Goal: Information Seeking & Learning: Learn about a topic

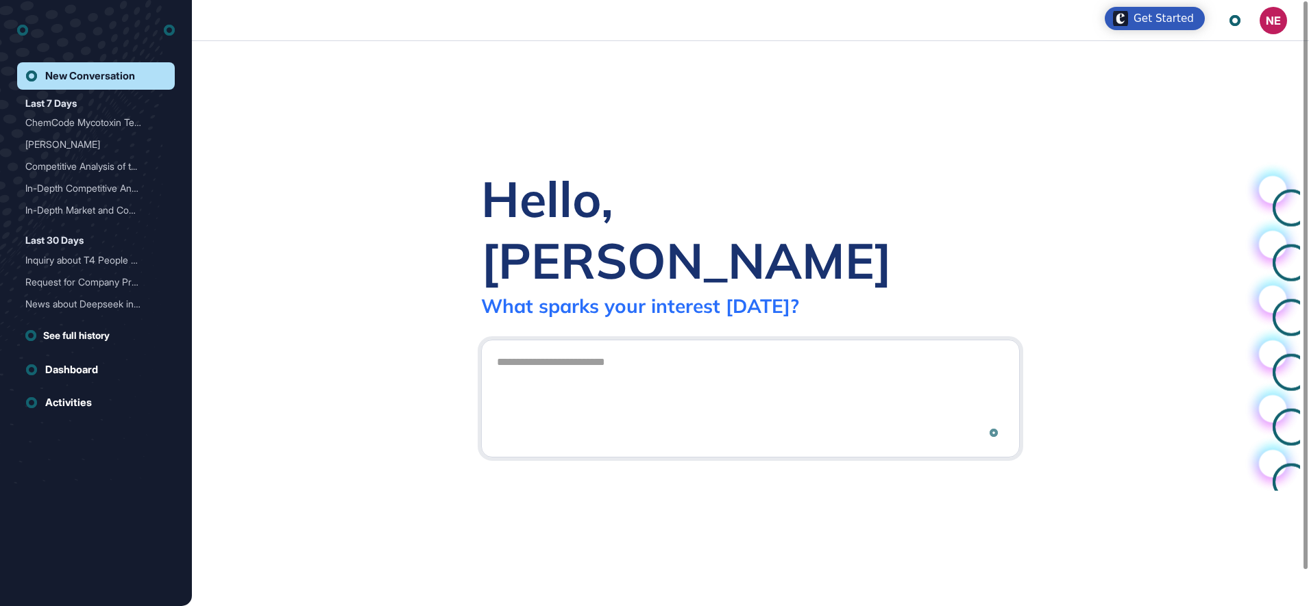
scroll to position [1, 1]
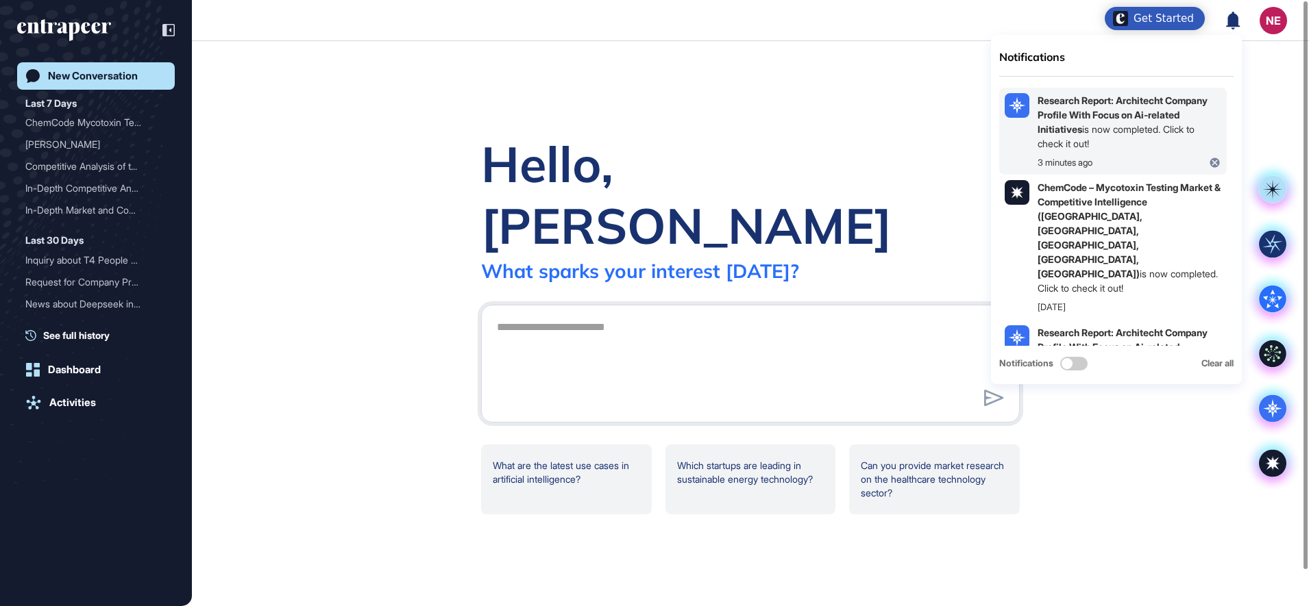
click at [1080, 111] on b "Research Report: Architecht Company Profile With Focus on Ai-related Initiatives" at bounding box center [1122, 115] width 170 height 40
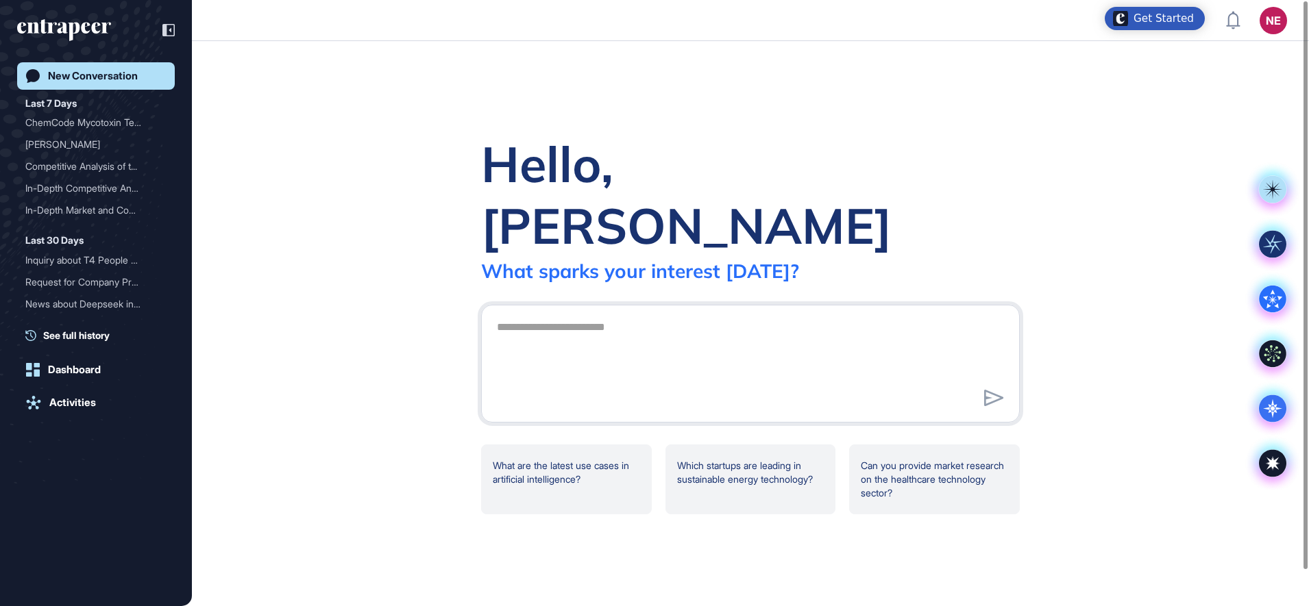
click at [1172, 454] on div "Hello, [PERSON_NAME] What sparks your interest [DATE]? What are the latest use …" at bounding box center [750, 323] width 1117 height 565
click at [95, 373] on div "Dashboard" at bounding box center [74, 370] width 53 height 12
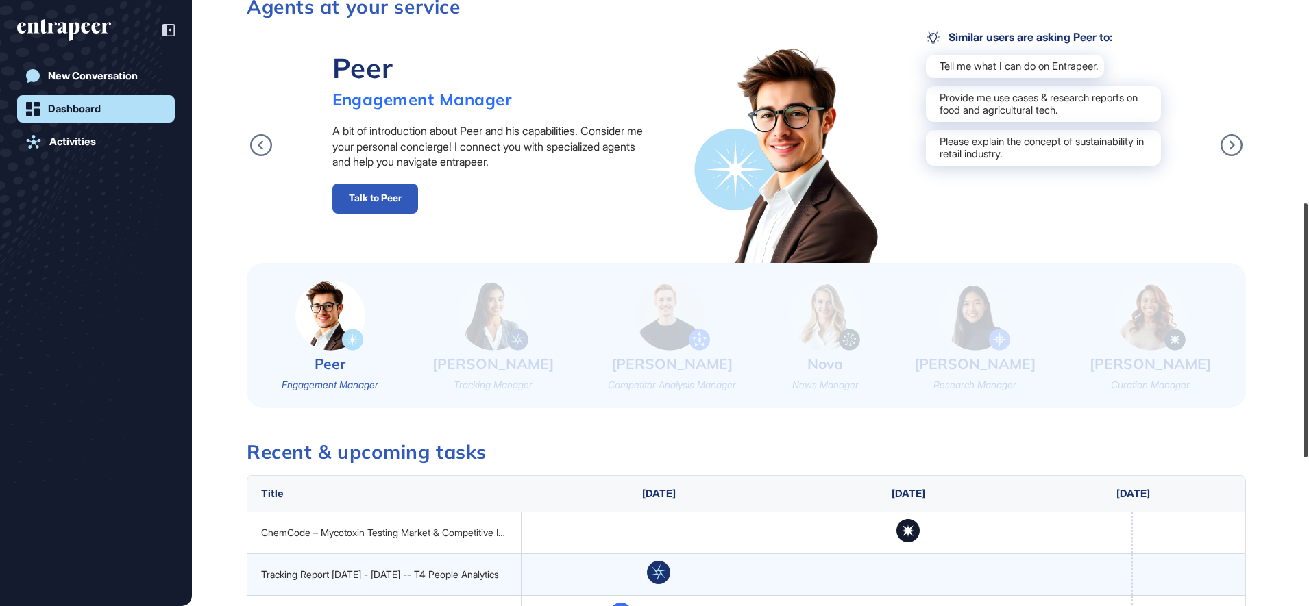
scroll to position [499, 0]
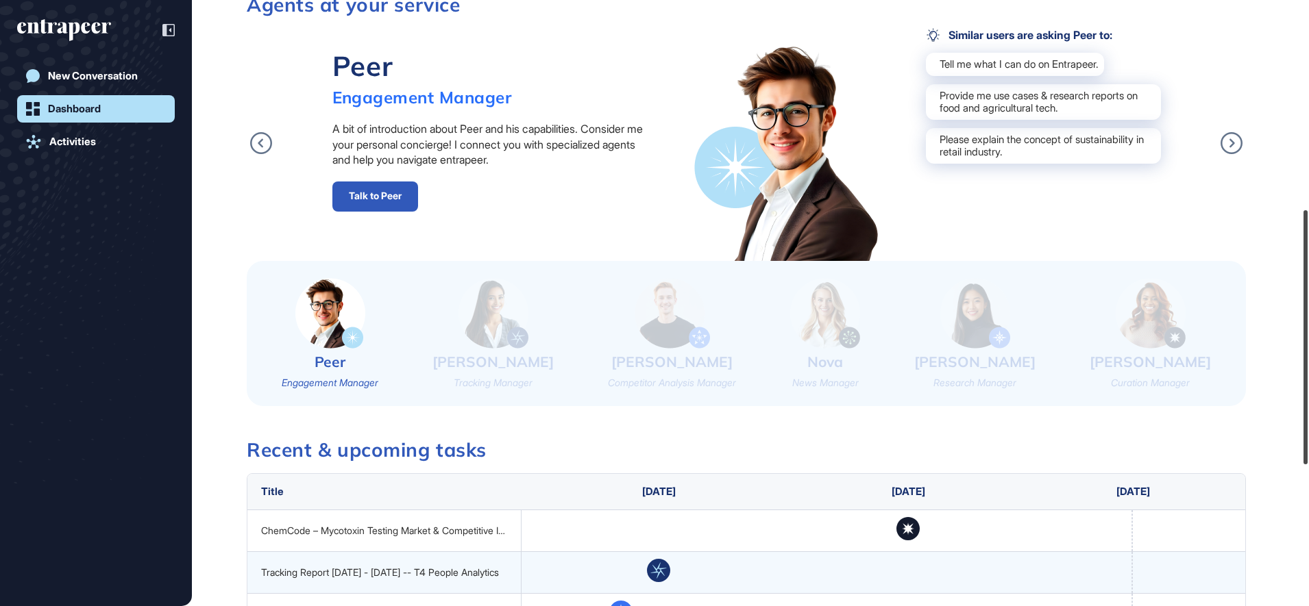
drag, startPoint x: 1307, startPoint y: 148, endPoint x: 1310, endPoint y: 357, distance: 209.0
click at [1308, 357] on html "NE Dashboard Profile My Content Request More Data Wednesday Sep 10, 2025 Good a…" at bounding box center [654, 303] width 1309 height 606
click at [1233, 144] on icon at bounding box center [1231, 143] width 22 height 22
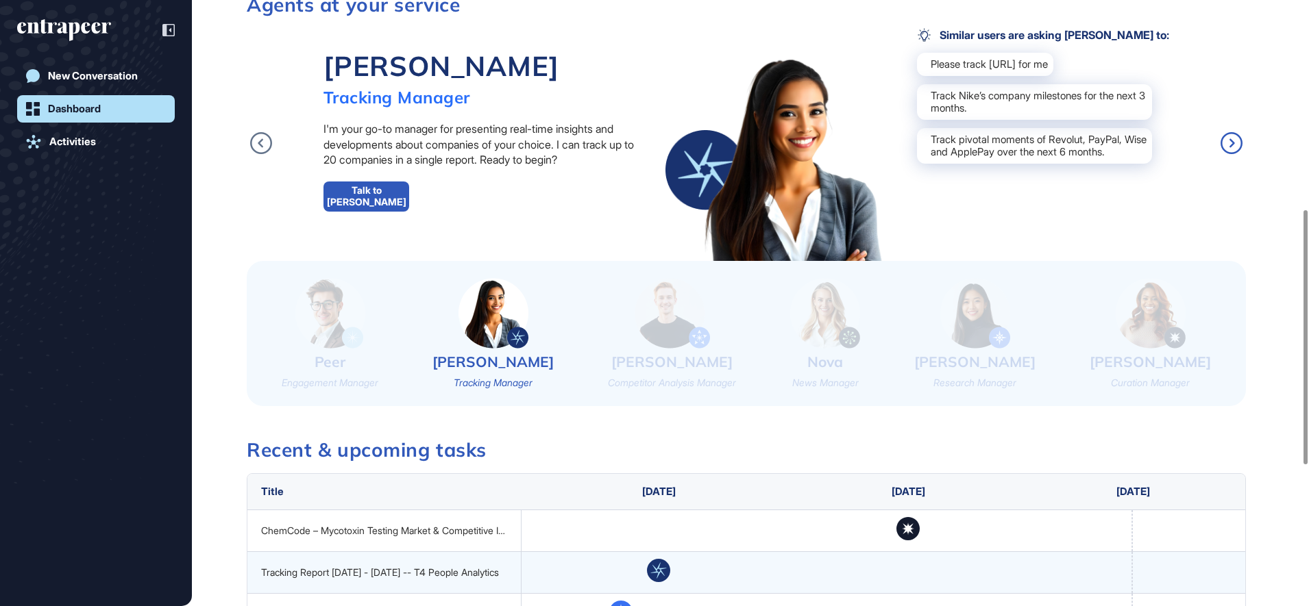
click at [1233, 144] on icon at bounding box center [1231, 143] width 22 height 22
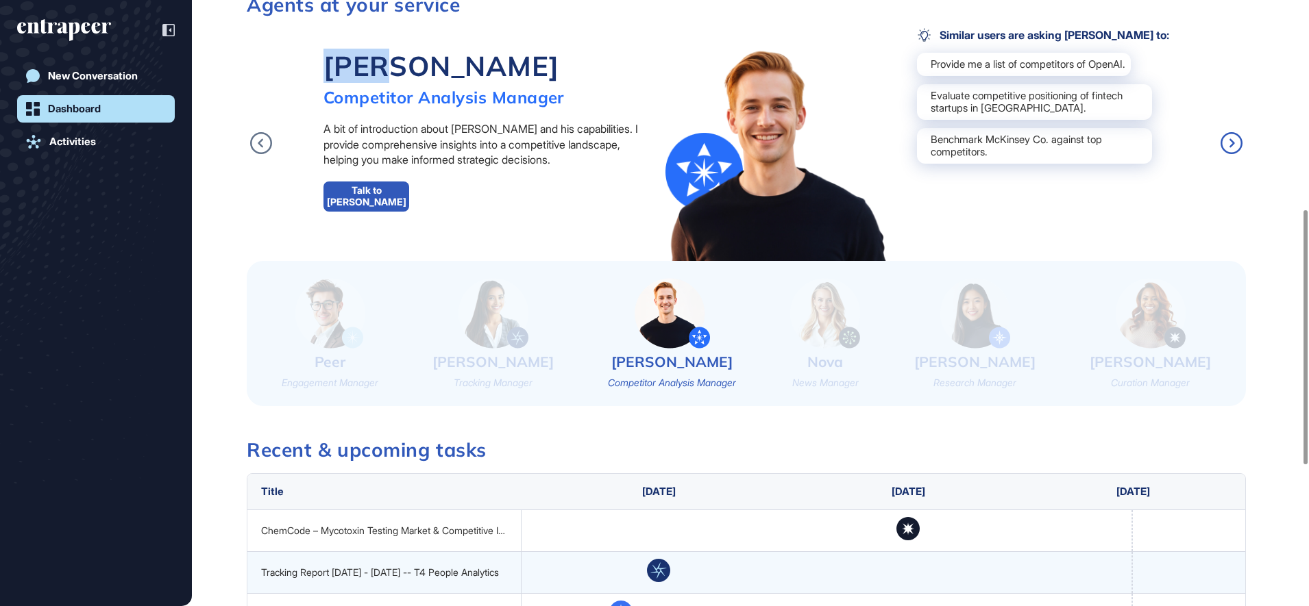
click at [1233, 144] on icon at bounding box center [1231, 143] width 22 height 22
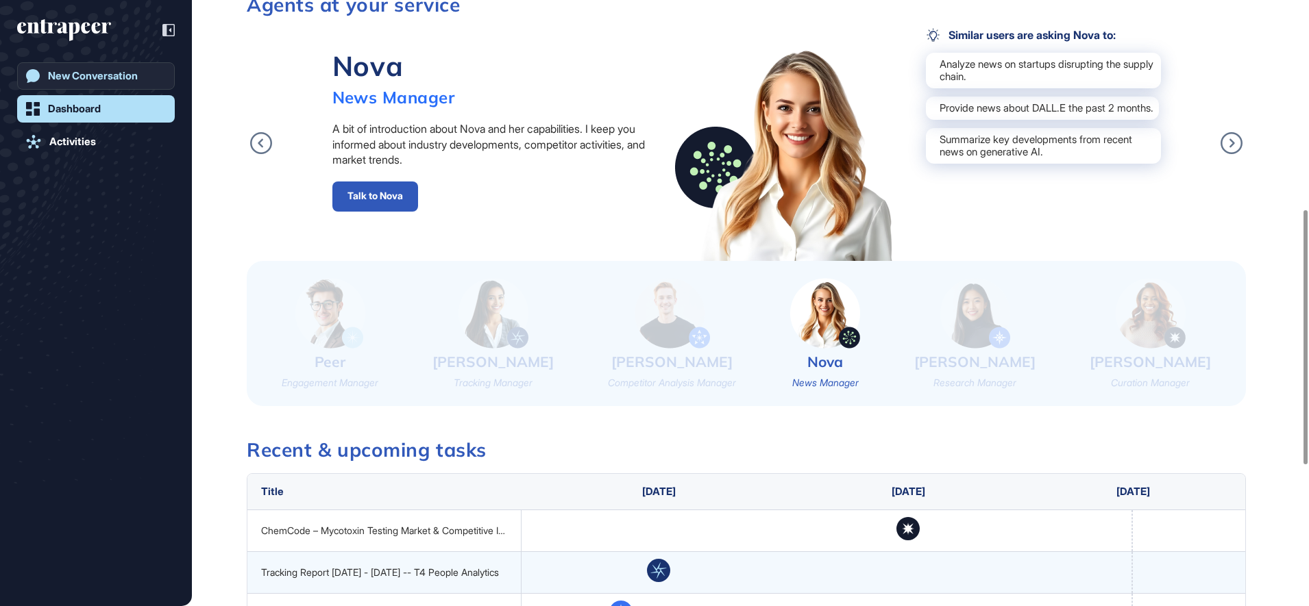
click at [114, 73] on div "New Conversation" at bounding box center [93, 76] width 90 height 12
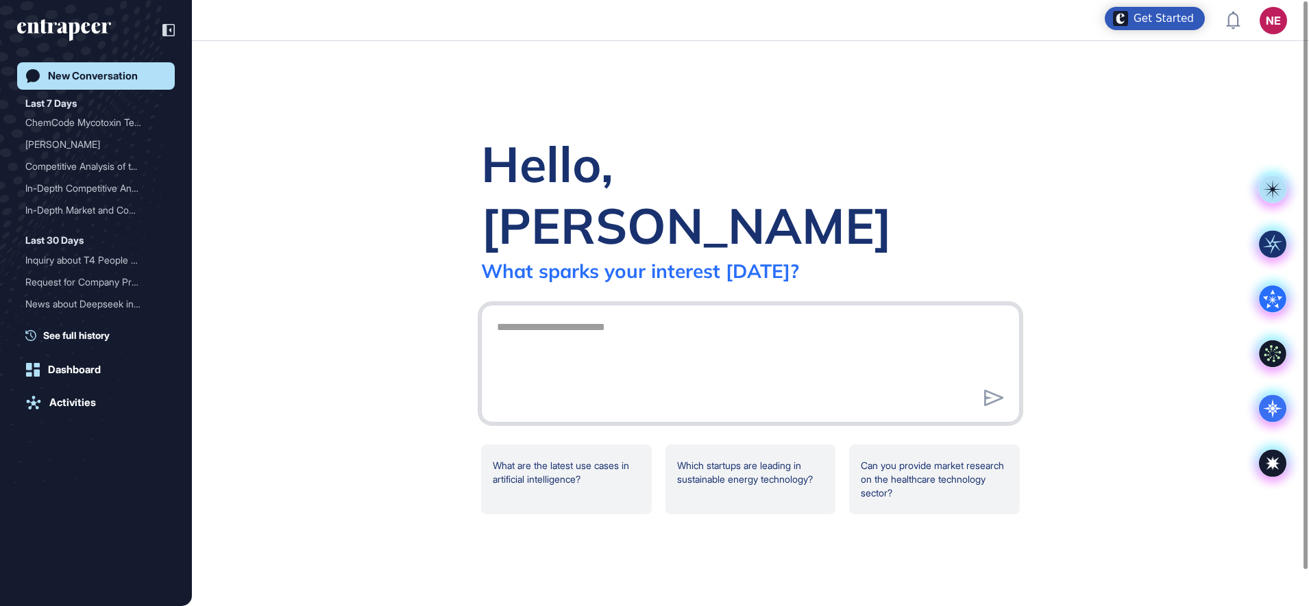
click at [595, 346] on textarea at bounding box center [749, 362] width 523 height 96
click at [1278, 410] on icon at bounding box center [1271, 408] width 27 height 27
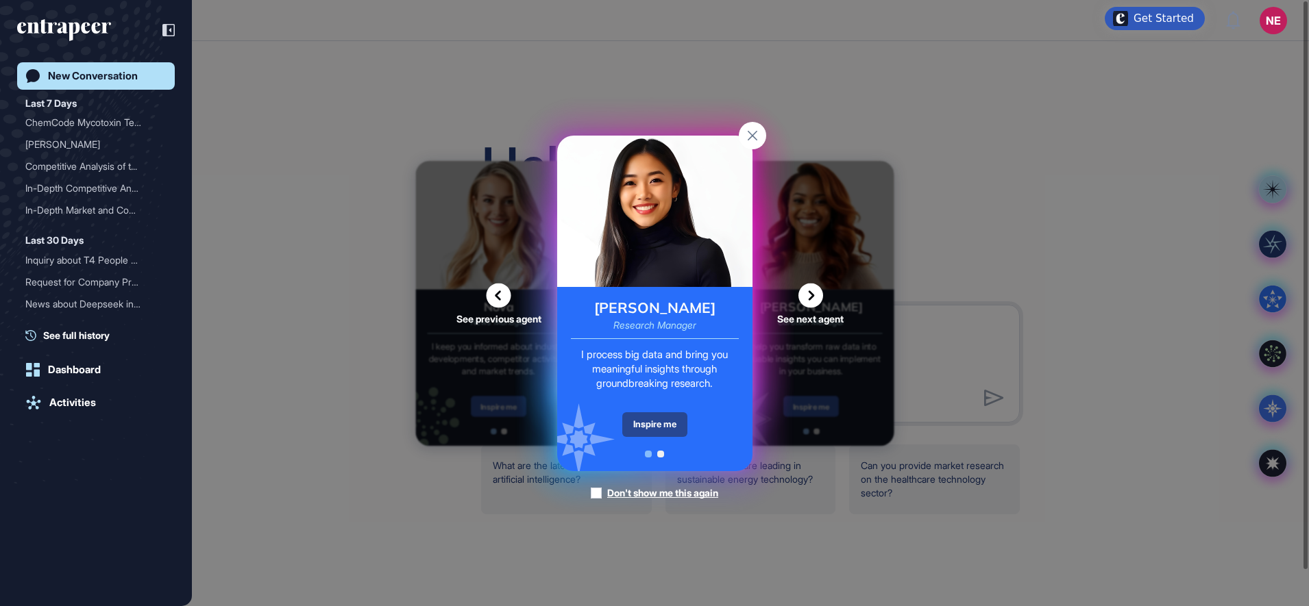
click at [639, 434] on div "Inspire me" at bounding box center [654, 424] width 65 height 25
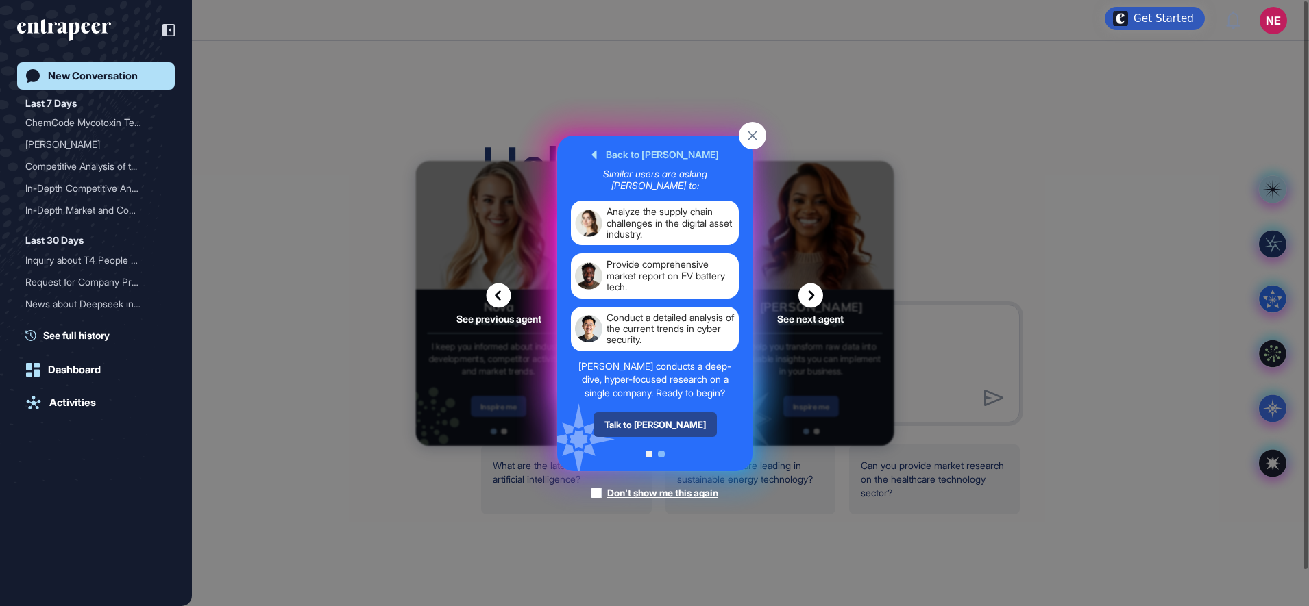
click at [639, 431] on div "Talk to [PERSON_NAME]" at bounding box center [654, 424] width 123 height 25
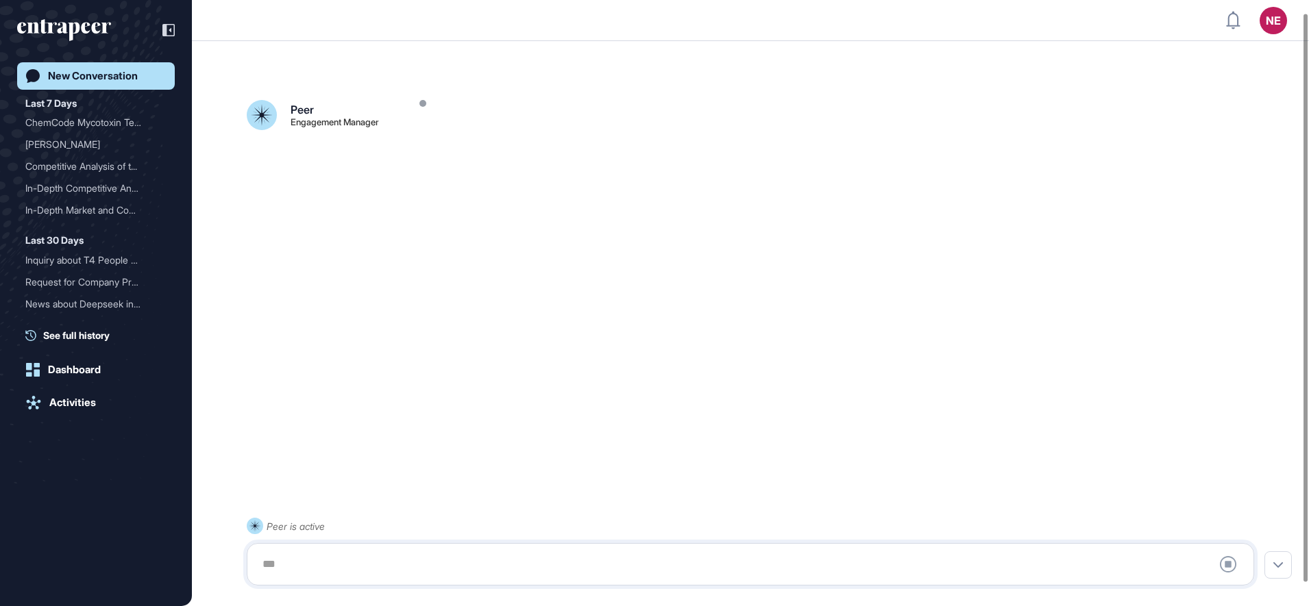
scroll to position [38, 0]
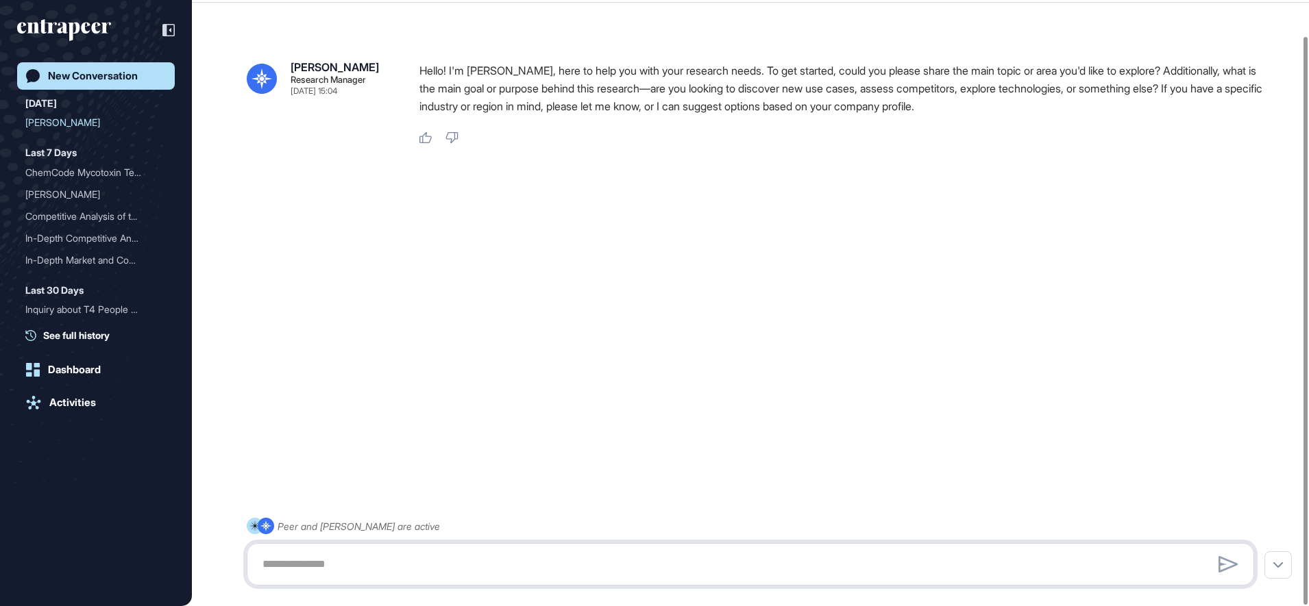
click at [411, 556] on textarea at bounding box center [750, 564] width 992 height 27
type textarea "**********"
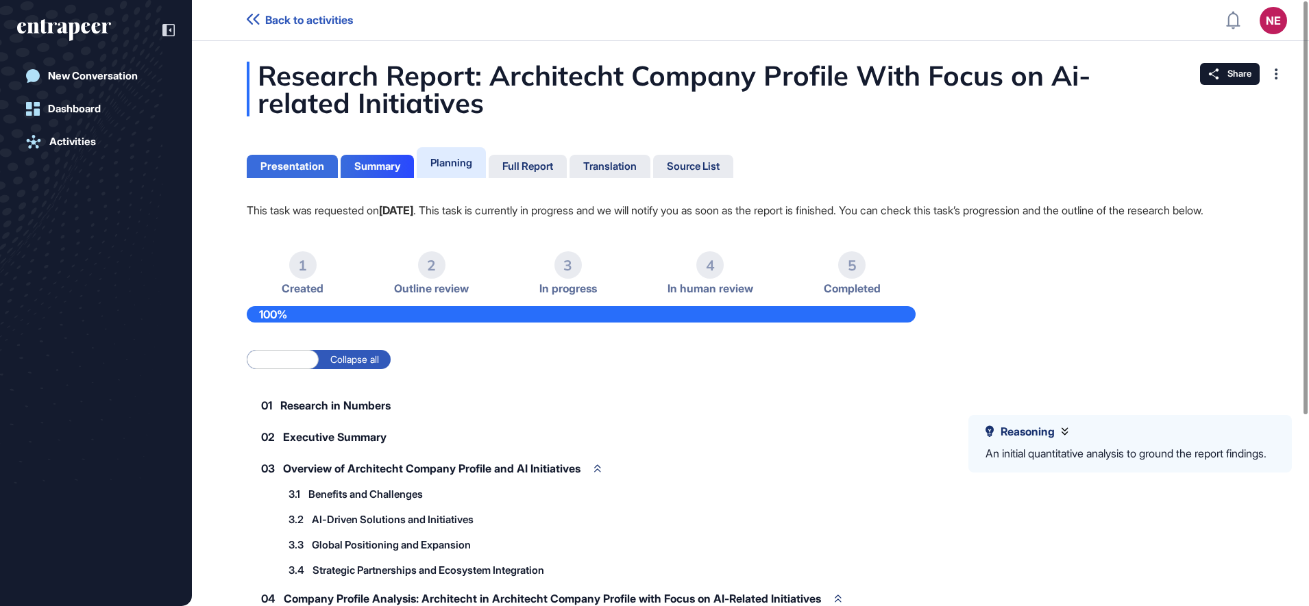
click at [288, 169] on div "Presentation" at bounding box center [292, 166] width 64 height 12
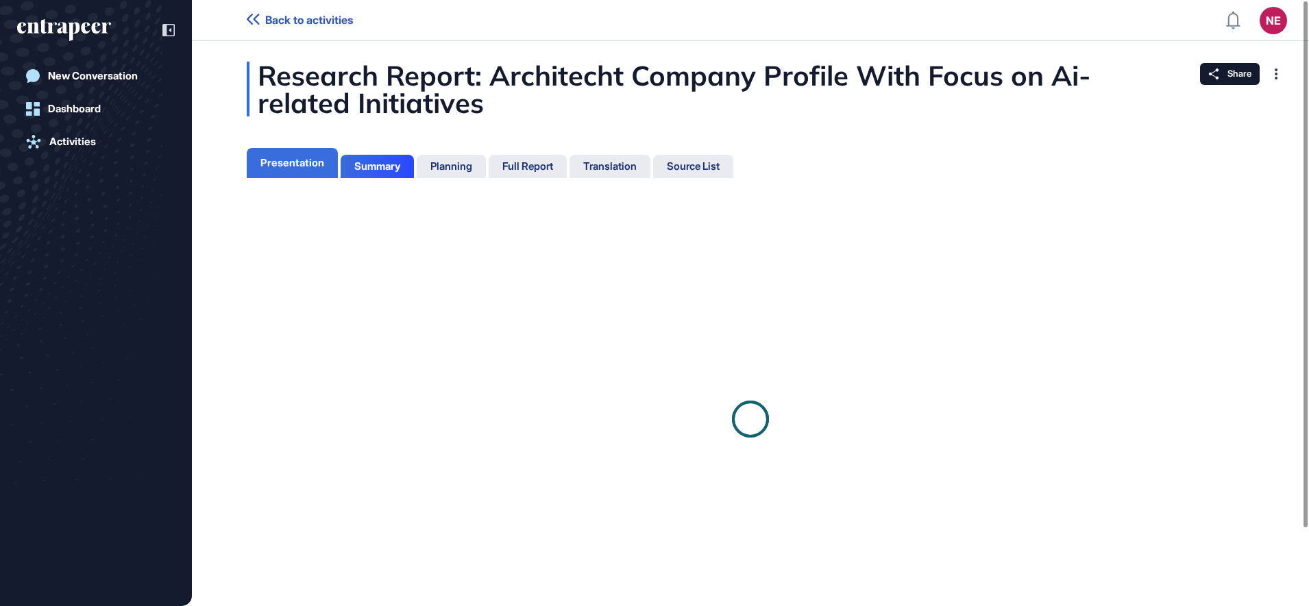
scroll to position [6, 1]
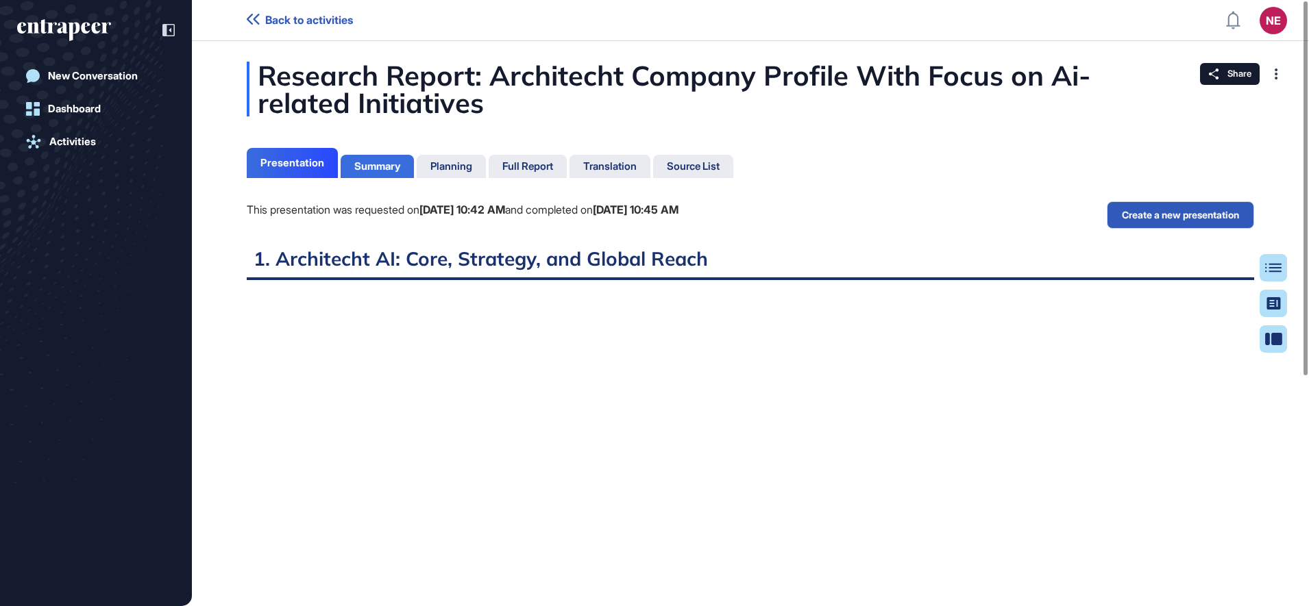
scroll to position [538, 3]
click at [380, 173] on div "Summary" at bounding box center [376, 166] width 73 height 23
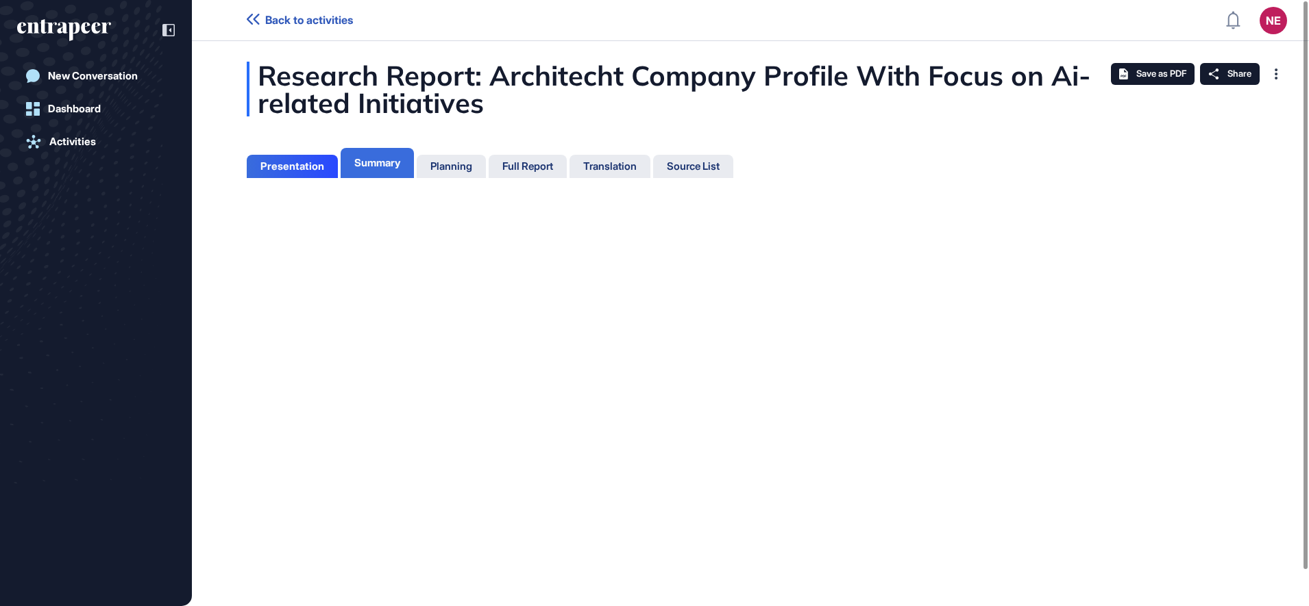
scroll to position [538, 3]
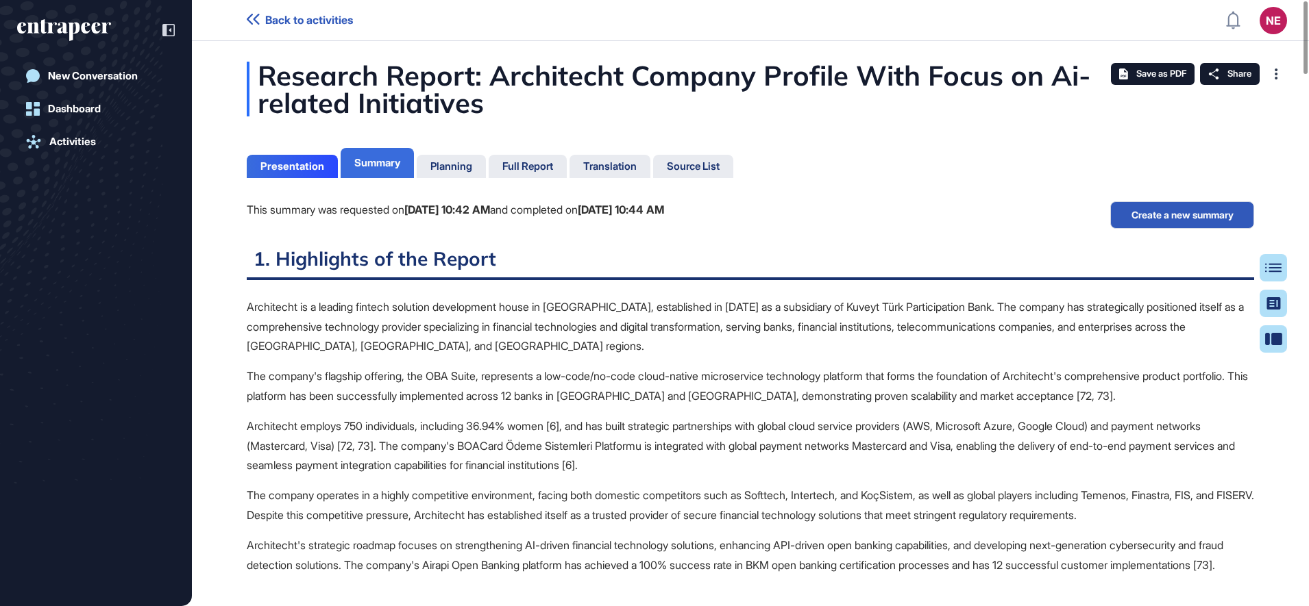
scroll to position [6, 1]
click at [533, 162] on div "Full Report" at bounding box center [527, 166] width 51 height 12
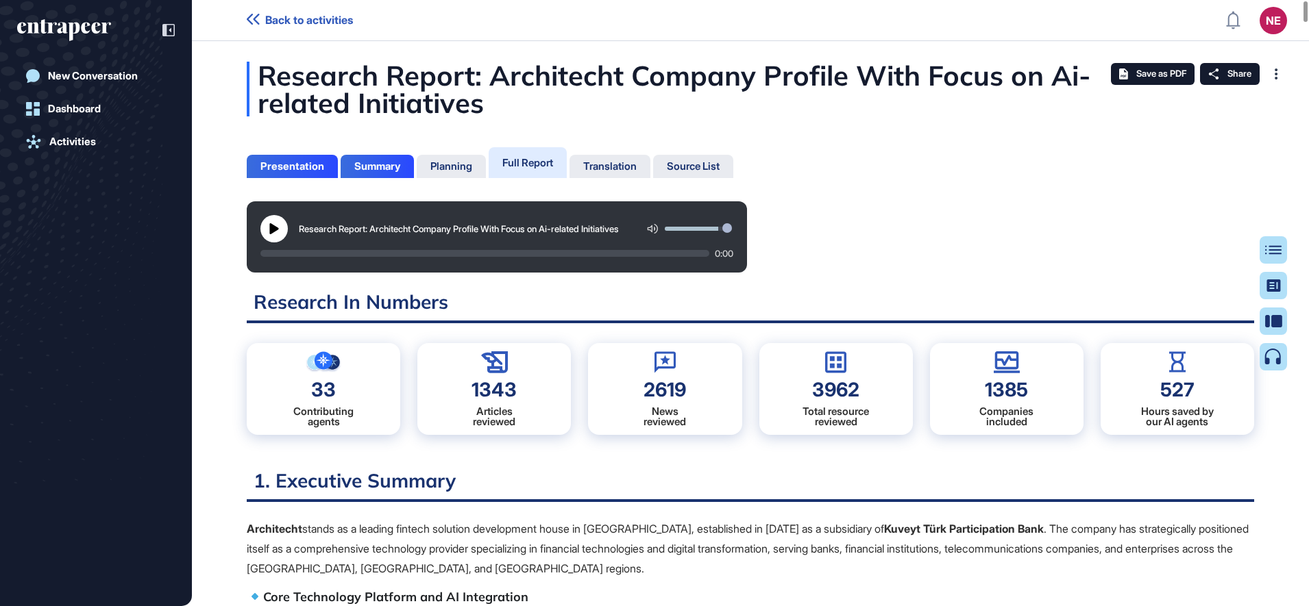
scroll to position [538, 3]
click at [280, 232] on button at bounding box center [273, 228] width 27 height 27
click at [275, 230] on icon at bounding box center [274, 228] width 11 height 11
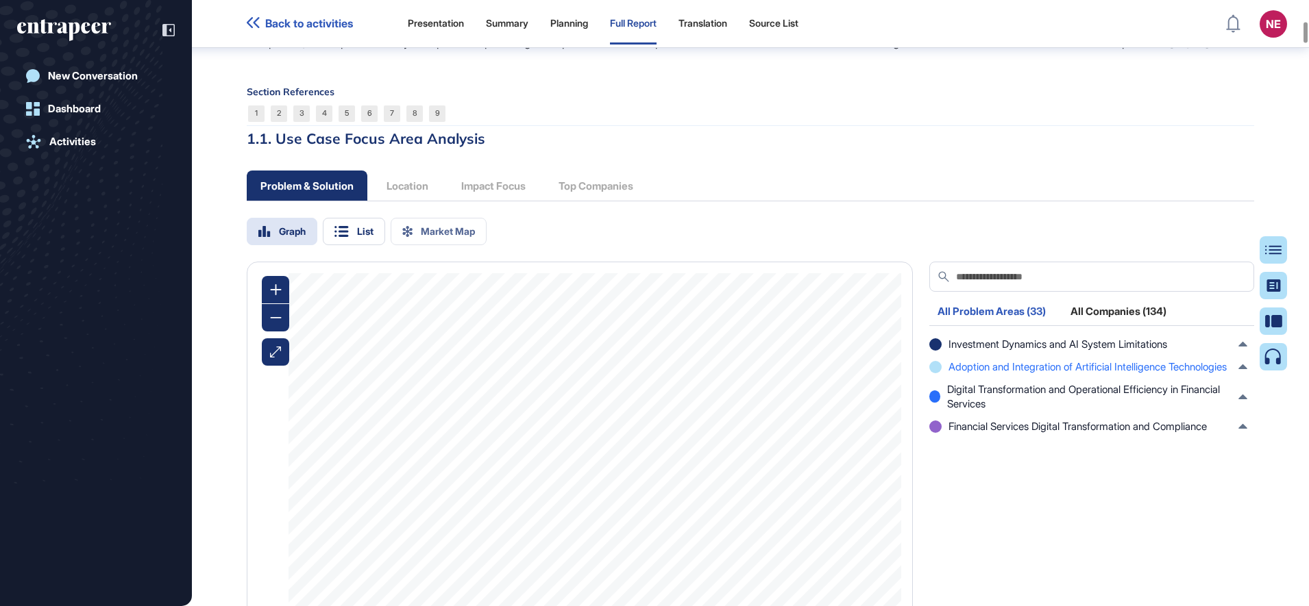
scroll to position [1564, 0]
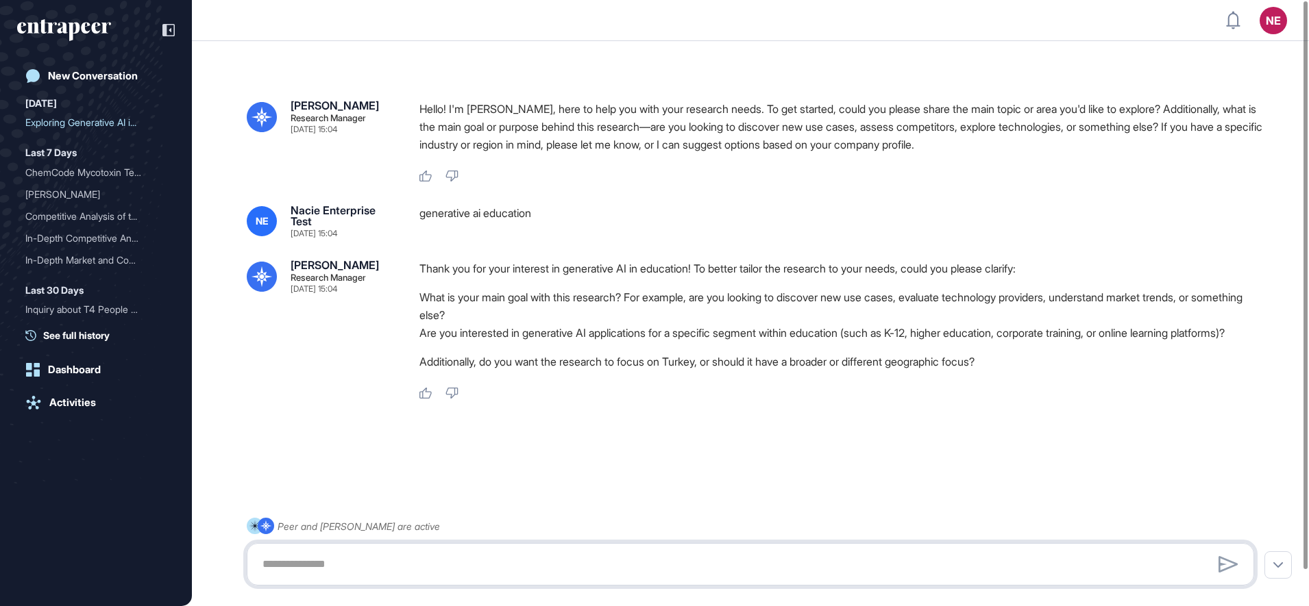
click at [441, 558] on textarea at bounding box center [750, 564] width 992 height 27
type textarea "**********"
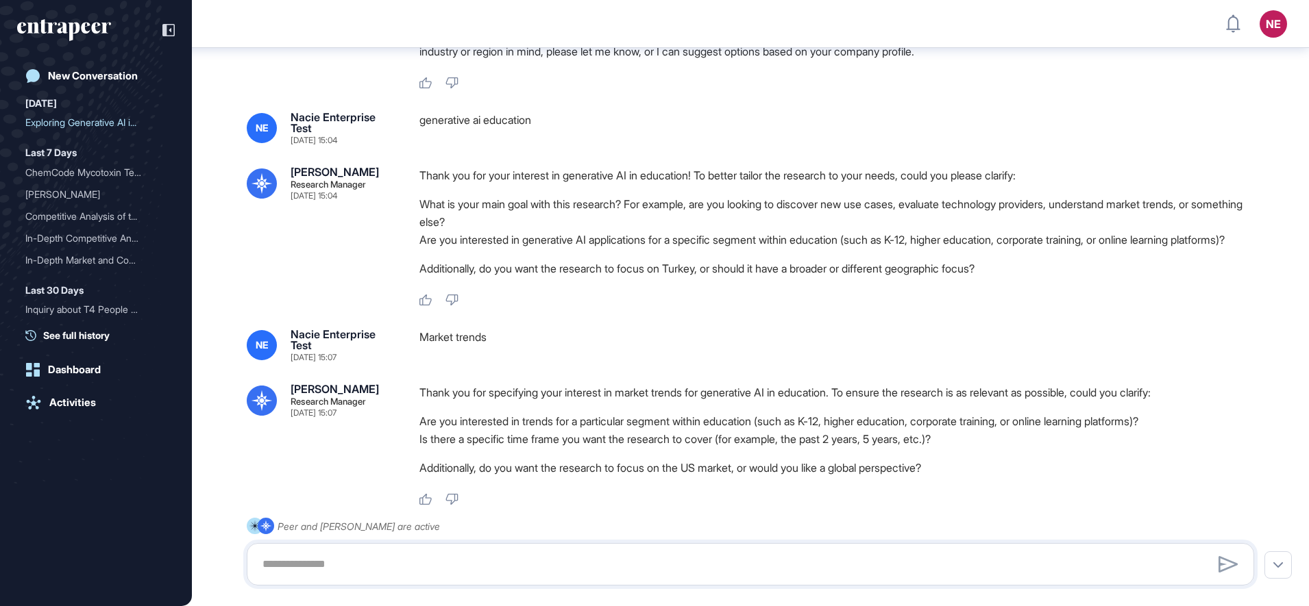
scroll to position [177, 0]
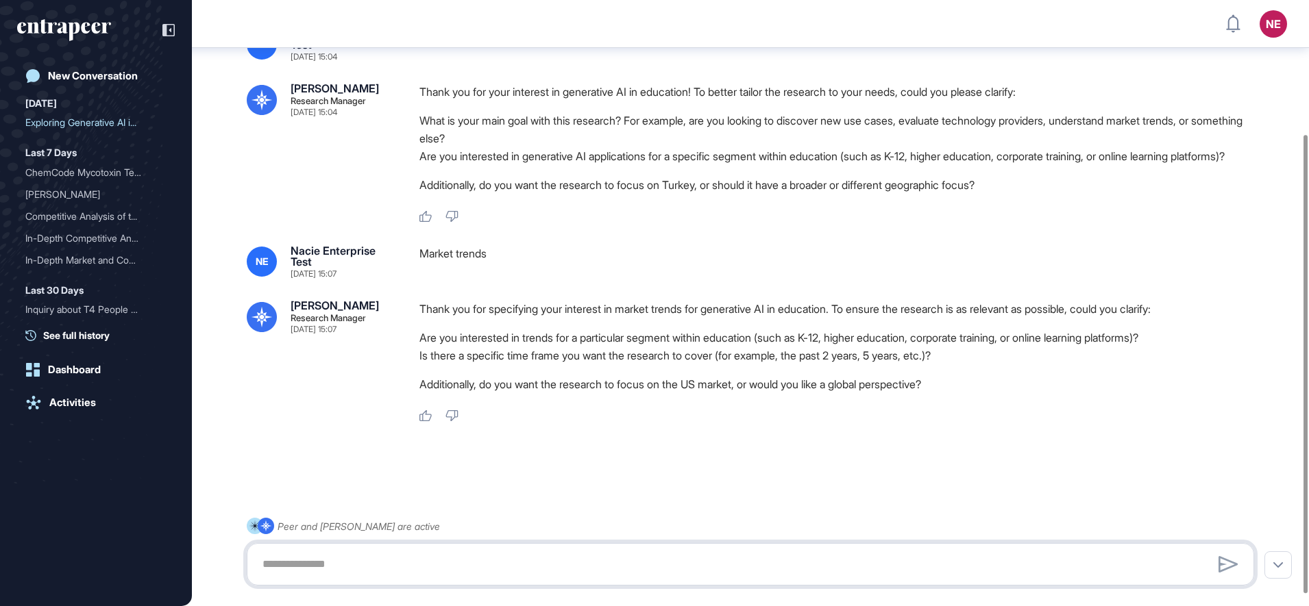
click at [452, 562] on textarea at bounding box center [750, 564] width 992 height 27
type textarea "**********"
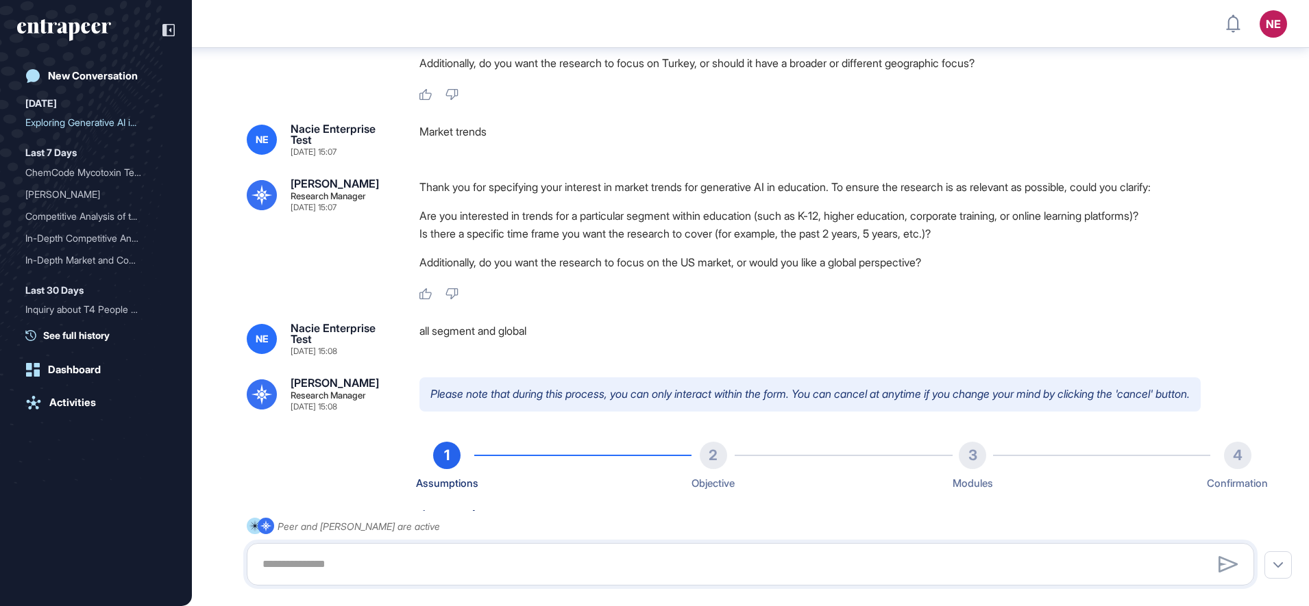
scroll to position [669, 0]
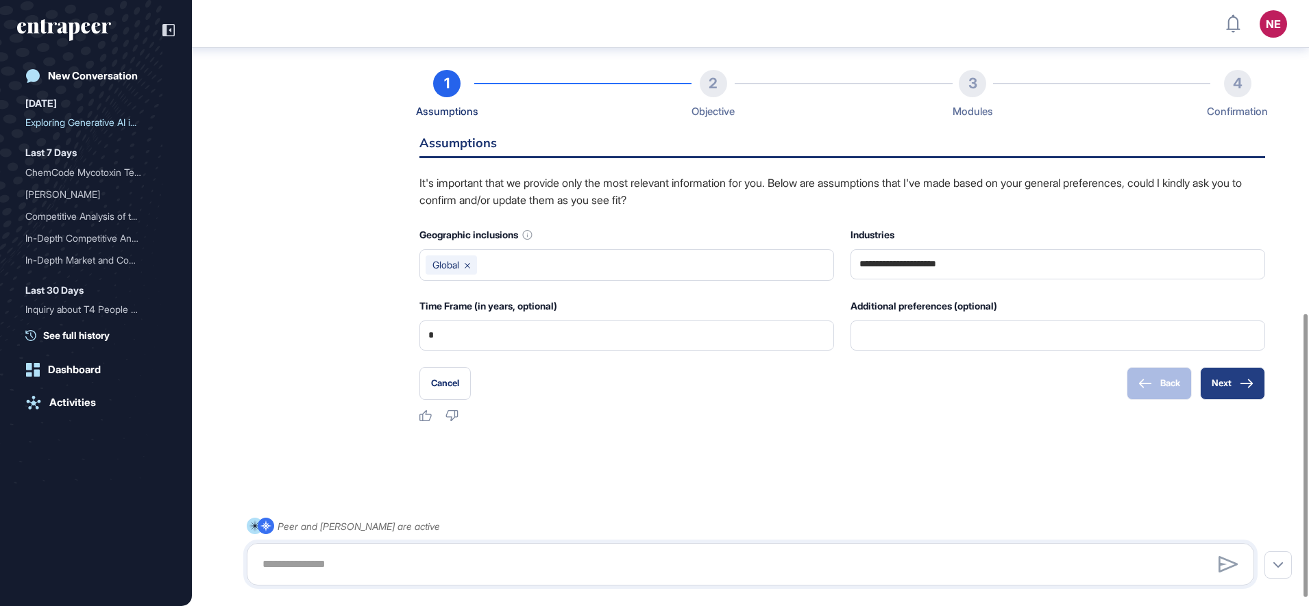
click at [1241, 392] on button "Next" at bounding box center [1232, 383] width 65 height 33
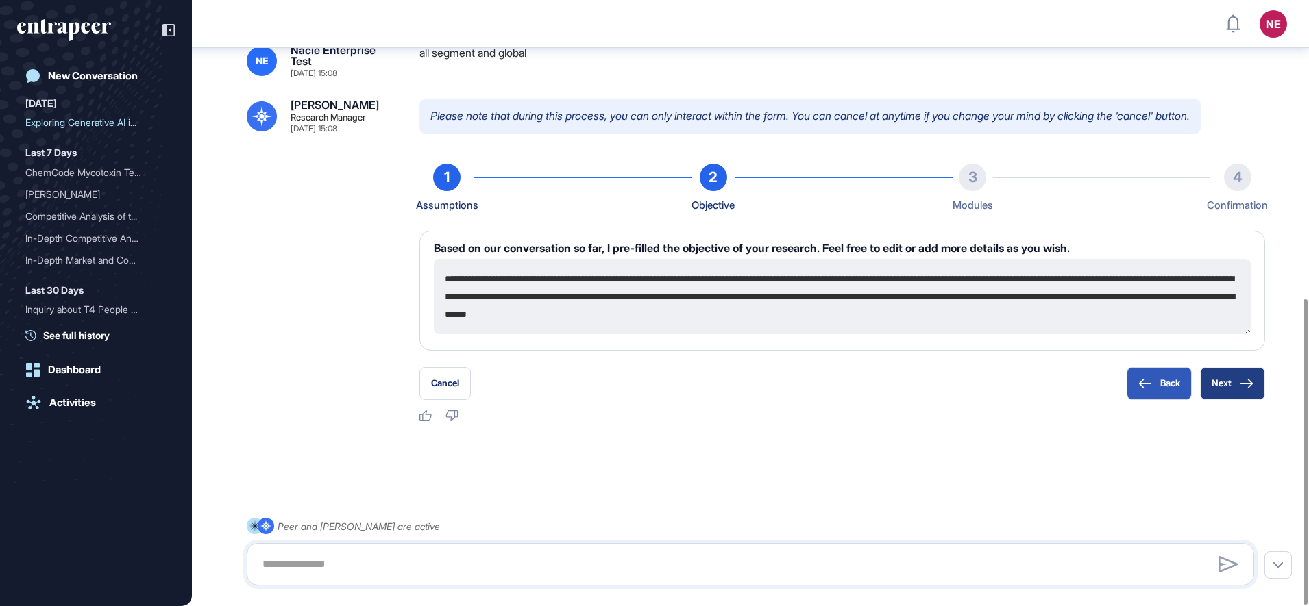
click at [1241, 392] on button "Next" at bounding box center [1232, 383] width 65 height 33
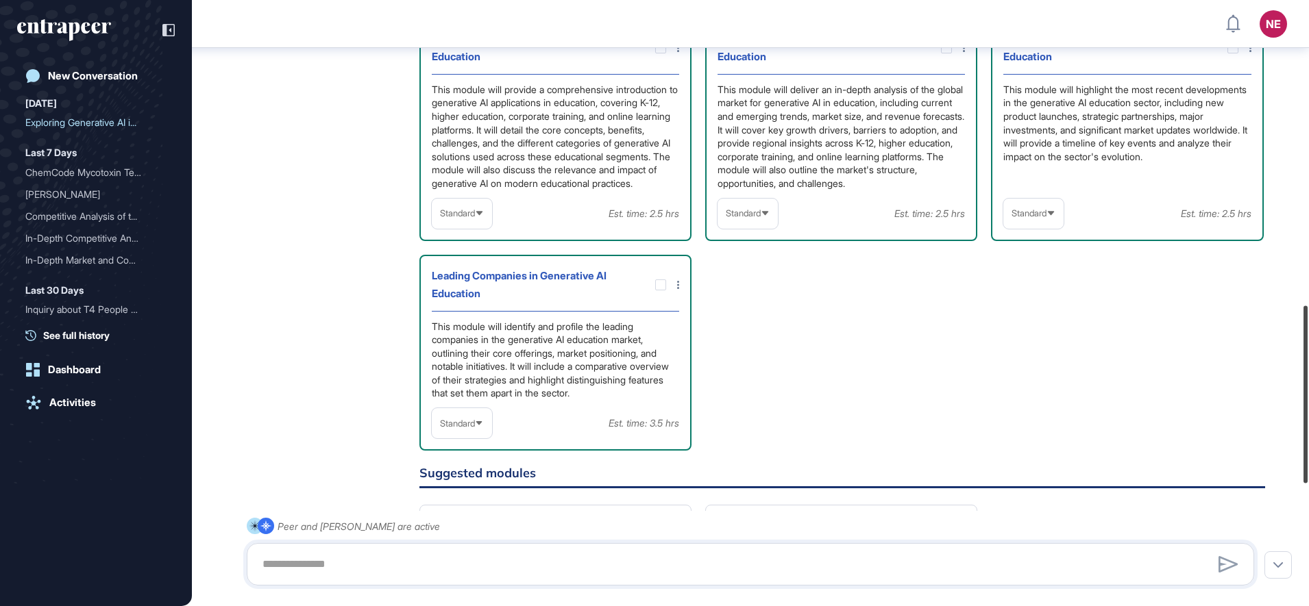
scroll to position [1036, 0]
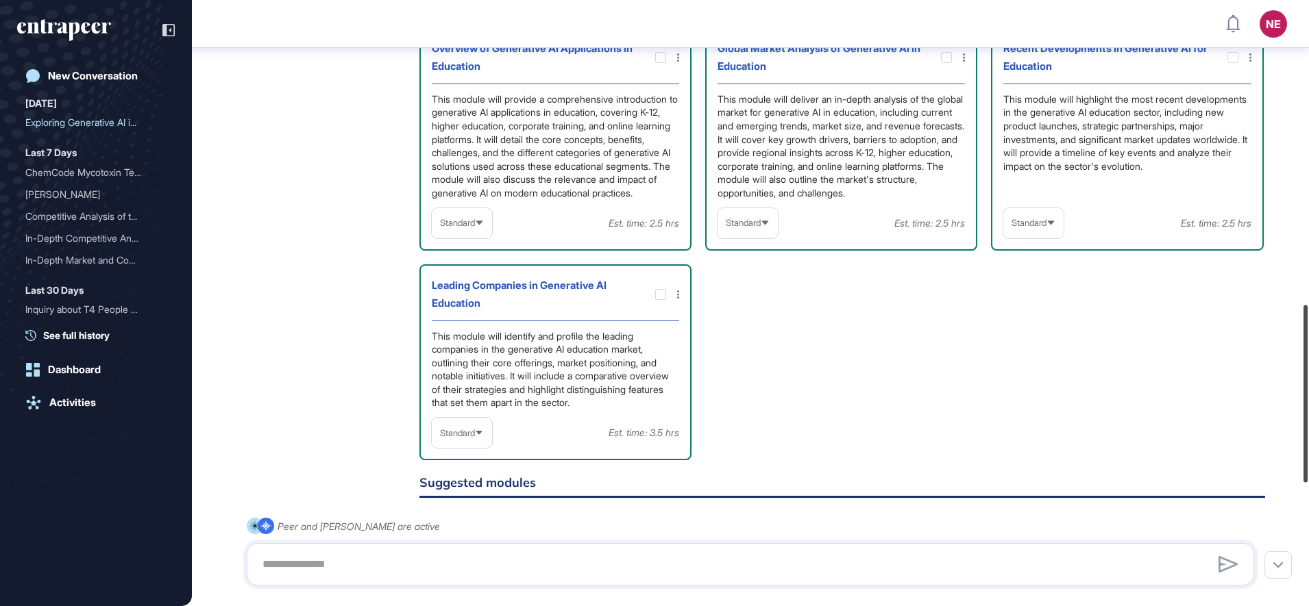
drag, startPoint x: 1311, startPoint y: 231, endPoint x: 1308, endPoint y: 338, distance: 106.9
click at [1307, 338] on div at bounding box center [1305, 393] width 4 height 177
click at [1052, 225] on icon at bounding box center [1050, 223] width 6 height 4
click at [1047, 270] on li "High-Level" at bounding box center [1033, 256] width 52 height 27
click at [466, 438] on span "Standard" at bounding box center [457, 433] width 35 height 10
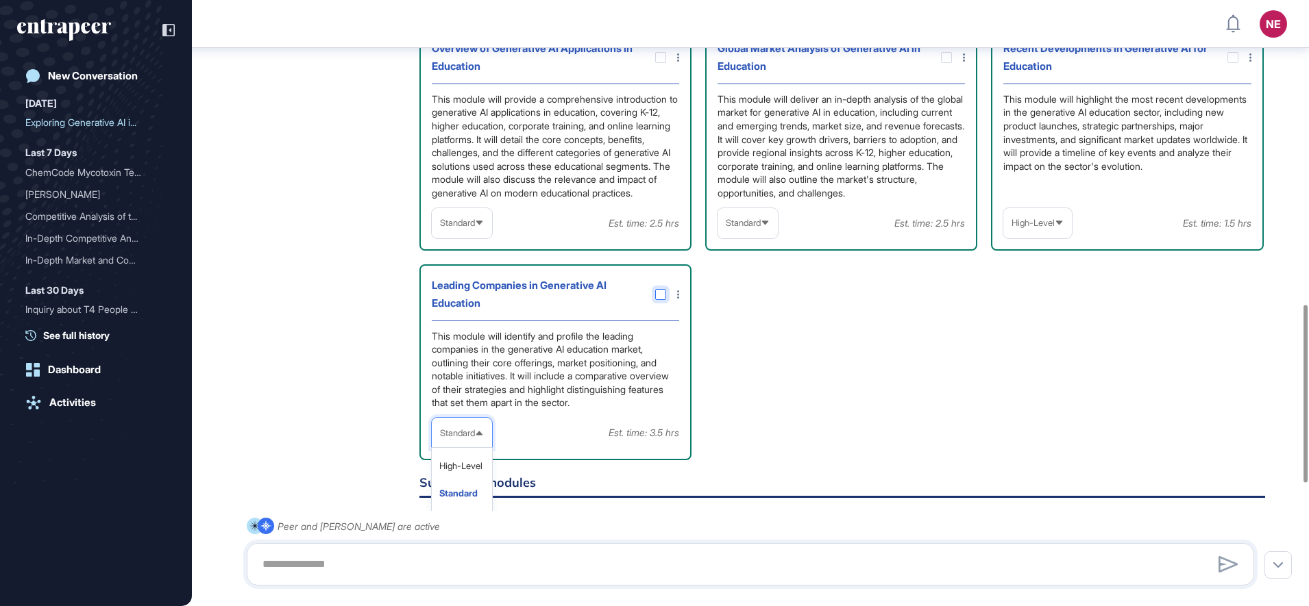
click at [665, 300] on div at bounding box center [660, 294] width 11 height 11
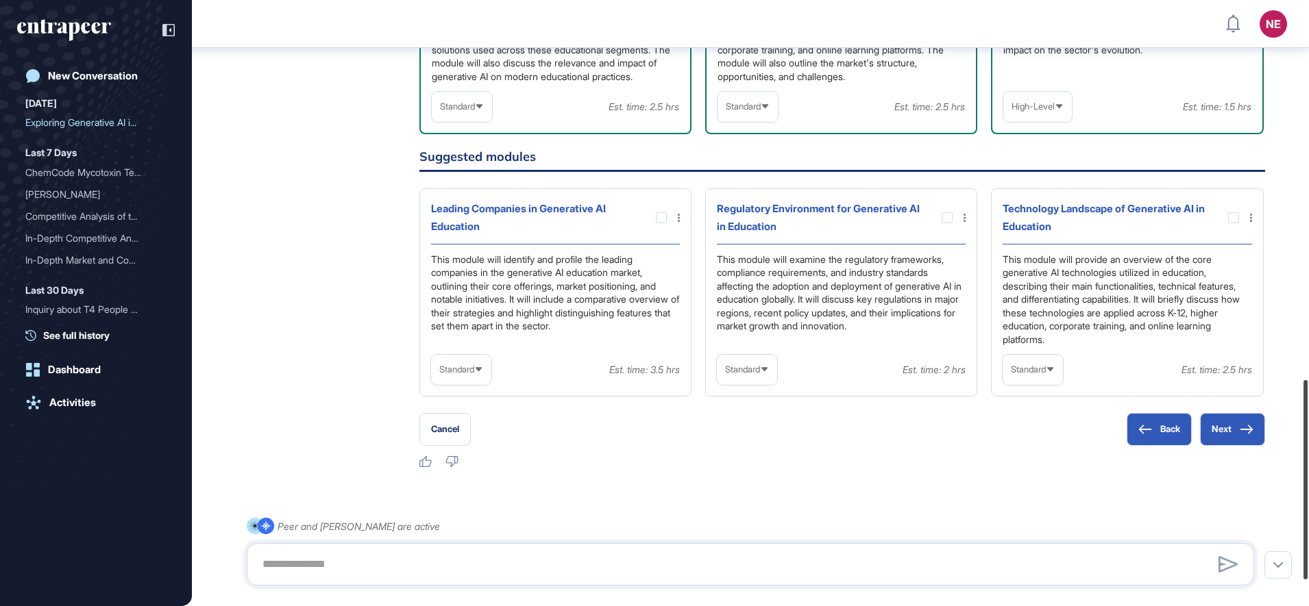
scroll to position [1154, 0]
drag, startPoint x: 1311, startPoint y: 448, endPoint x: 1311, endPoint y: 465, distance: 17.1
click at [1308, 465] on html "NE Dashboard Profile My Content Request More Data New Conversation Today Explor…" at bounding box center [654, 303] width 1309 height 606
click at [1023, 373] on span "Standard" at bounding box center [1027, 367] width 35 height 10
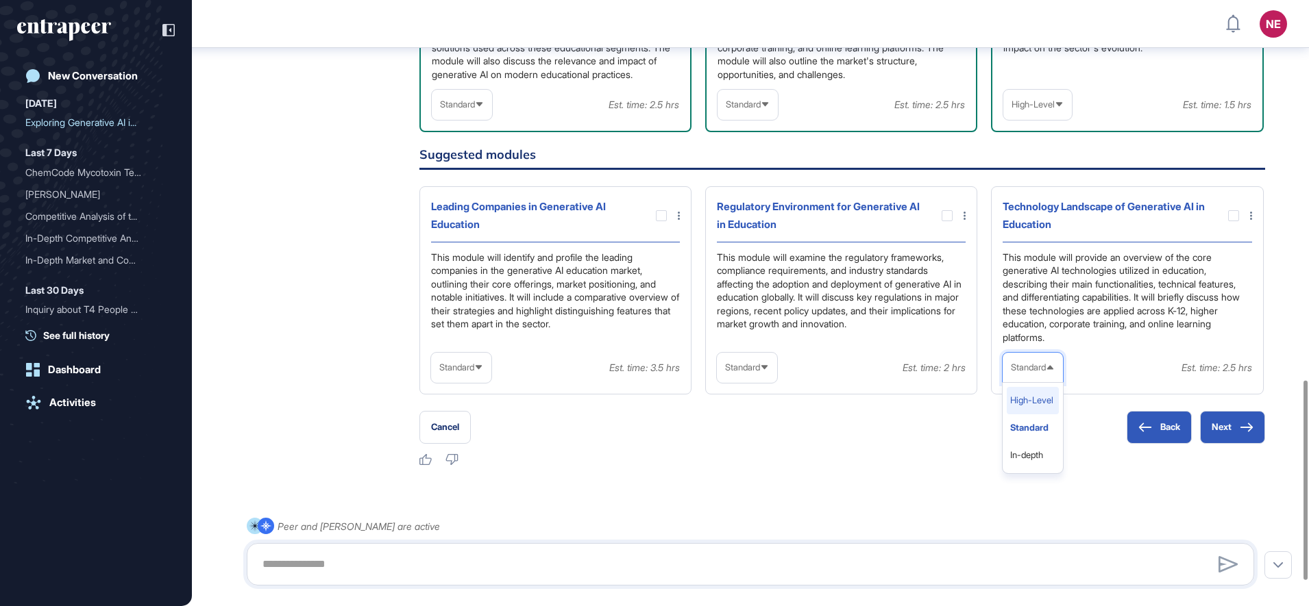
click at [1029, 414] on li "High-Level" at bounding box center [1032, 400] width 52 height 27
click at [1228, 221] on div at bounding box center [1233, 215] width 11 height 11
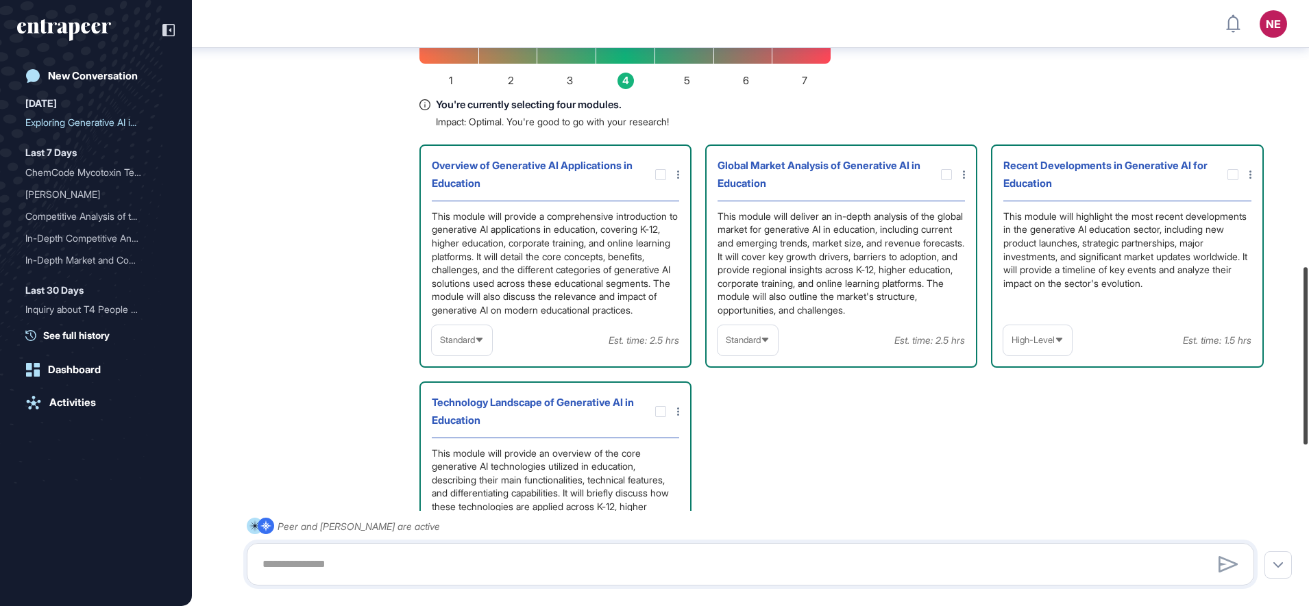
scroll to position [907, 0]
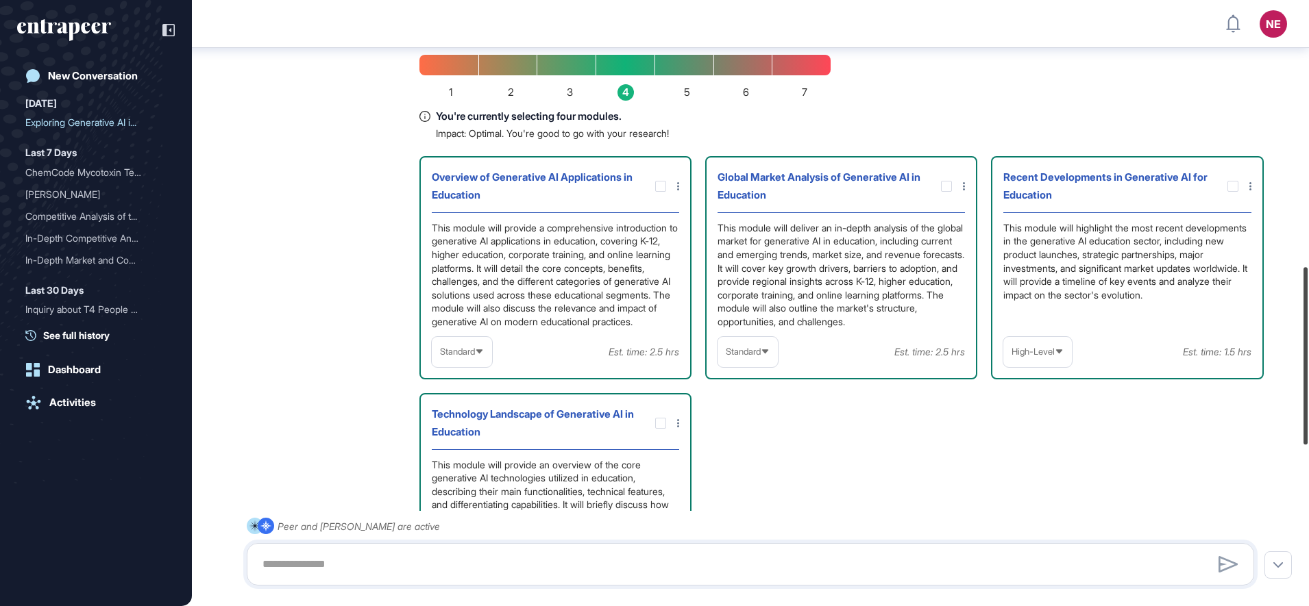
drag, startPoint x: 1307, startPoint y: 403, endPoint x: 1311, endPoint y: 330, distance: 72.7
click at [1308, 330] on html "NE Dashboard Profile My Content Request More Data New Conversation Today Explor…" at bounding box center [654, 303] width 1309 height 606
click at [469, 357] on span "Standard" at bounding box center [457, 352] width 35 height 10
click at [473, 399] on li "High-Level" at bounding box center [462, 384] width 52 height 27
click at [965, 486] on div "Overview of Generative AI Applications in Education This module will provide a …" at bounding box center [841, 379] width 845 height 447
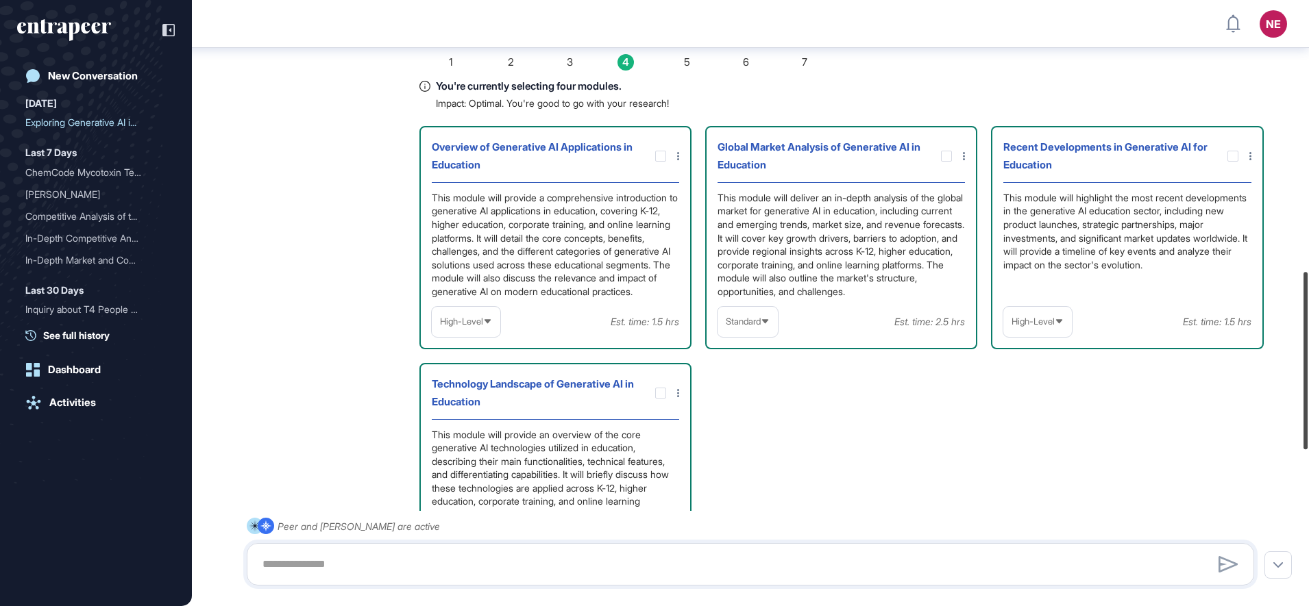
scroll to position [923, 0]
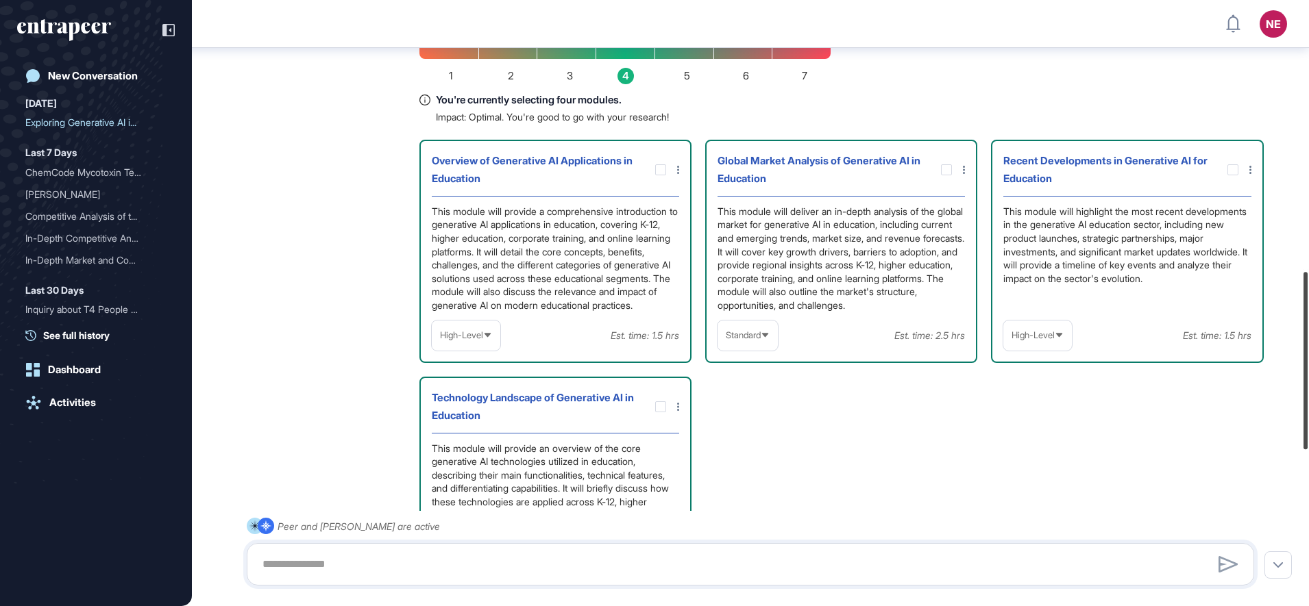
drag, startPoint x: 1307, startPoint y: 371, endPoint x: 1298, endPoint y: 376, distance: 10.7
click at [1298, 376] on div "NE Dashboard Profile My Content Request More Data New Conversation Today Explor…" at bounding box center [654, 303] width 1309 height 606
click at [1236, 175] on div at bounding box center [1232, 169] width 11 height 11
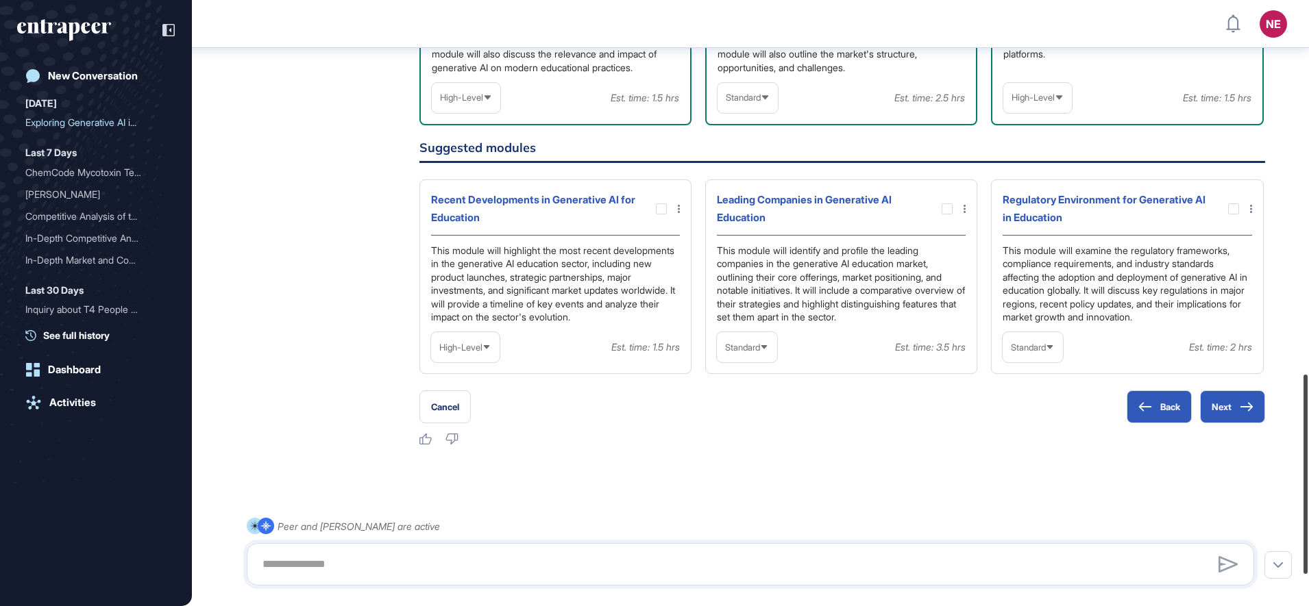
scroll to position [1230, 0]
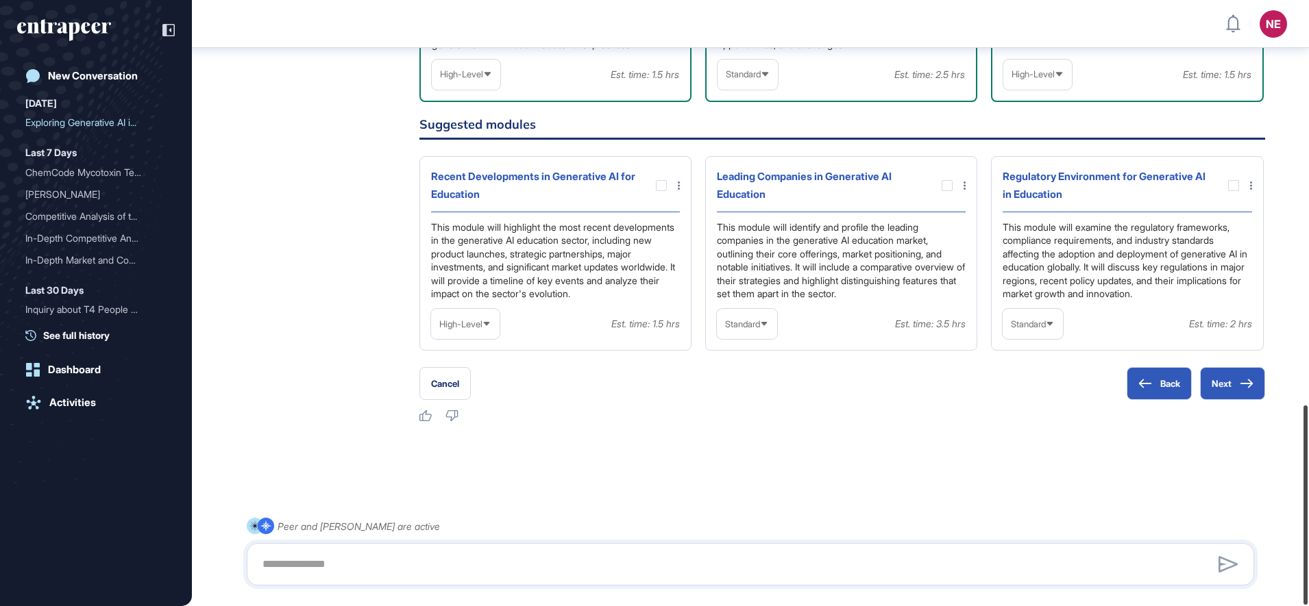
drag, startPoint x: 1311, startPoint y: 363, endPoint x: 1311, endPoint y: 488, distance: 125.4
click at [1308, 488] on html "NE Dashboard Profile My Content Request More Data New Conversation Today Explor…" at bounding box center [654, 303] width 1309 height 606
click at [1248, 374] on button "Next" at bounding box center [1232, 383] width 65 height 33
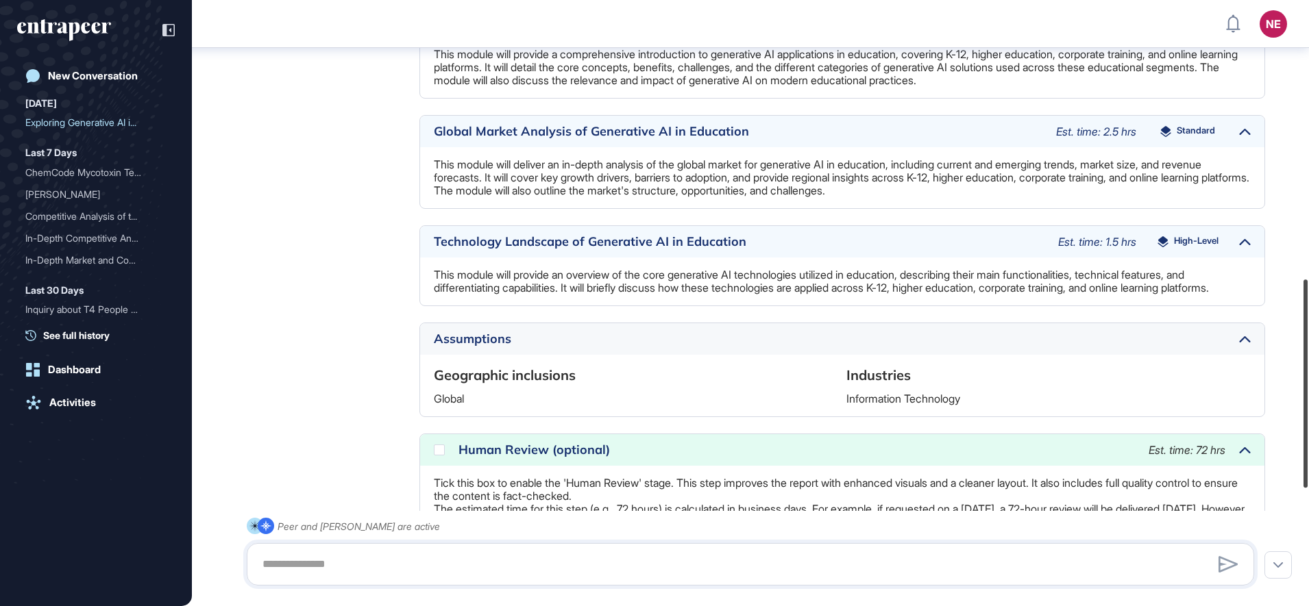
scroll to position [838, 0]
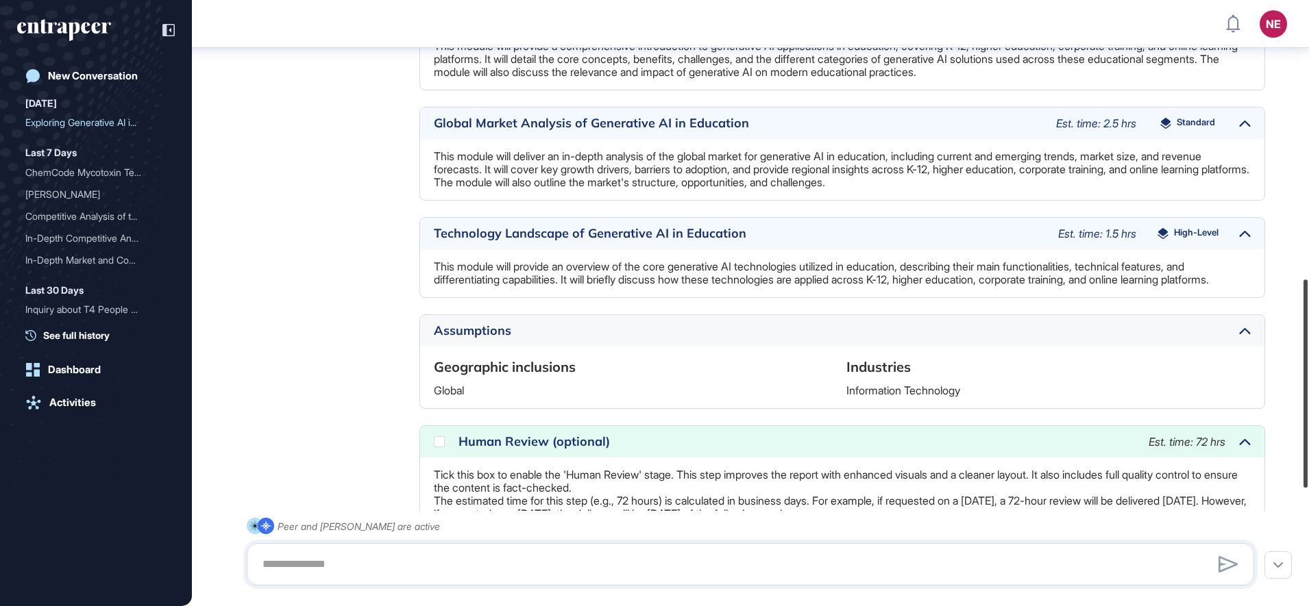
drag, startPoint x: 1307, startPoint y: 285, endPoint x: 1311, endPoint y: 368, distance: 83.0
click at [1308, 368] on html "NE Dashboard Profile My Content Request More Data New Conversation Today Explor…" at bounding box center [654, 303] width 1309 height 606
click at [434, 447] on div at bounding box center [439, 441] width 11 height 11
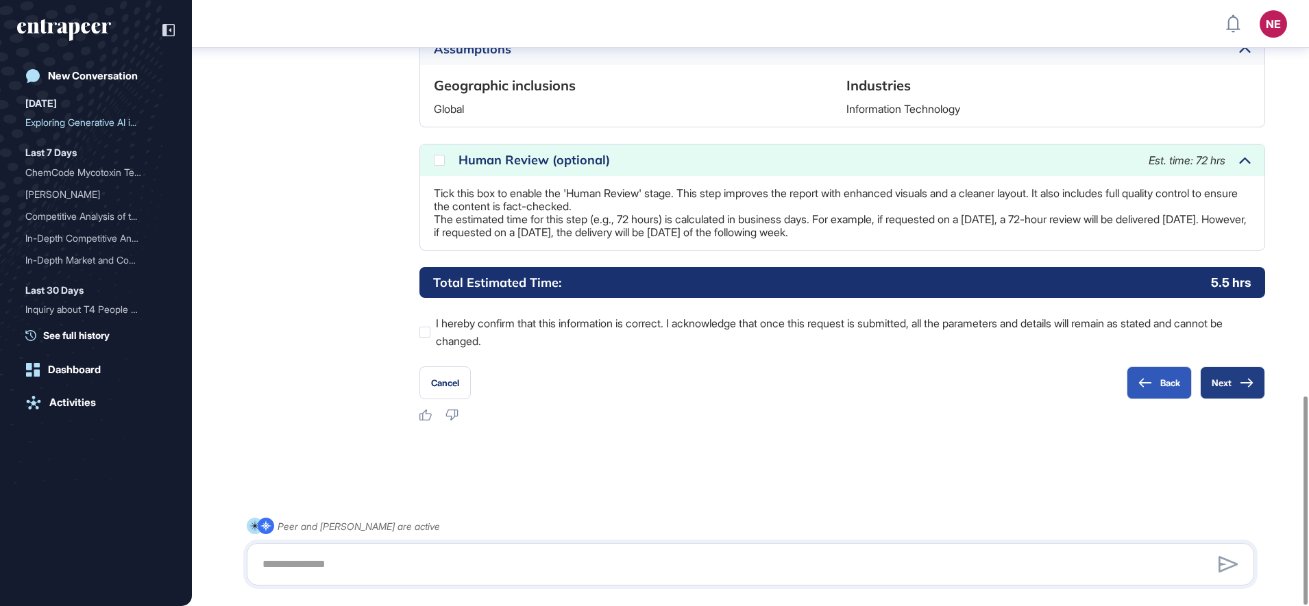
click at [1225, 388] on button "Next" at bounding box center [1232, 383] width 65 height 33
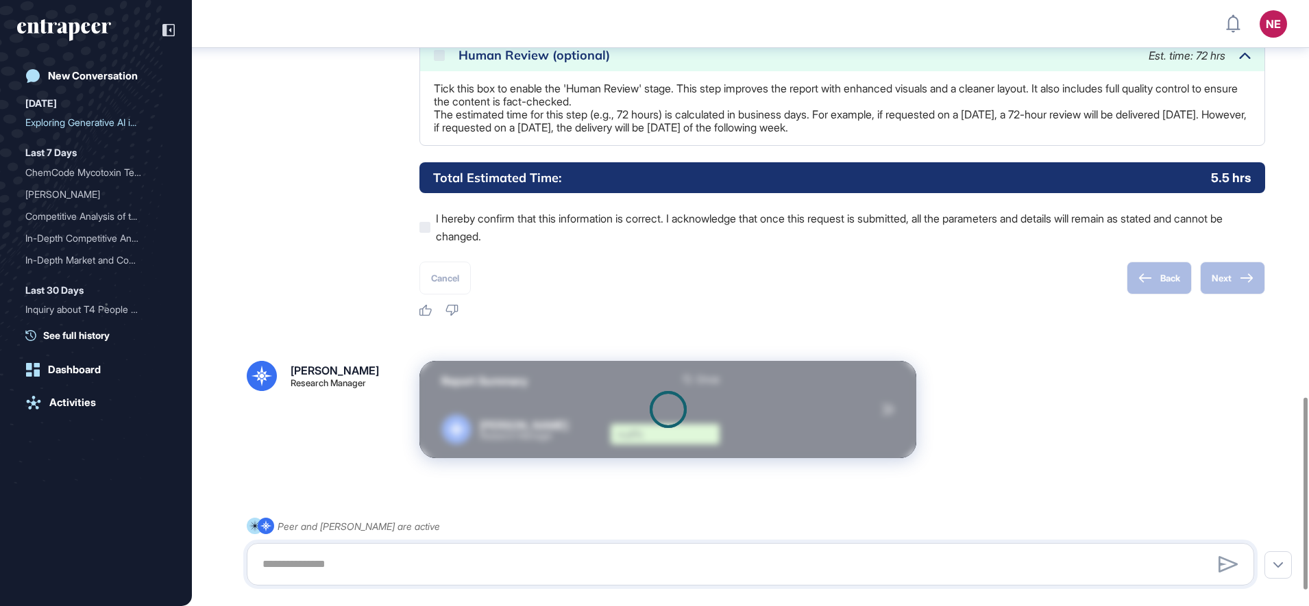
scroll to position [1302, 0]
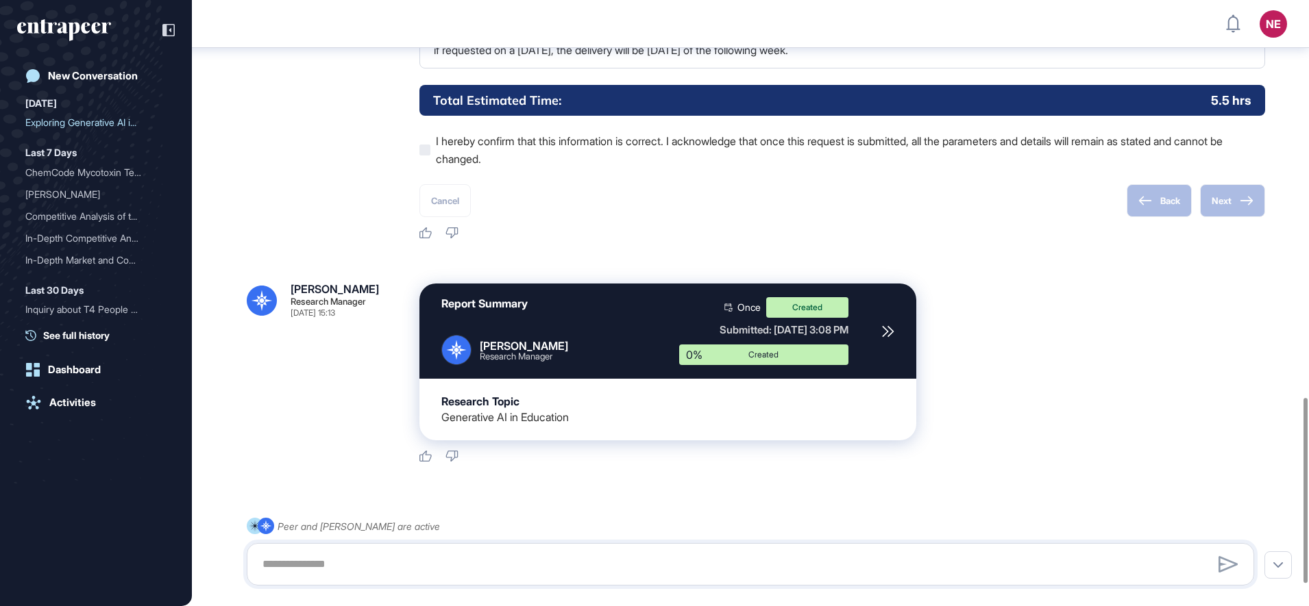
click at [886, 338] on icon at bounding box center [888, 331] width 12 height 12
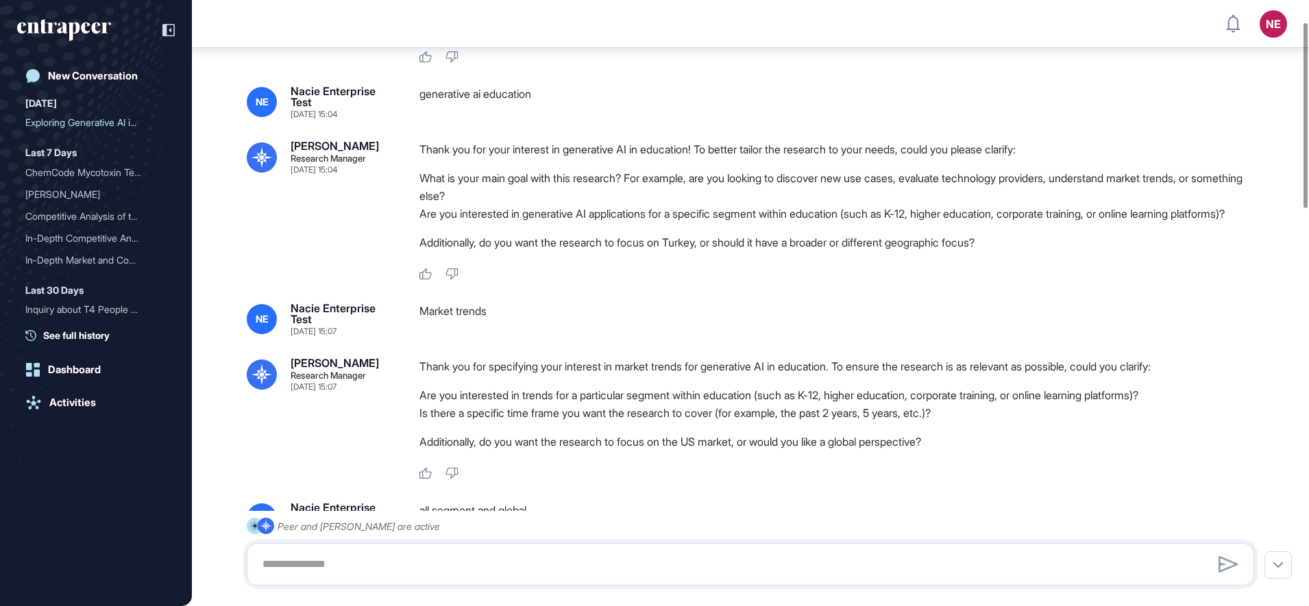
scroll to position [0, 0]
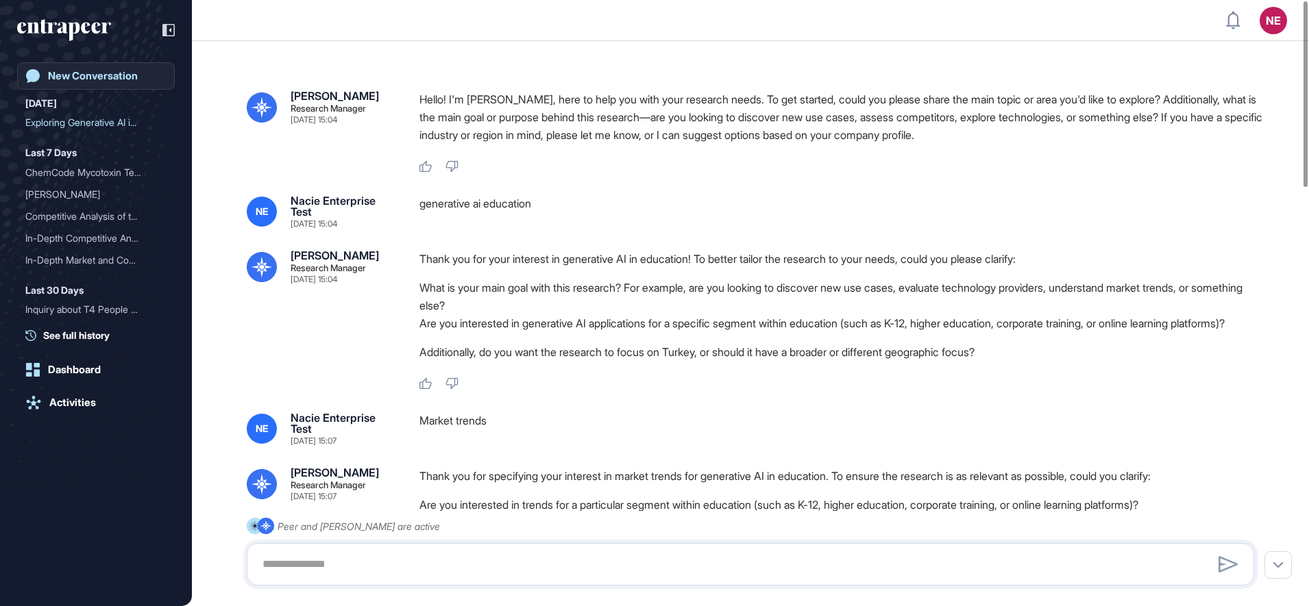
click at [87, 72] on div "New Conversation" at bounding box center [93, 76] width 90 height 12
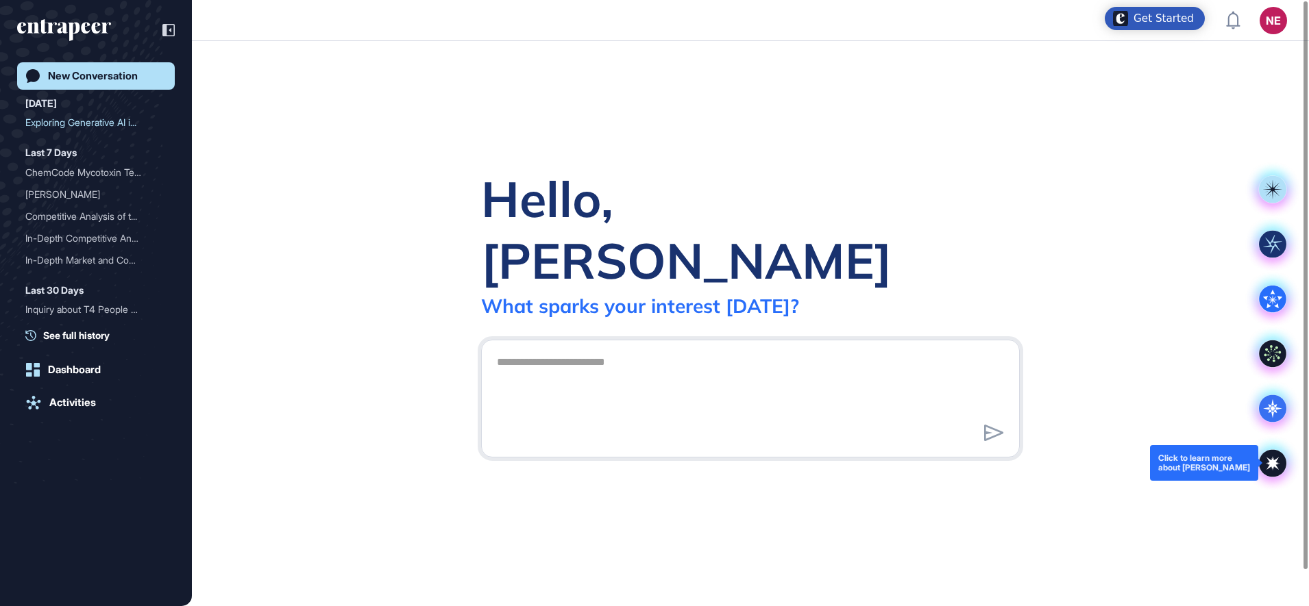
click at [1269, 460] on icon at bounding box center [1272, 463] width 12 height 12
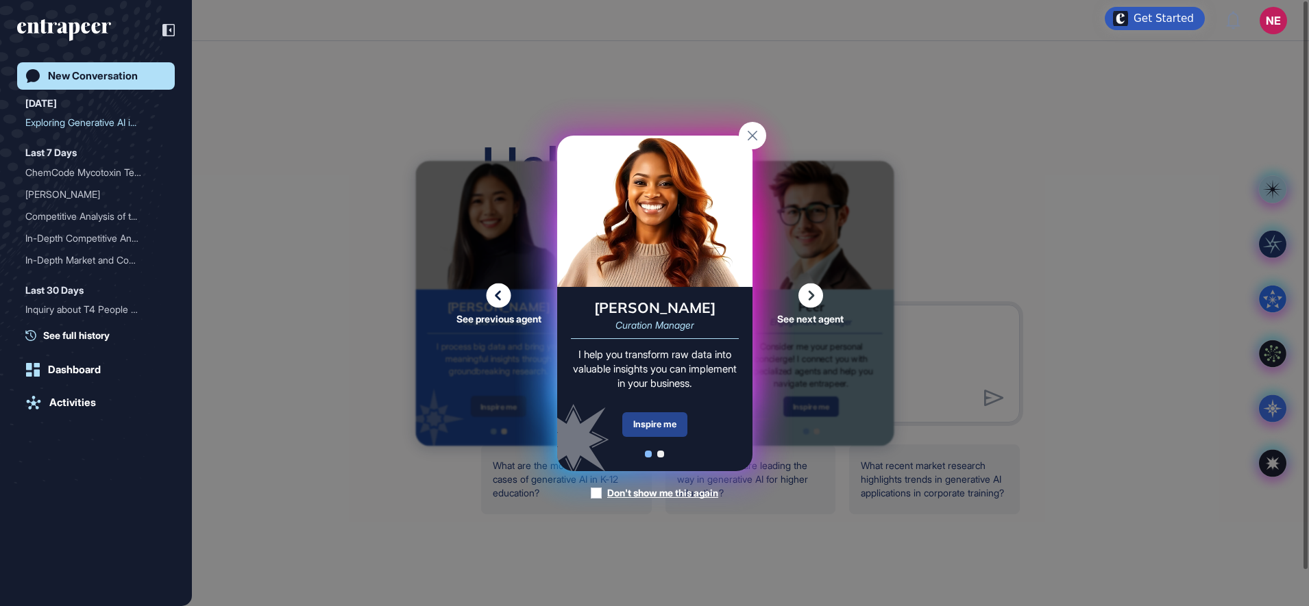
click at [662, 419] on div "Inspire me" at bounding box center [654, 424] width 65 height 25
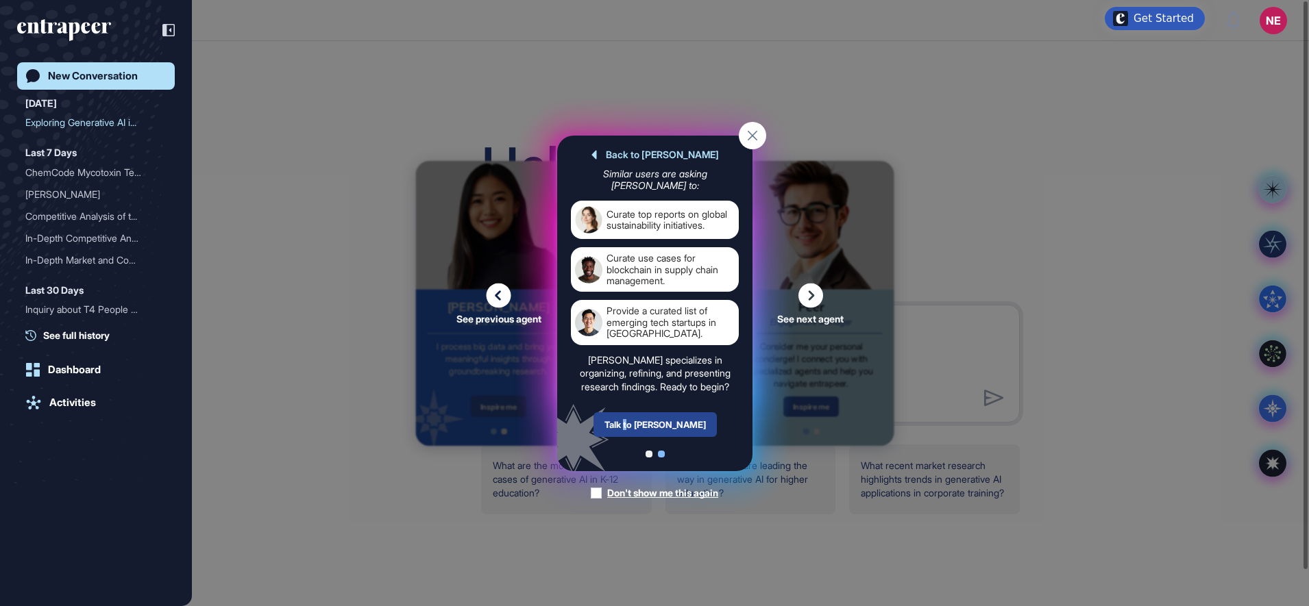
click at [649, 425] on div "Talk to Curie" at bounding box center [654, 424] width 123 height 25
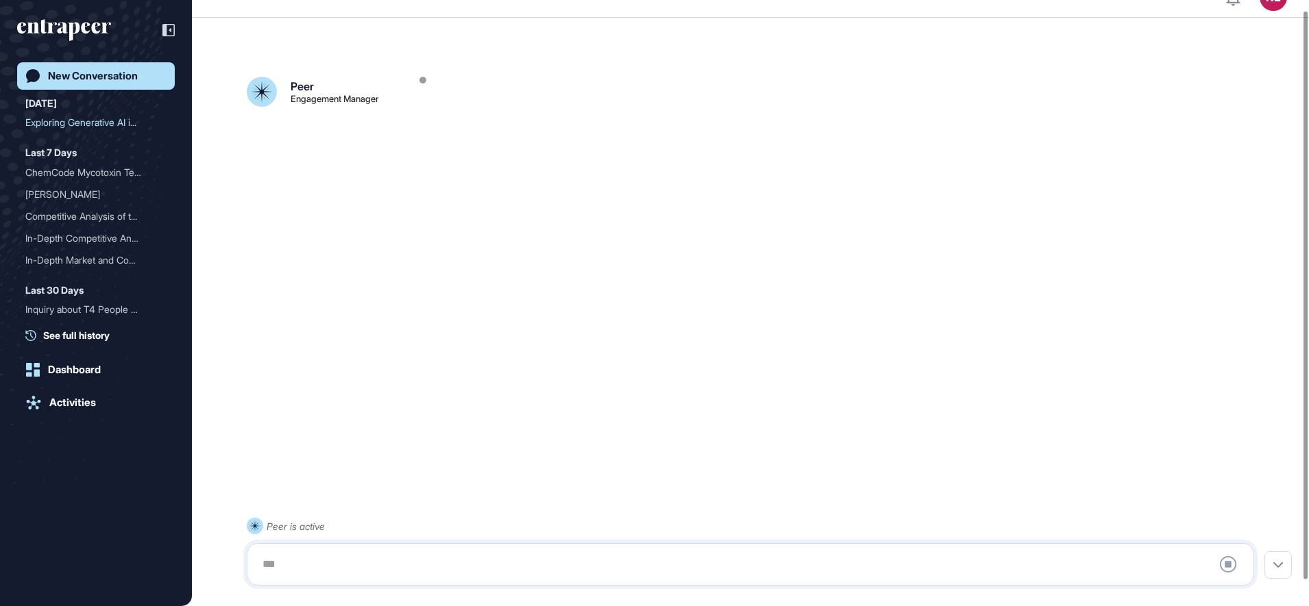
scroll to position [38, 0]
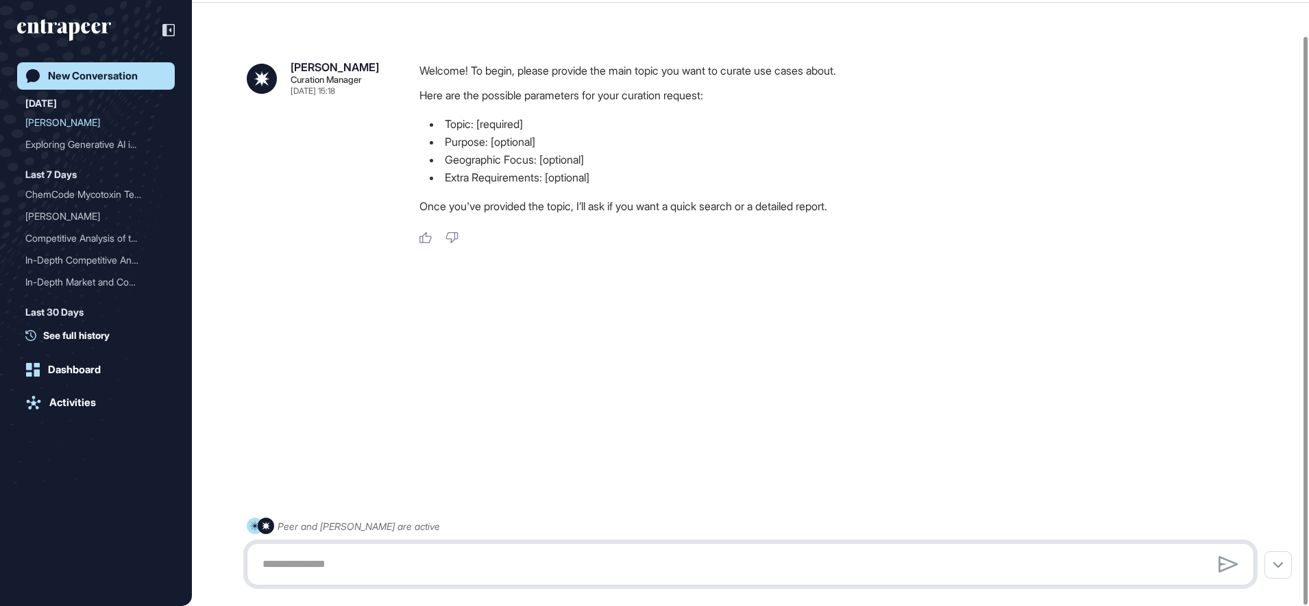
click at [330, 571] on textarea at bounding box center [750, 564] width 992 height 27
click at [567, 427] on div "Curie Curation Manager Sep 10, 2025 15:18 Welcome! To begin, please provide the…" at bounding box center [750, 285] width 1117 height 546
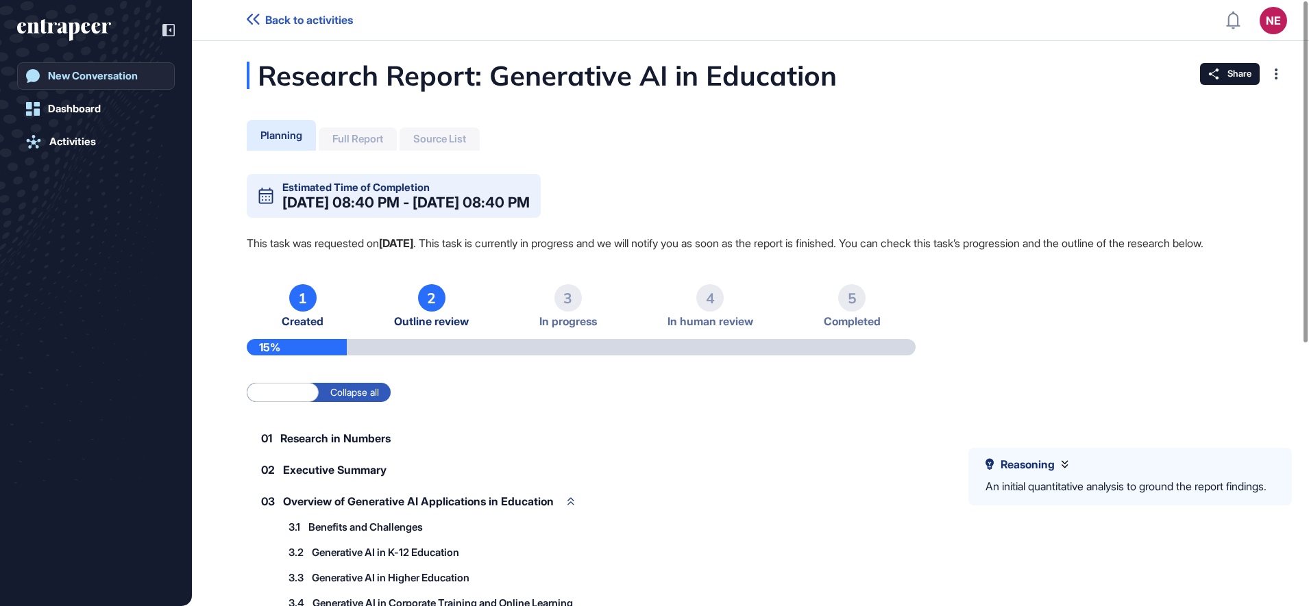
click at [99, 86] on link "New Conversation" at bounding box center [96, 75] width 158 height 27
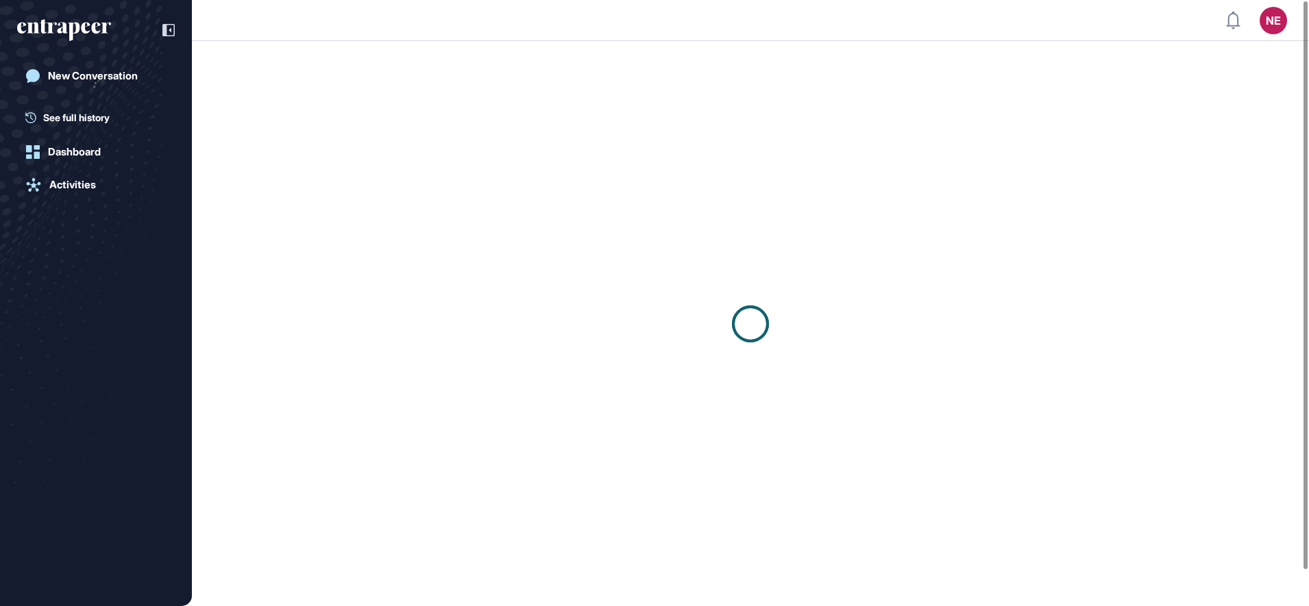
scroll to position [1, 1]
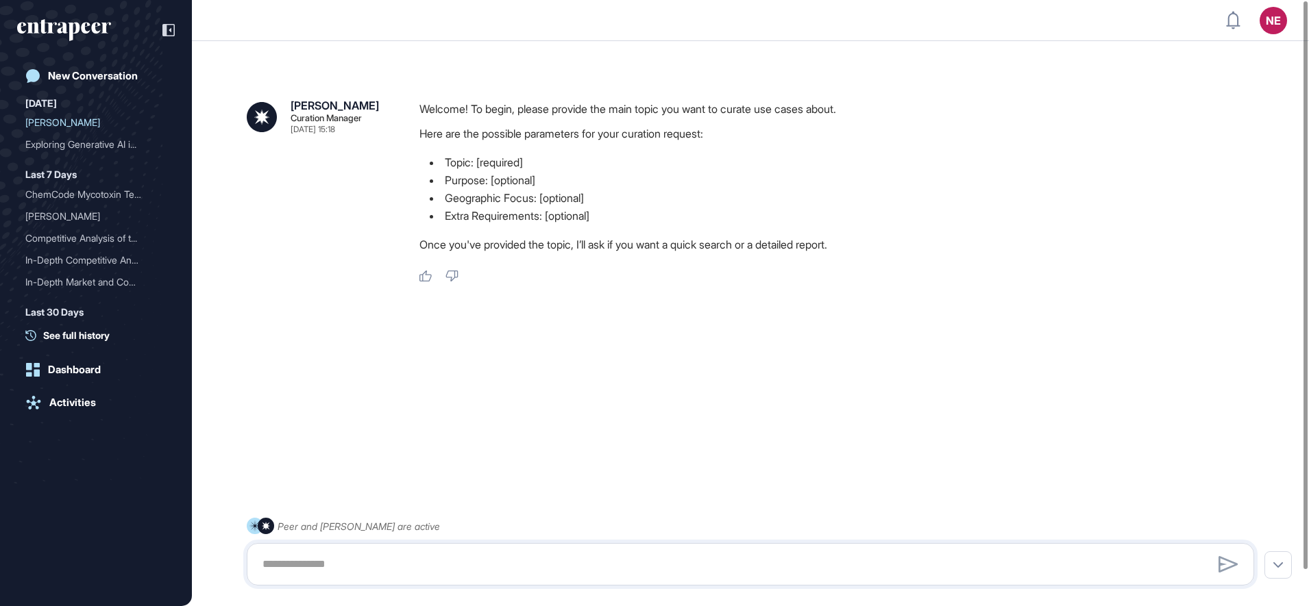
click at [553, 377] on div "[PERSON_NAME] Curation Manager [DATE] 15:18 Welcome! To begin, please provide t…" at bounding box center [750, 324] width 1117 height 546
click at [558, 354] on div at bounding box center [750, 332] width 1007 height 55
click at [59, 397] on div "Activities" at bounding box center [72, 403] width 47 height 12
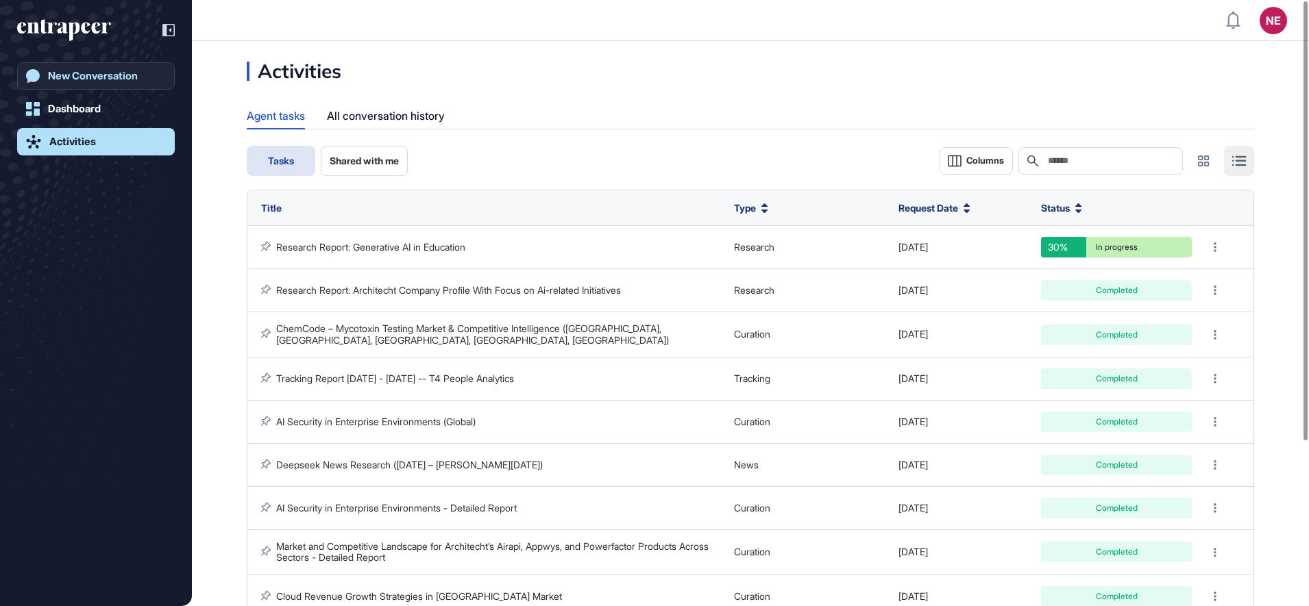
click at [119, 78] on div "New Conversation" at bounding box center [93, 76] width 90 height 12
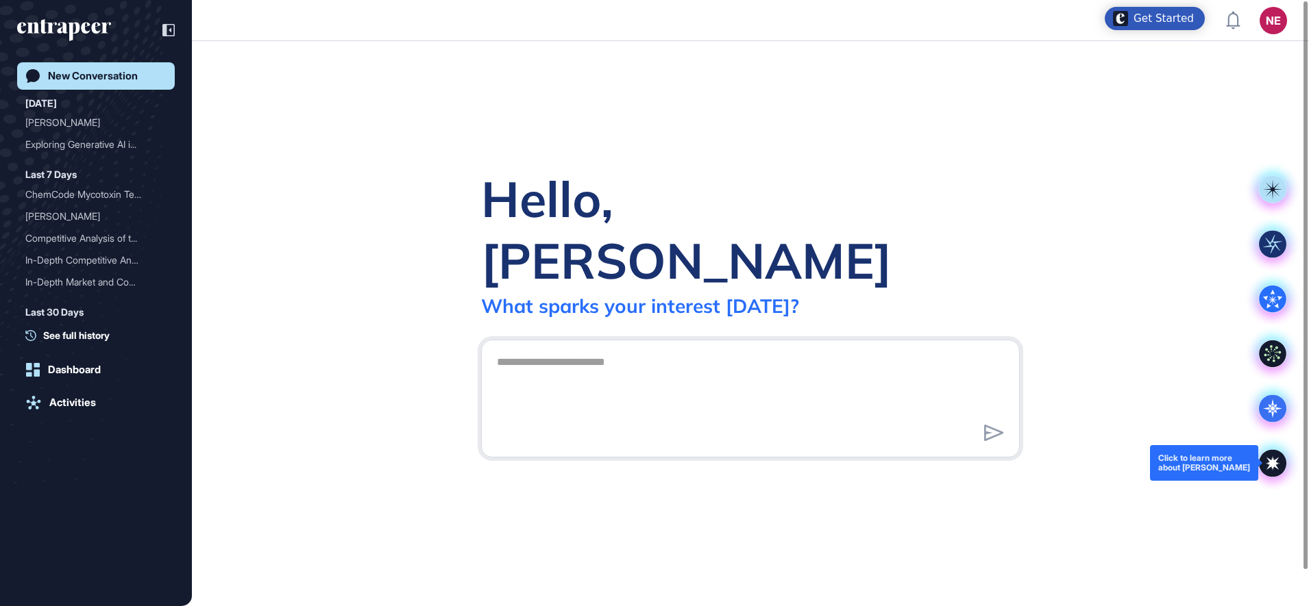
click at [1281, 461] on icon at bounding box center [1271, 462] width 27 height 27
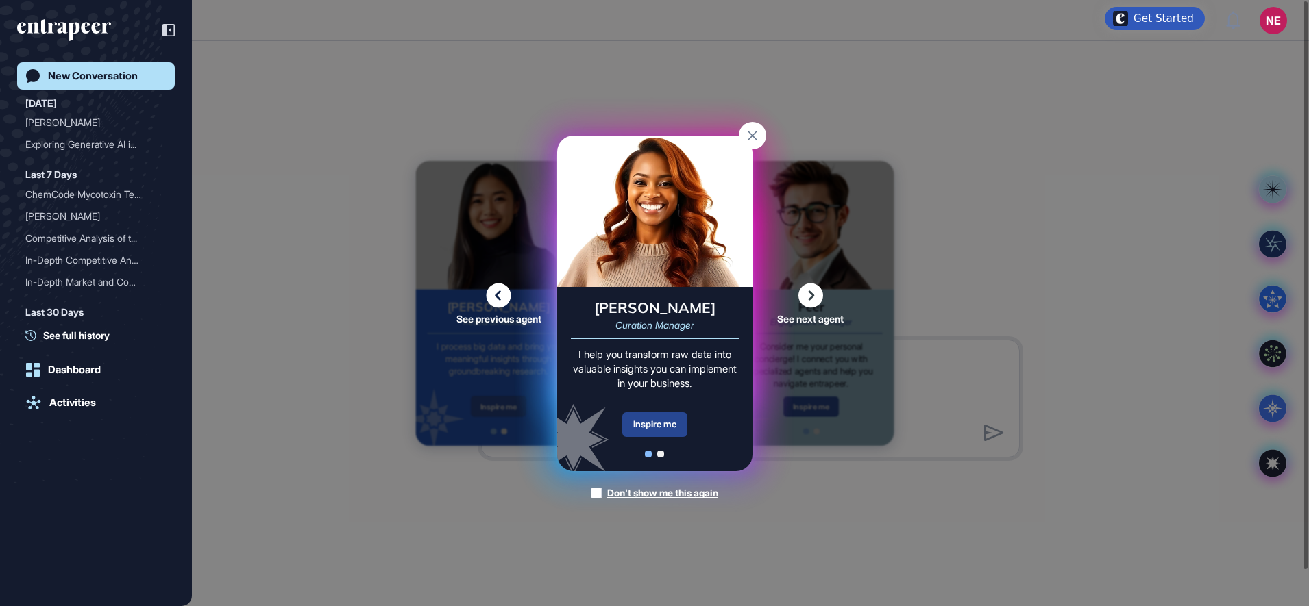
click at [645, 429] on div "Inspire me" at bounding box center [654, 424] width 65 height 25
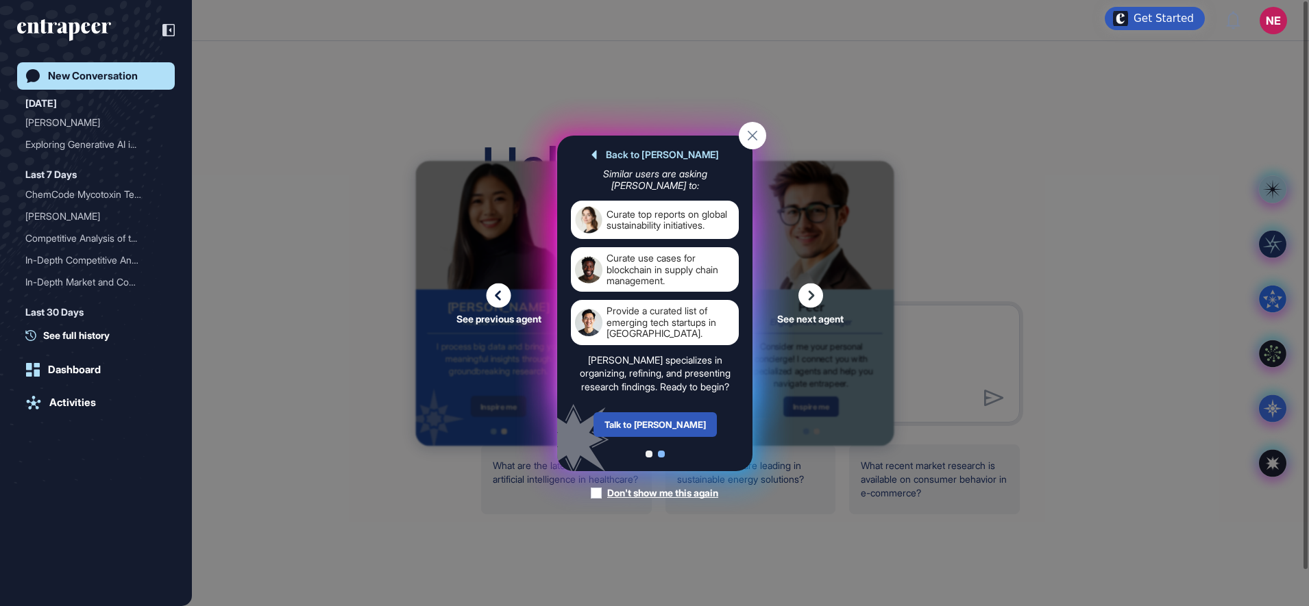
click at [645, 429] on div "Talk to Curie" at bounding box center [654, 424] width 123 height 25
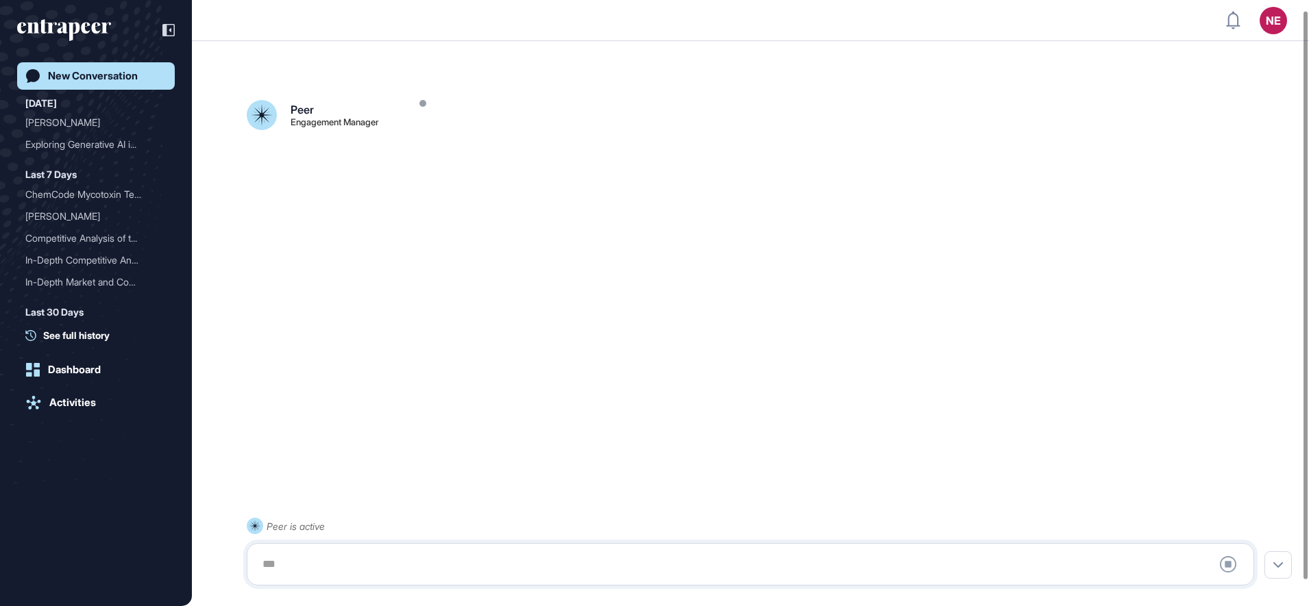
scroll to position [38, 0]
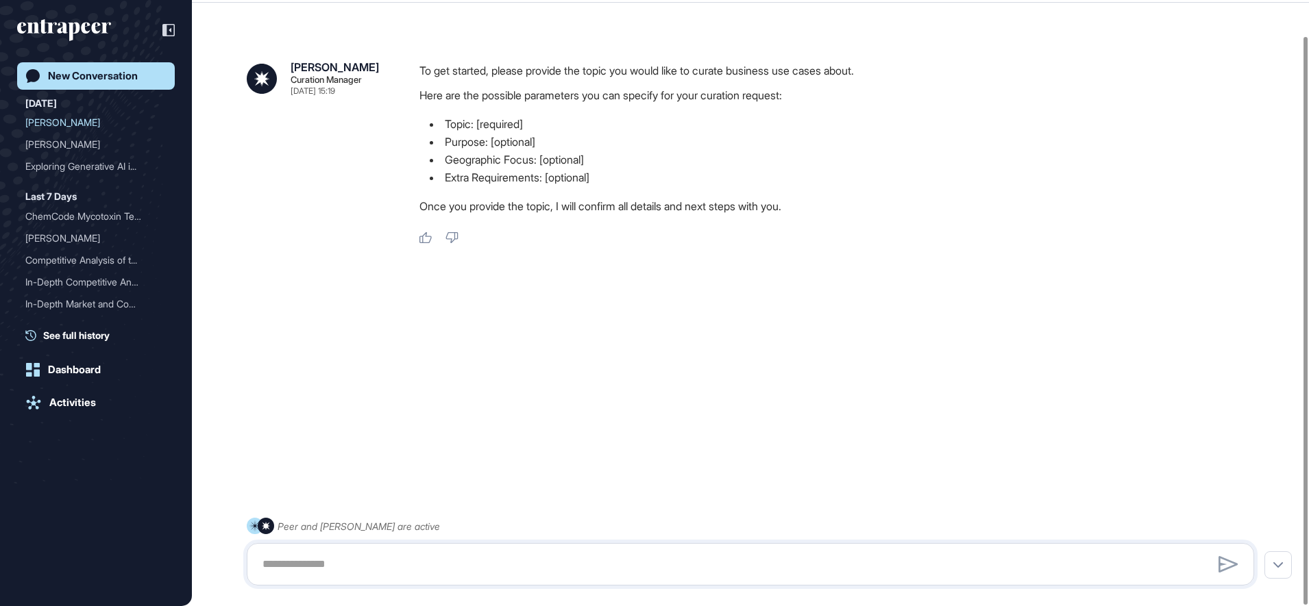
click at [126, 83] on link "New Conversation" at bounding box center [96, 75] width 158 height 27
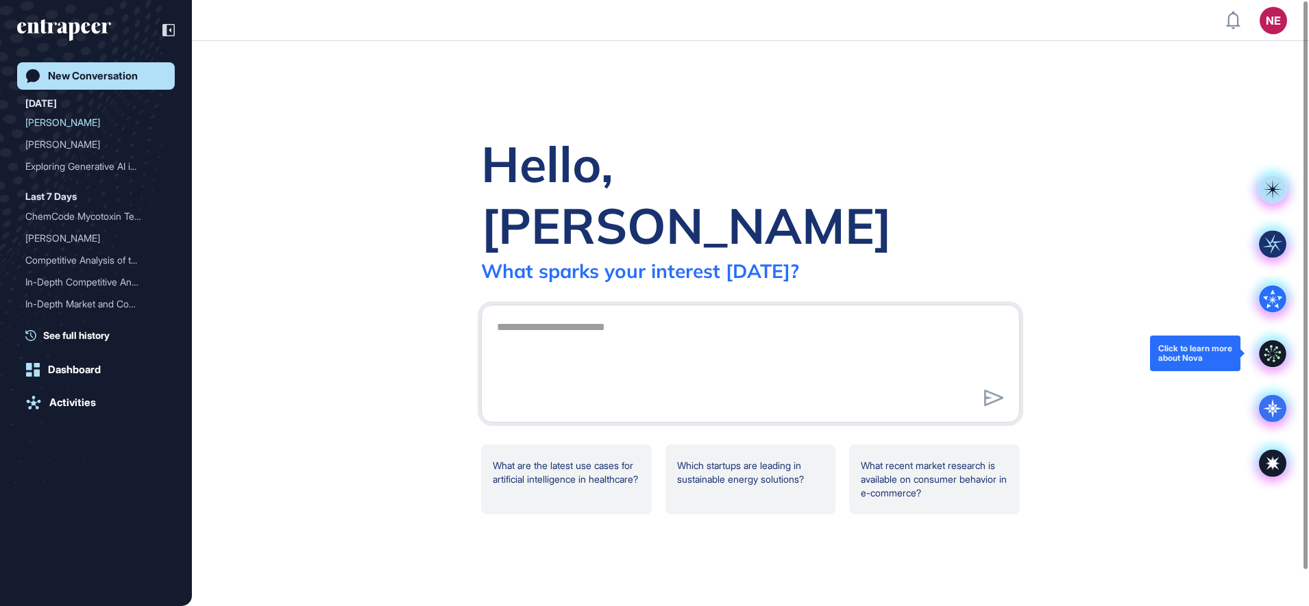
click at [1280, 362] on icon at bounding box center [1271, 353] width 27 height 27
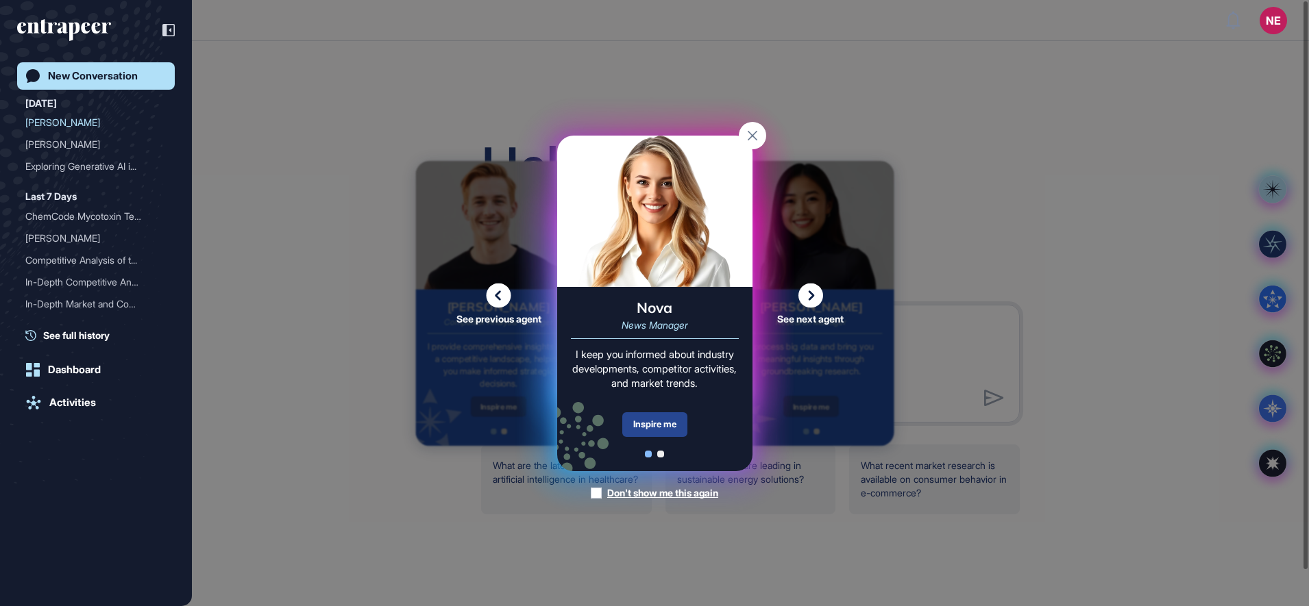
click at [657, 430] on div "Inspire me" at bounding box center [654, 424] width 65 height 25
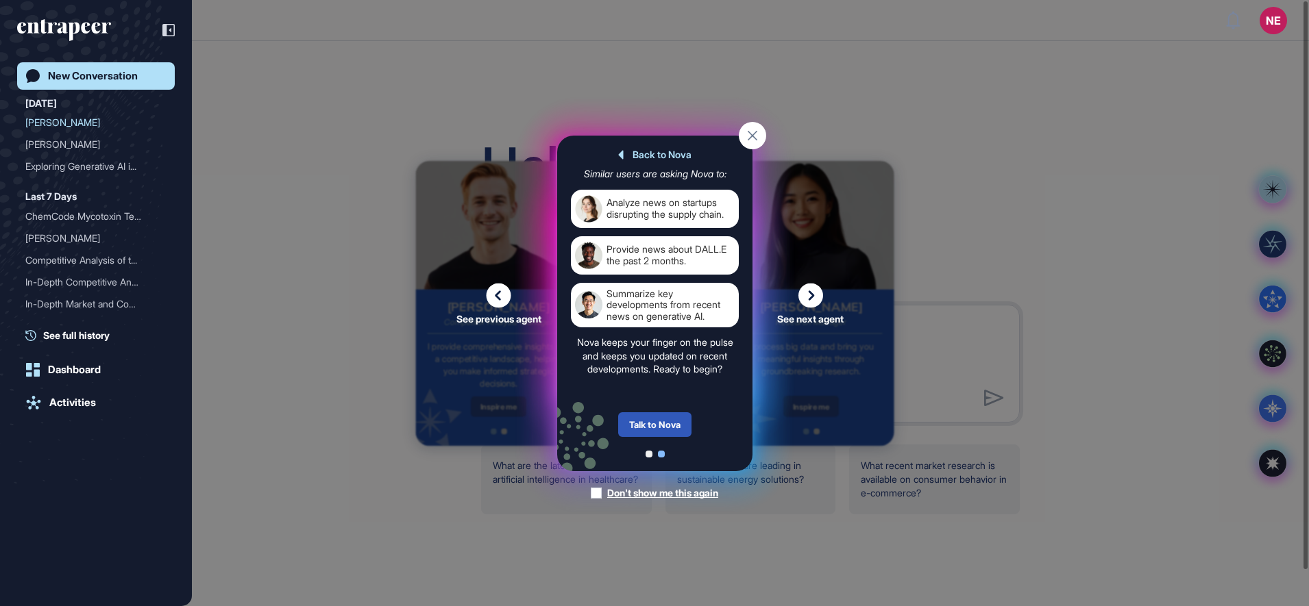
click at [657, 430] on div "Talk to Nova" at bounding box center [654, 424] width 73 height 25
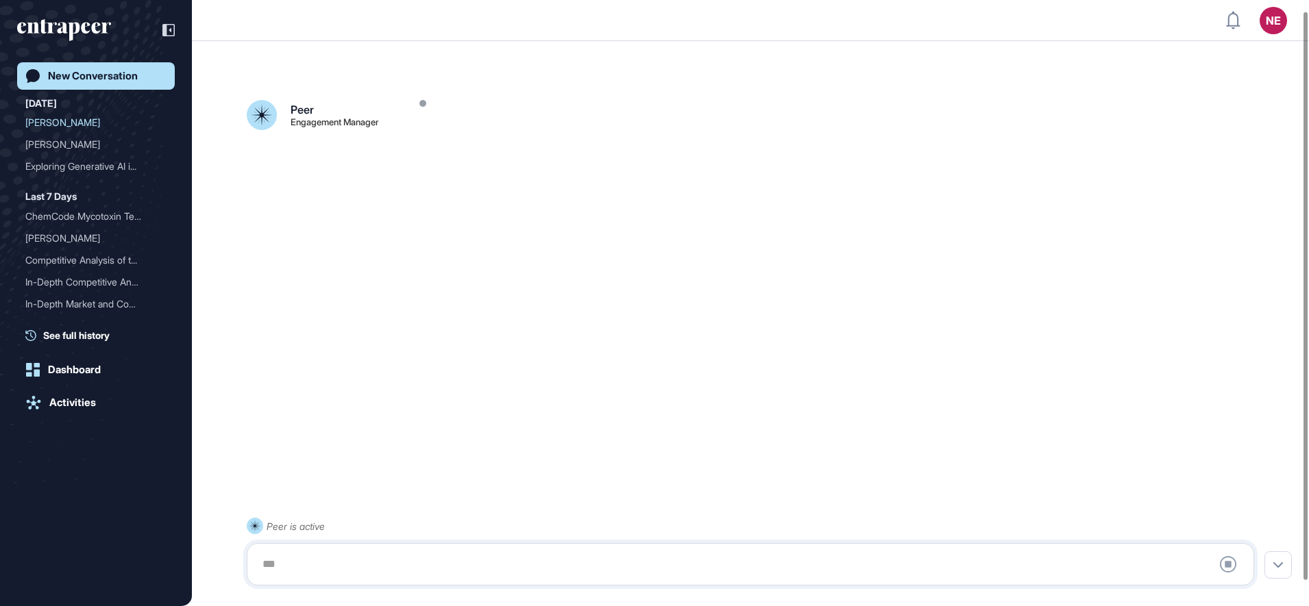
scroll to position [38, 0]
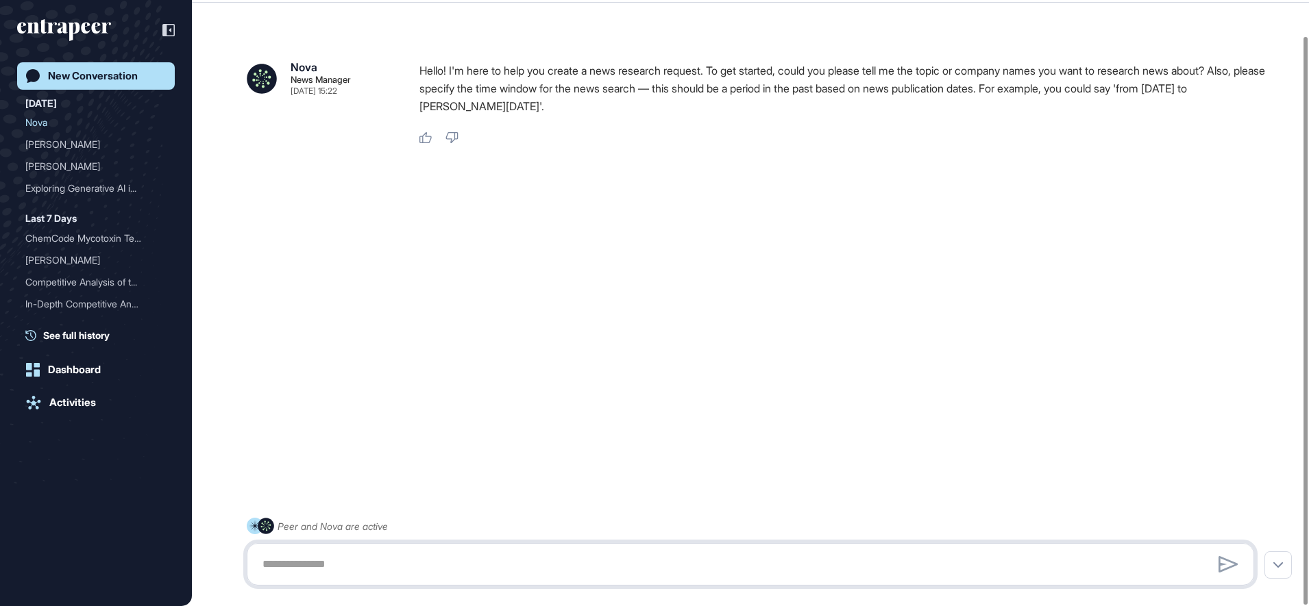
click at [421, 555] on textarea at bounding box center [750, 564] width 992 height 27
type textarea "*"
click at [389, 560] on textarea at bounding box center [750, 564] width 992 height 27
type textarea "**********"
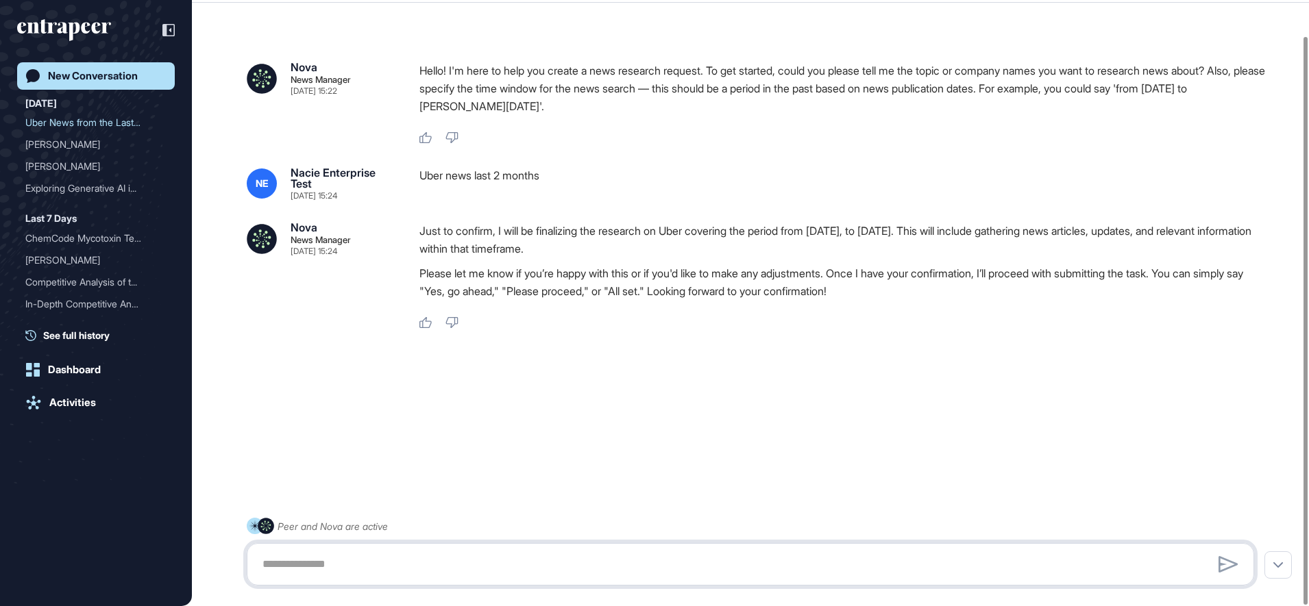
click at [465, 567] on textarea at bounding box center [750, 564] width 992 height 27
type textarea "*******"
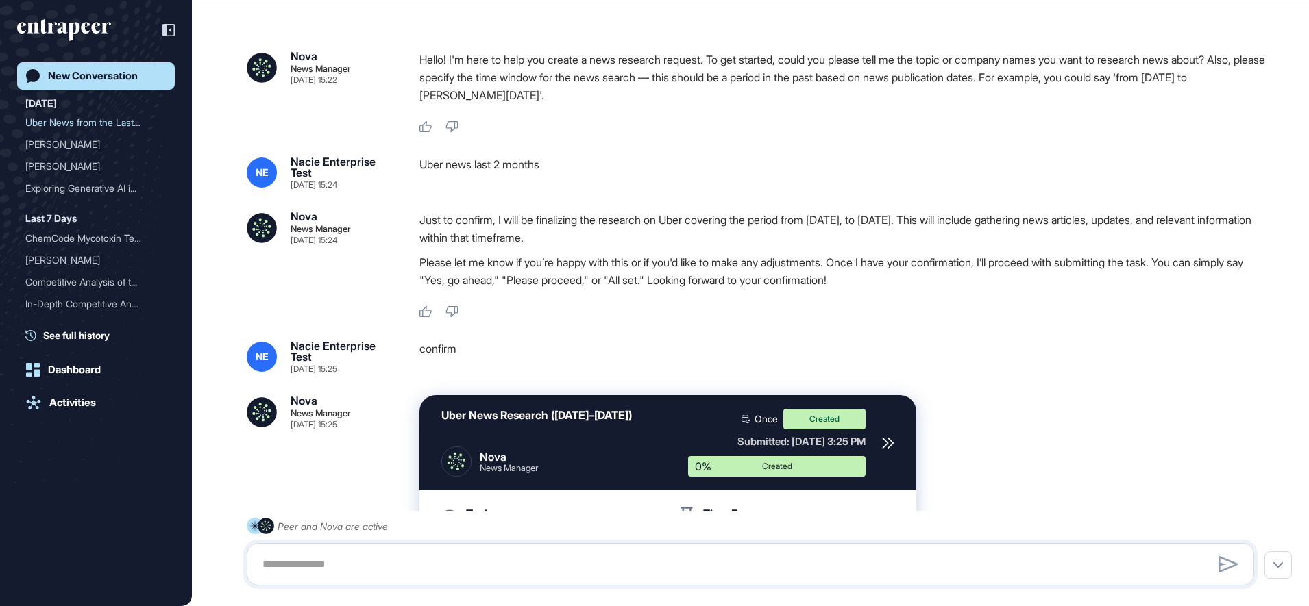
scroll to position [117, 0]
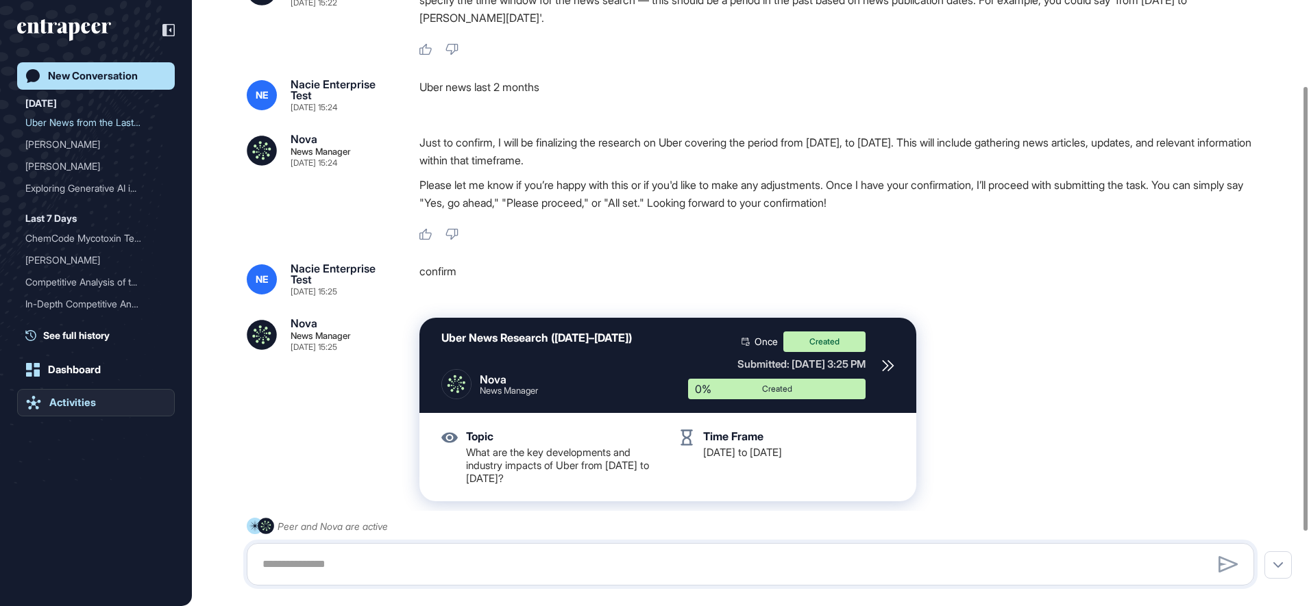
click at [77, 401] on div "Activities" at bounding box center [72, 403] width 47 height 12
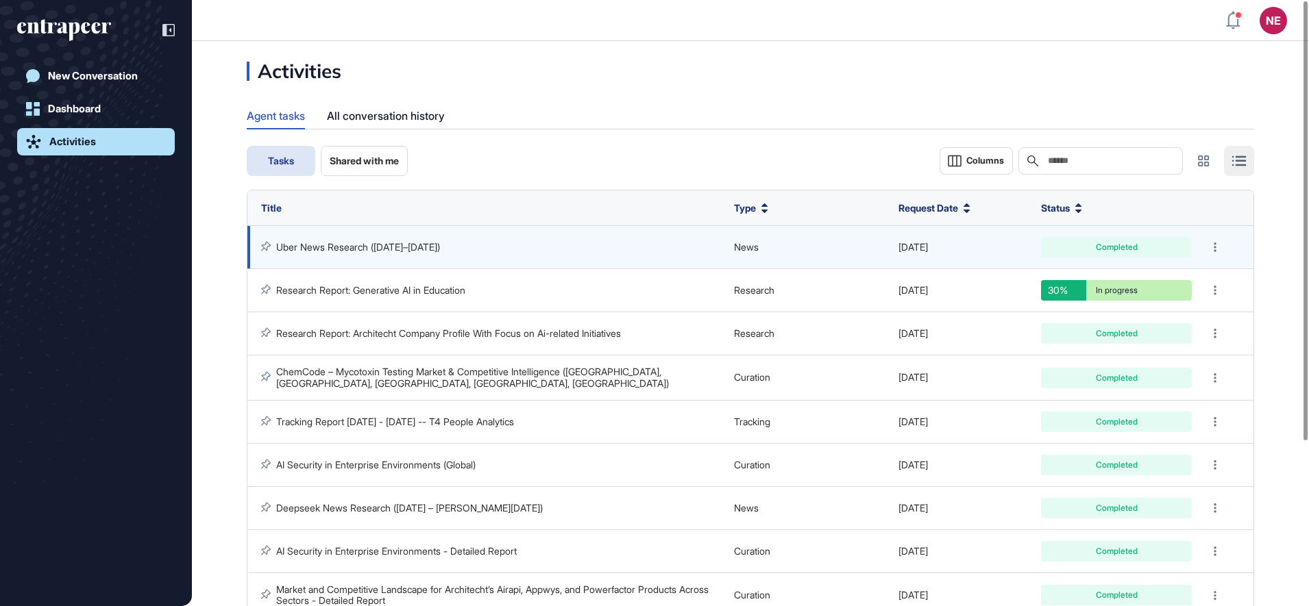
click at [382, 246] on link "Uber News Research ([DATE]–[DATE])" at bounding box center [358, 247] width 164 height 12
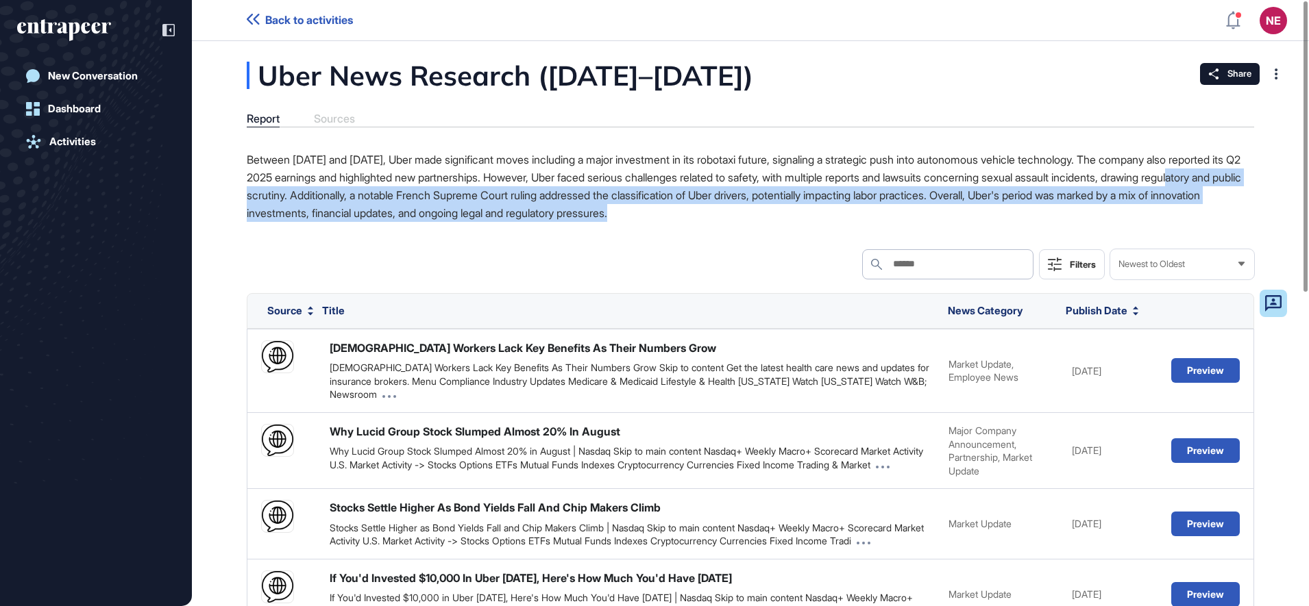
drag, startPoint x: 347, startPoint y: 187, endPoint x: 651, endPoint y: 241, distance: 309.0
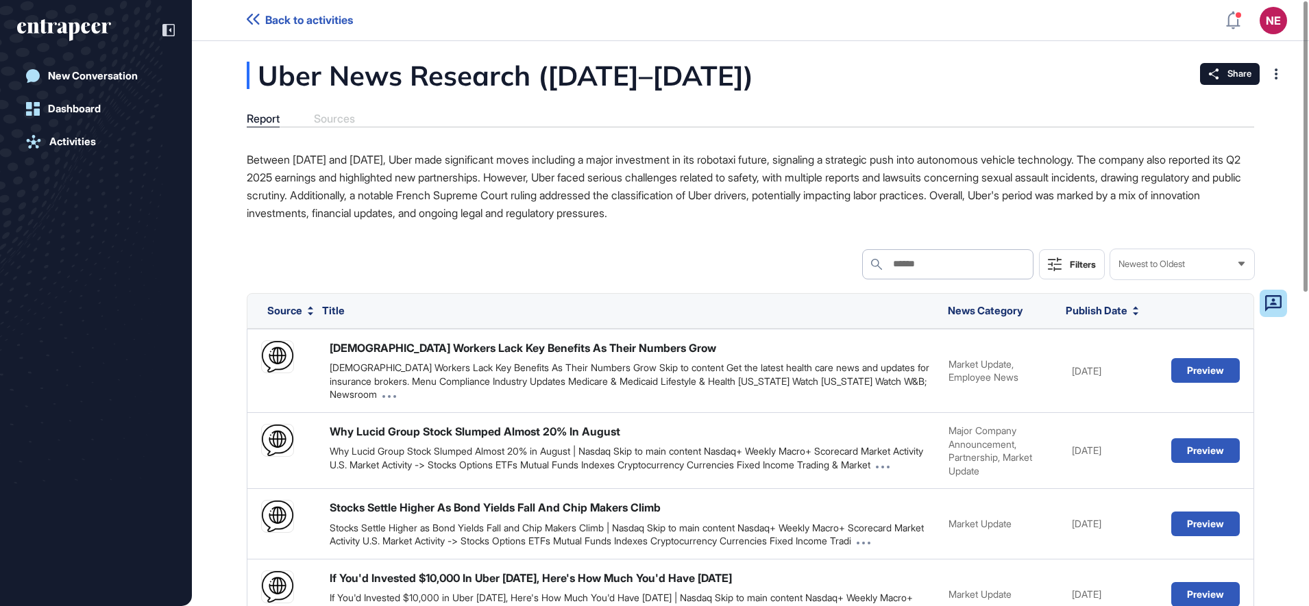
drag, startPoint x: 651, startPoint y: 241, endPoint x: 663, endPoint y: 246, distance: 13.2
drag, startPoint x: 1311, startPoint y: 132, endPoint x: 1261, endPoint y: 32, distance: 110.9
click at [1269, 41] on div "Back to activities NE Dashboard Profile My Content Request More Data New Conver…" at bounding box center [654, 303] width 1309 height 606
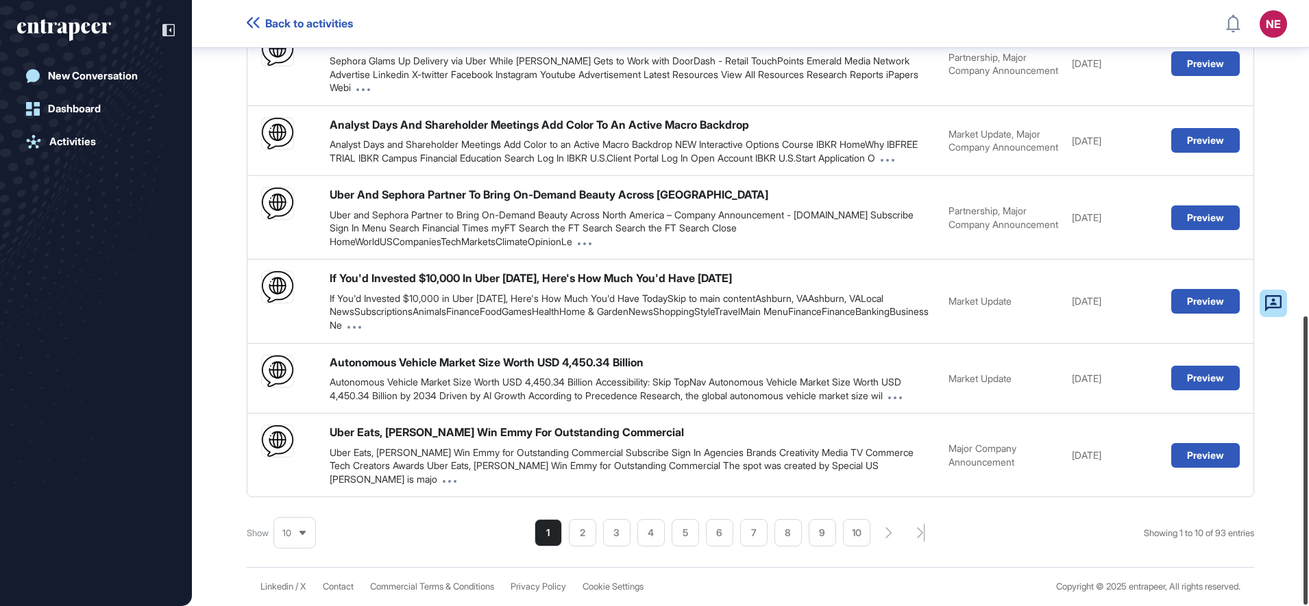
drag, startPoint x: 1307, startPoint y: 106, endPoint x: 1311, endPoint y: 546, distance: 439.8
click at [1308, 546] on html "Back to activities NE Dashboard Profile My Content Request More Data New Conver…" at bounding box center [654, 303] width 1309 height 606
click at [569, 541] on li "2" at bounding box center [582, 532] width 27 height 27
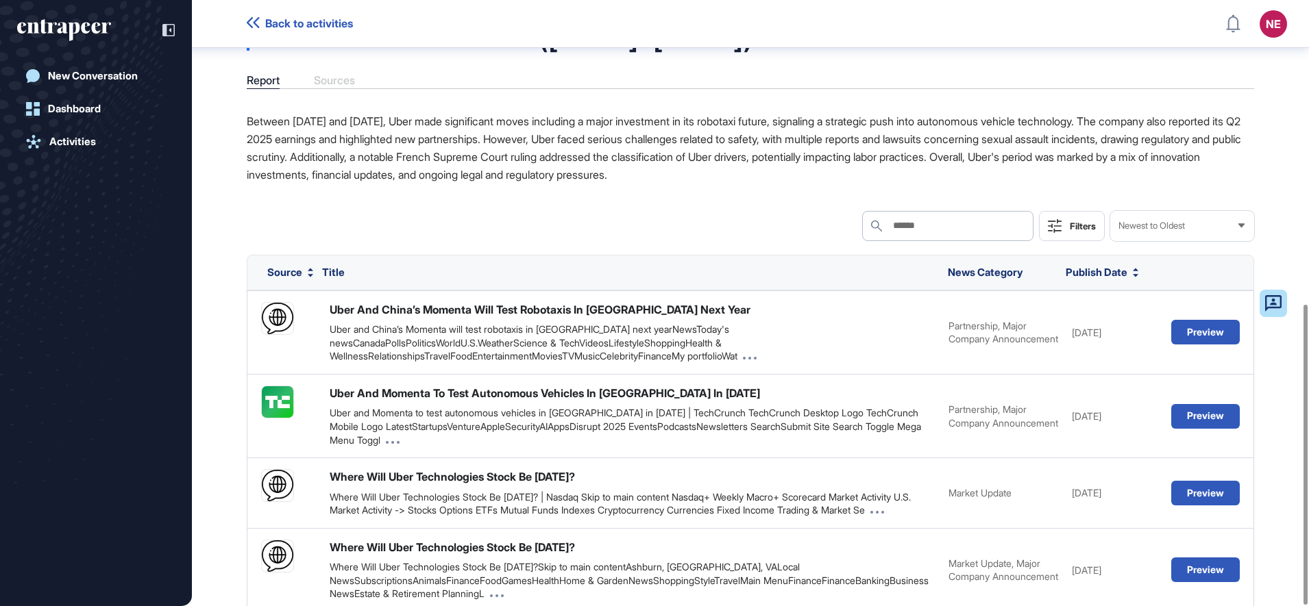
scroll to position [615, 0]
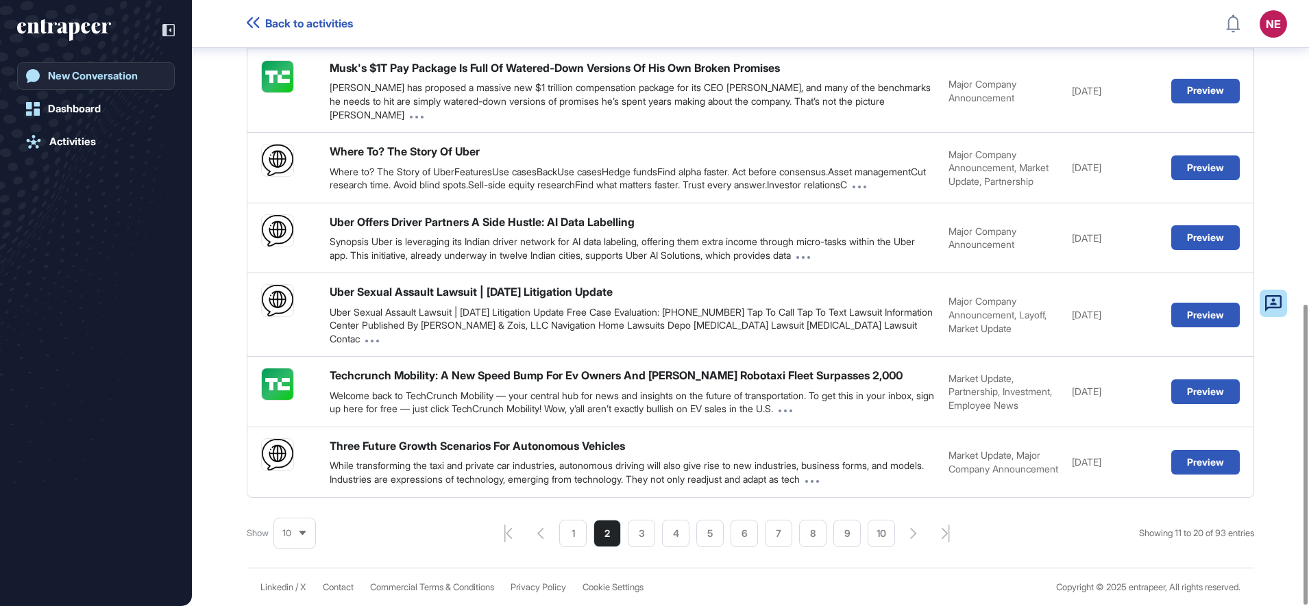
click at [107, 71] on div "New Conversation" at bounding box center [93, 76] width 90 height 12
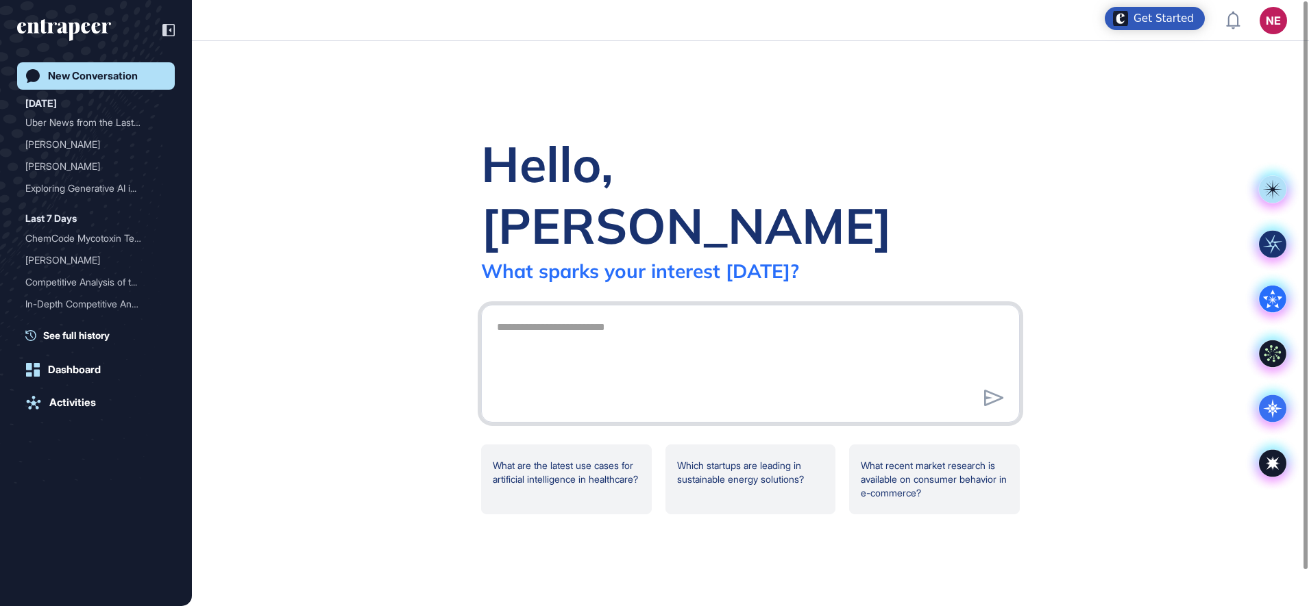
click at [541, 314] on textarea at bounding box center [749, 362] width 523 height 96
click at [1282, 186] on rect at bounding box center [1271, 188] width 27 height 27
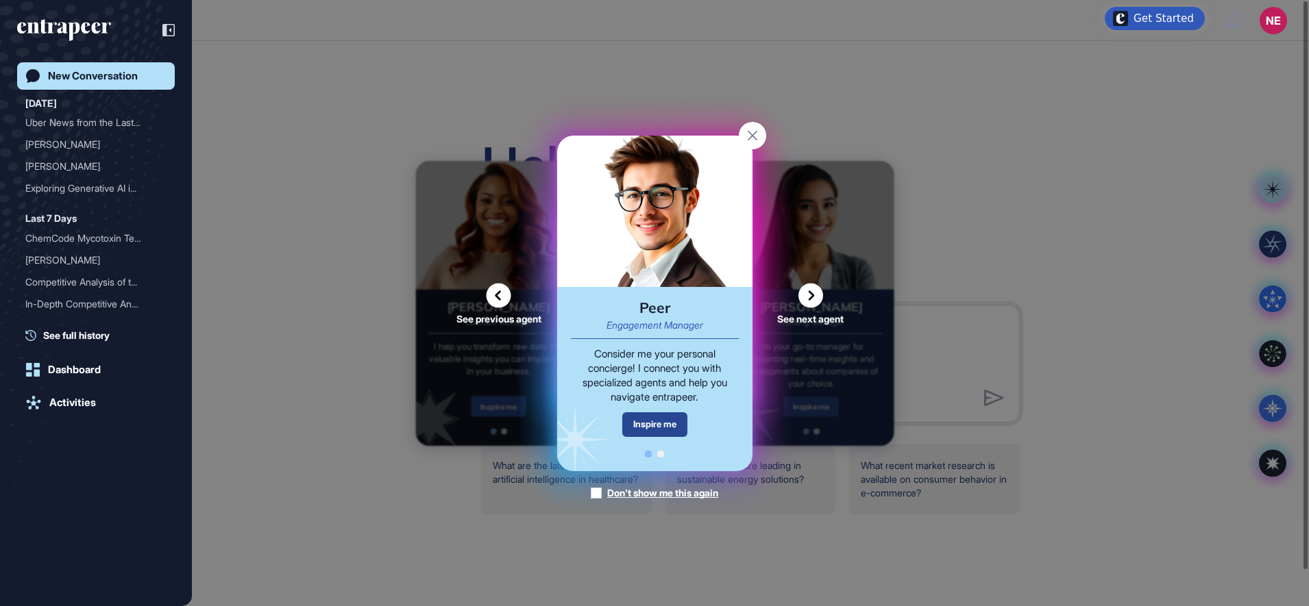
click at [662, 427] on div "Inspire me" at bounding box center [654, 424] width 65 height 24
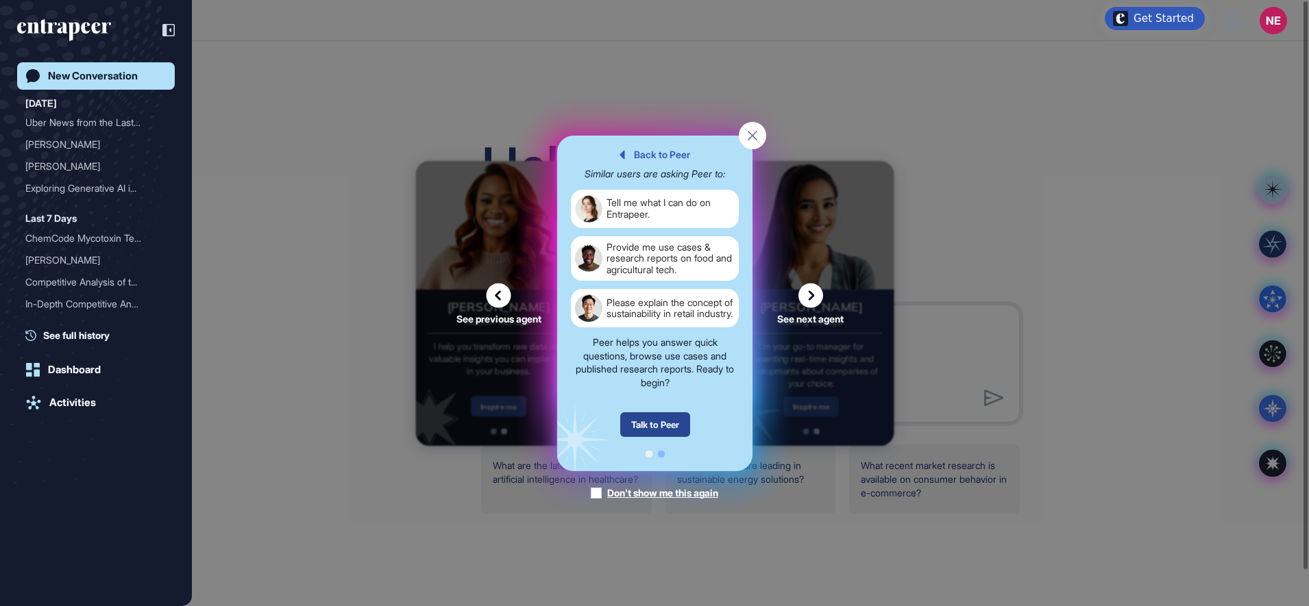
click at [687, 420] on div "Talk to Peer" at bounding box center [654, 424] width 70 height 25
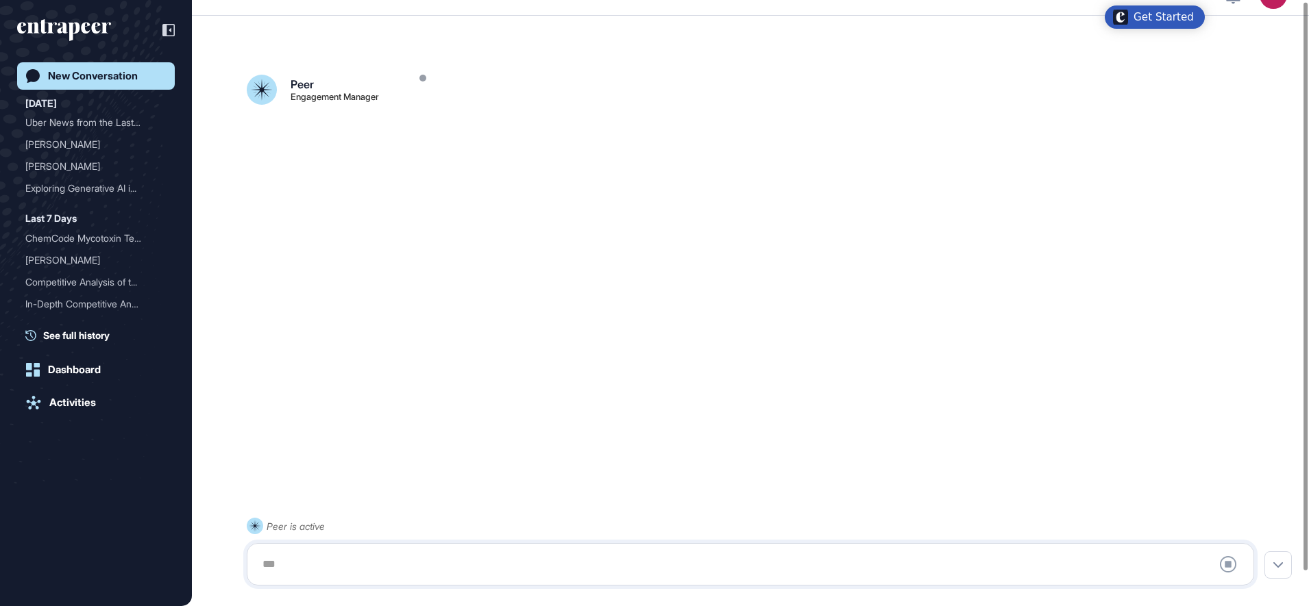
scroll to position [38, 0]
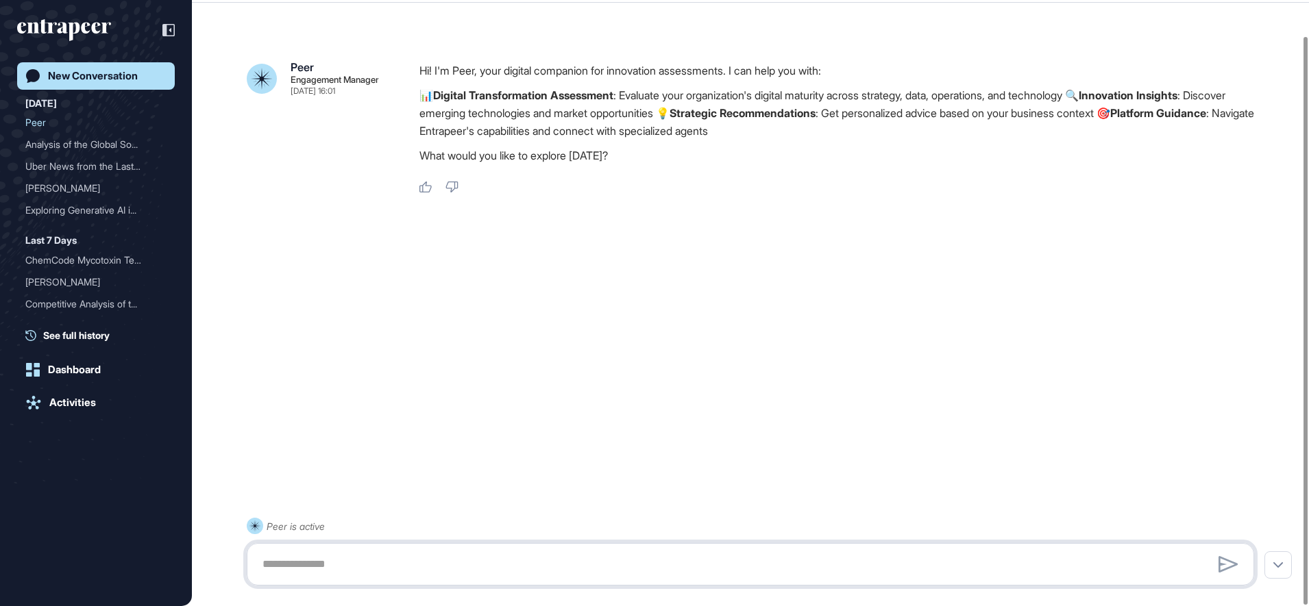
click at [304, 560] on textarea at bounding box center [750, 564] width 992 height 27
type textarea "******"
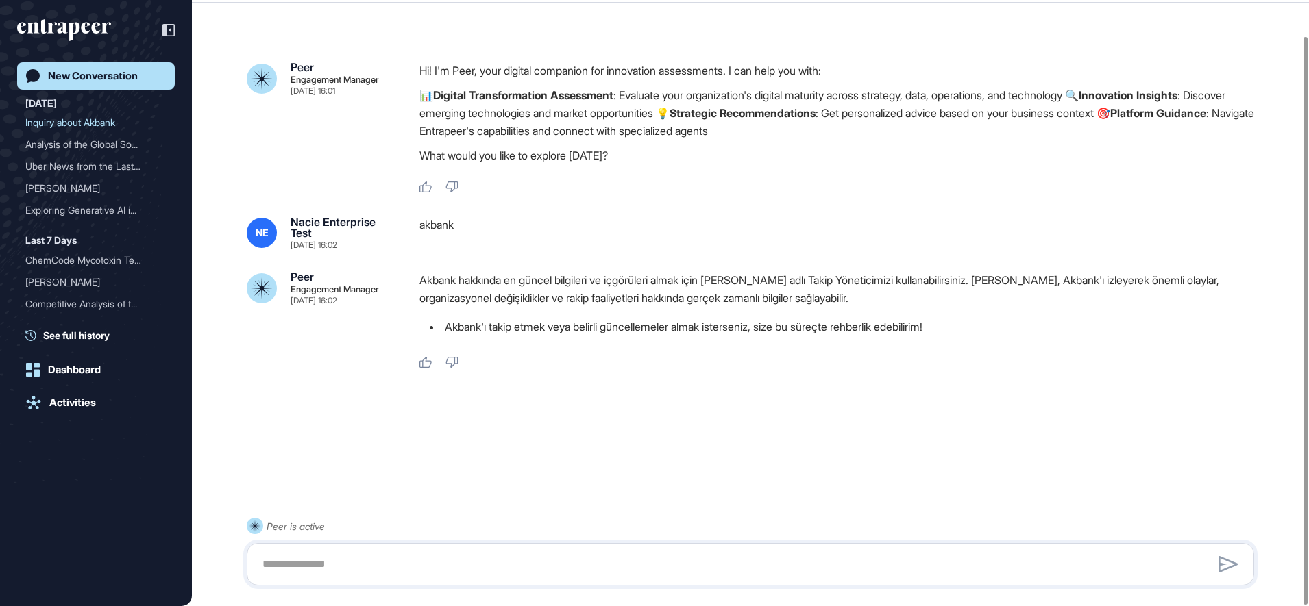
click at [693, 410] on div at bounding box center [750, 418] width 1007 height 55
drag, startPoint x: 506, startPoint y: 280, endPoint x: 706, endPoint y: 285, distance: 200.1
click at [706, 285] on p "Akbank hakkında en güncel bilgileri ve içgörüleri almak için Tracy adlı Takip Y…" at bounding box center [841, 289] width 845 height 36
drag, startPoint x: 706, startPoint y: 285, endPoint x: 869, endPoint y: 303, distance: 164.0
click at [869, 303] on p "Akbank hakkında en güncel bilgileri ve içgörüleri almak için Tracy adlı Takip Y…" at bounding box center [841, 289] width 845 height 36
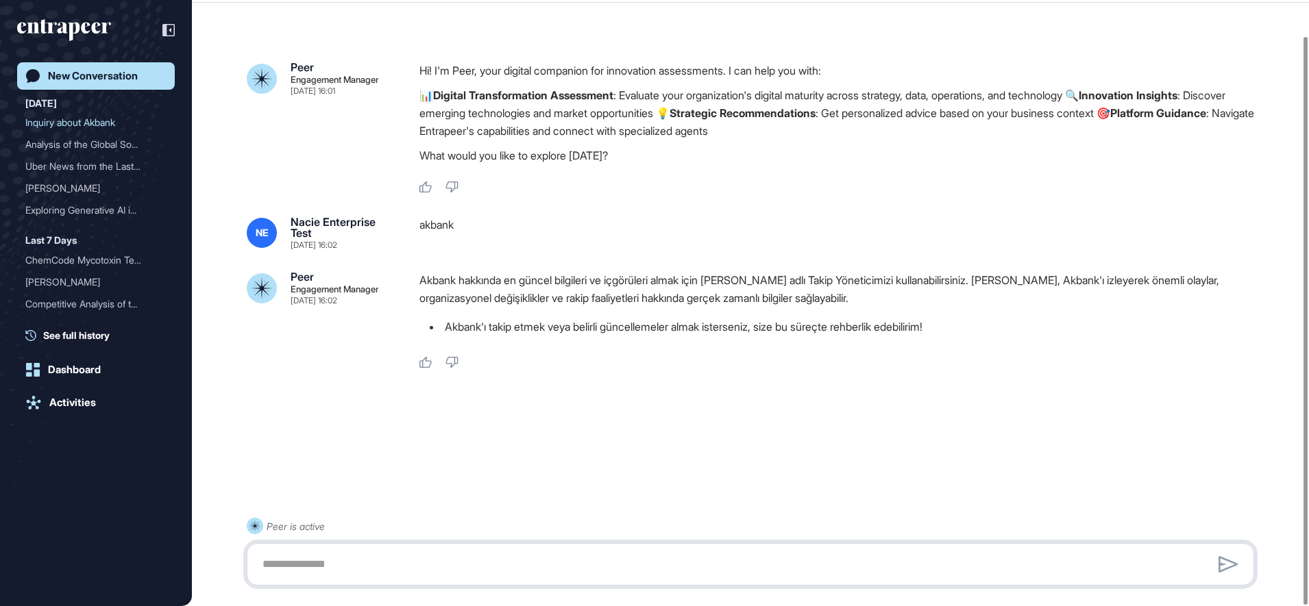
click at [460, 557] on textarea at bounding box center [750, 564] width 992 height 27
click at [432, 562] on textarea at bounding box center [750, 564] width 992 height 27
type textarea "*"
click at [382, 562] on textarea at bounding box center [750, 564] width 992 height 27
type textarea "**********"
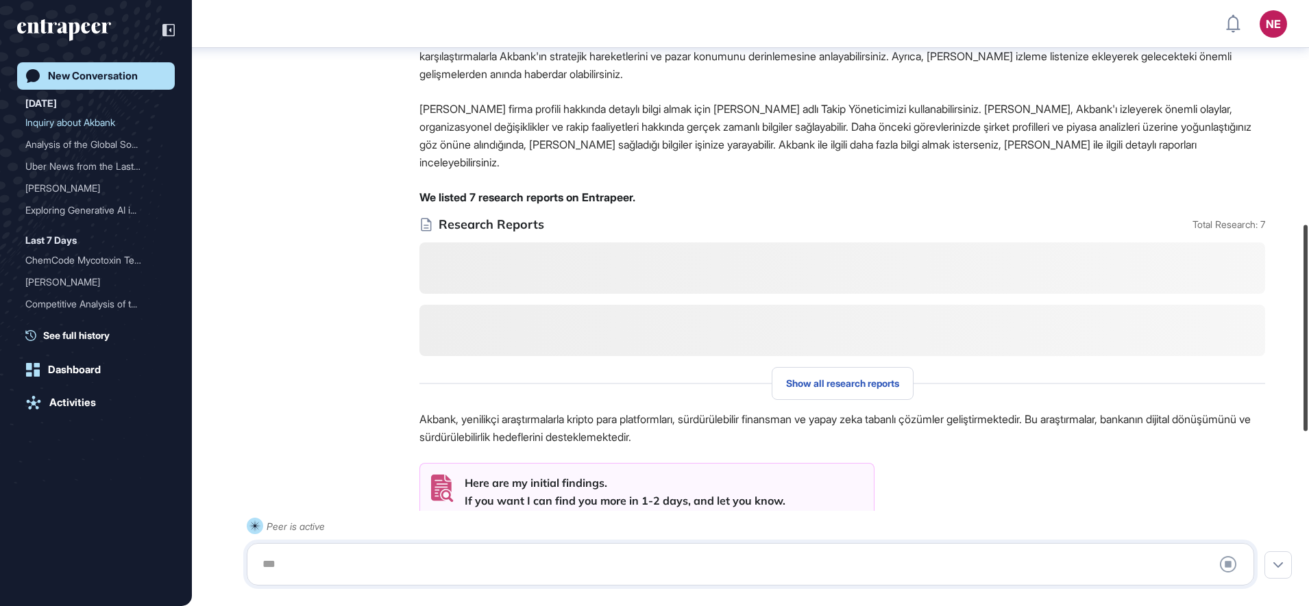
scroll to position [680, 0]
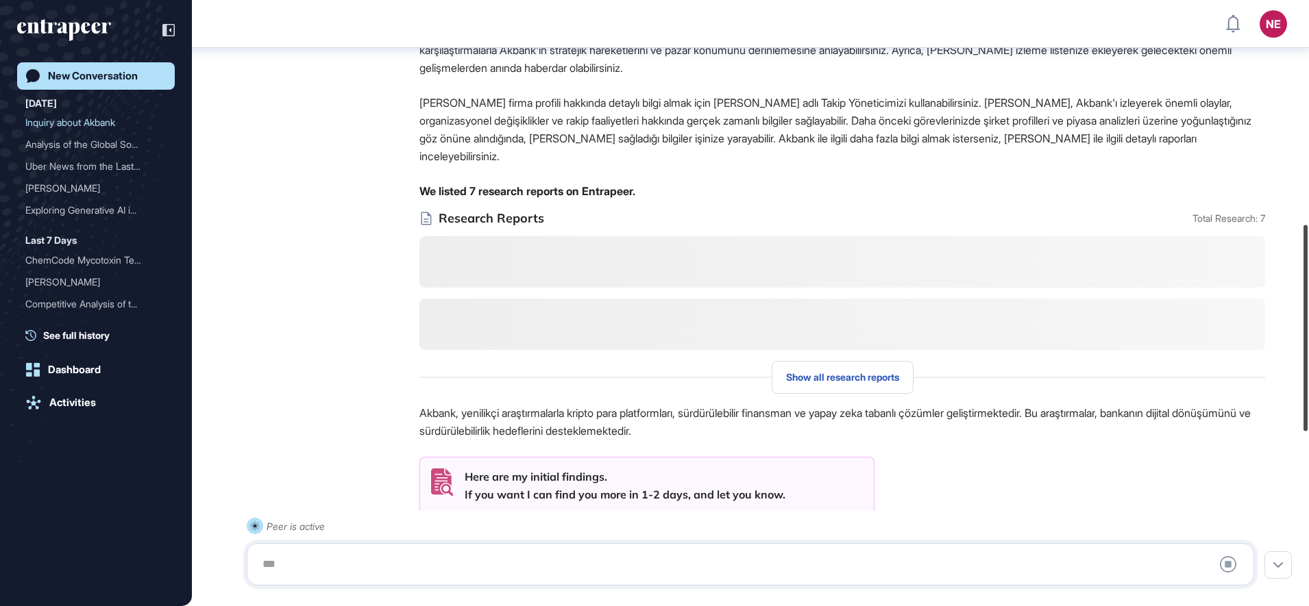
drag, startPoint x: 1311, startPoint y: 480, endPoint x: 1270, endPoint y: 393, distance: 96.8
click at [1270, 393] on div "NE Dashboard Profile My Content Request More Data New Conversation Today Inquir…" at bounding box center [654, 303] width 1309 height 606
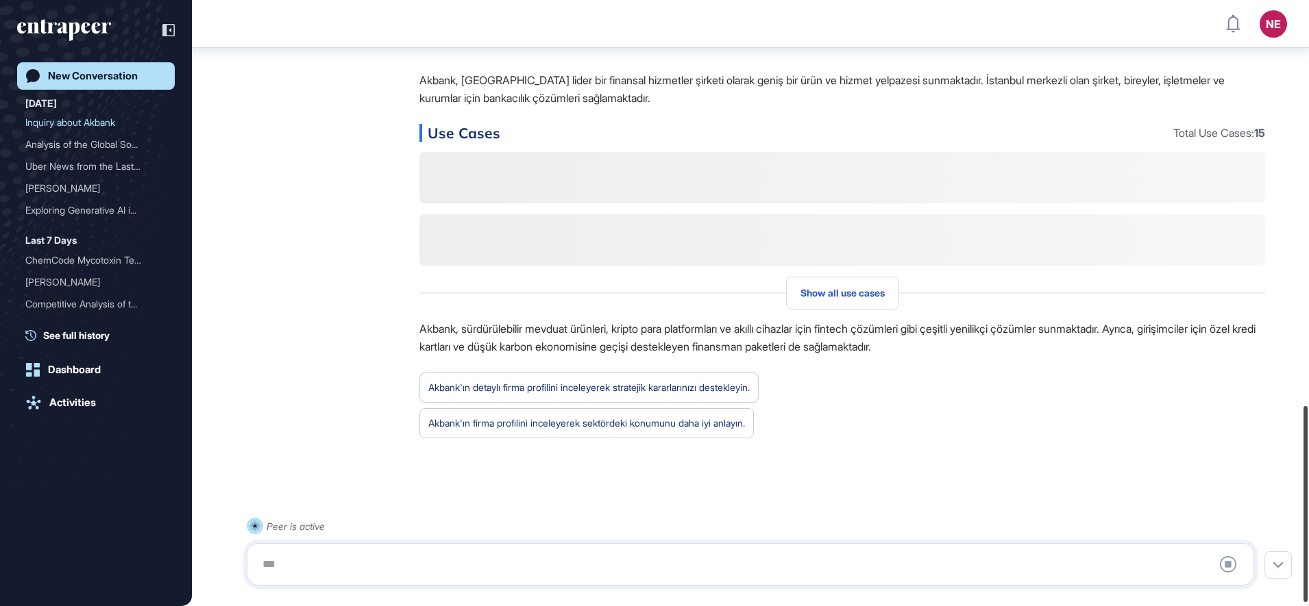
scroll to position [1263, 0]
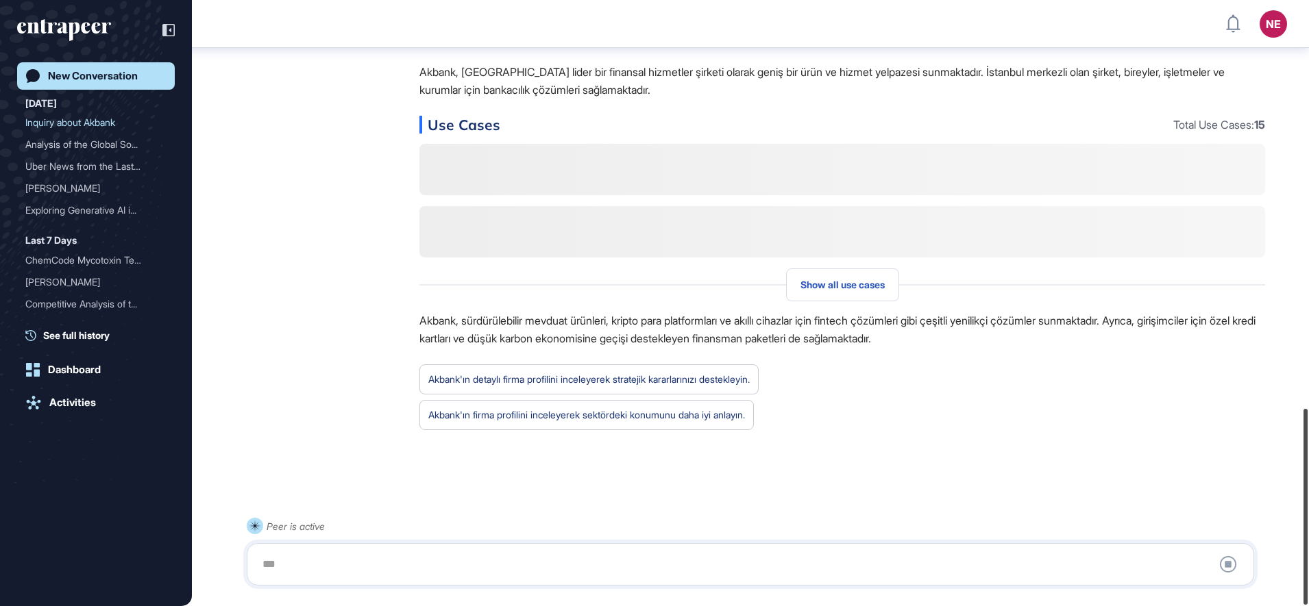
drag, startPoint x: 1311, startPoint y: 474, endPoint x: 1251, endPoint y: 554, distance: 100.3
click at [1251, 554] on div "NE Dashboard Profile My Content Request More Data New Conversation Today Inquir…" at bounding box center [654, 303] width 1309 height 606
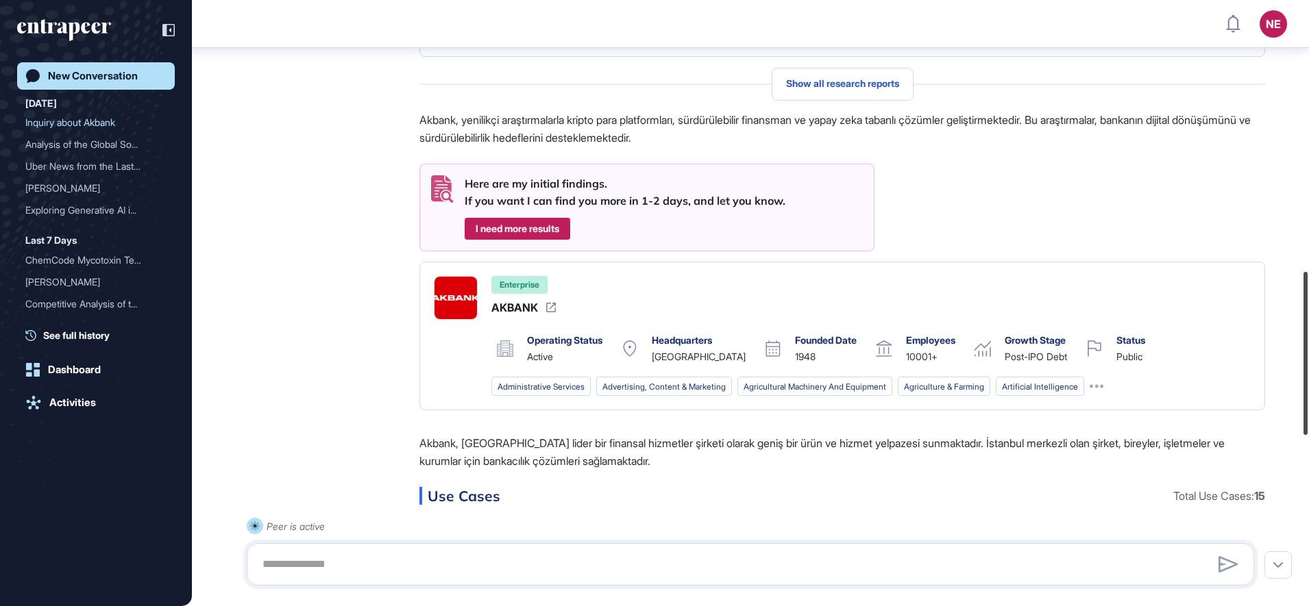
scroll to position [1026, 0]
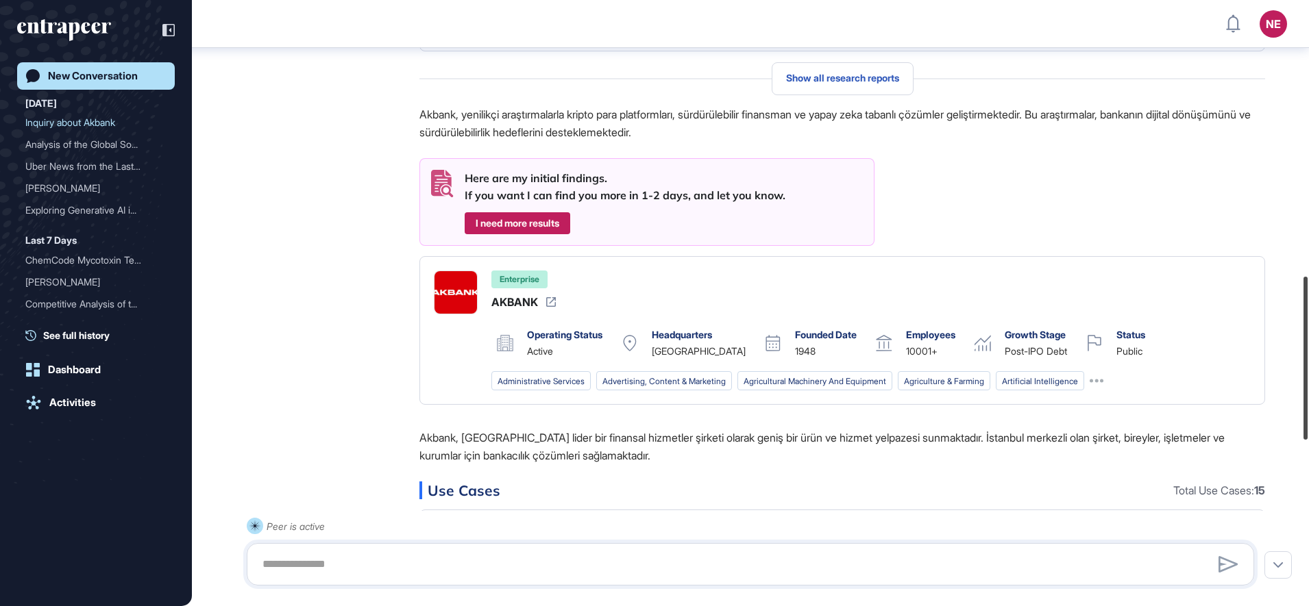
drag, startPoint x: 1311, startPoint y: 521, endPoint x: 1310, endPoint y: 356, distance: 165.1
click at [1308, 356] on html "NE Dashboard Profile My Content Request More Data New Conversation Today Inquir…" at bounding box center [654, 303] width 1309 height 606
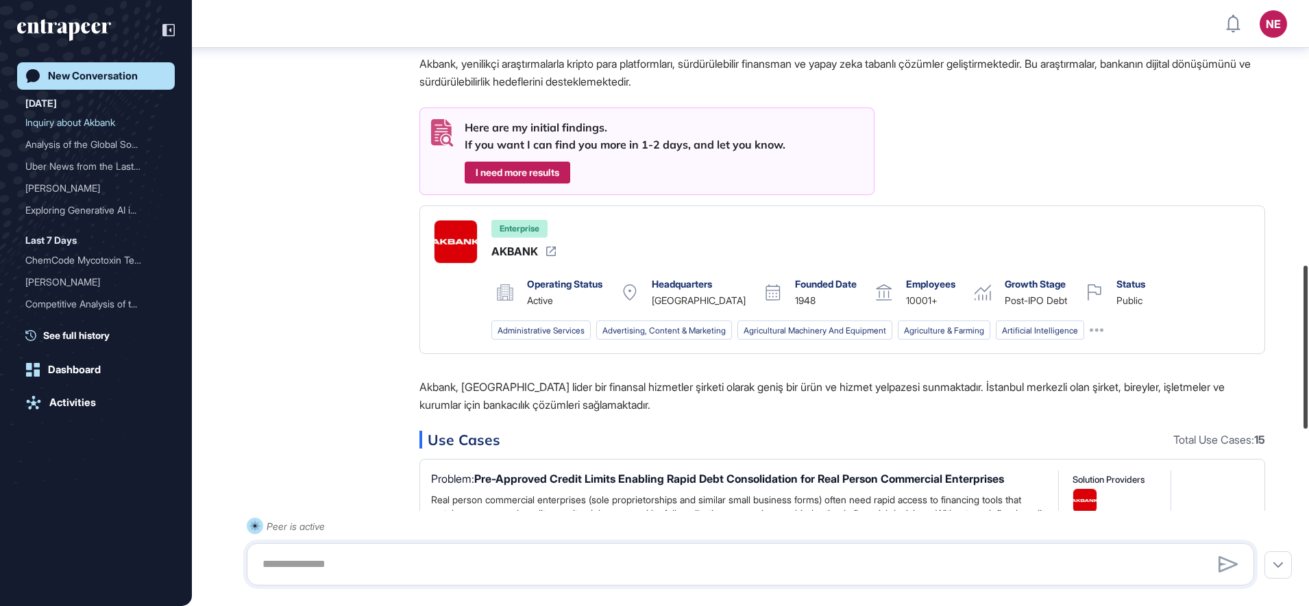
scroll to position [982, 0]
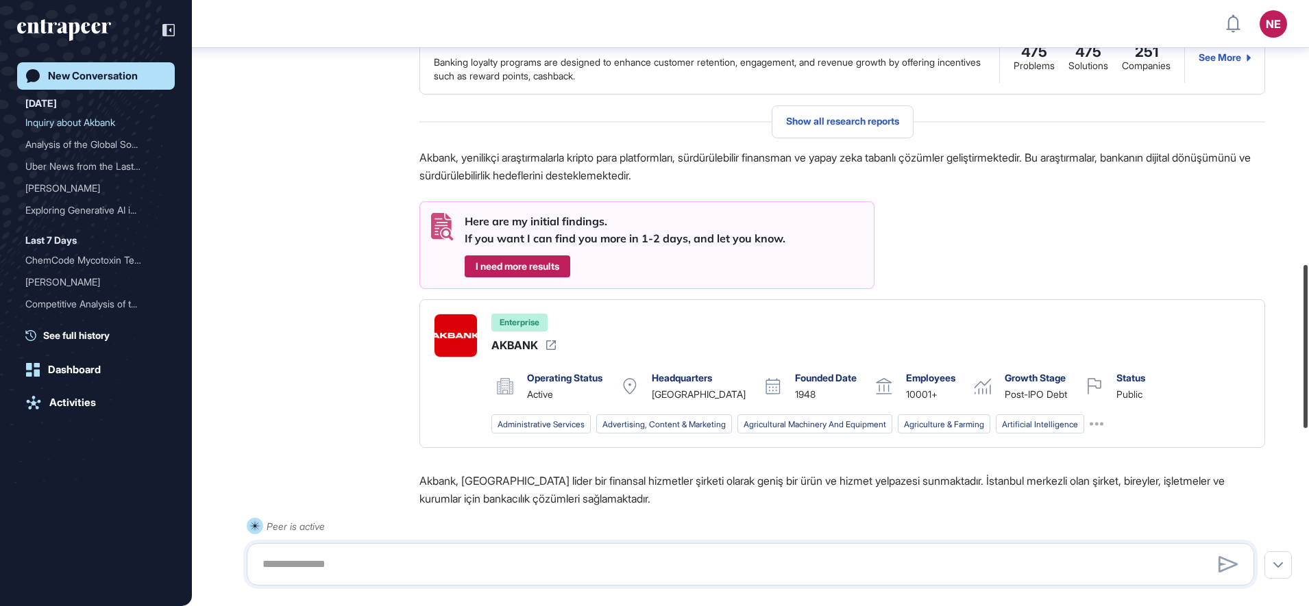
drag, startPoint x: 1311, startPoint y: 354, endPoint x: 1311, endPoint y: 346, distance: 8.2
click at [1308, 346] on html "NE Dashboard Profile My Content Request More Data New Conversation Today Inquir…" at bounding box center [654, 303] width 1309 height 606
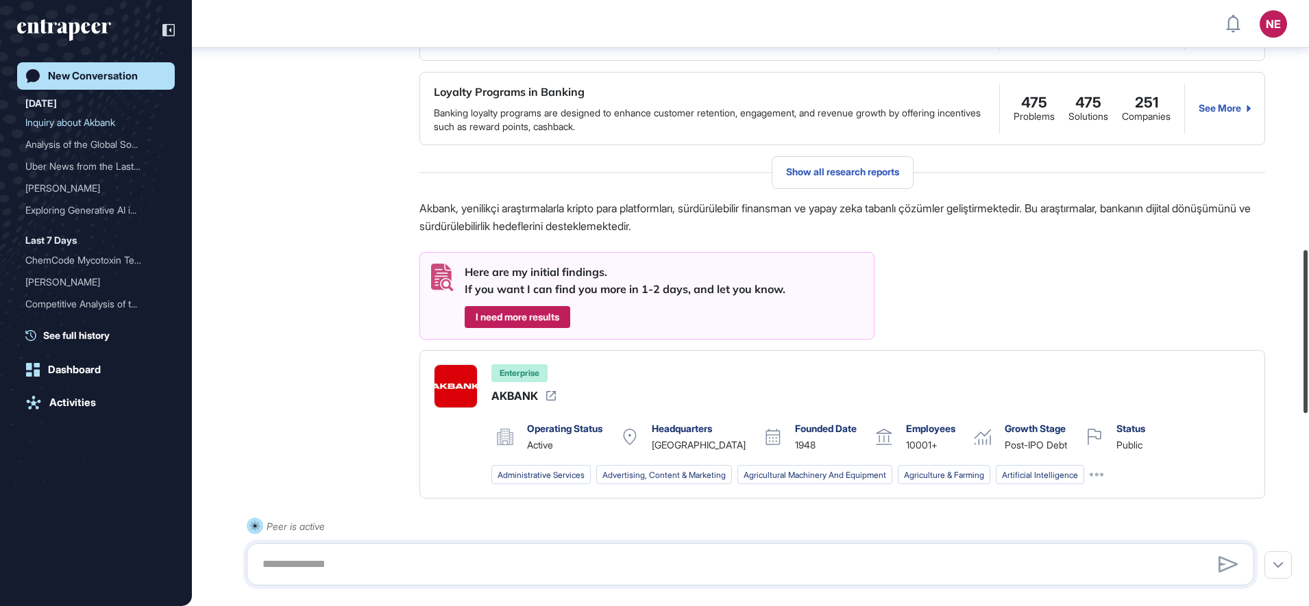
scroll to position [950, 0]
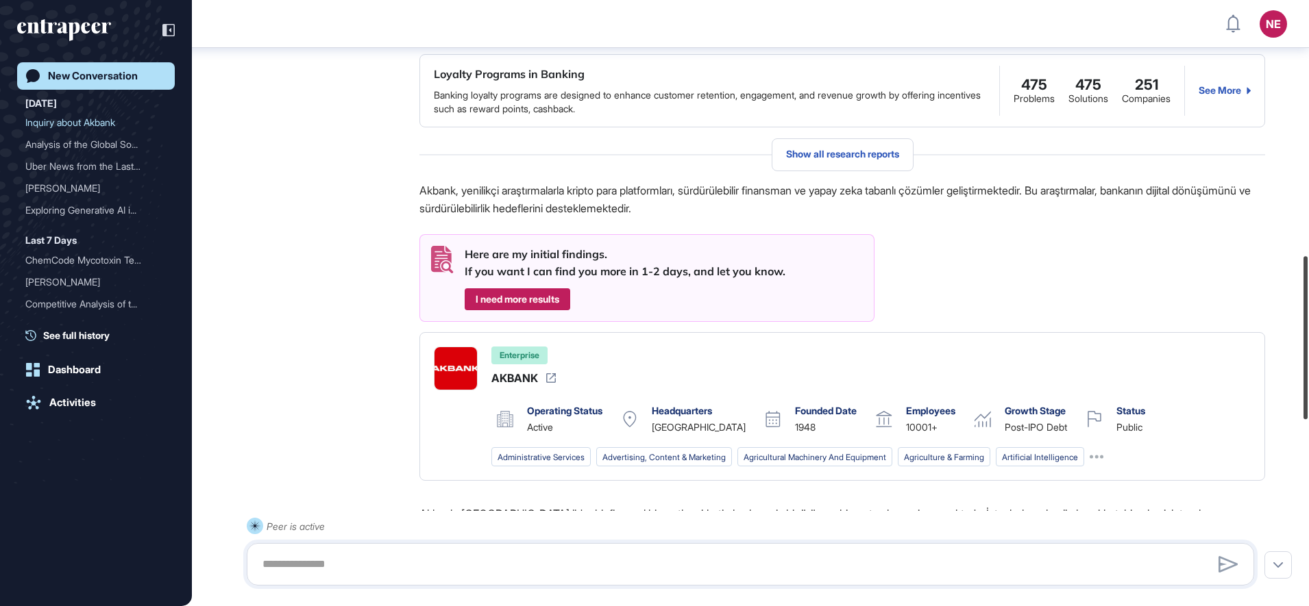
drag, startPoint x: 1307, startPoint y: 325, endPoint x: 1311, endPoint y: 317, distance: 9.8
click at [1308, 317] on html "NE Dashboard Profile My Content Request More Data New Conversation Today Inquir…" at bounding box center [654, 303] width 1309 height 606
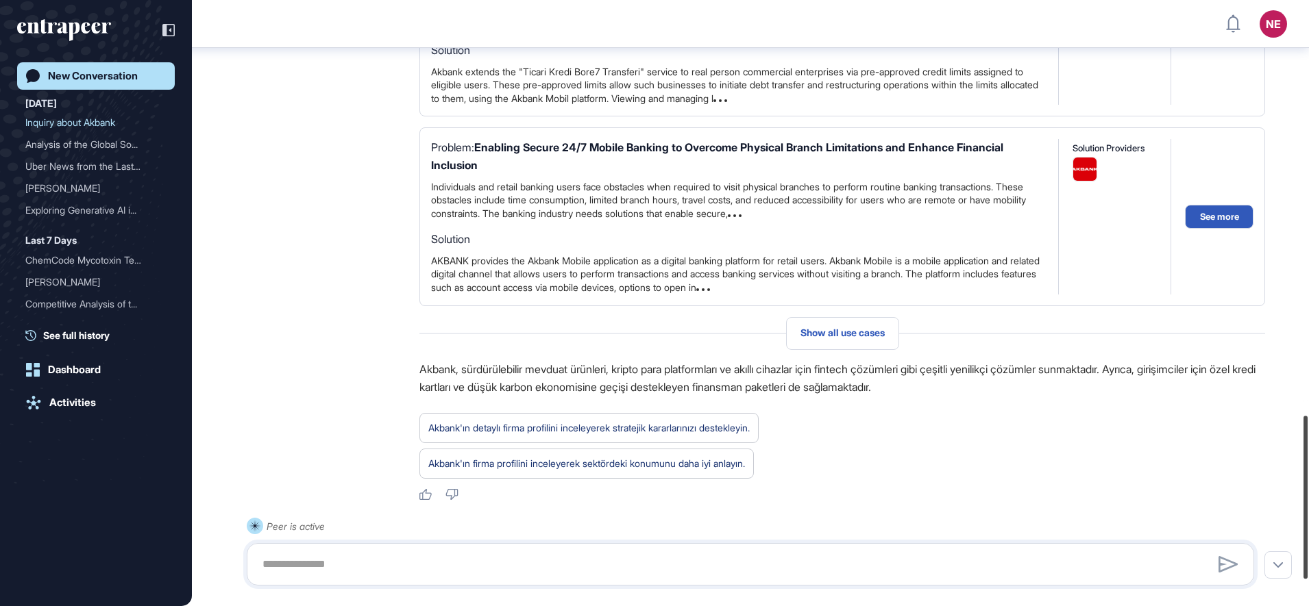
scroll to position [1640, 0]
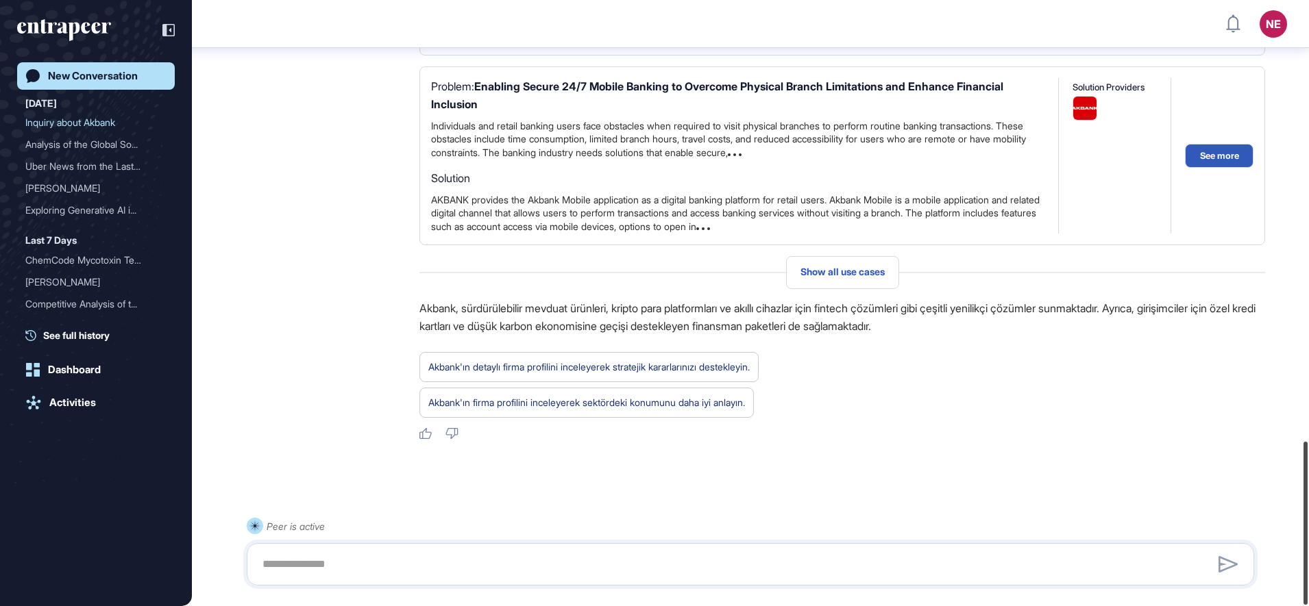
drag, startPoint x: 1307, startPoint y: 483, endPoint x: 1304, endPoint y: 556, distance: 72.7
click at [1304, 556] on div at bounding box center [1305, 523] width 4 height 163
click at [93, 73] on div "New Conversation" at bounding box center [93, 76] width 90 height 12
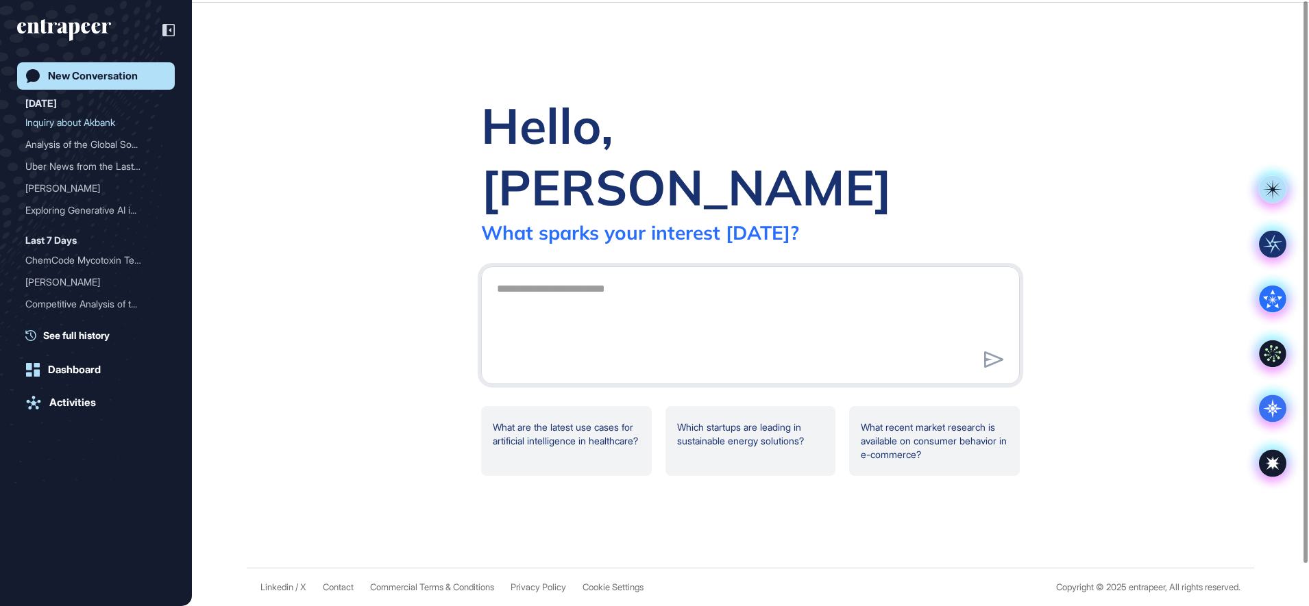
scroll to position [0, 0]
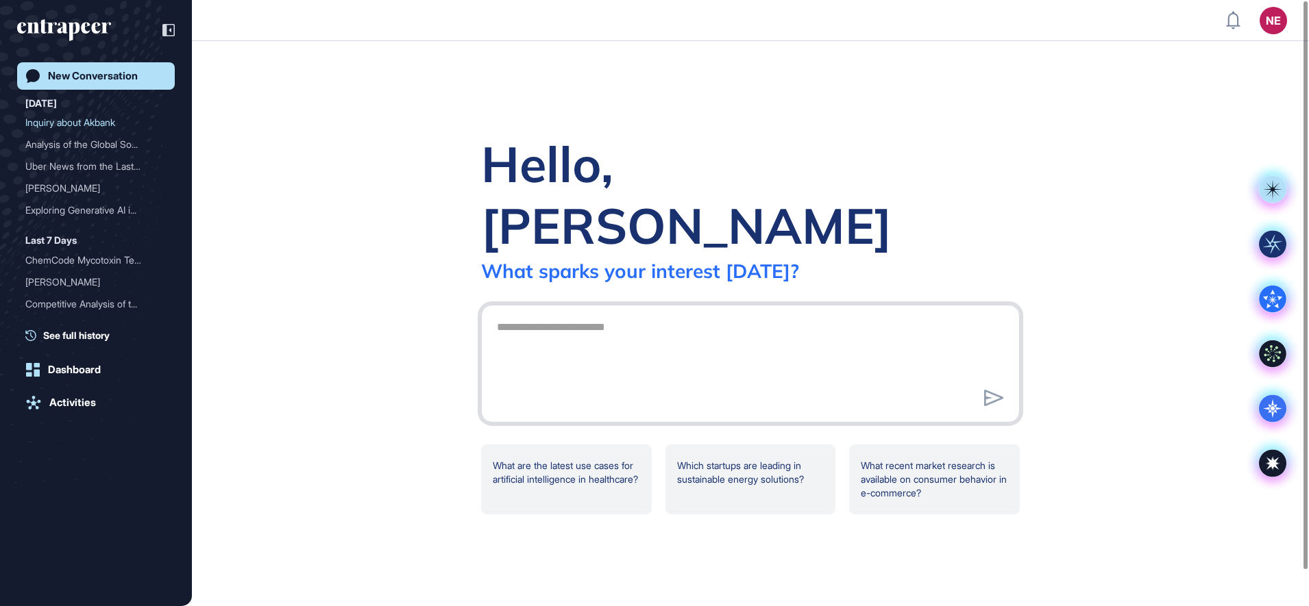
drag, startPoint x: 512, startPoint y: 288, endPoint x: 529, endPoint y: 283, distance: 17.8
click at [512, 314] on textarea at bounding box center [749, 362] width 523 height 96
paste textarea "**********"
drag, startPoint x: 691, startPoint y: 293, endPoint x: 1057, endPoint y: 275, distance: 366.2
click at [1057, 275] on div "**********" at bounding box center [750, 323] width 1117 height 565
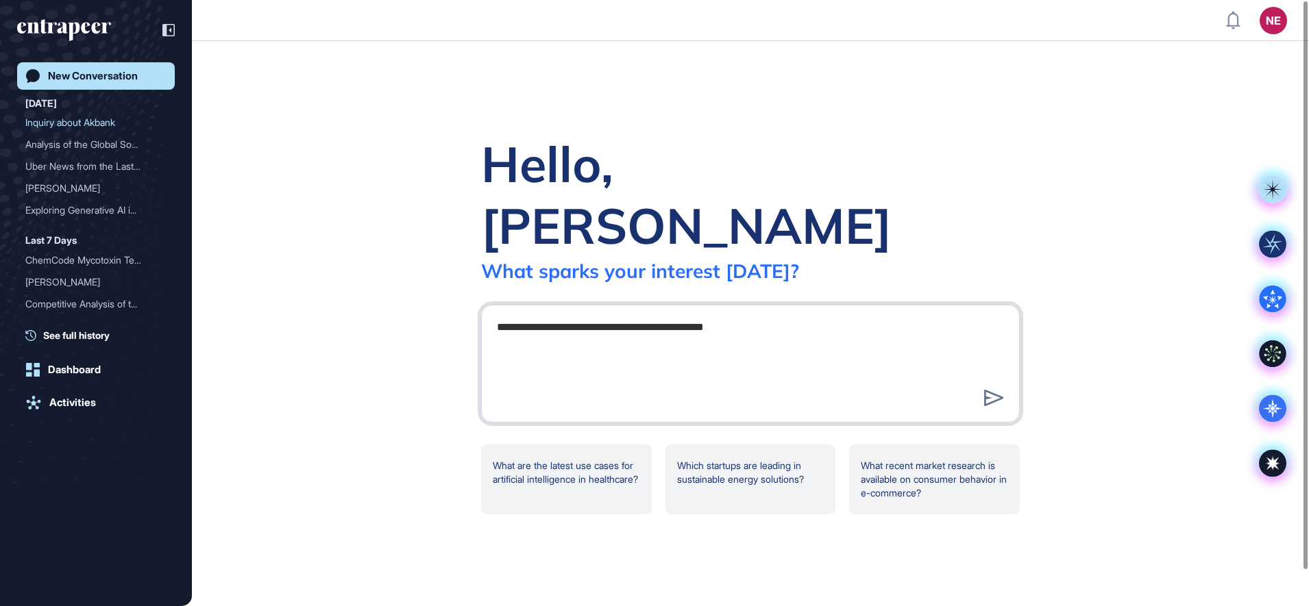
type textarea "**********"
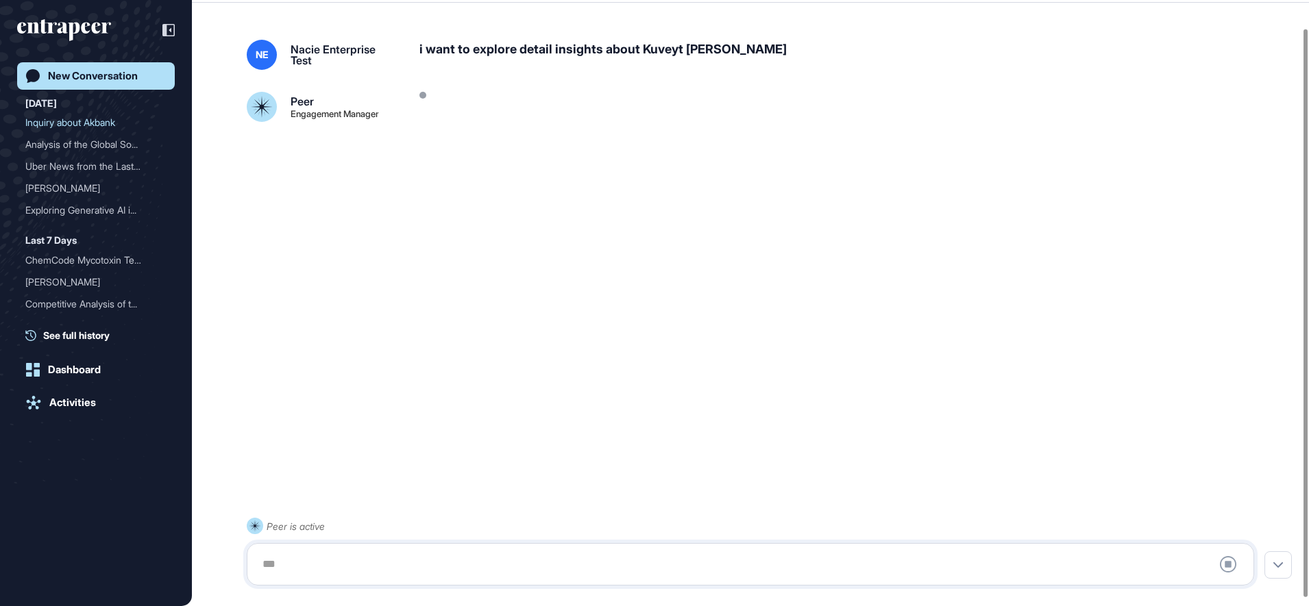
scroll to position [38, 0]
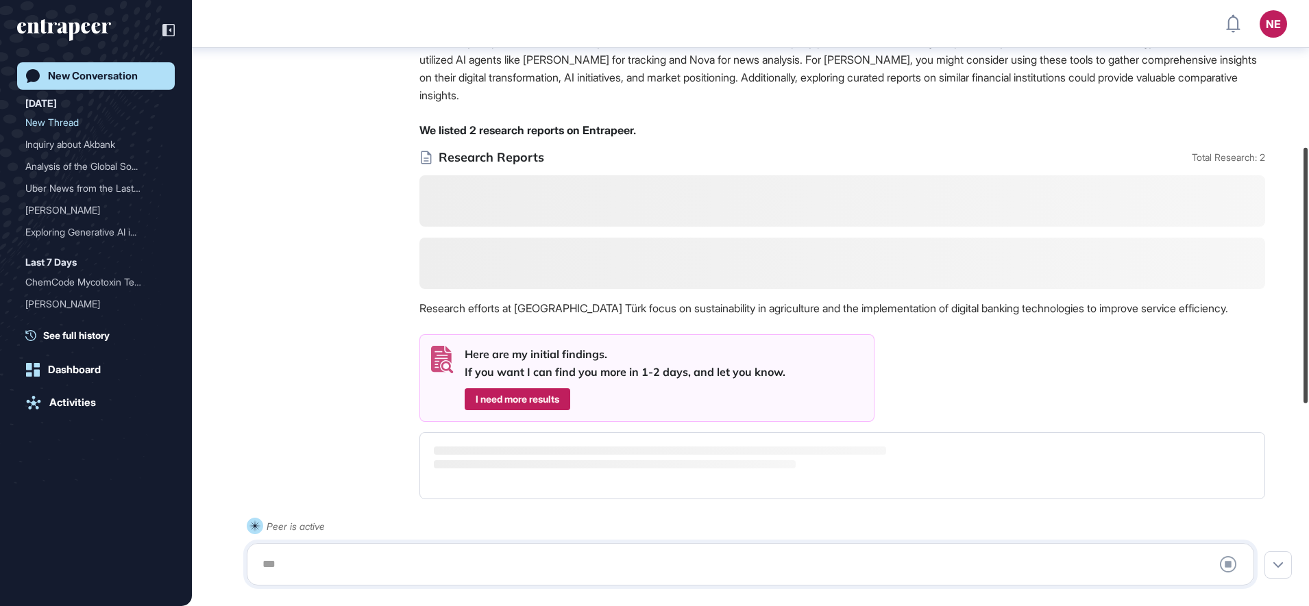
scroll to position [344, 0]
drag, startPoint x: 1307, startPoint y: 428, endPoint x: 1311, endPoint y: 257, distance: 171.3
click at [1308, 257] on html "NE Dashboard Profile My Content Request More Data New Conversation Today New Th…" at bounding box center [654, 303] width 1309 height 606
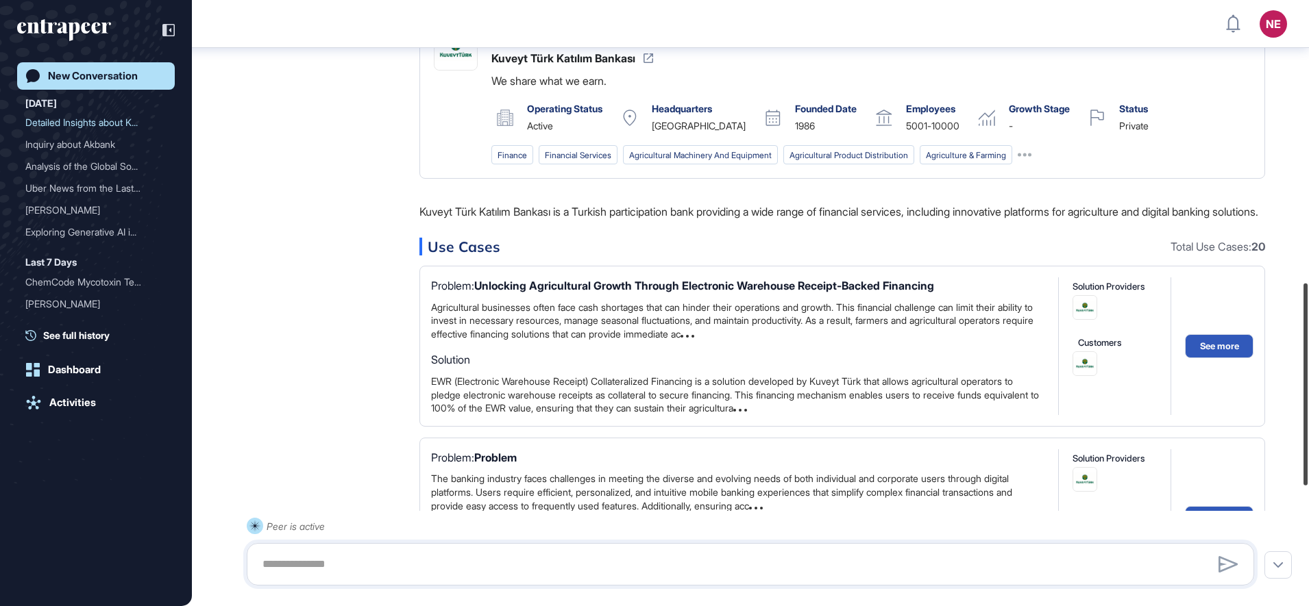
scroll to position [708, 0]
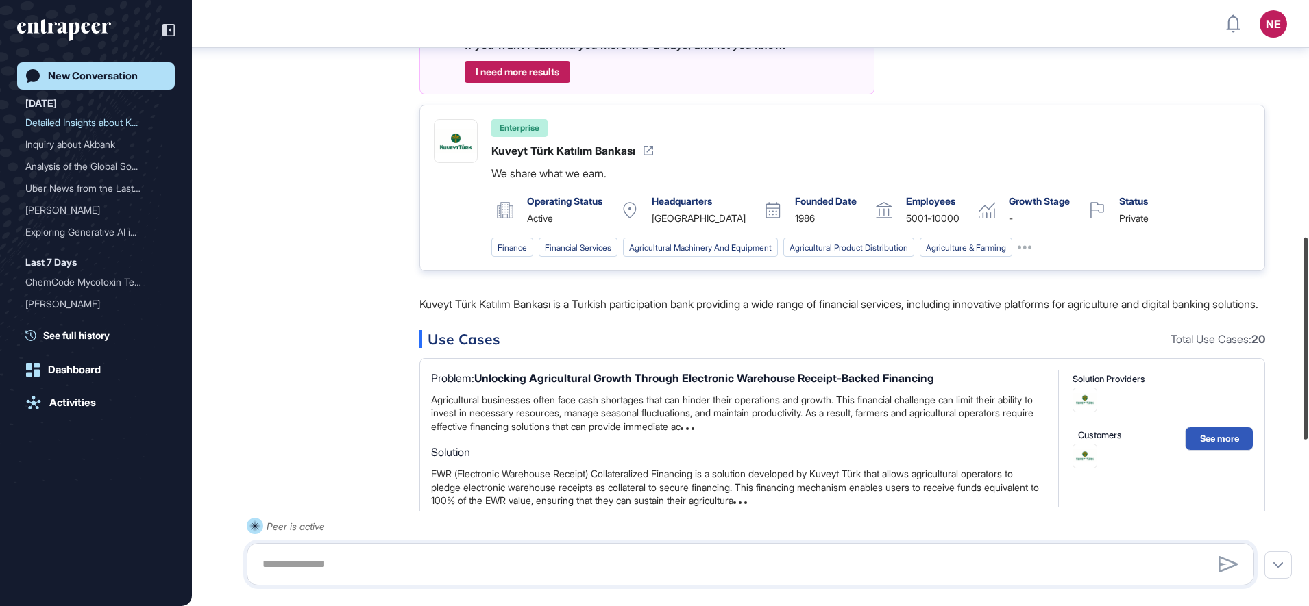
drag, startPoint x: 1305, startPoint y: 297, endPoint x: 959, endPoint y: 208, distance: 357.2
click at [1265, 417] on div "NE Dashboard Profile My Content Request More Data New Conversation Today Detail…" at bounding box center [654, 303] width 1309 height 606
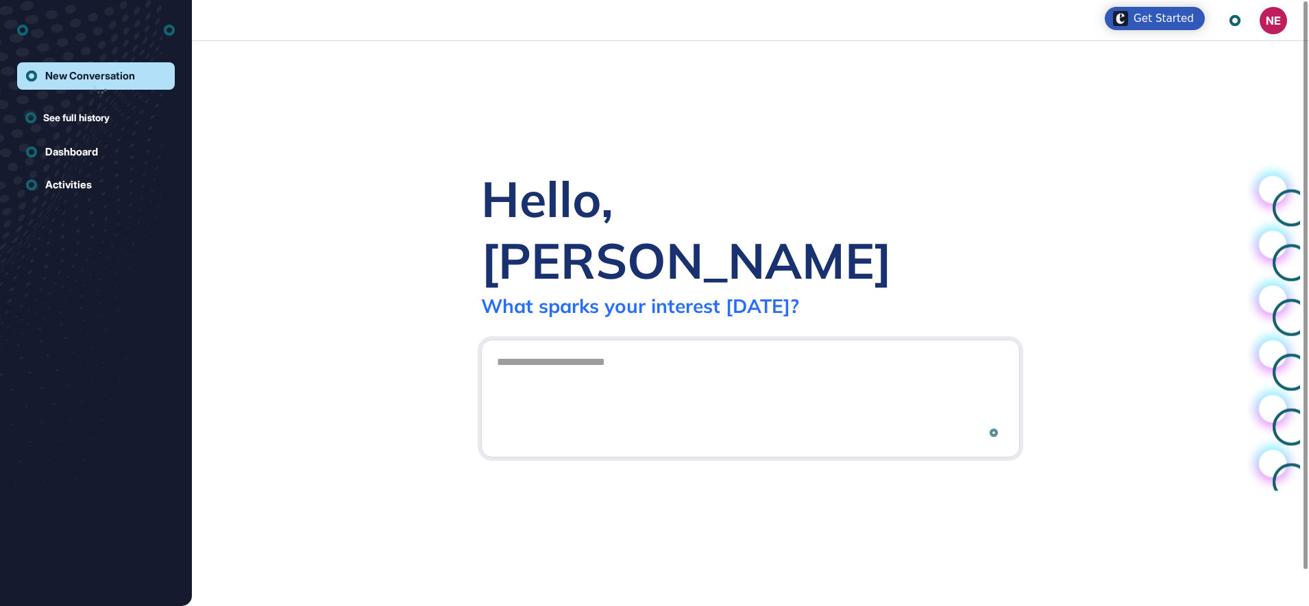
scroll to position [1, 1]
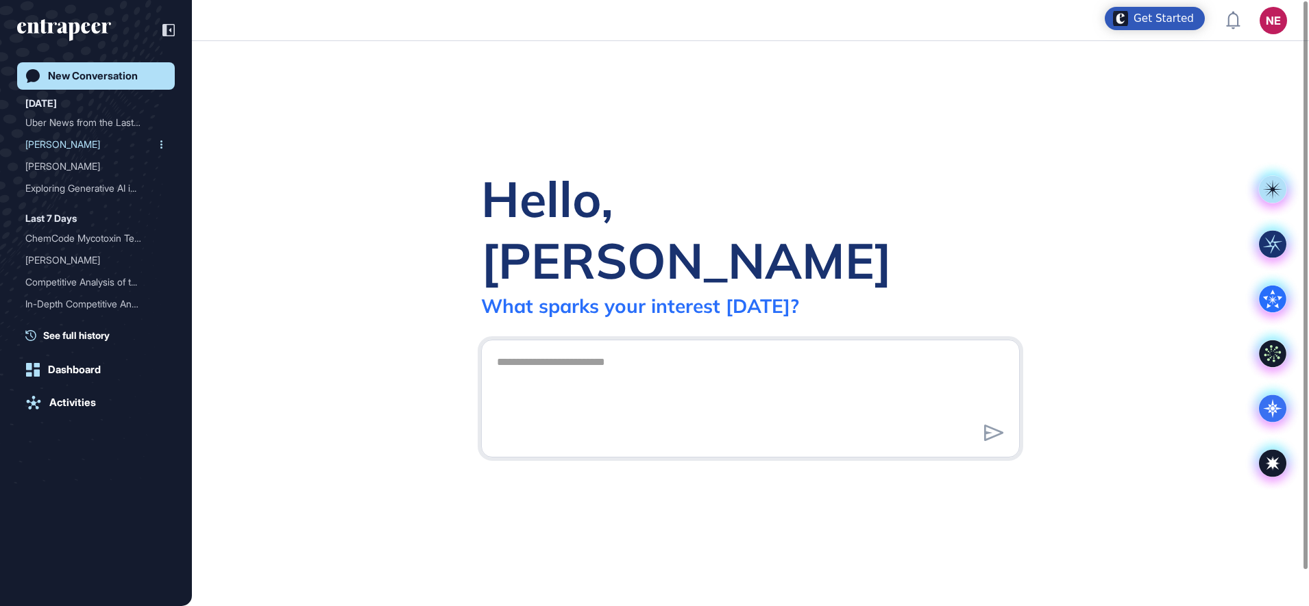
click at [53, 140] on div "[PERSON_NAME]" at bounding box center [90, 145] width 130 height 22
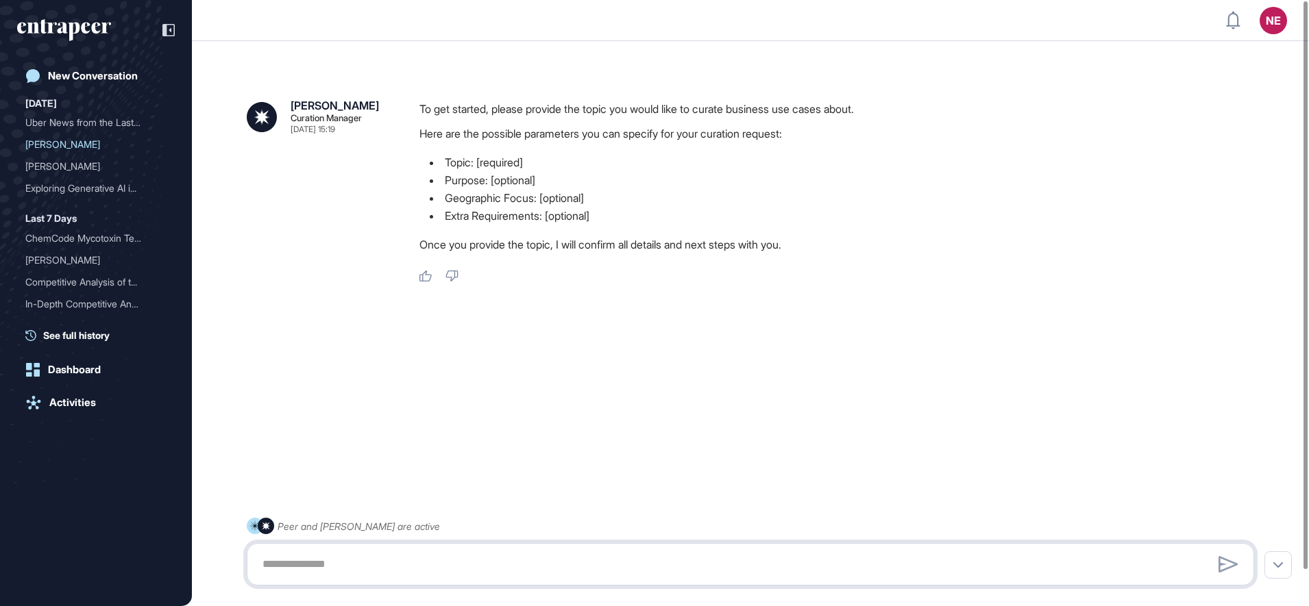
click at [357, 567] on textarea at bounding box center [750, 564] width 992 height 27
paste textarea "**********"
type textarea "**********"
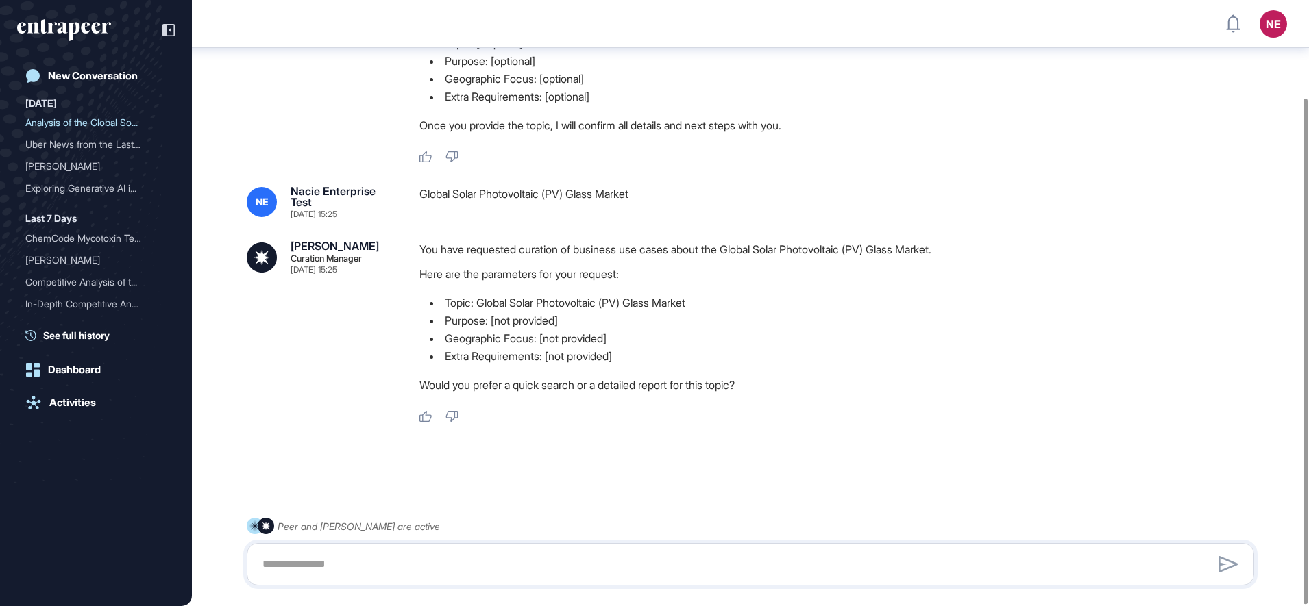
scroll to position [117, 0]
click at [471, 560] on textarea at bounding box center [750, 564] width 992 height 27
type textarea "**********"
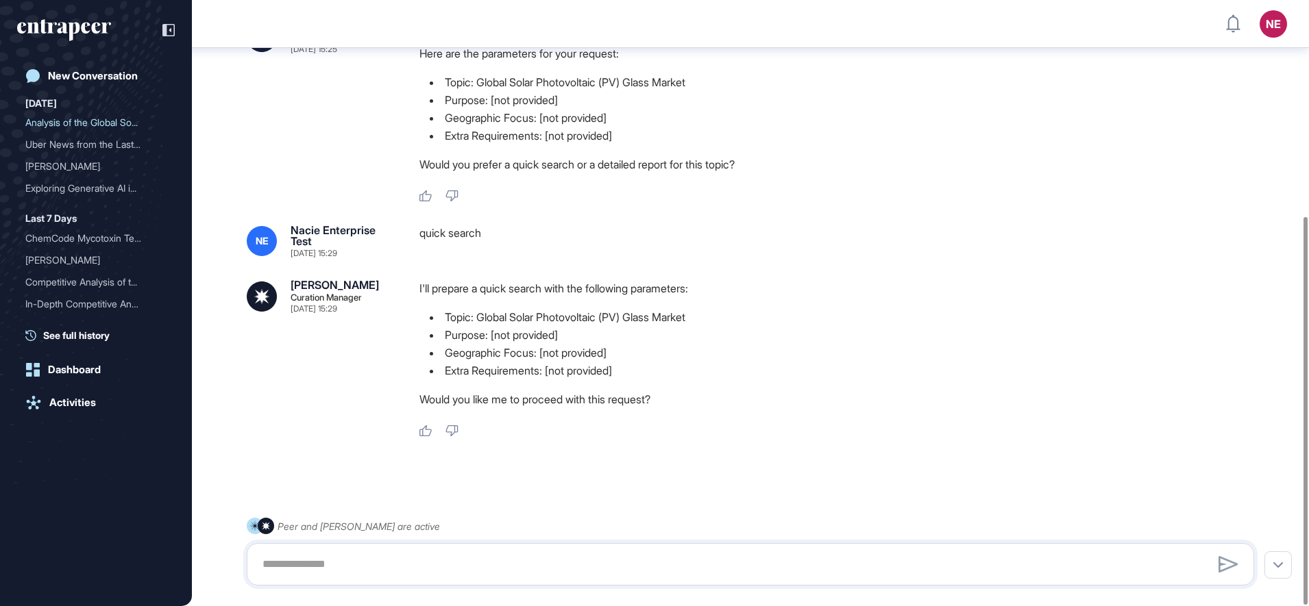
scroll to position [337, 0]
click at [332, 573] on textarea at bounding box center [750, 564] width 992 height 27
type textarea "***"
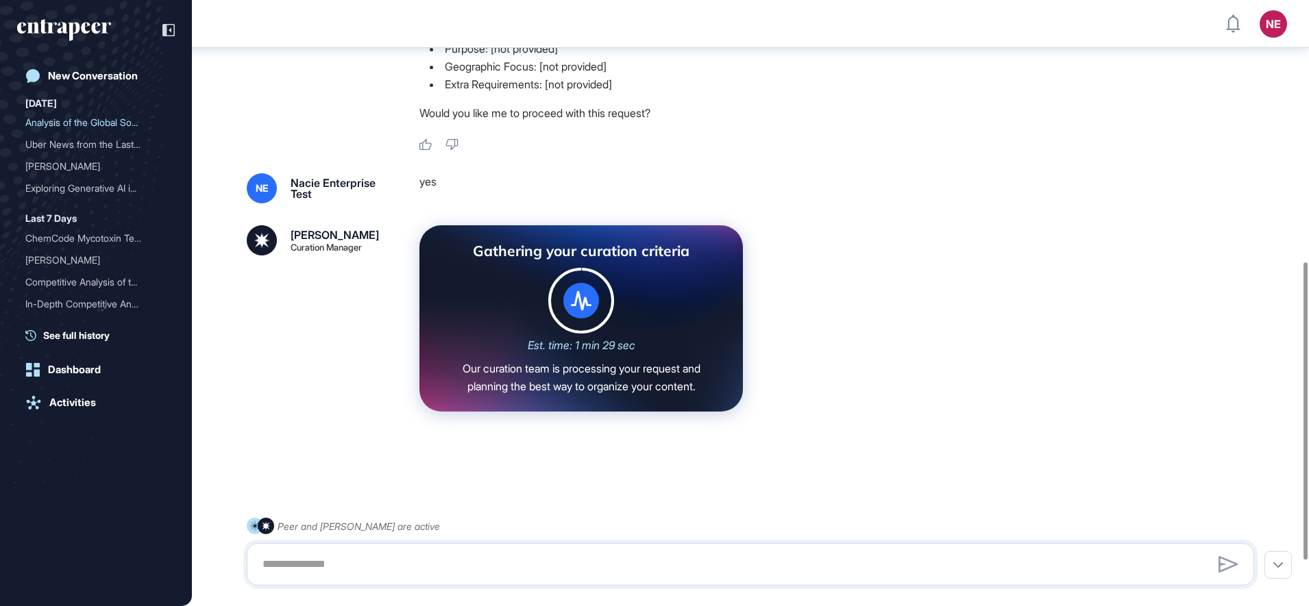
scroll to position [623, 0]
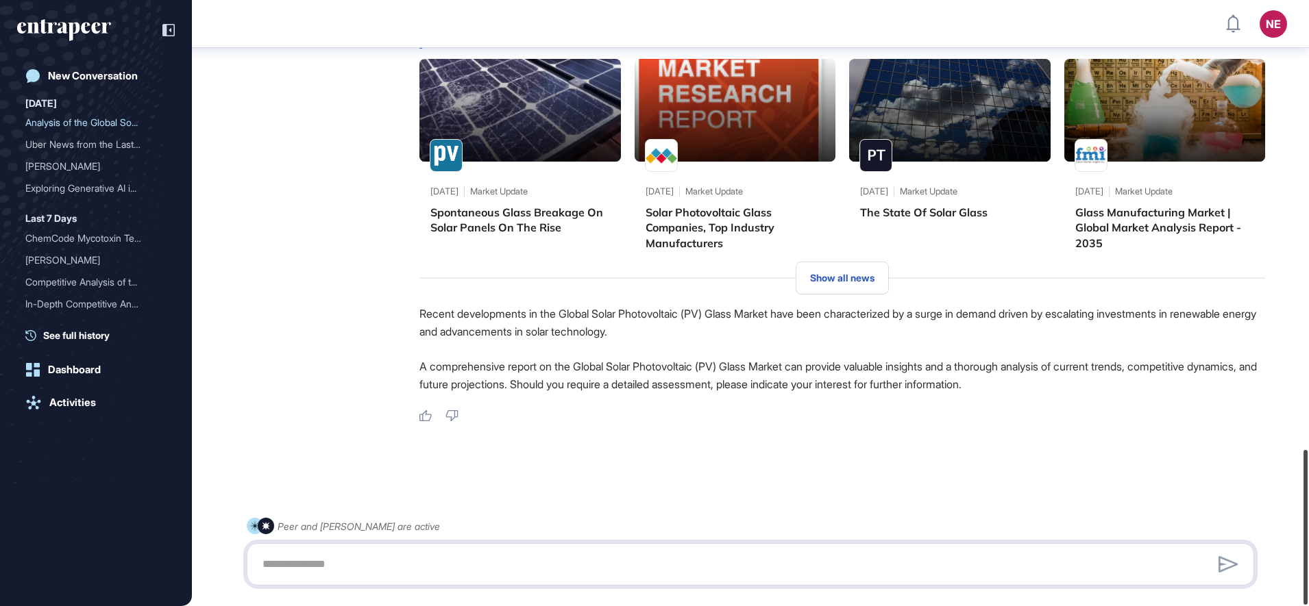
scroll to position [1754, 0]
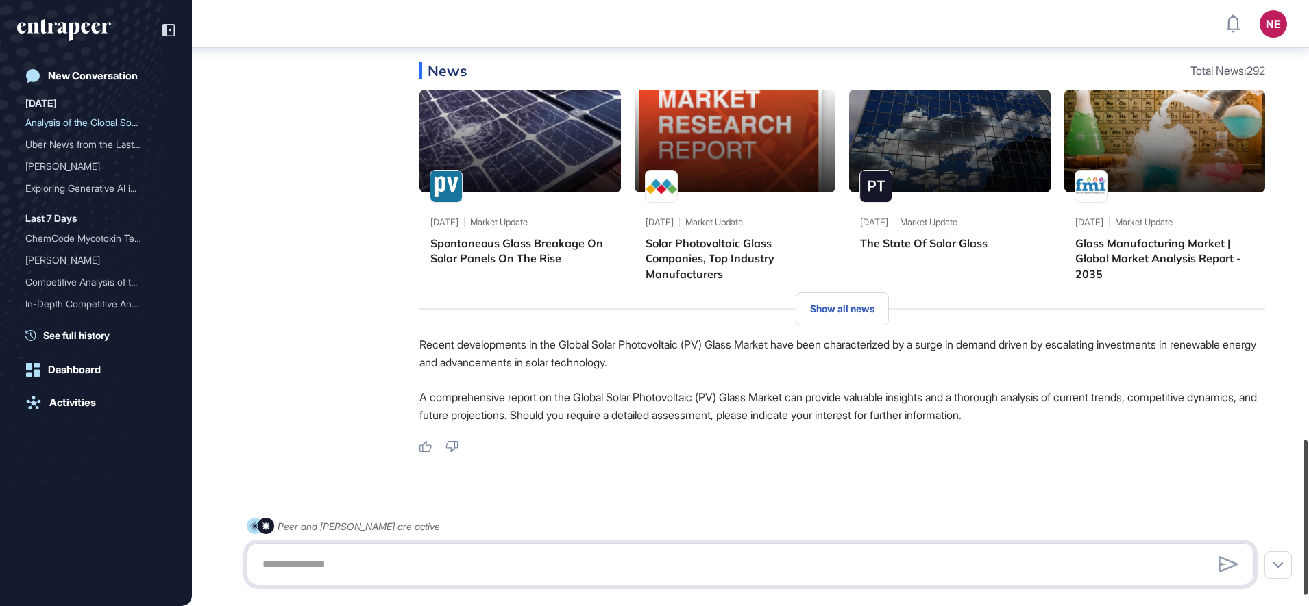
drag, startPoint x: 1311, startPoint y: 313, endPoint x: 1183, endPoint y: 467, distance: 200.4
click at [1228, 482] on div "NE Dashboard Profile My Content Request More Data New Conversation Today Analys…" at bounding box center [654, 303] width 1309 height 606
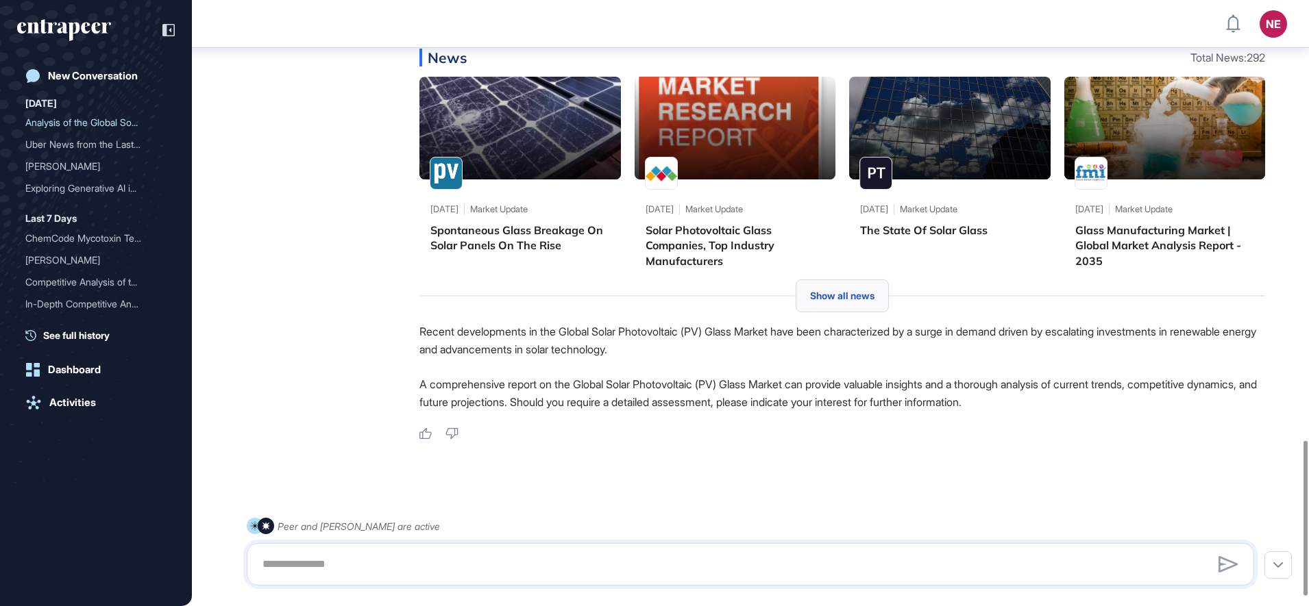
click at [850, 301] on span "Show all news" at bounding box center [842, 295] width 64 height 11
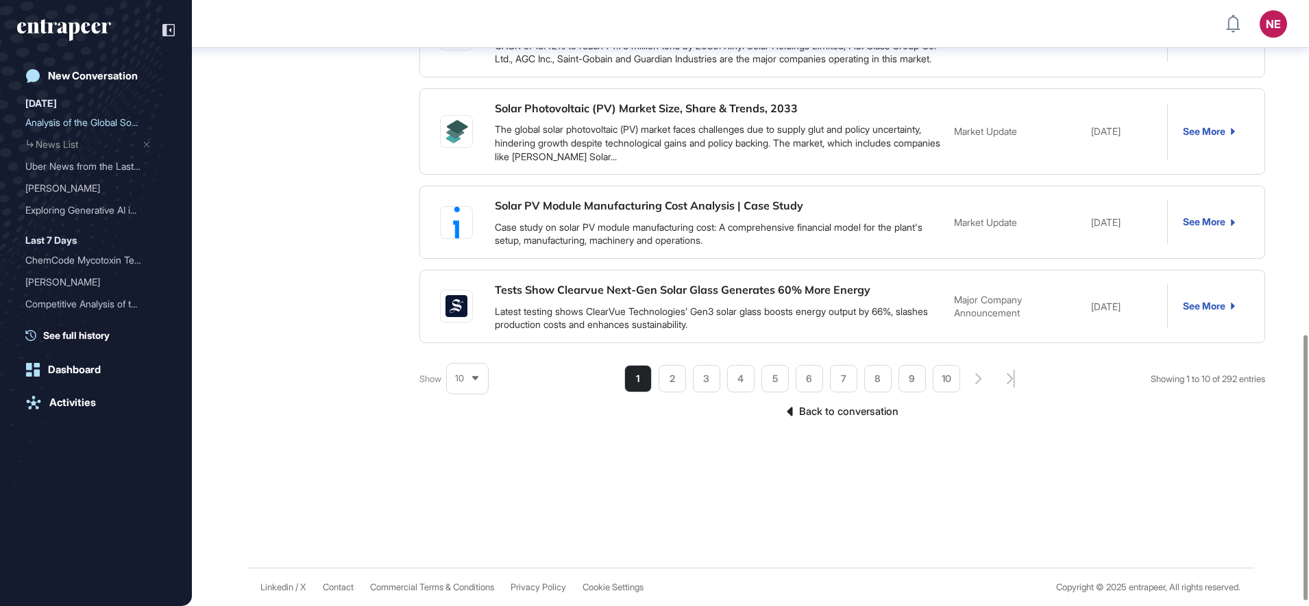
scroll to position [774, 0]
click at [844, 409] on link "Back to conversation" at bounding box center [841, 412] width 845 height 18
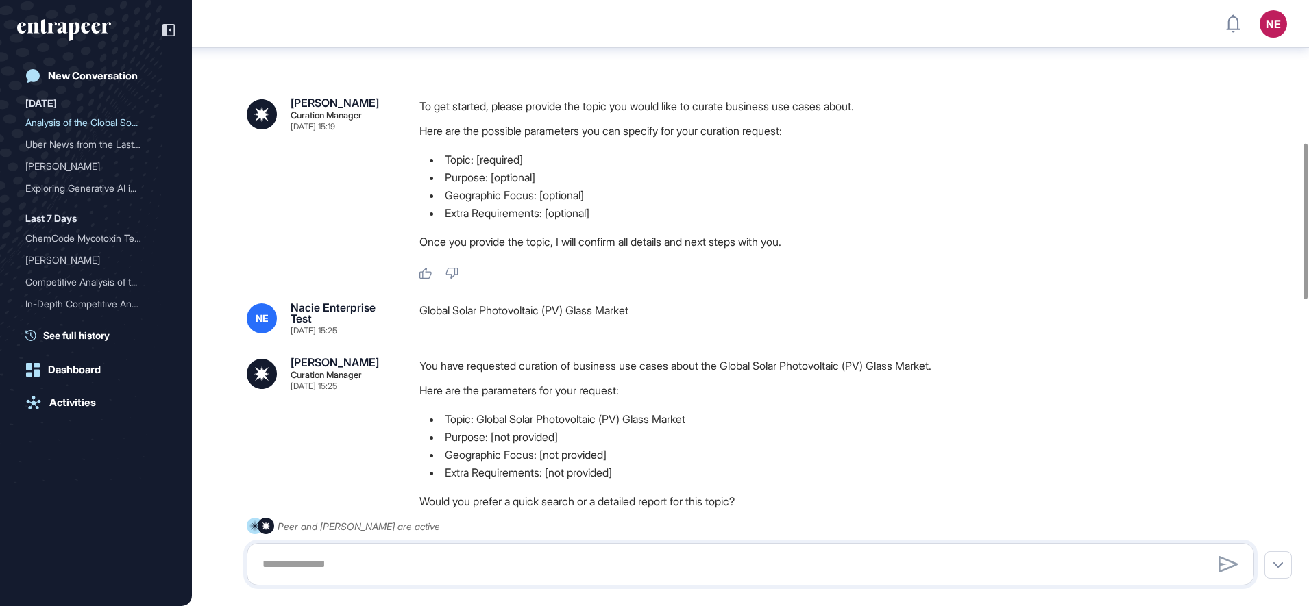
scroll to position [1598, 0]
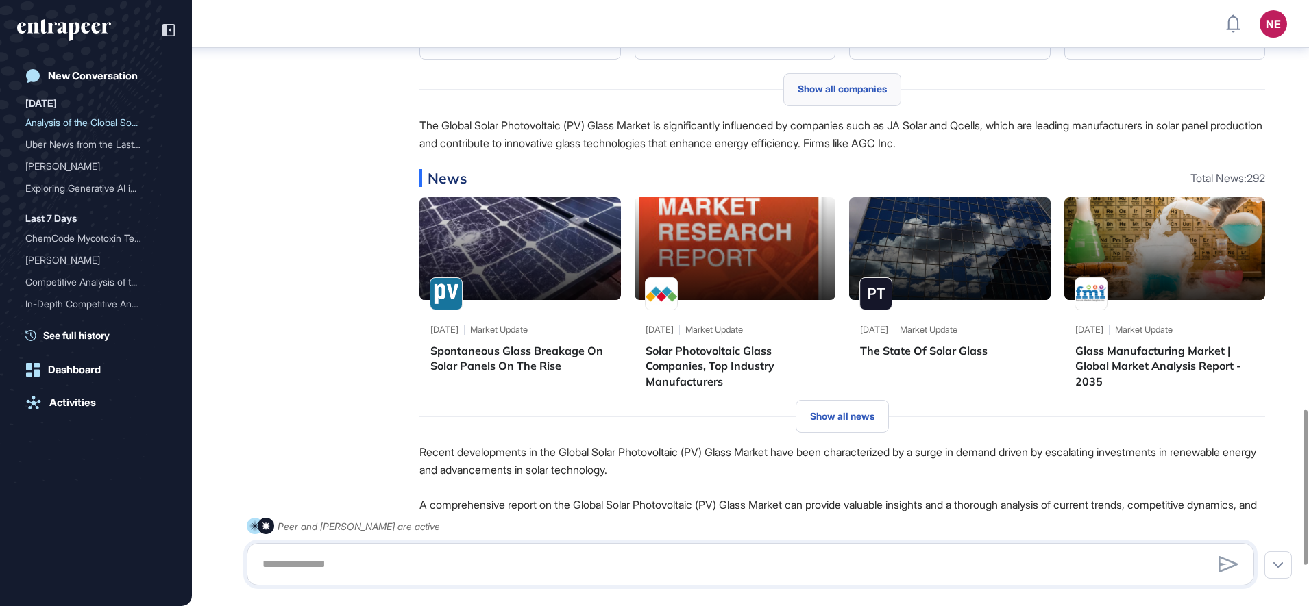
click at [832, 99] on div "Show all companies" at bounding box center [842, 89] width 118 height 33
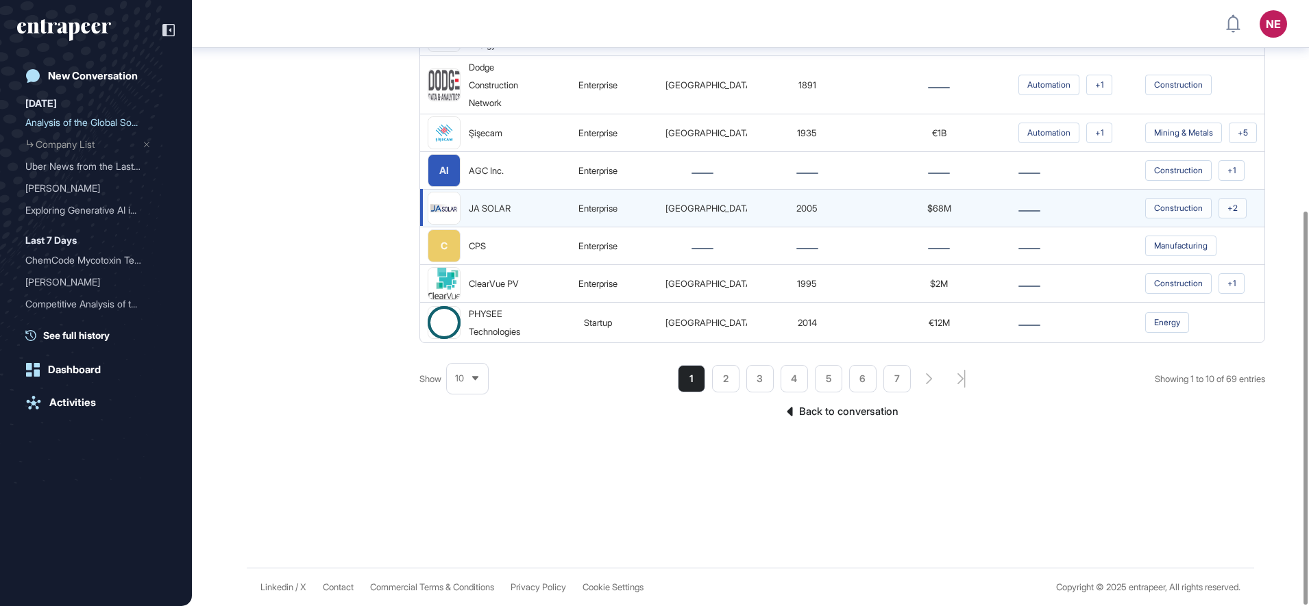
scroll to position [324, 0]
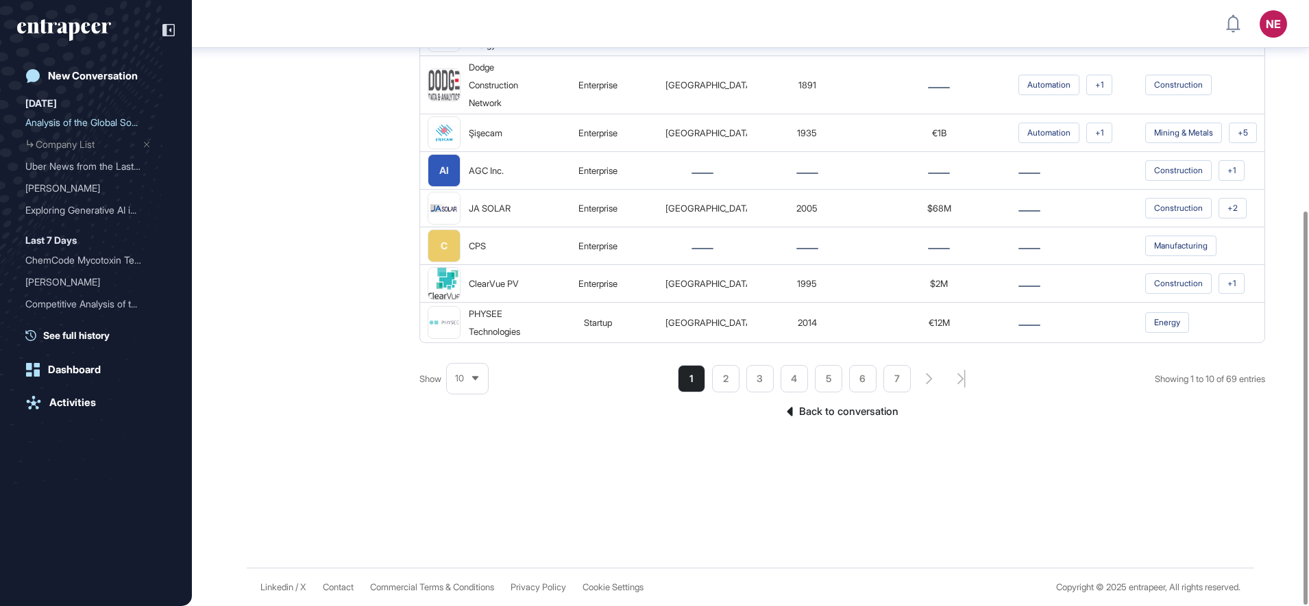
click at [875, 408] on link "Back to conversation" at bounding box center [841, 412] width 845 height 18
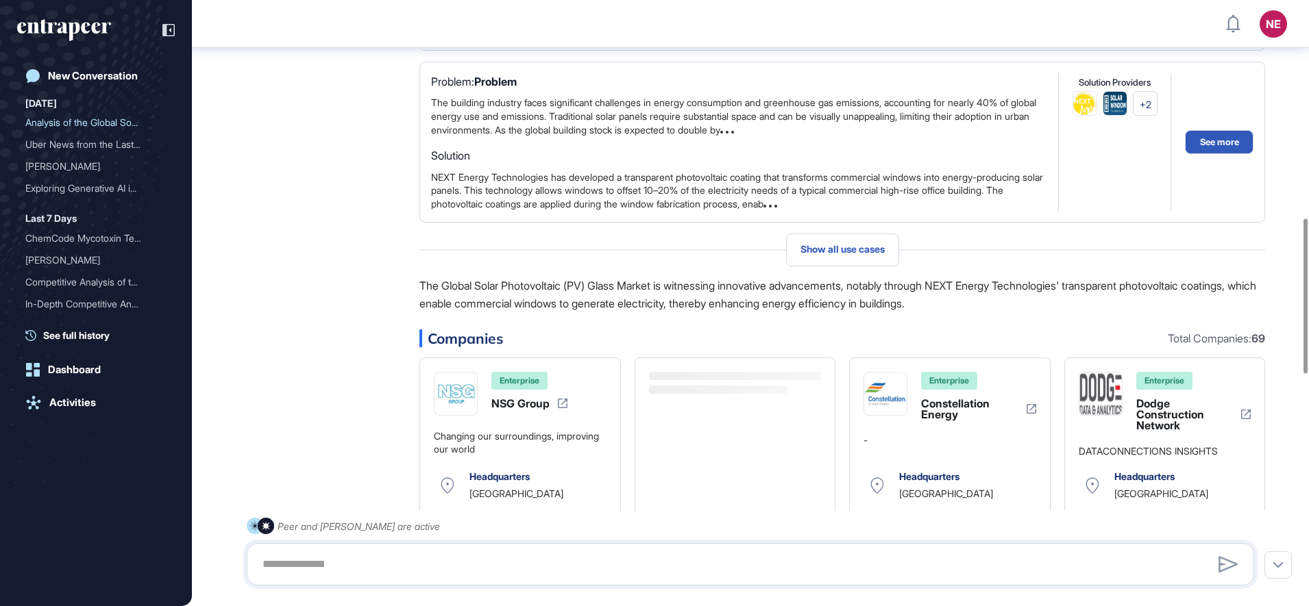
scroll to position [1068, 0]
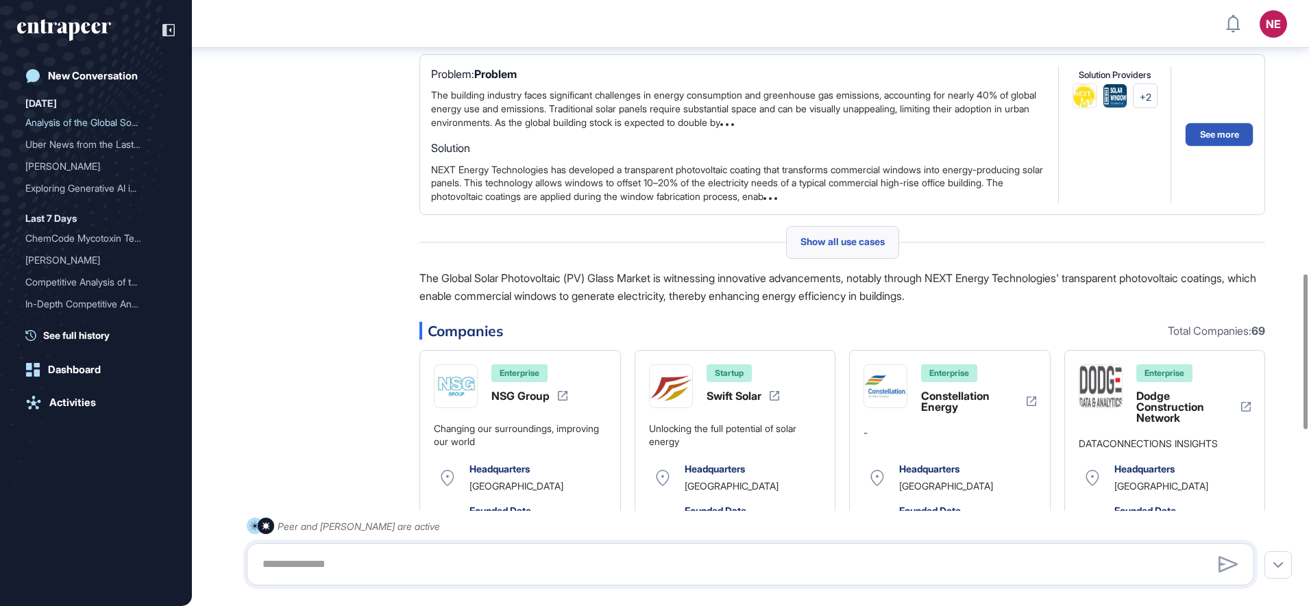
click at [878, 247] on span "Show all use cases" at bounding box center [842, 241] width 84 height 11
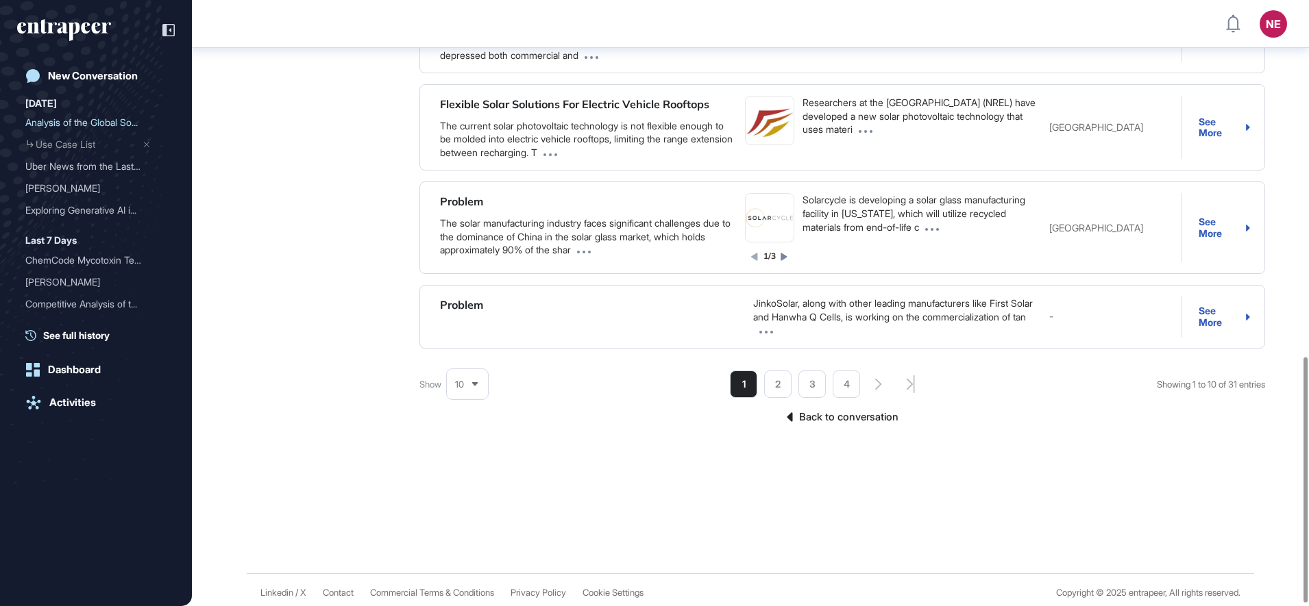
scroll to position [897, 0]
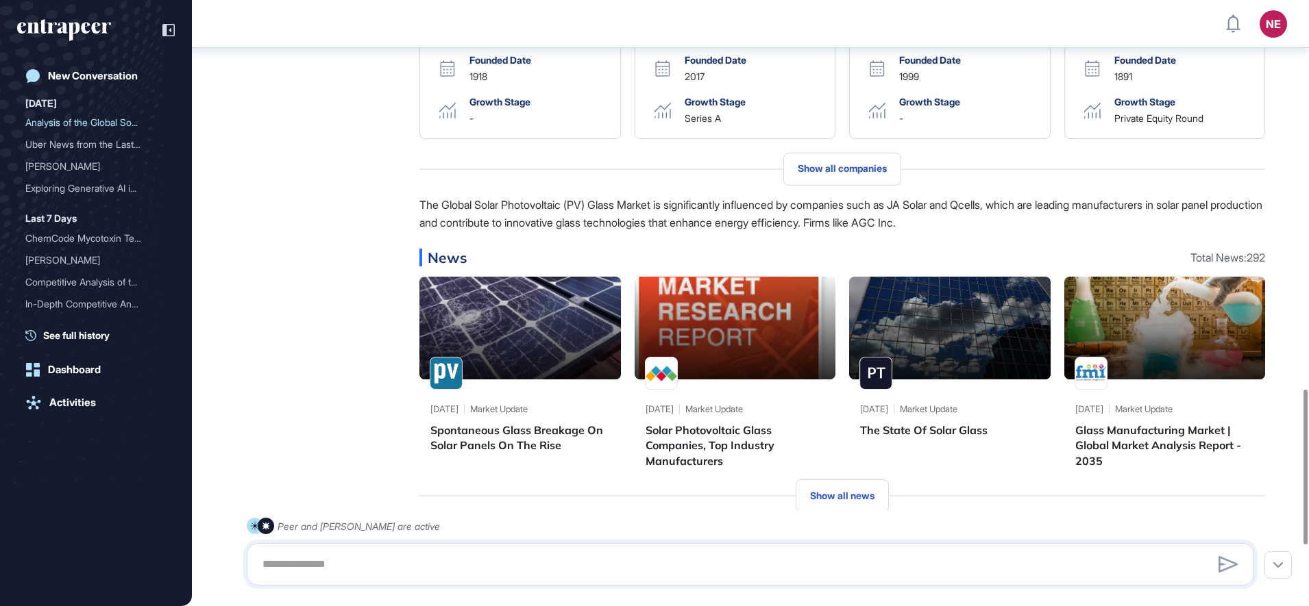
scroll to position [1754, 0]
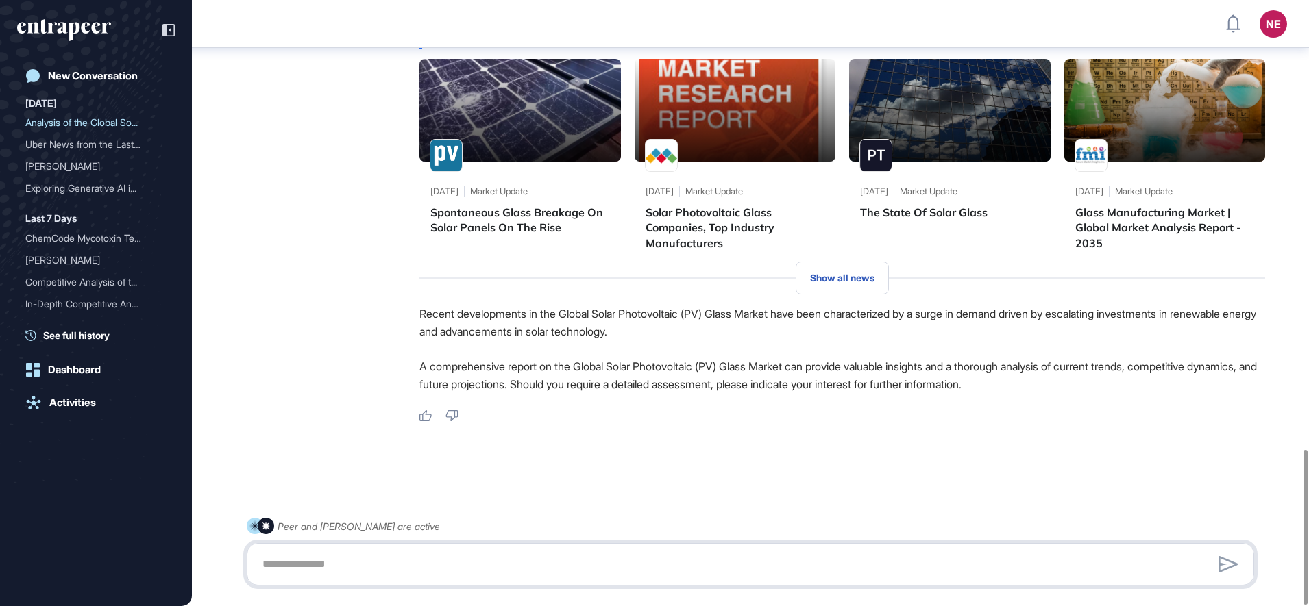
click at [382, 560] on textarea at bounding box center [750, 564] width 992 height 27
type textarea "**********"
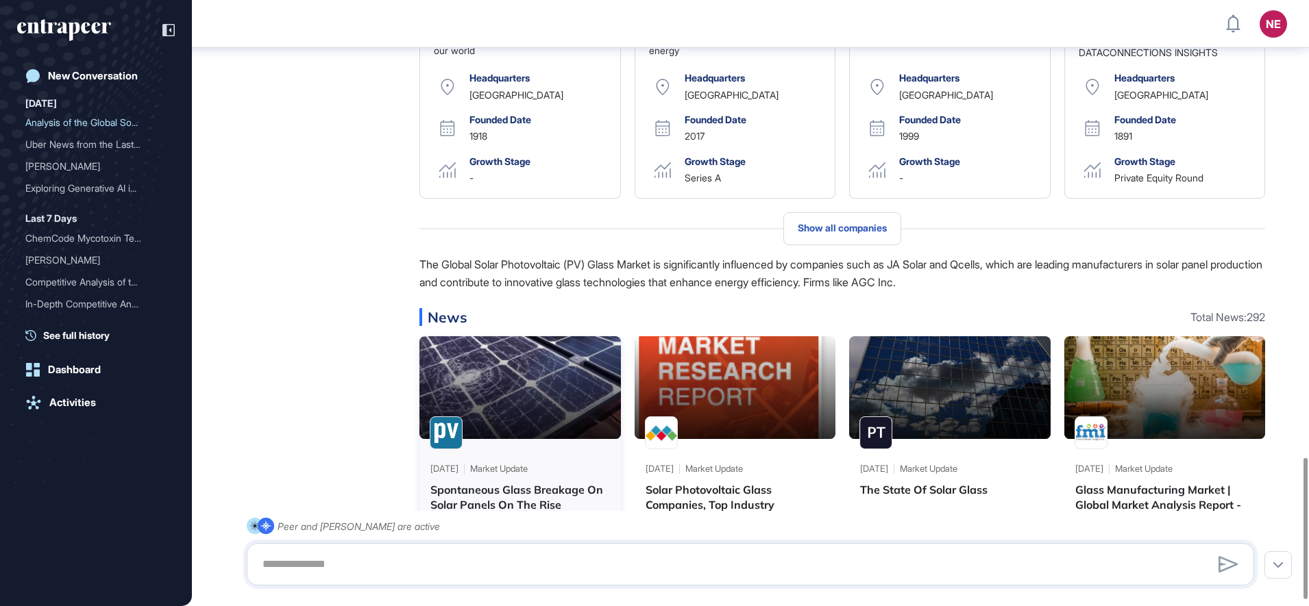
scroll to position [1989, 0]
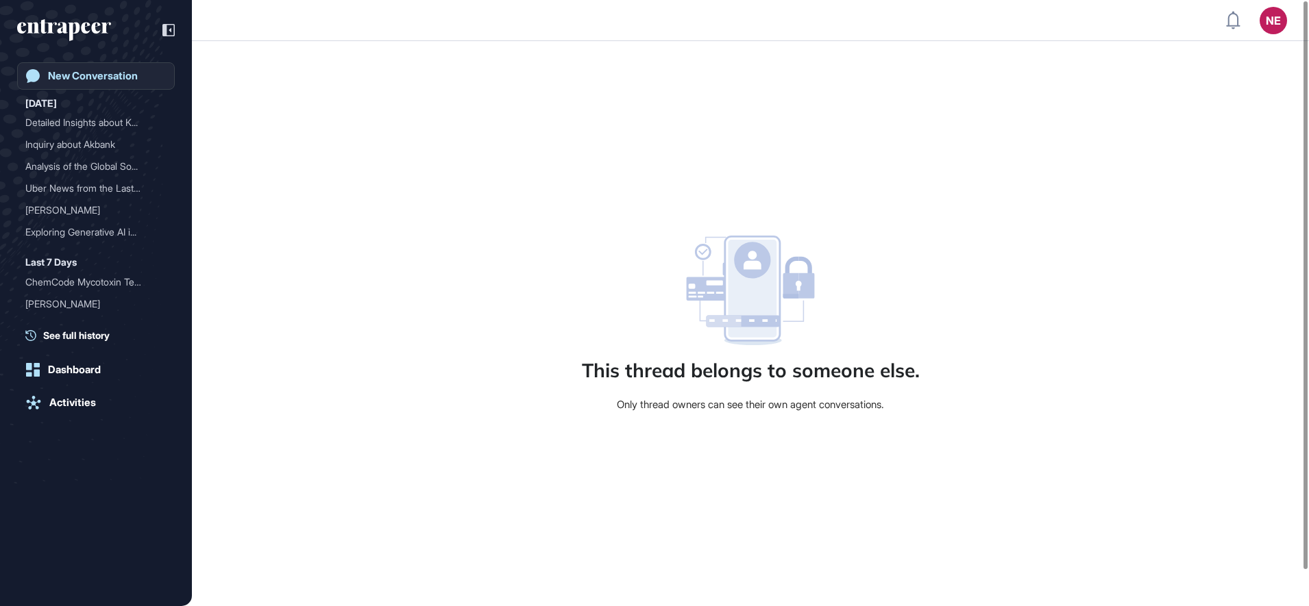
click at [116, 78] on div "New Conversation" at bounding box center [93, 76] width 90 height 12
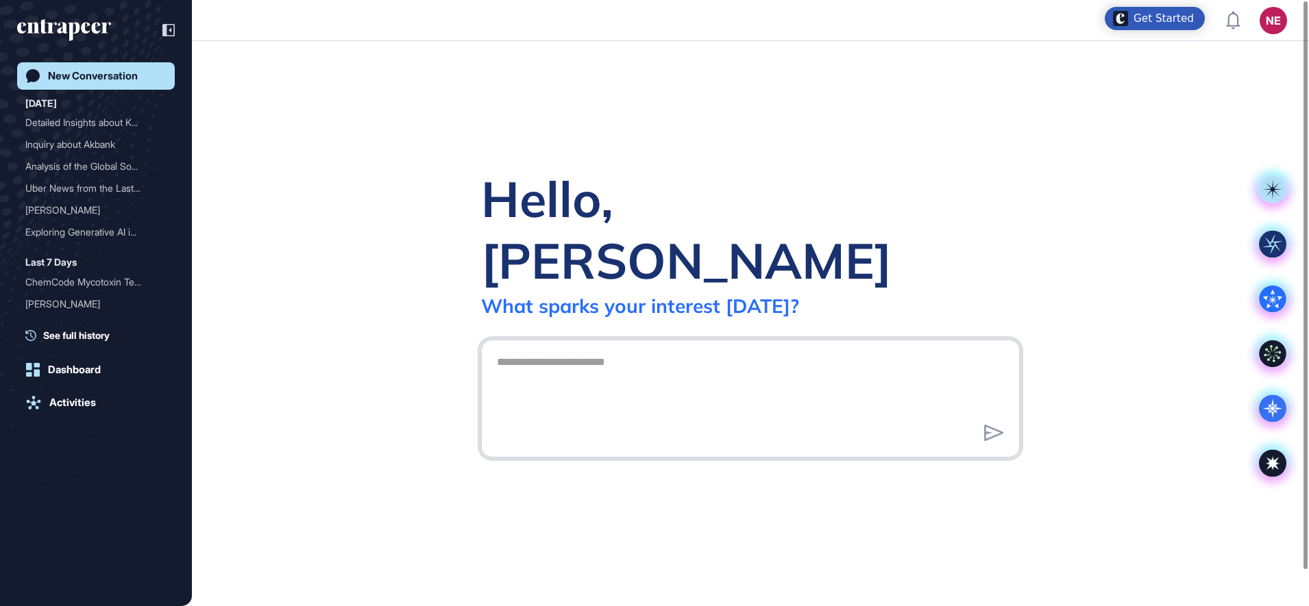
click at [578, 362] on textarea at bounding box center [749, 397] width 523 height 96
paste textarea "**********"
type textarea "**********"
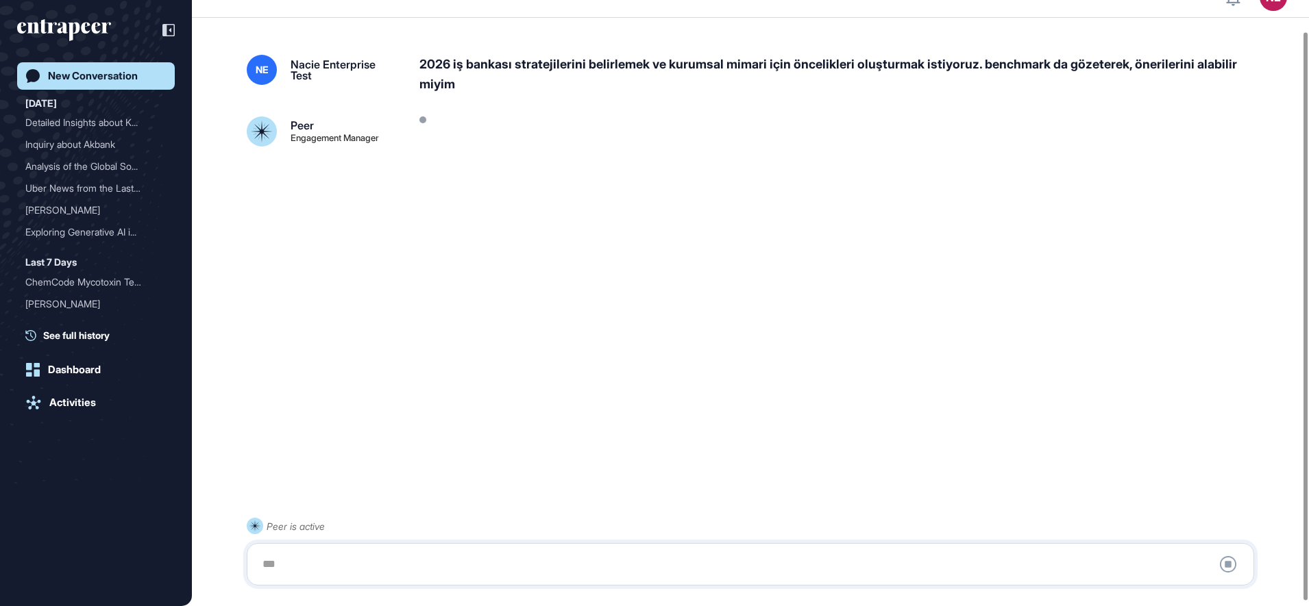
scroll to position [38, 0]
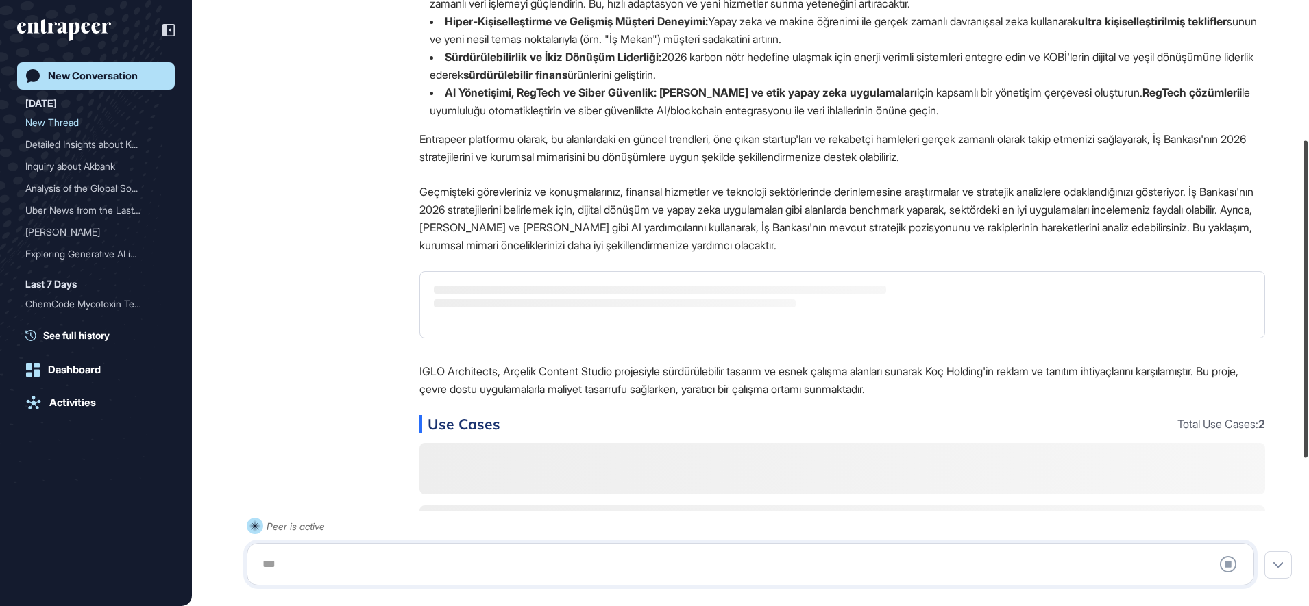
scroll to position [227, 0]
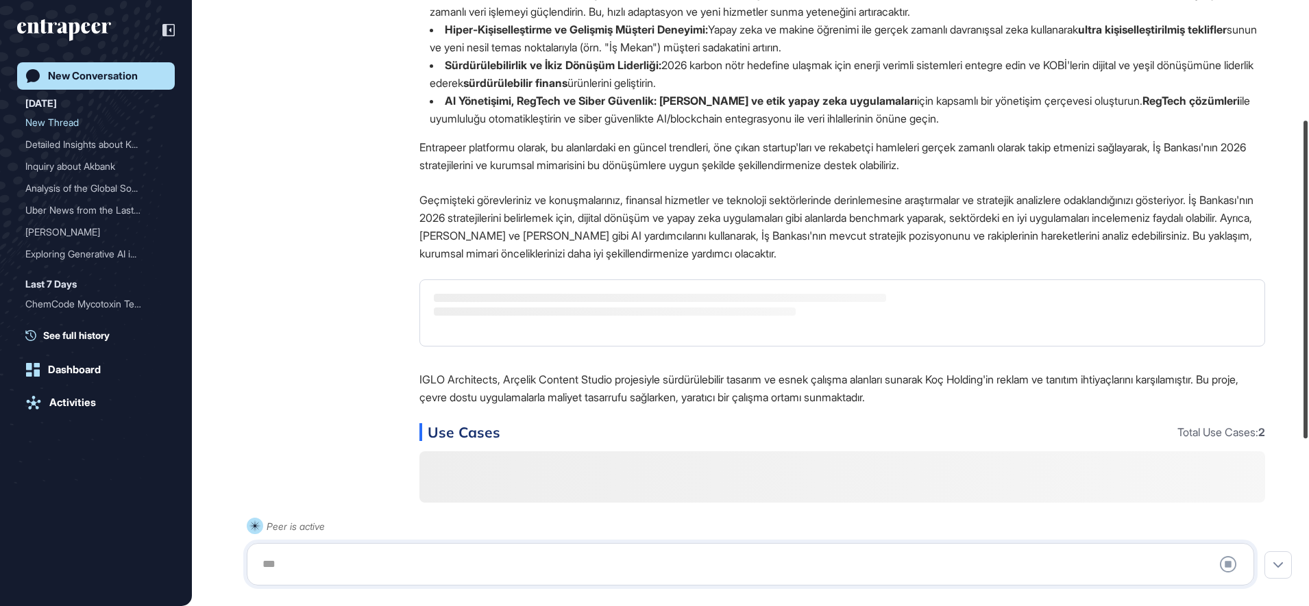
drag, startPoint x: 1307, startPoint y: 384, endPoint x: 1311, endPoint y: 221, distance: 162.4
click at [1308, 221] on html "NE Dashboard Profile My Content Request More Data New Conversation [DATE] New T…" at bounding box center [654, 303] width 1309 height 606
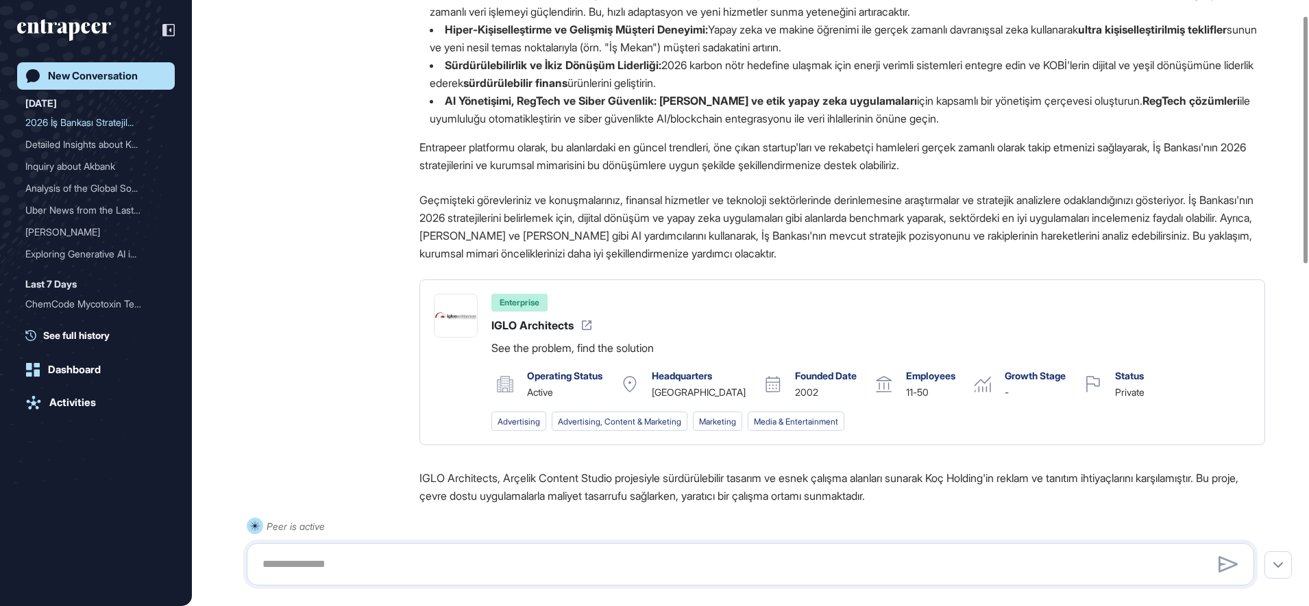
scroll to position [0, 0]
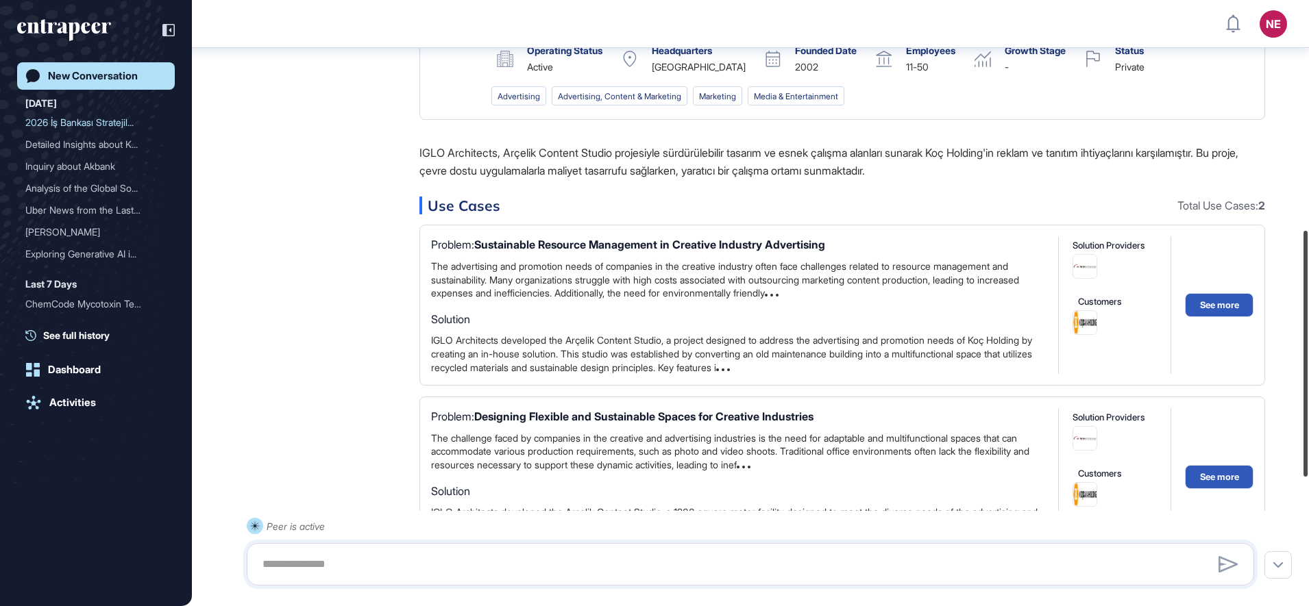
scroll to position [570, 0]
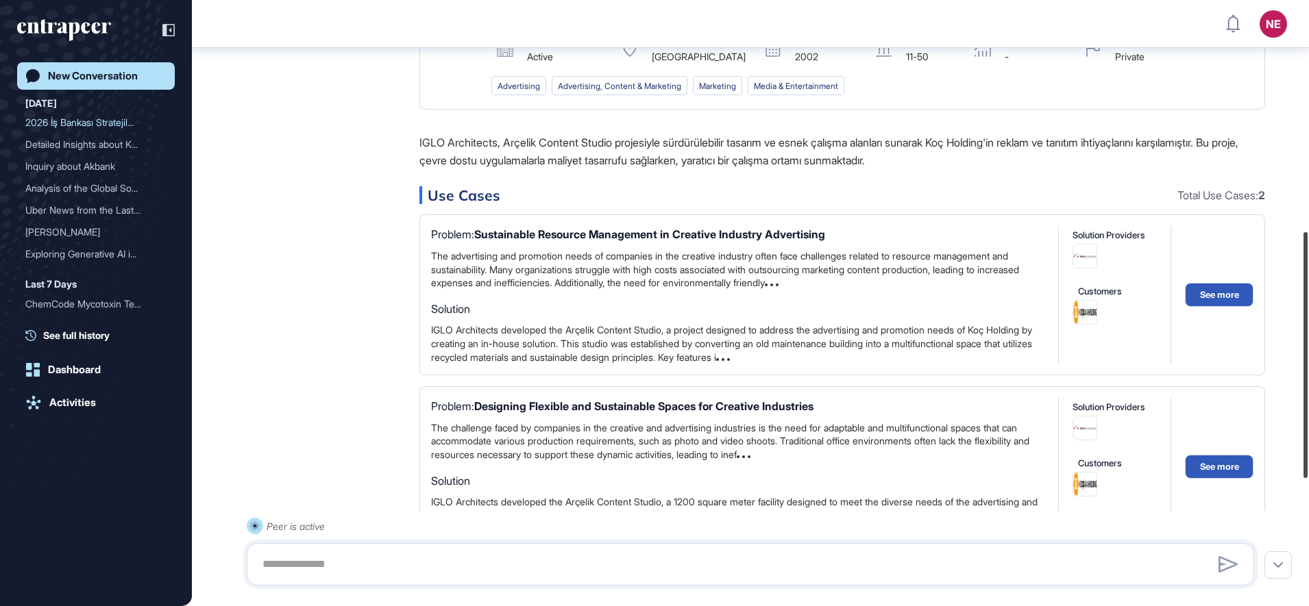
drag, startPoint x: 1307, startPoint y: 202, endPoint x: 1311, endPoint y: 430, distance: 228.2
click at [1308, 430] on html "NE Dashboard Profile My Content Request More Data New Conversation [DATE] 2026 …" at bounding box center [654, 303] width 1309 height 606
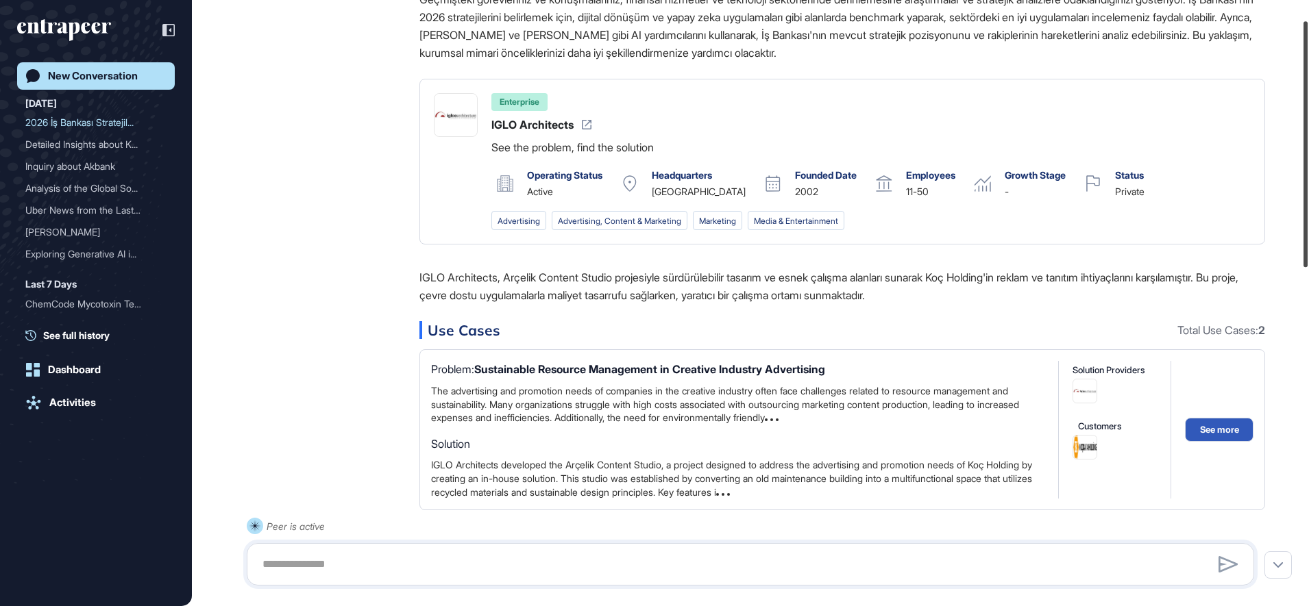
scroll to position [0, 0]
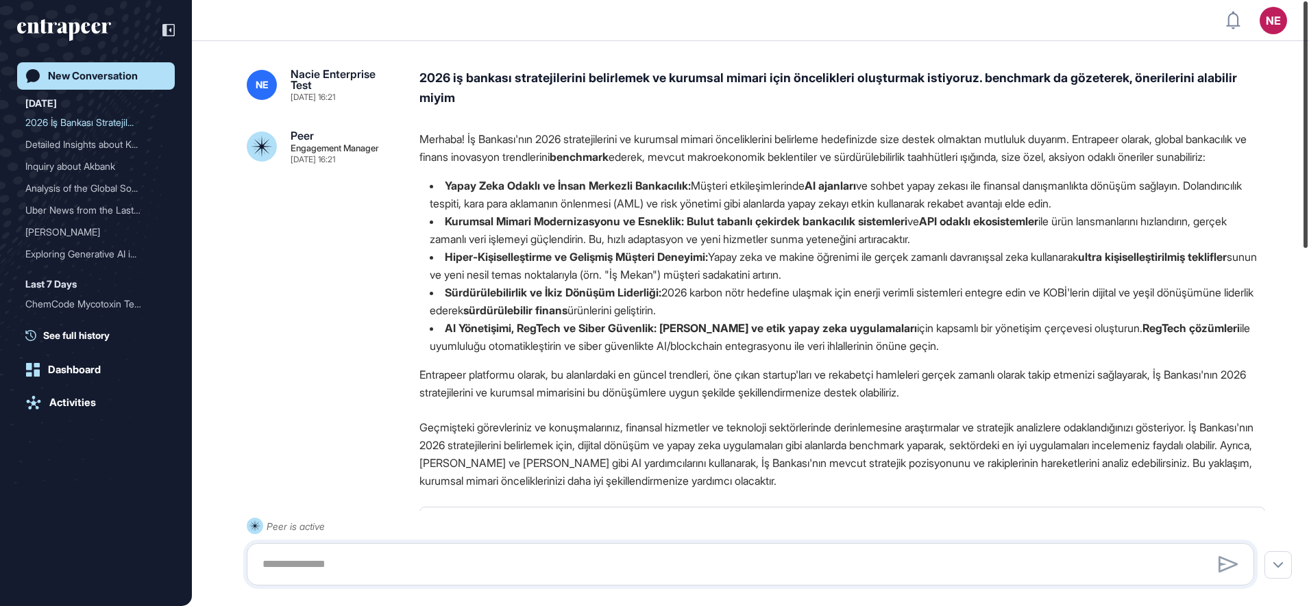
drag, startPoint x: 1307, startPoint y: 345, endPoint x: 1229, endPoint y: 4, distance: 349.3
click at [1229, 4] on div "NE Dashboard Profile My Content Request More Data New Conversation [DATE] 2026 …" at bounding box center [654, 303] width 1309 height 606
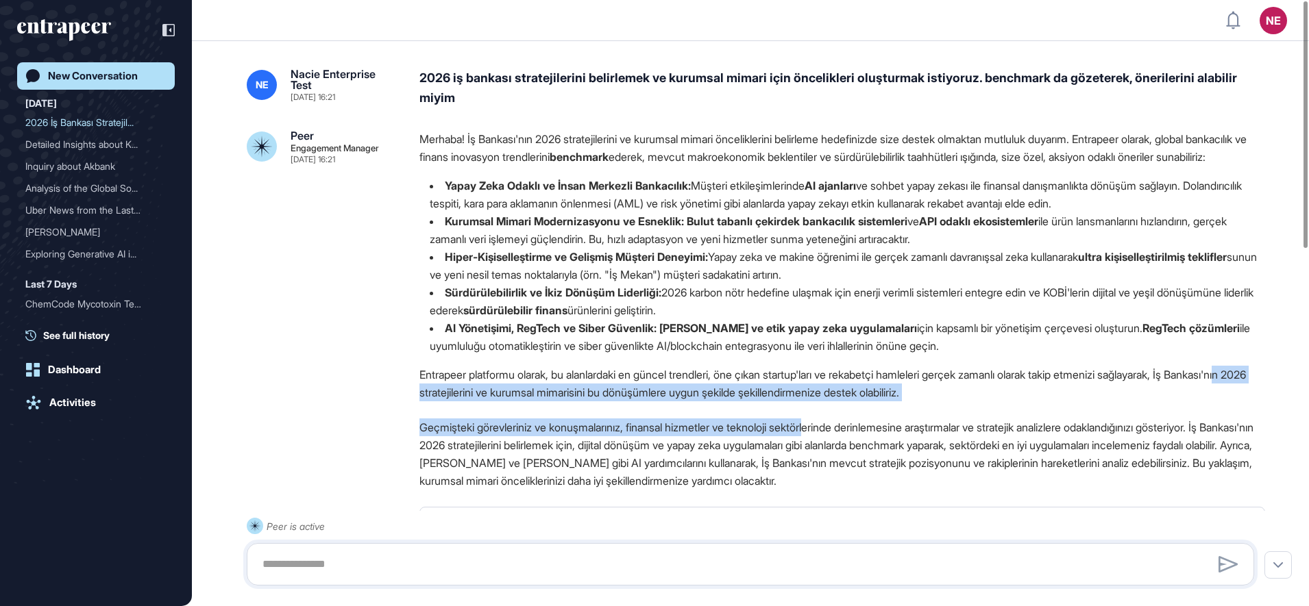
drag, startPoint x: 474, startPoint y: 408, endPoint x: 847, endPoint y: 442, distance: 374.3
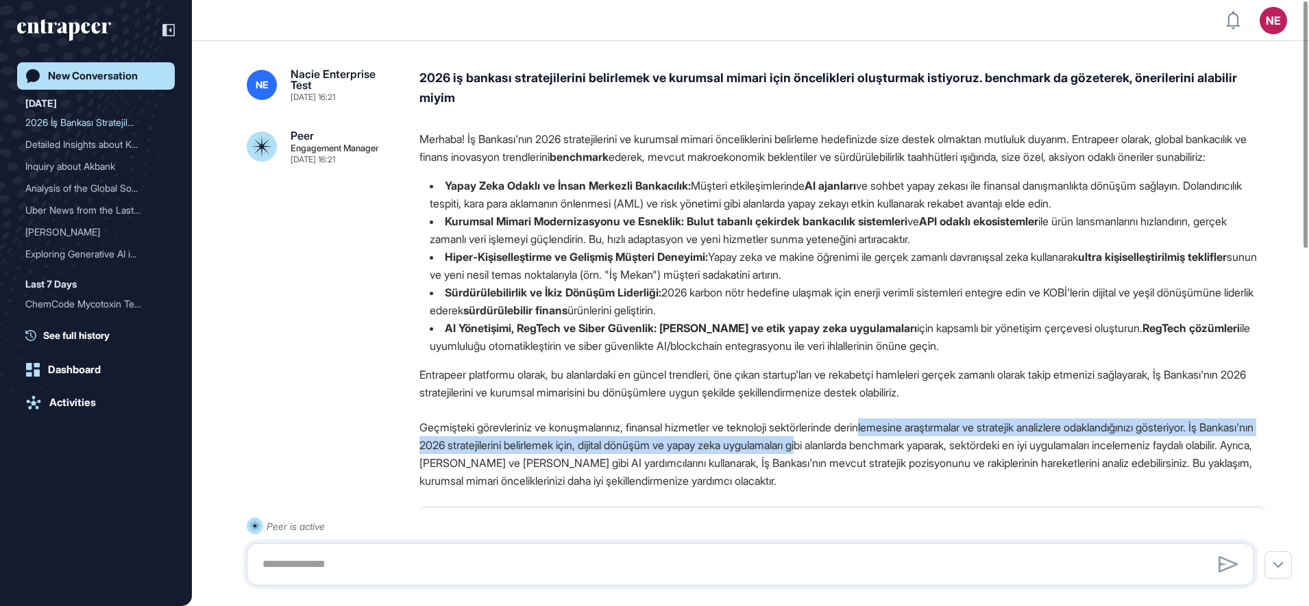
drag, startPoint x: 847, startPoint y: 442, endPoint x: 891, endPoint y: 454, distance: 46.2
click at [891, 454] on p "Geçmişteki görevleriniz ve konuşmalarınız, finansal hizmetler ve teknoloji sekt…" at bounding box center [841, 454] width 845 height 71
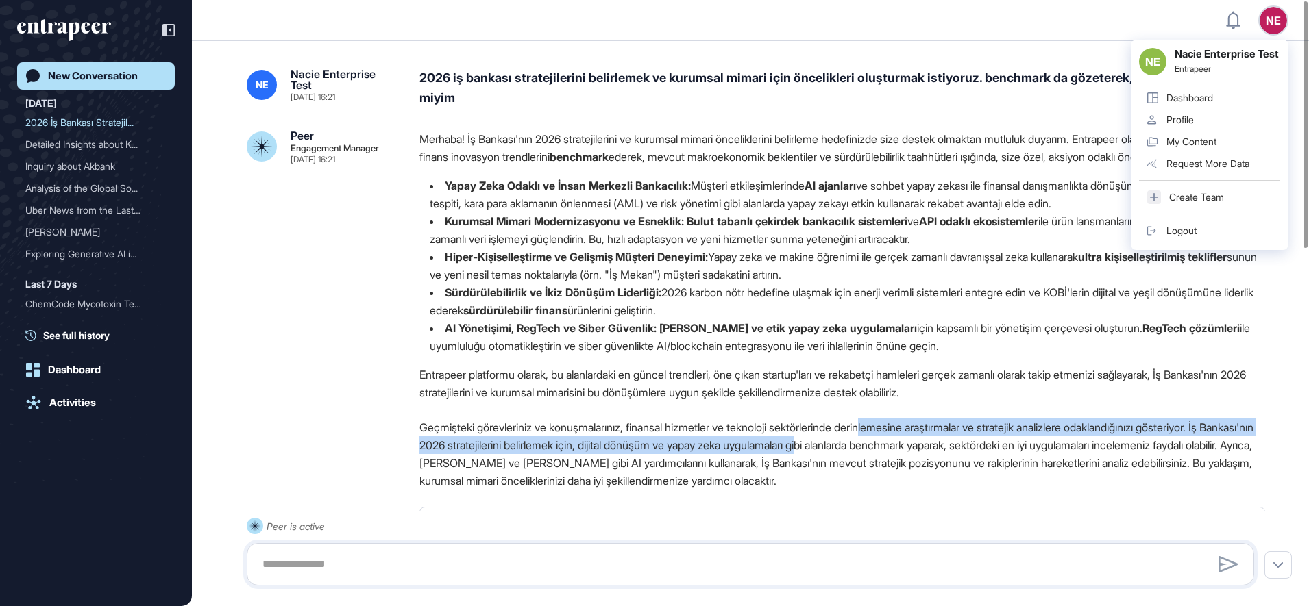
click at [1189, 236] on div "Logout" at bounding box center [1181, 230] width 30 height 11
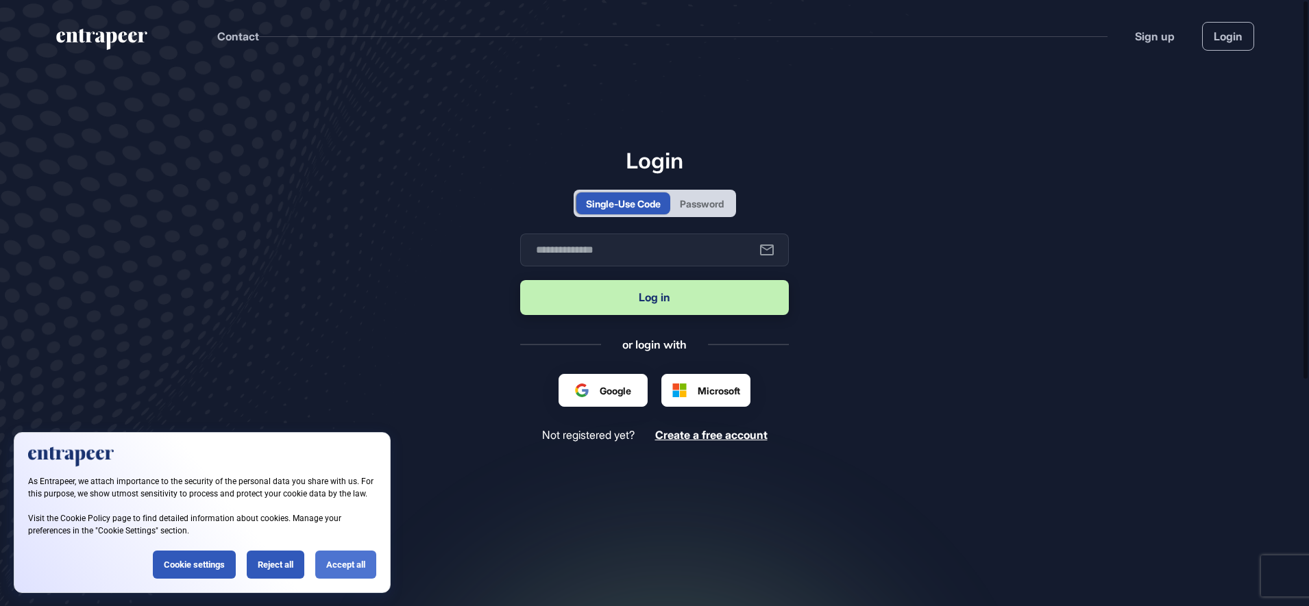
click at [344, 556] on div "Accept all" at bounding box center [345, 565] width 61 height 28
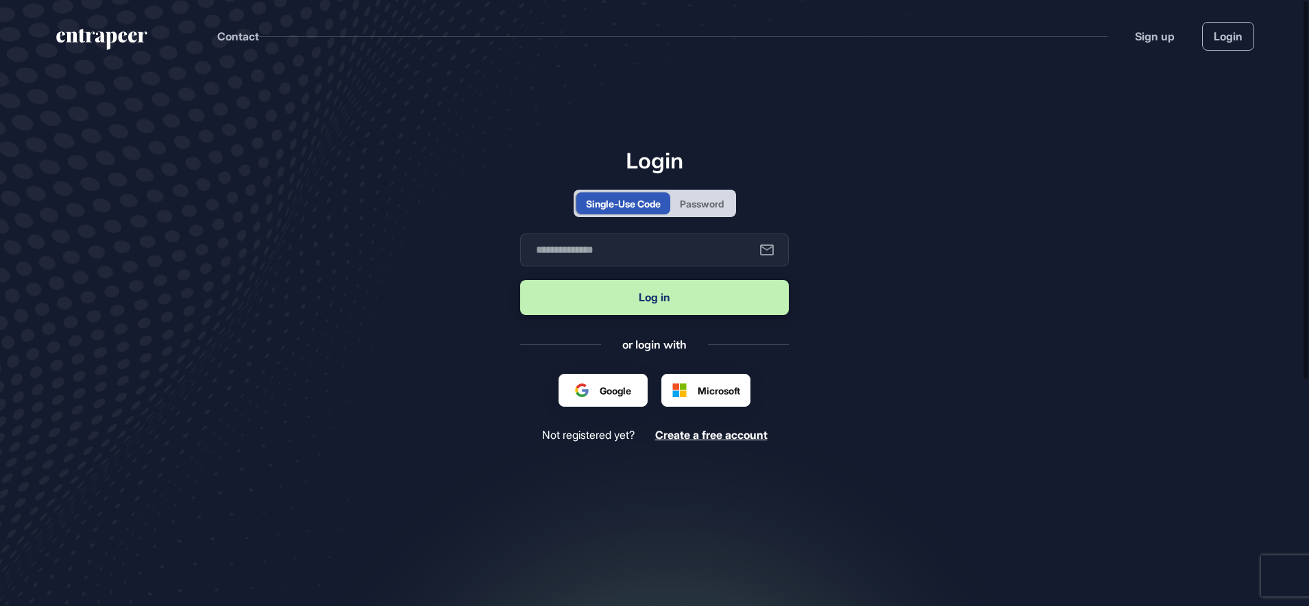
click at [703, 206] on div "Password" at bounding box center [702, 204] width 44 height 14
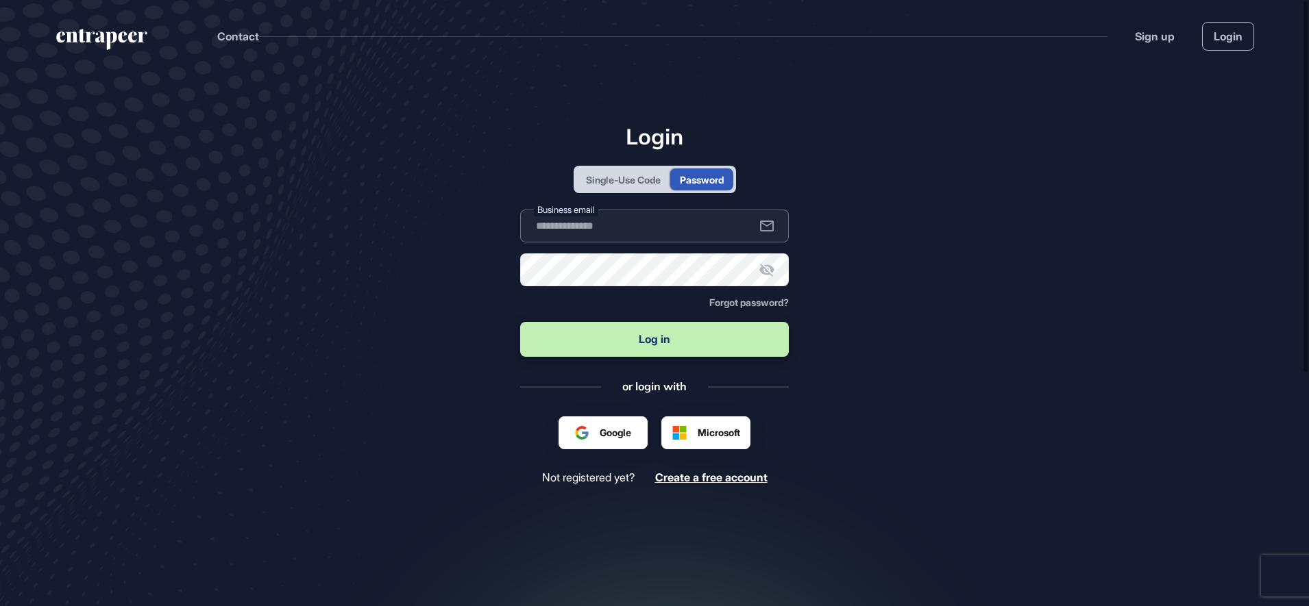
click at [678, 240] on input "text" at bounding box center [654, 226] width 269 height 33
type input "**********"
click at [602, 336] on button "Log in" at bounding box center [654, 339] width 269 height 35
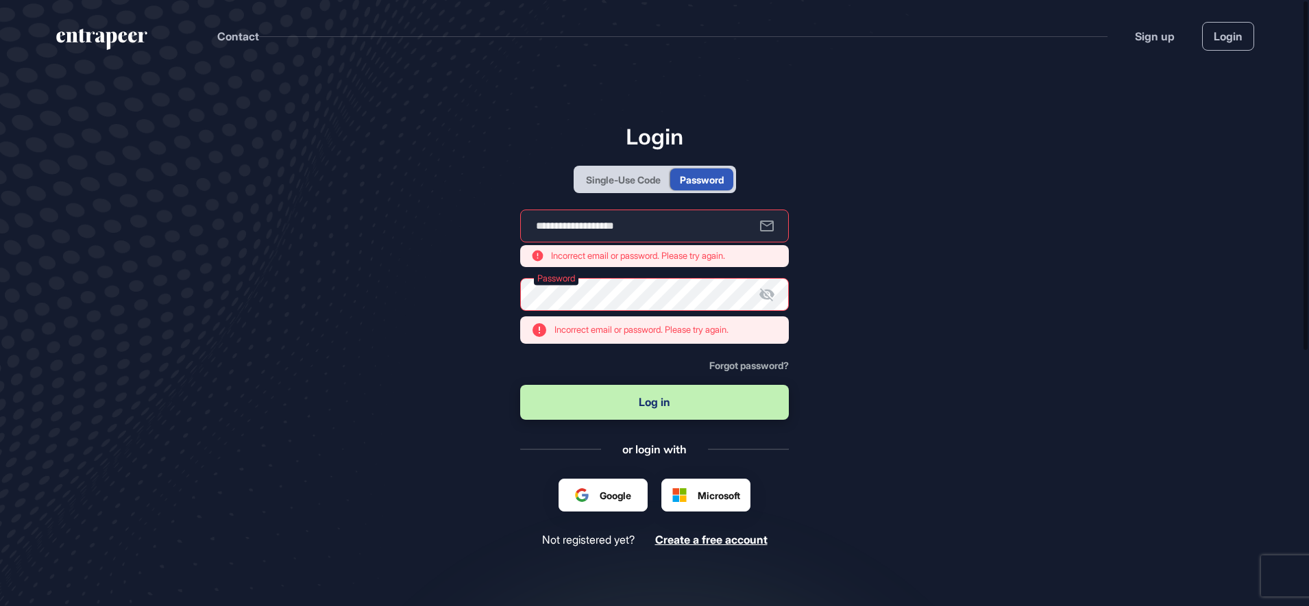
click at [760, 295] on icon at bounding box center [766, 294] width 16 height 16
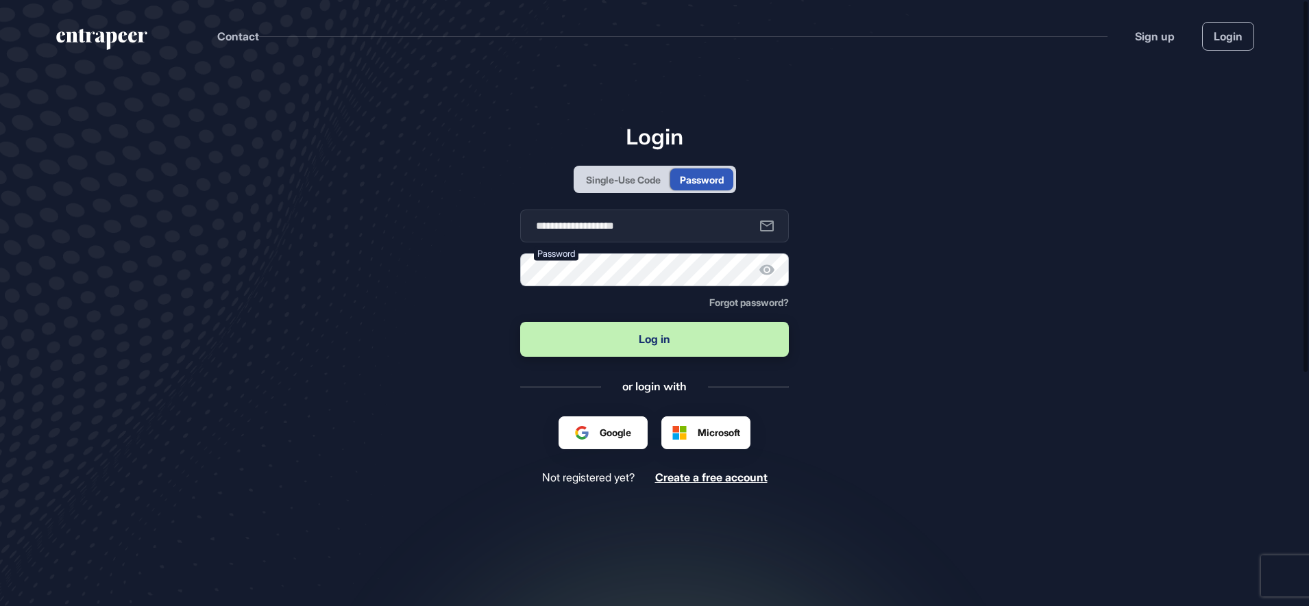
click at [520, 322] on button "Log in" at bounding box center [654, 339] width 269 height 35
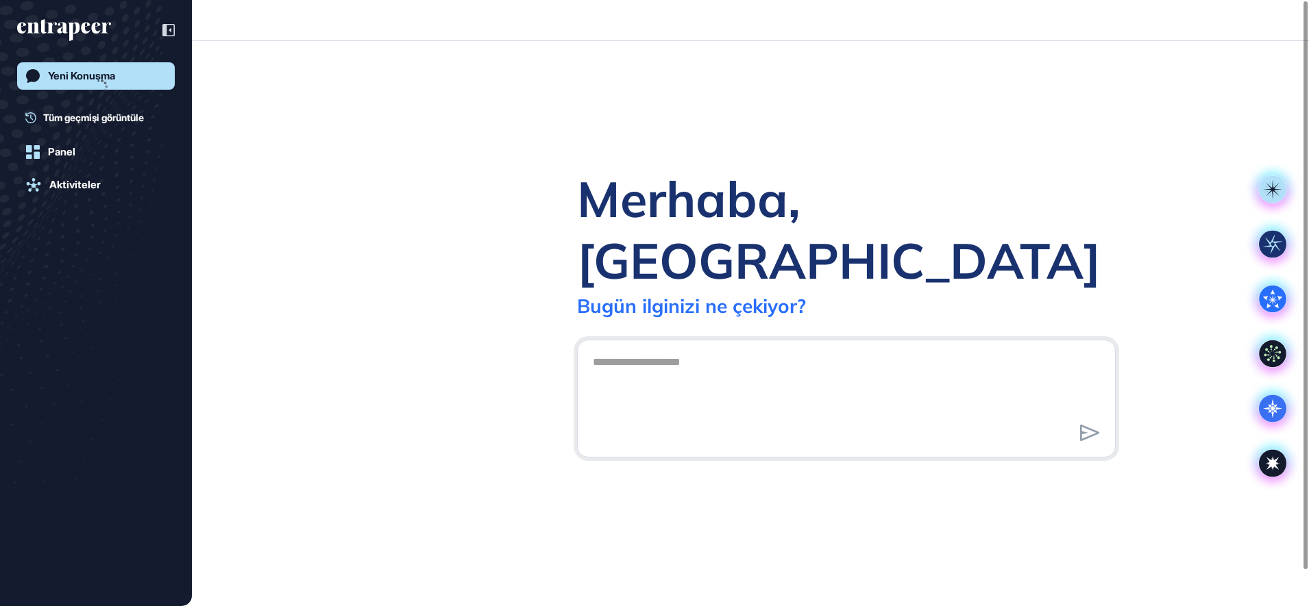
scroll to position [1, 1]
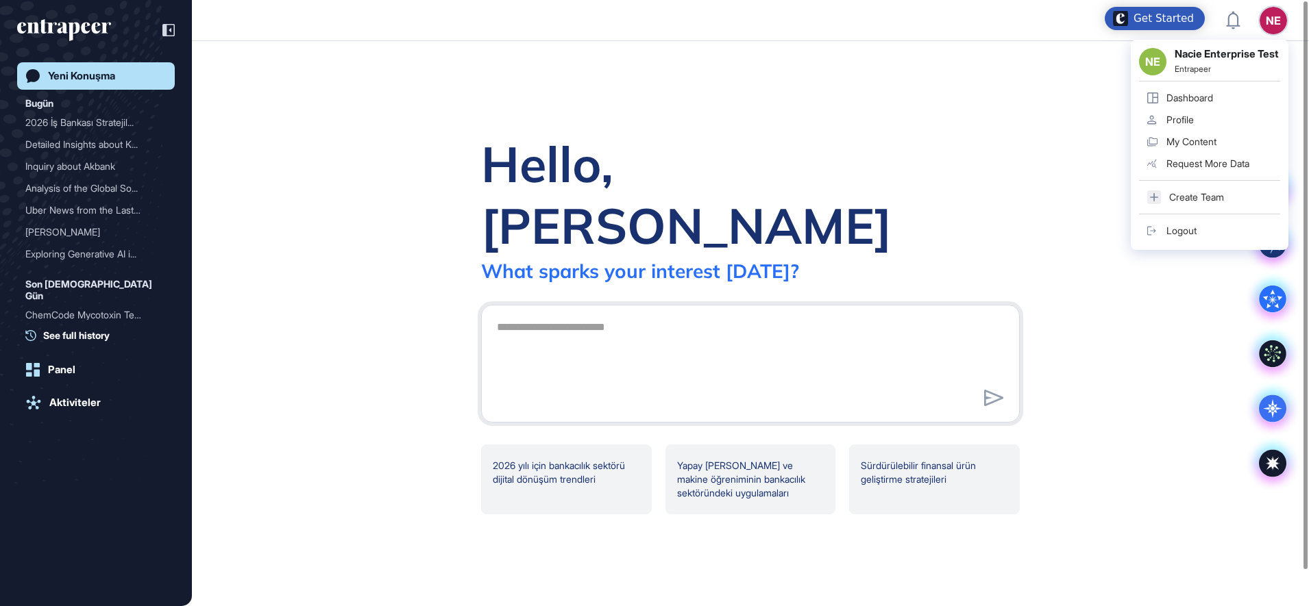
click at [1221, 106] on link "Dashboard" at bounding box center [1209, 98] width 141 height 22
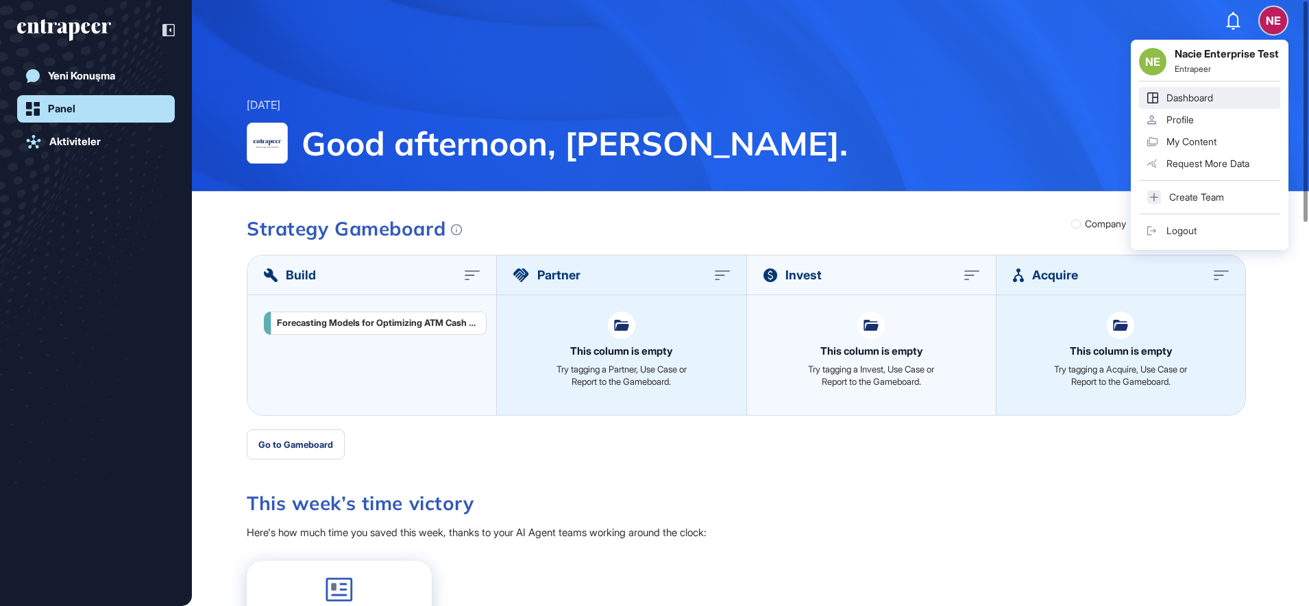
click at [1225, 127] on link "Profile" at bounding box center [1209, 120] width 141 height 22
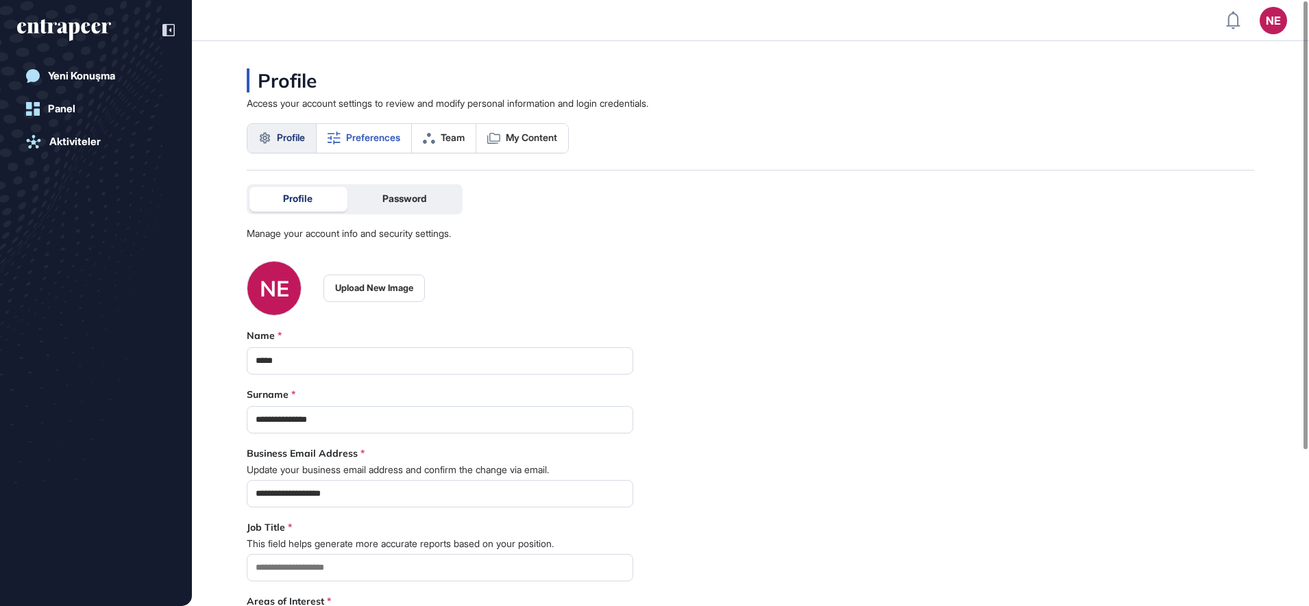
click at [379, 138] on span "Preferences" at bounding box center [373, 137] width 54 height 11
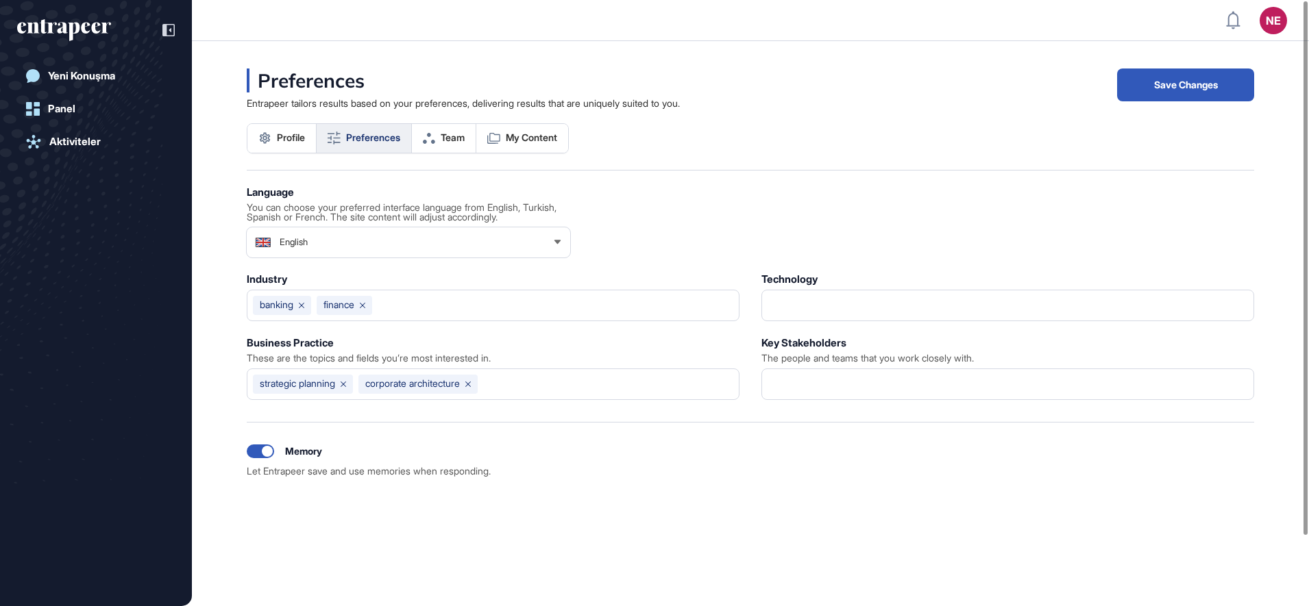
click at [1204, 92] on button "Save Changes" at bounding box center [1185, 85] width 137 height 33
click at [99, 86] on link "New Conversation" at bounding box center [96, 75] width 158 height 27
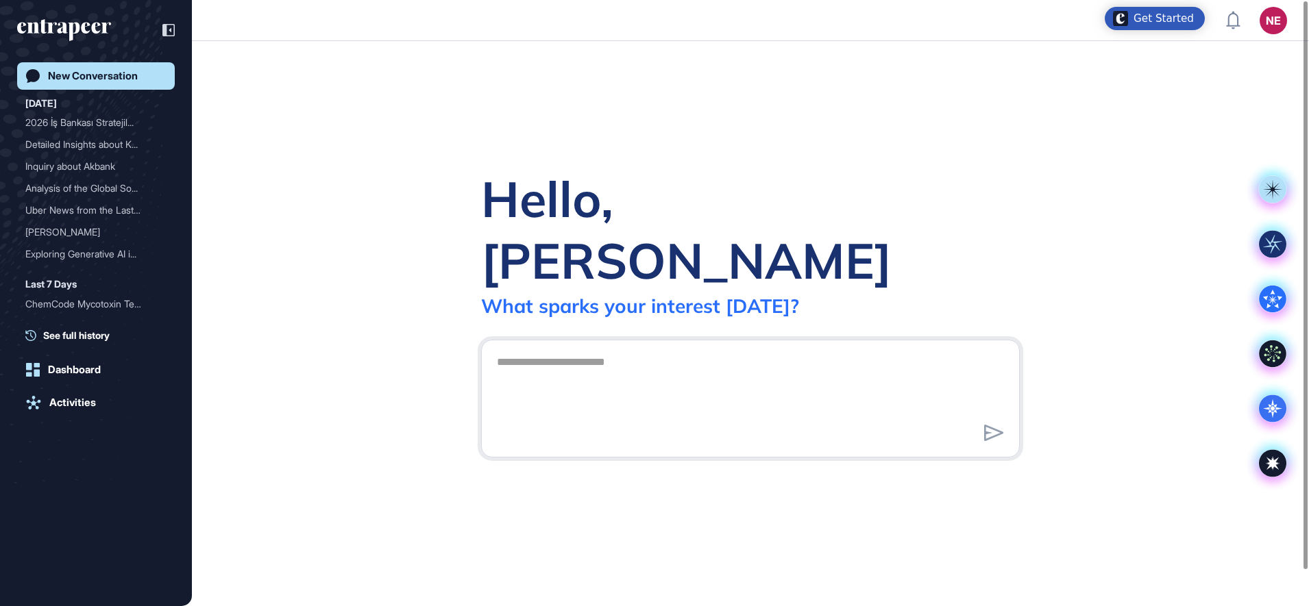
click at [69, 419] on div "New Conversation [DATE] 2026 İş Bankası Stratejil... Detailed Insights about K.…" at bounding box center [96, 317] width 158 height 510
click at [62, 125] on div "2026 İş Bankası Stratejil..." at bounding box center [90, 123] width 130 height 22
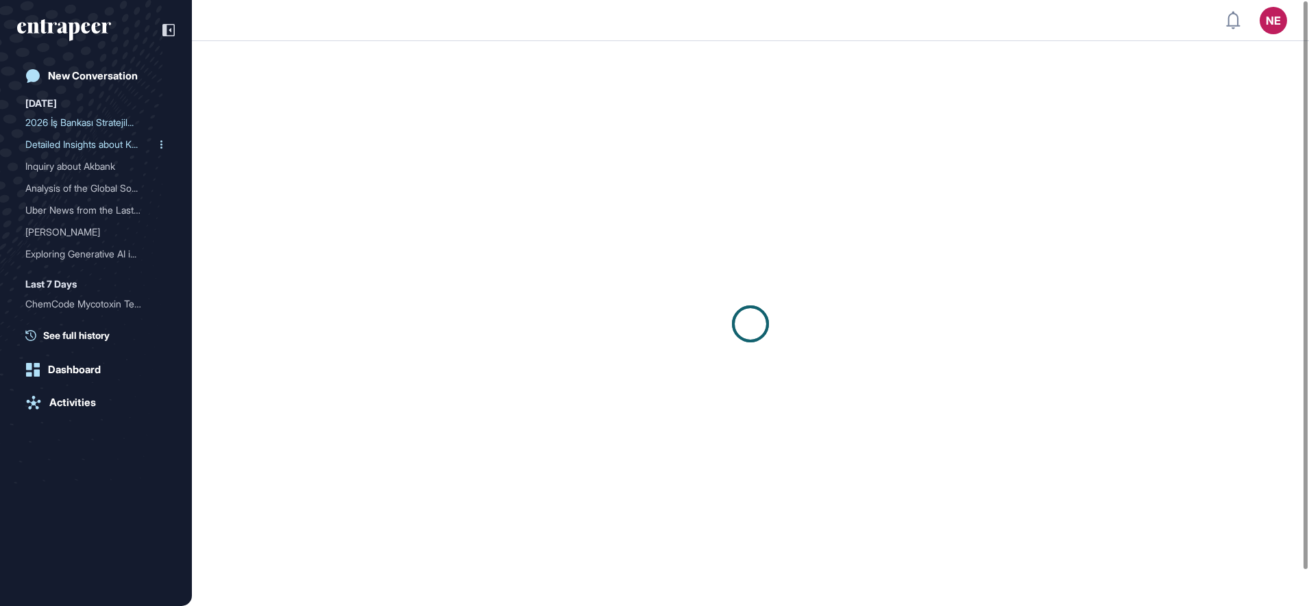
click at [62, 140] on div "Detailed Insights about K..." at bounding box center [90, 145] width 130 height 22
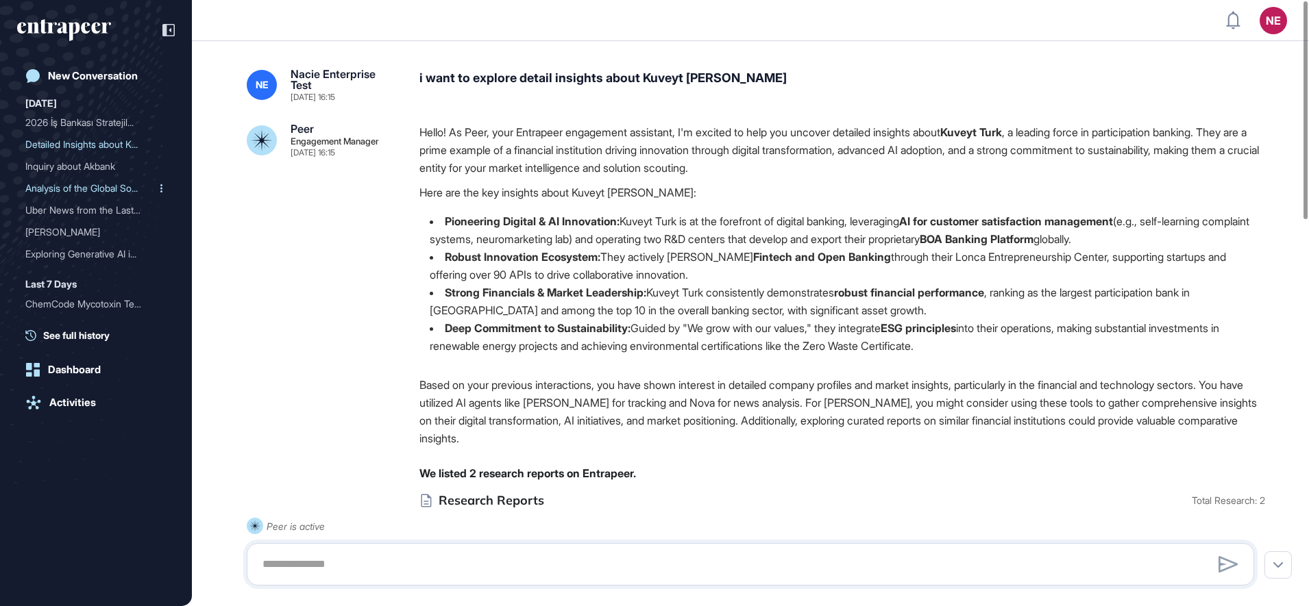
click at [75, 185] on div "Analysis of the Global So..." at bounding box center [90, 188] width 130 height 22
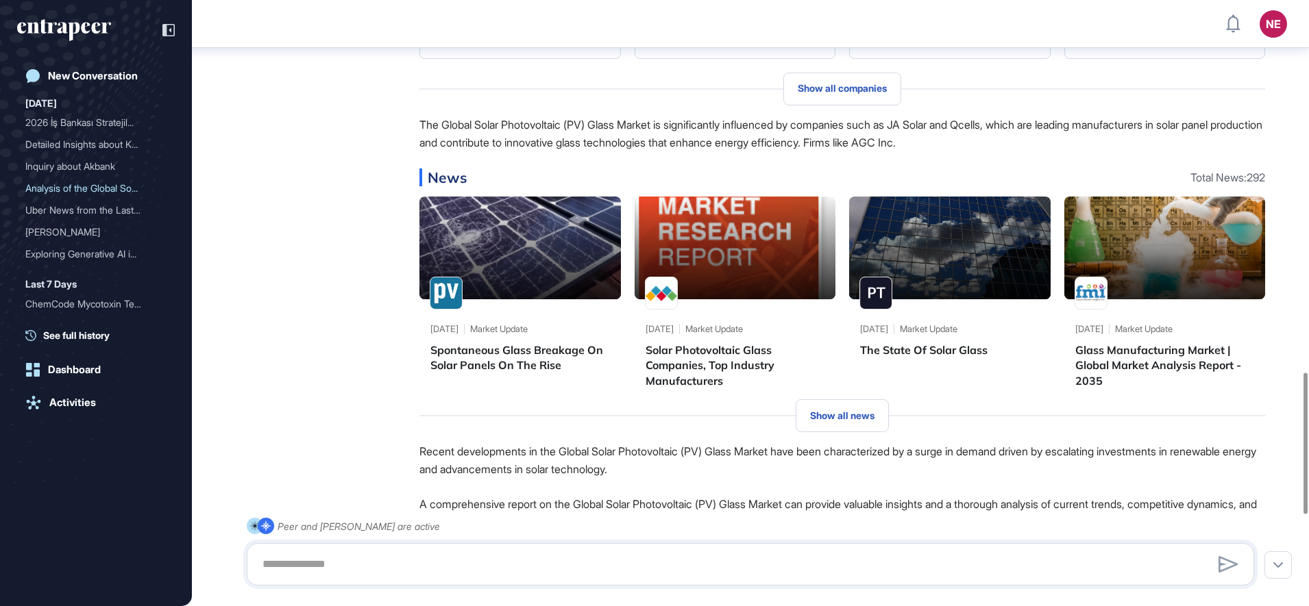
scroll to position [1989, 0]
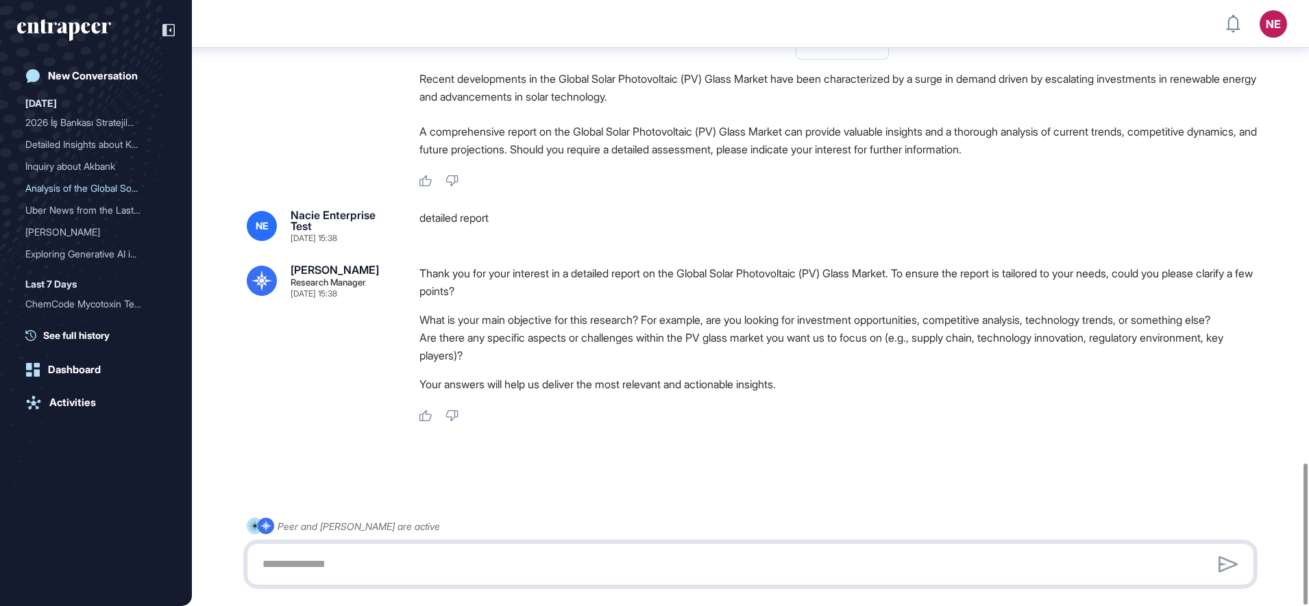
click at [484, 556] on textarea at bounding box center [750, 564] width 992 height 27
type textarea "***"
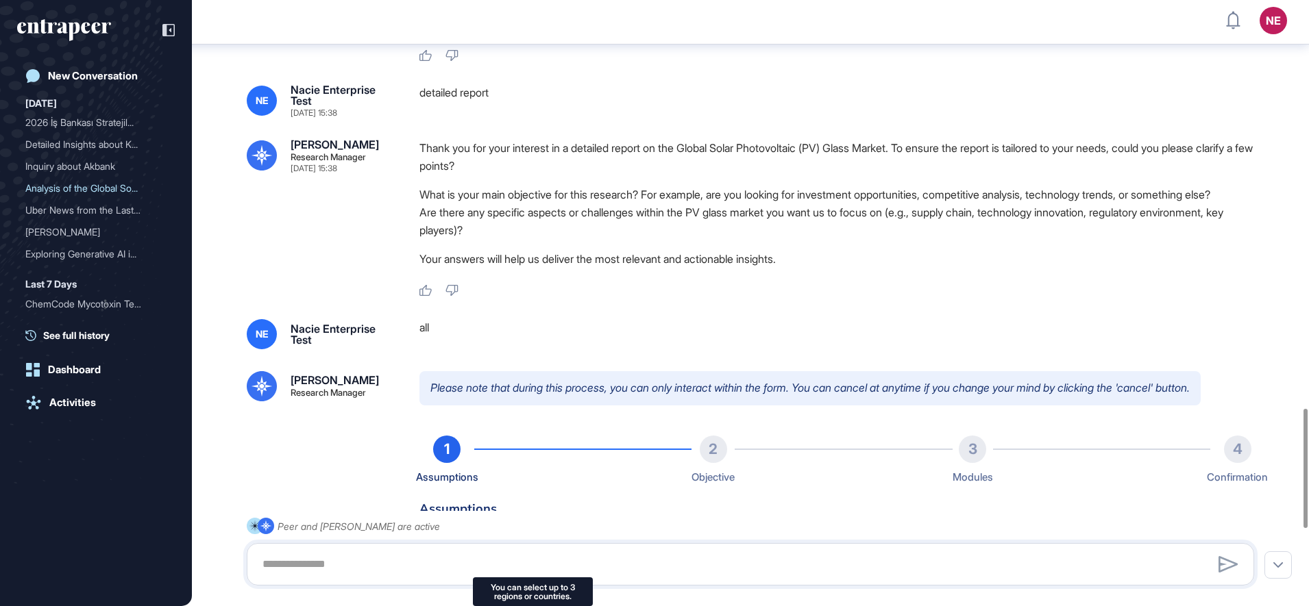
scroll to position [0, 0]
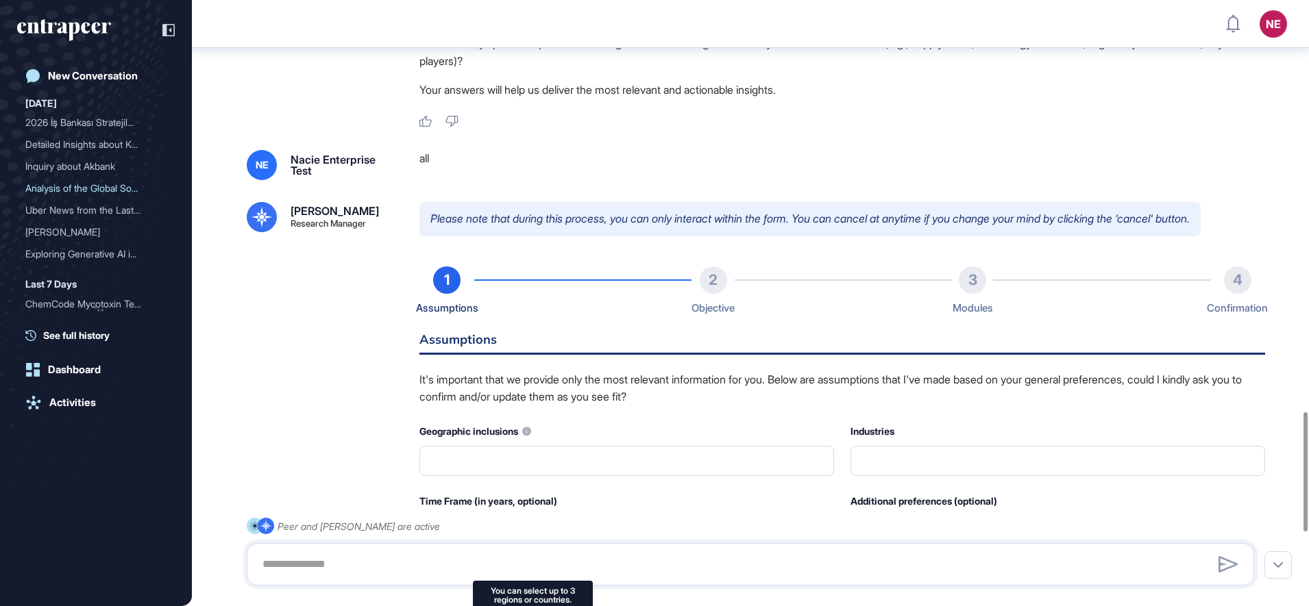
type input "******"
type input "*"
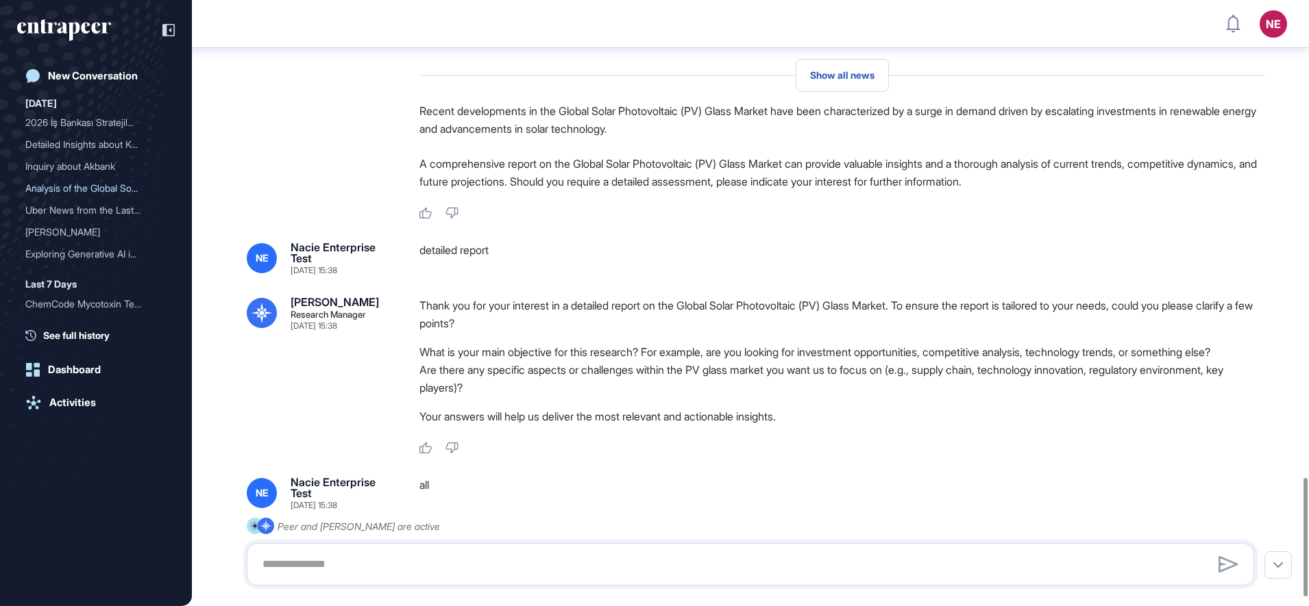
scroll to position [2470, 0]
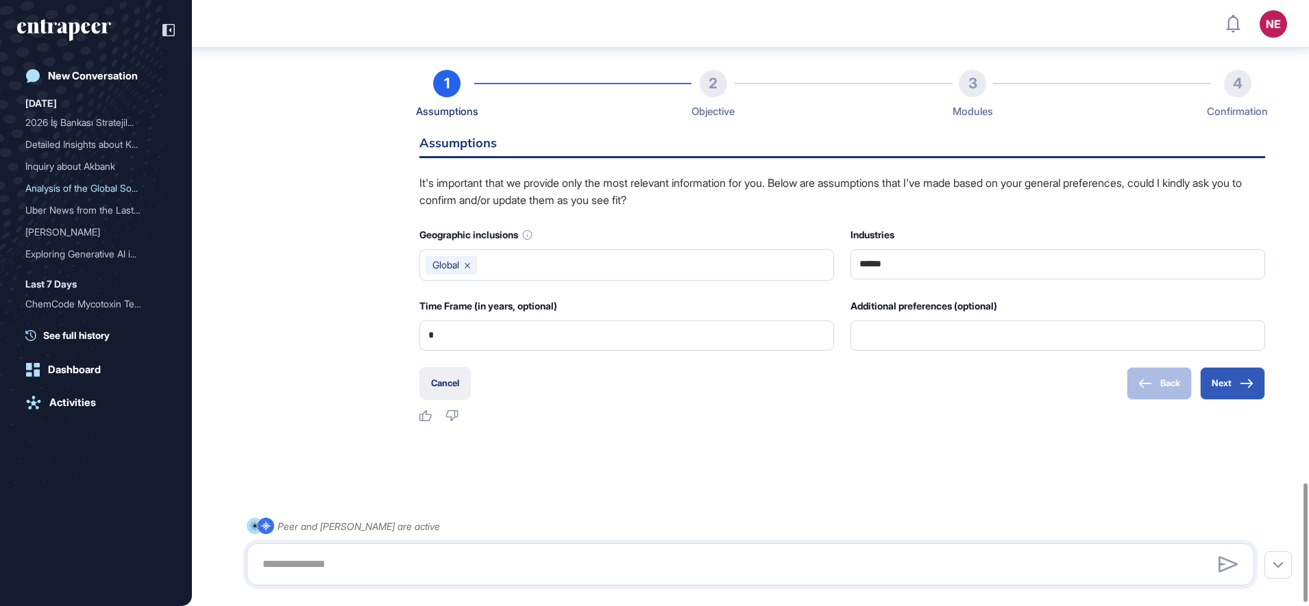
click at [436, 391] on button "Cancel" at bounding box center [444, 383] width 51 height 33
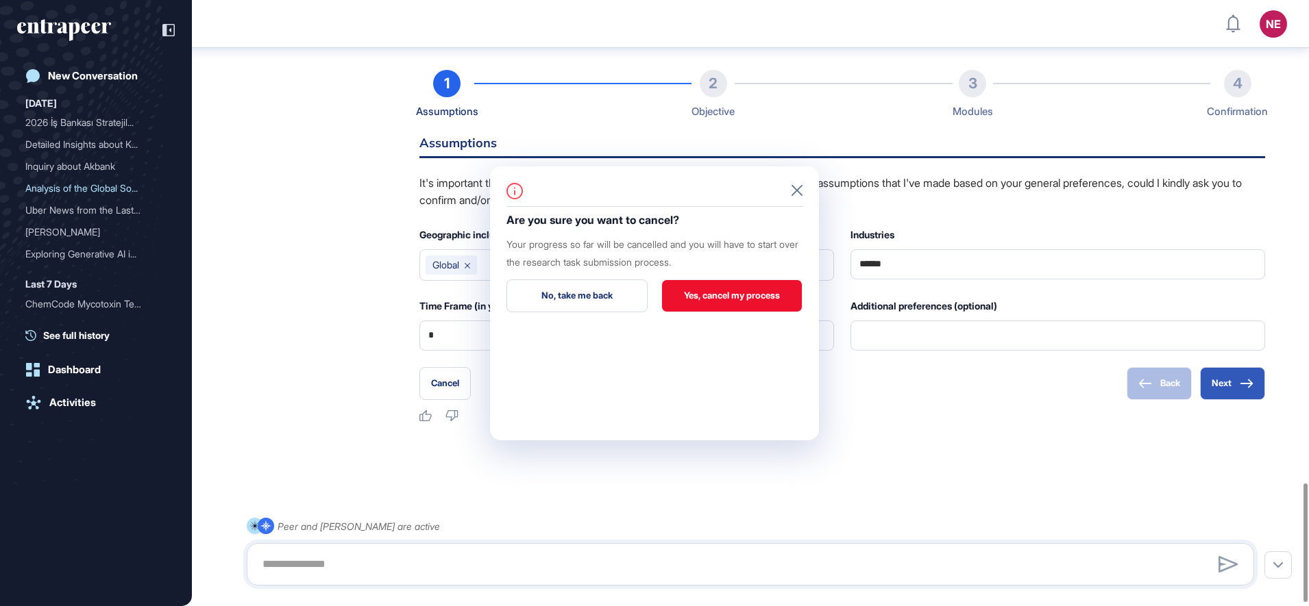
click at [730, 302] on button "Yes, cancel my process" at bounding box center [731, 296] width 141 height 33
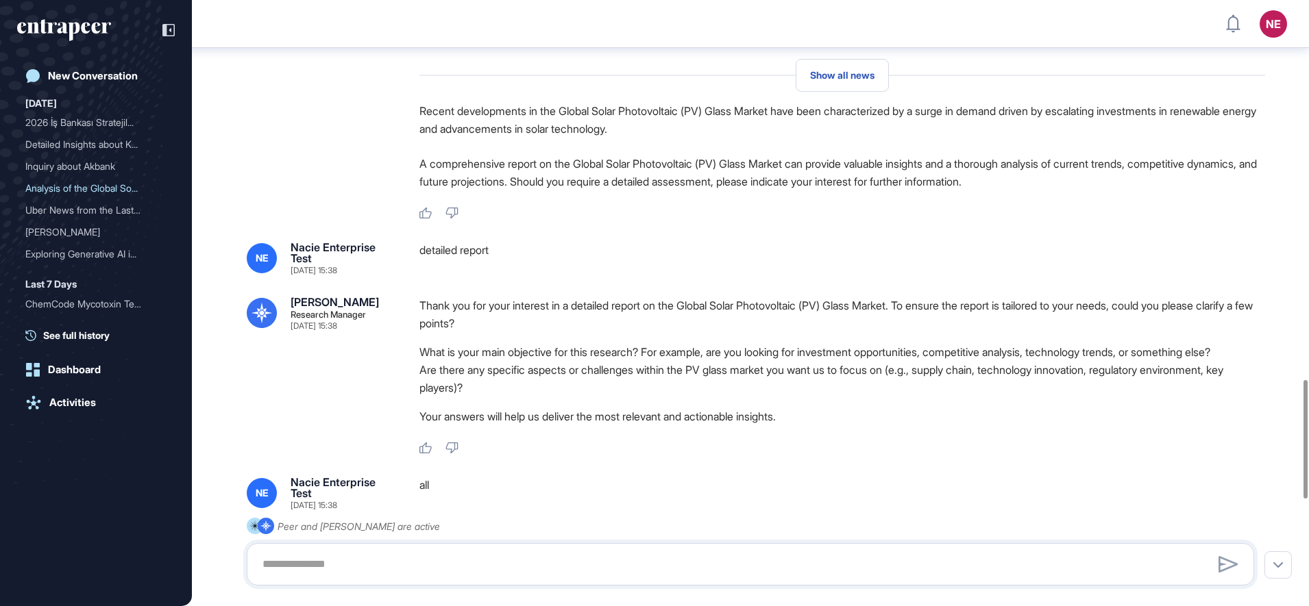
scroll to position [2483, 0]
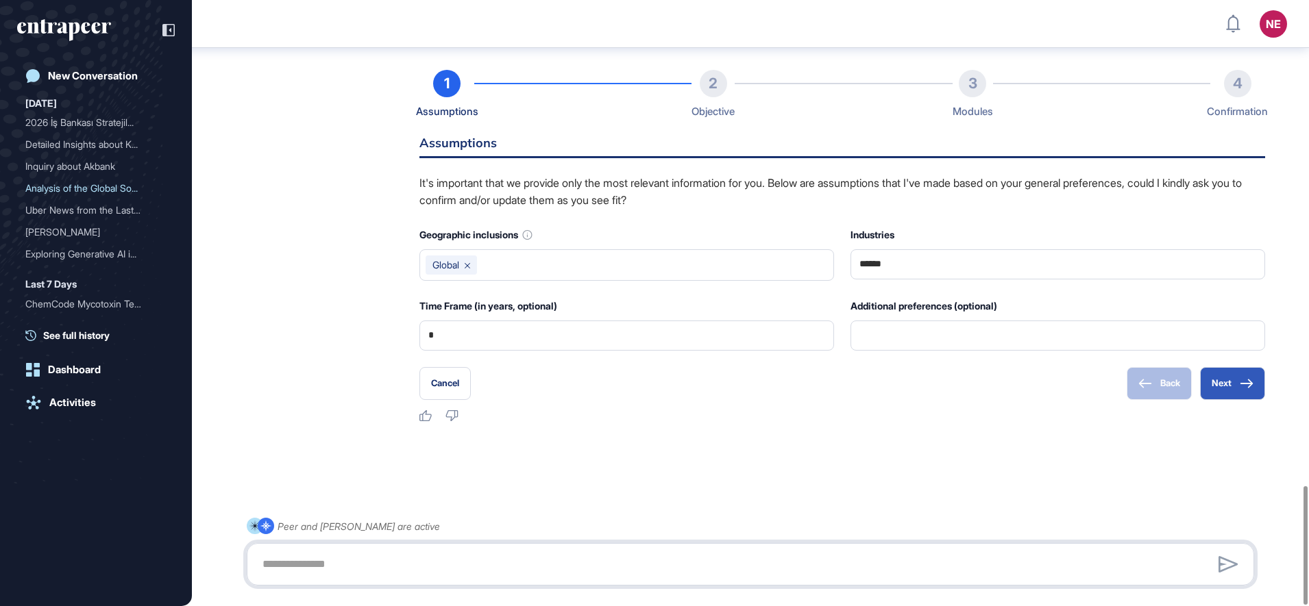
click at [334, 568] on textarea at bounding box center [750, 564] width 992 height 27
type textarea "**********"
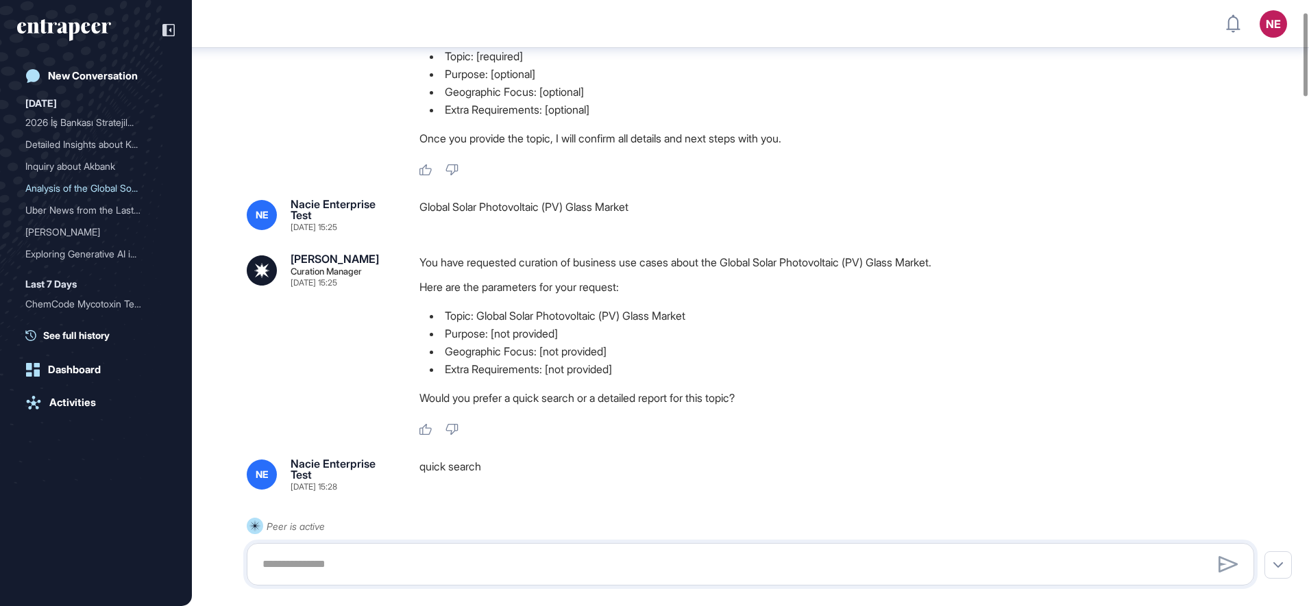
scroll to position [0, 0]
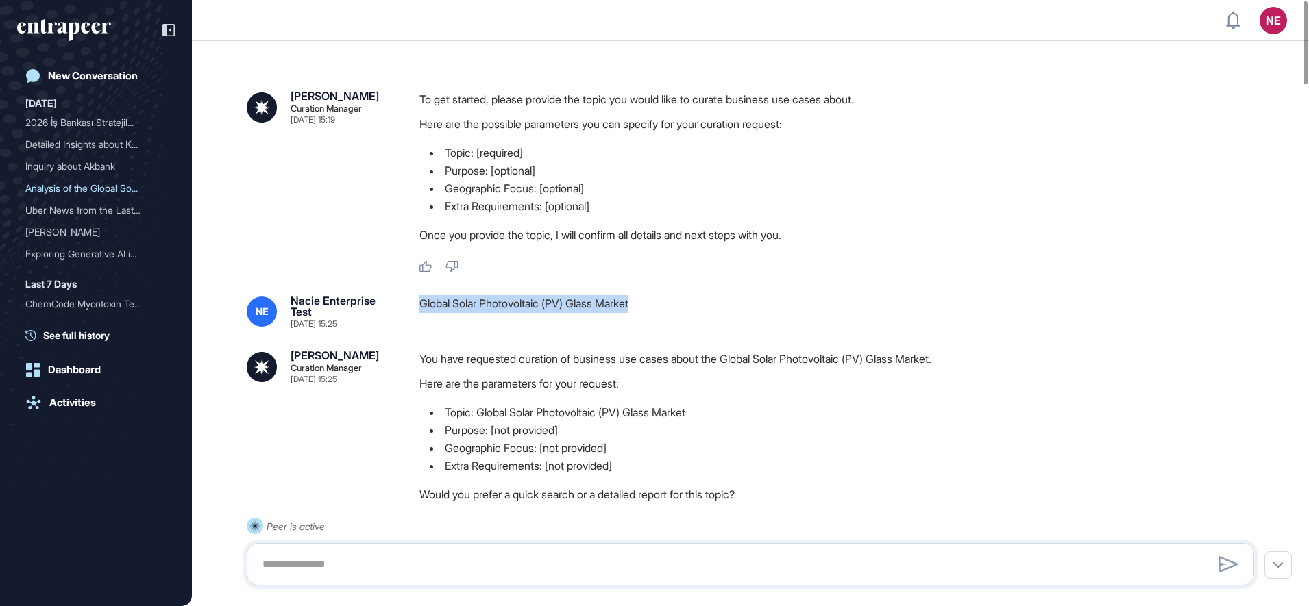
drag, startPoint x: 415, startPoint y: 304, endPoint x: 668, endPoint y: 310, distance: 252.9
click at [668, 310] on div "NE Nacie Enterprise Test [DATE] 15:25 Global Solar Photovoltaic (PV) Glass Mark…" at bounding box center [750, 311] width 1007 height 33
copy div "Global Solar Photovoltaic (PV) Glass Market"
click at [102, 78] on div "New Conversation" at bounding box center [93, 76] width 90 height 12
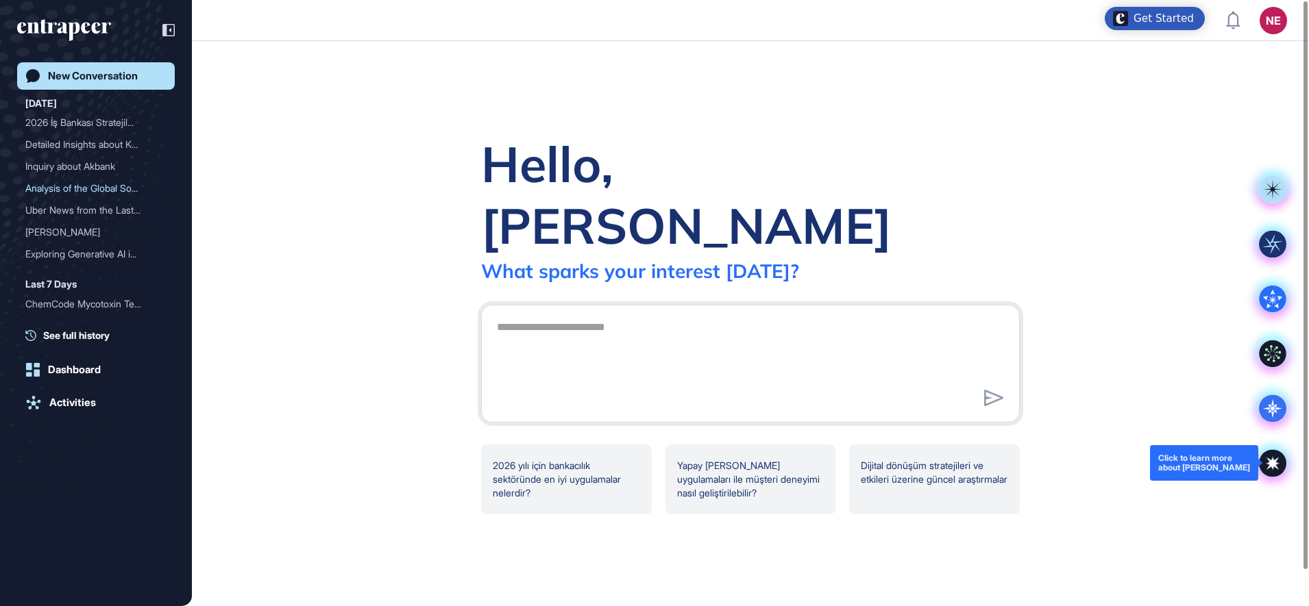
click at [1268, 460] on icon at bounding box center [1271, 462] width 27 height 27
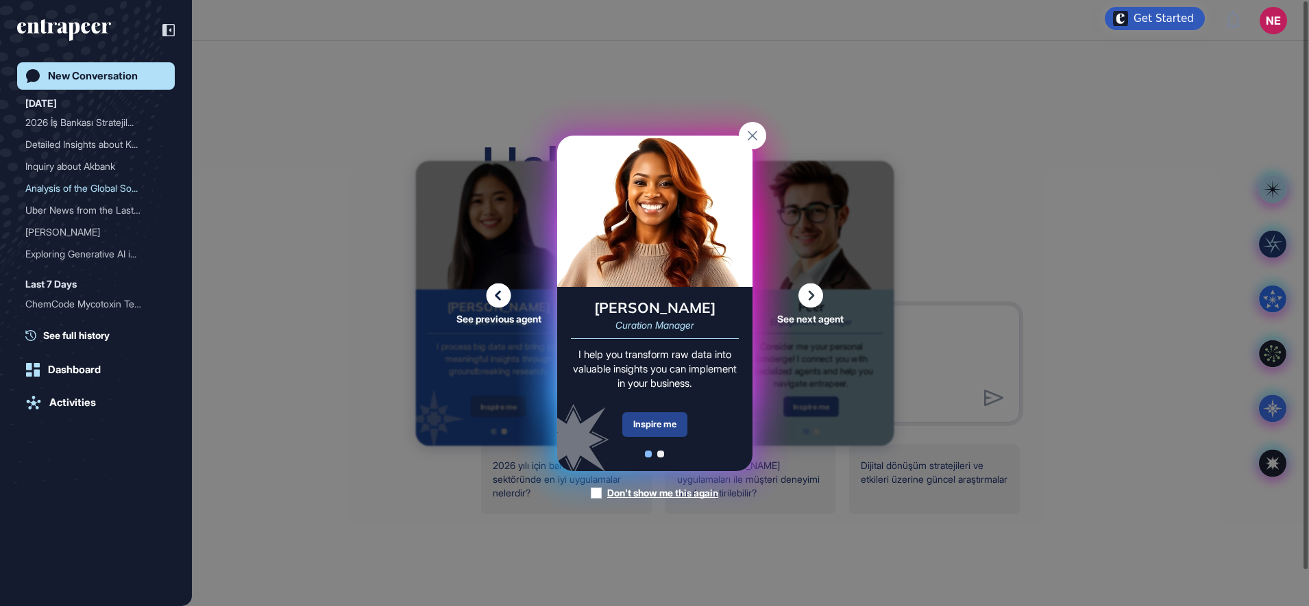
click at [664, 421] on div "Inspire me" at bounding box center [654, 424] width 65 height 25
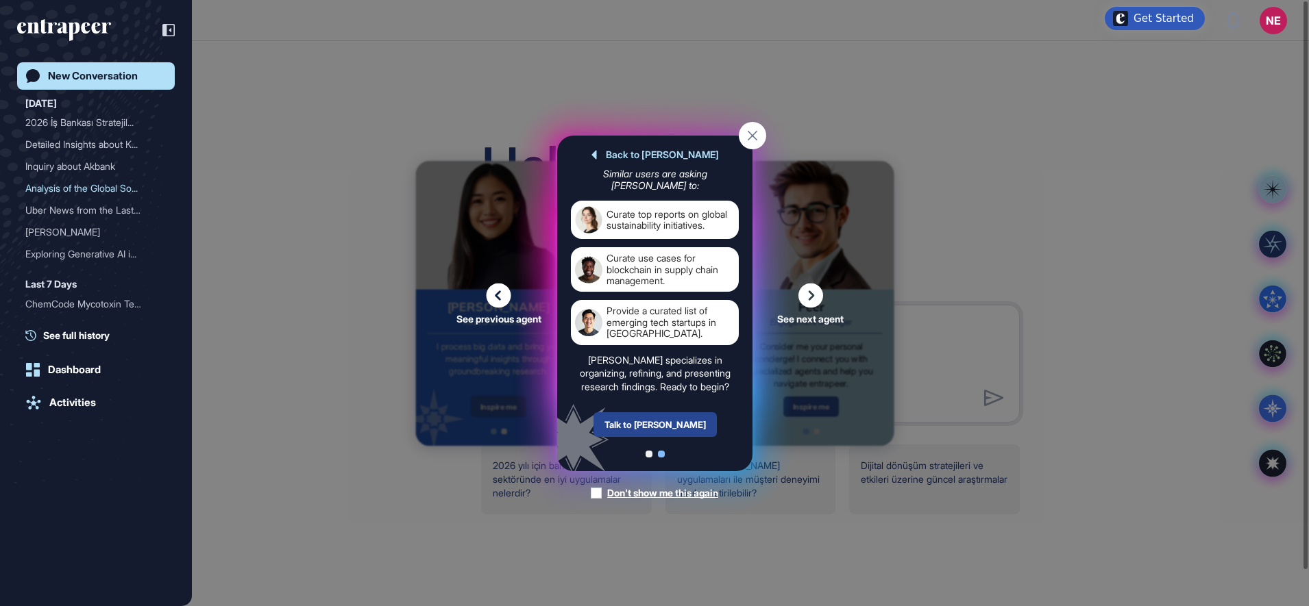
click at [690, 423] on div "Talk to [PERSON_NAME]" at bounding box center [654, 424] width 123 height 25
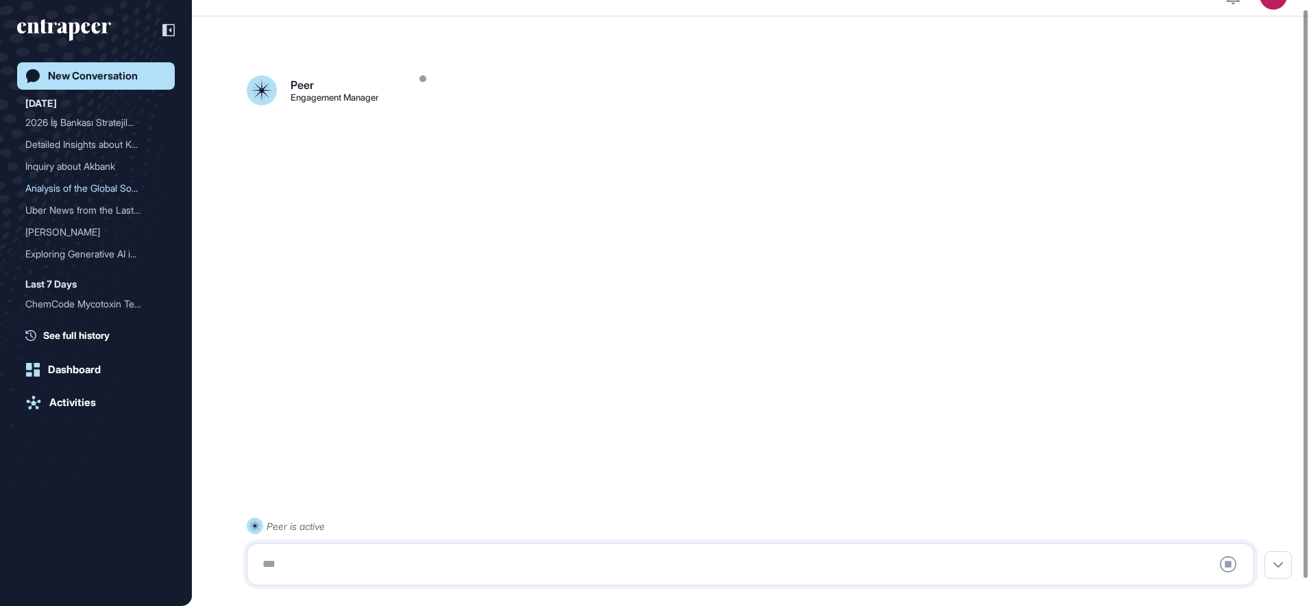
scroll to position [38, 0]
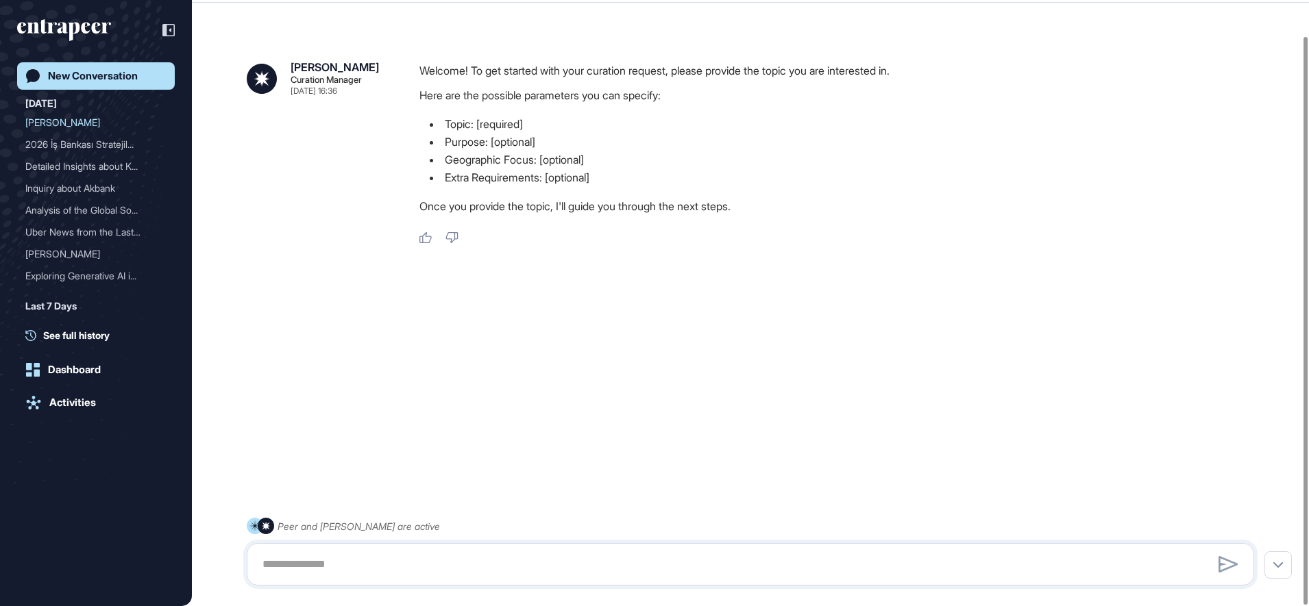
click at [324, 548] on div at bounding box center [750, 564] width 1007 height 42
click at [310, 560] on textarea at bounding box center [750, 564] width 992 height 27
paste textarea "**********"
type textarea "**********"
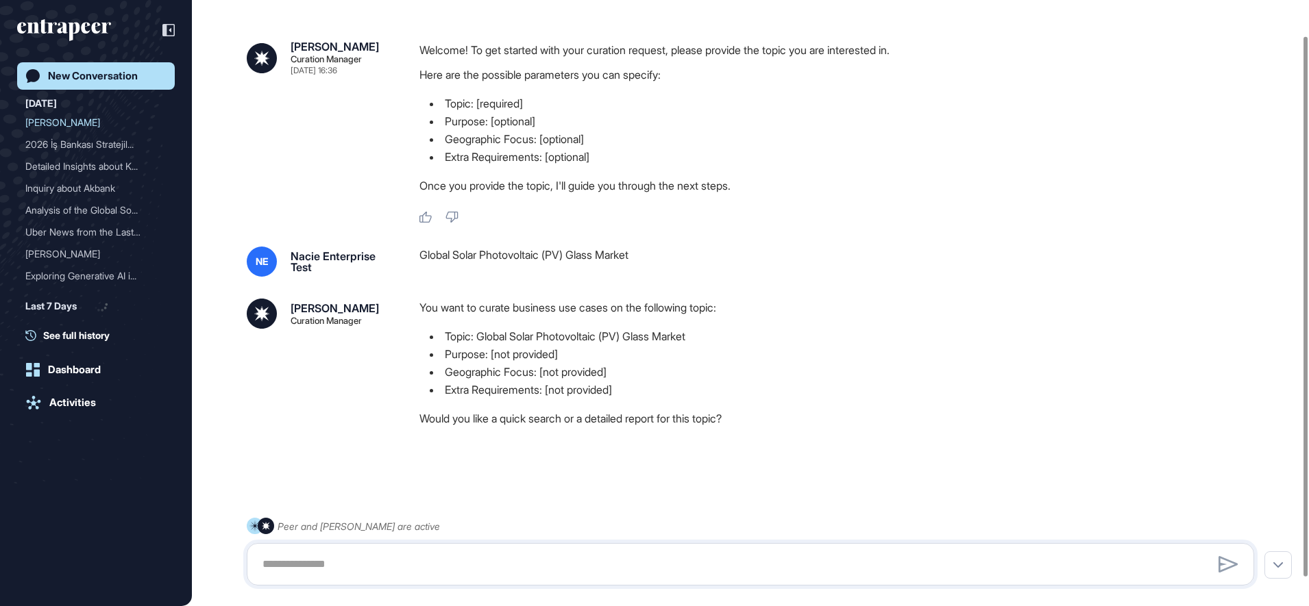
scroll to position [71, 0]
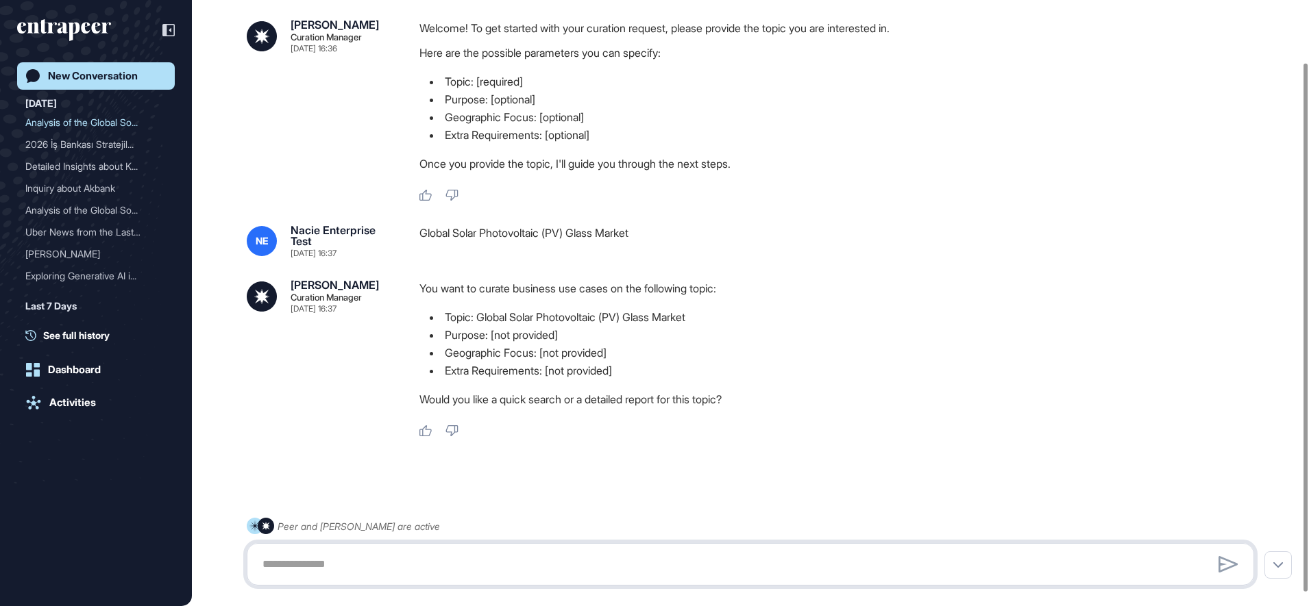
click at [430, 567] on textarea at bounding box center [750, 564] width 992 height 27
type textarea "******"
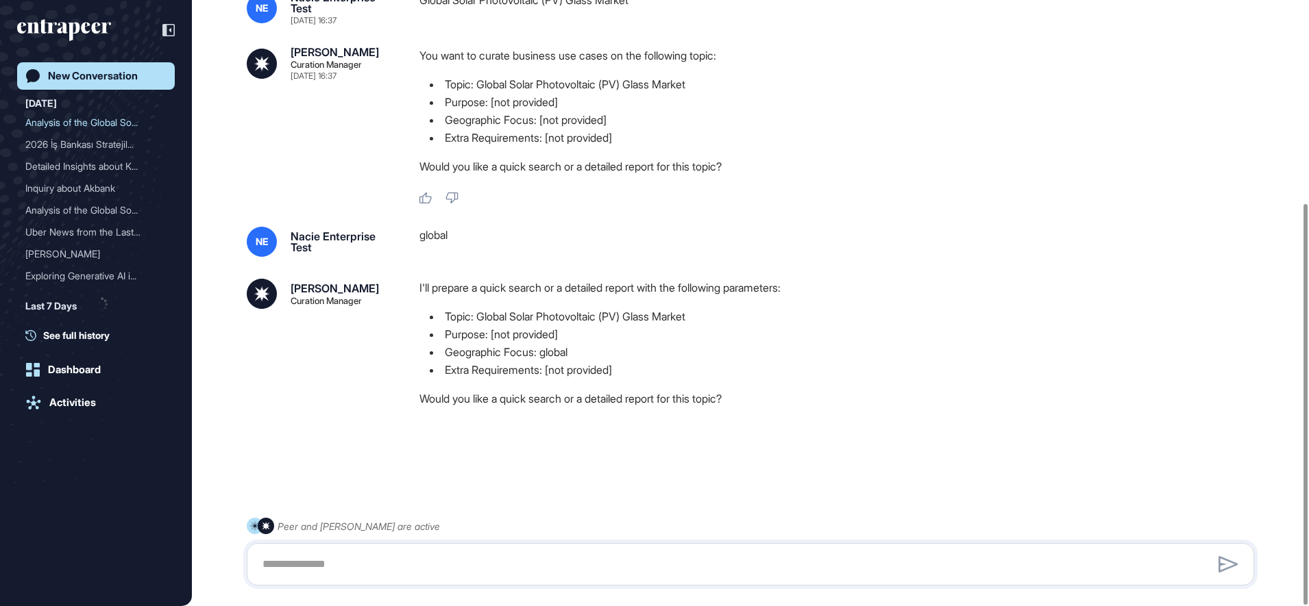
scroll to position [306, 0]
click at [466, 545] on div at bounding box center [750, 564] width 1007 height 42
click at [447, 558] on textarea at bounding box center [750, 564] width 992 height 27
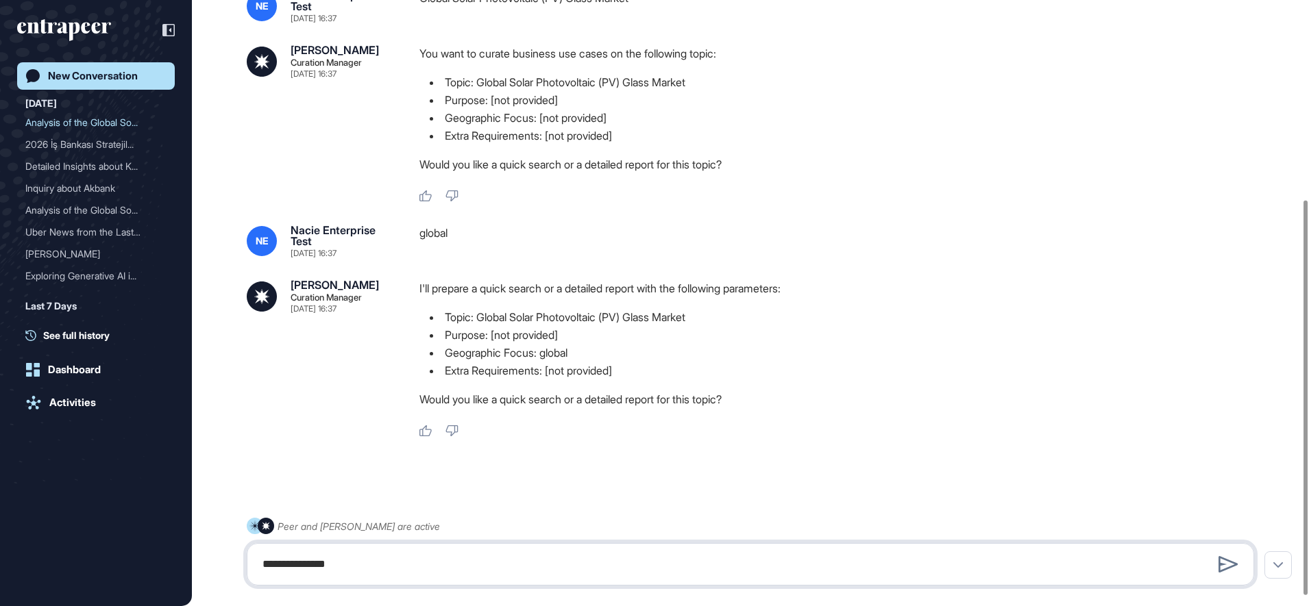
type textarea "**********"
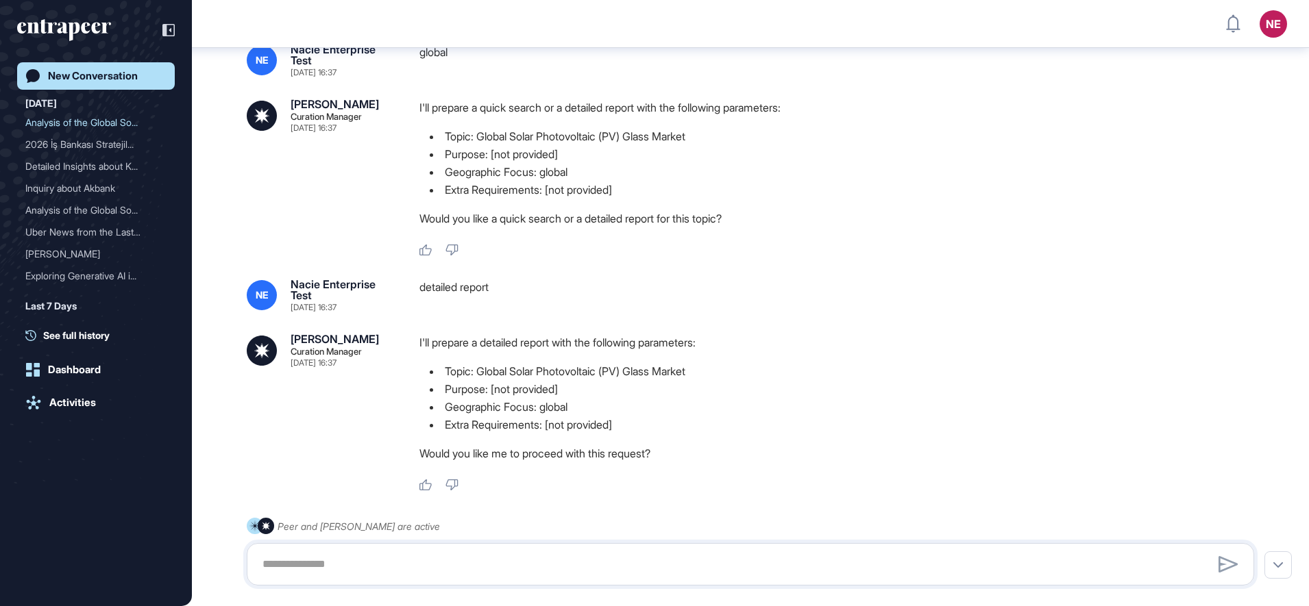
scroll to position [548, 0]
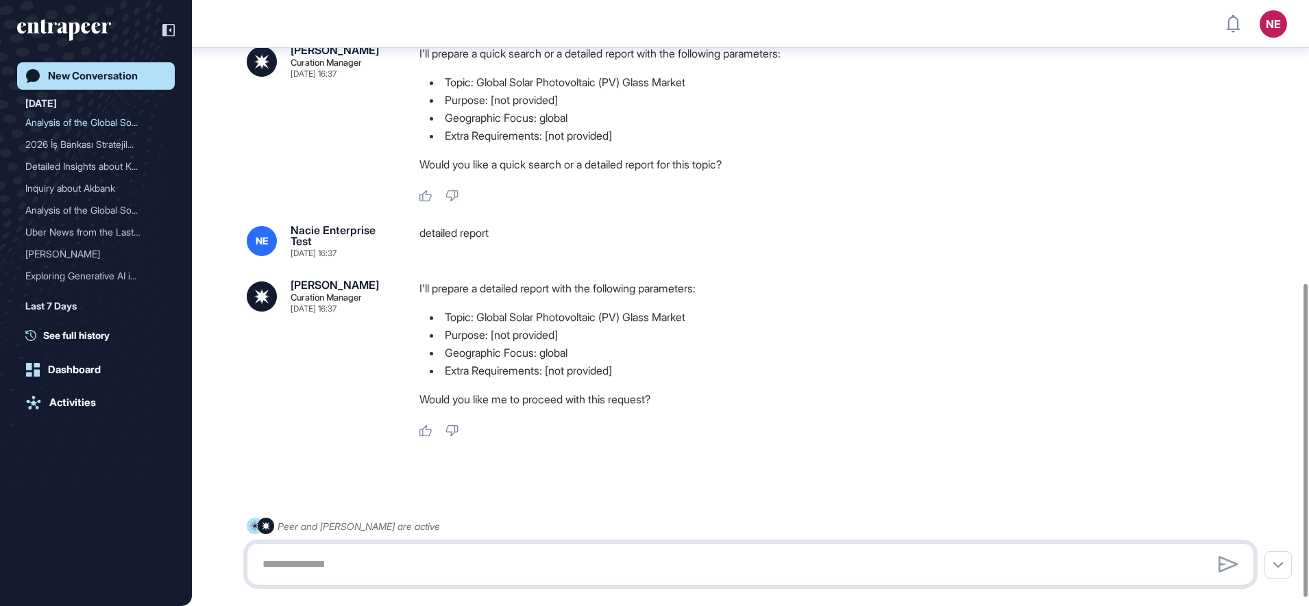
click at [439, 565] on textarea at bounding box center [750, 564] width 992 height 27
type textarea "***"
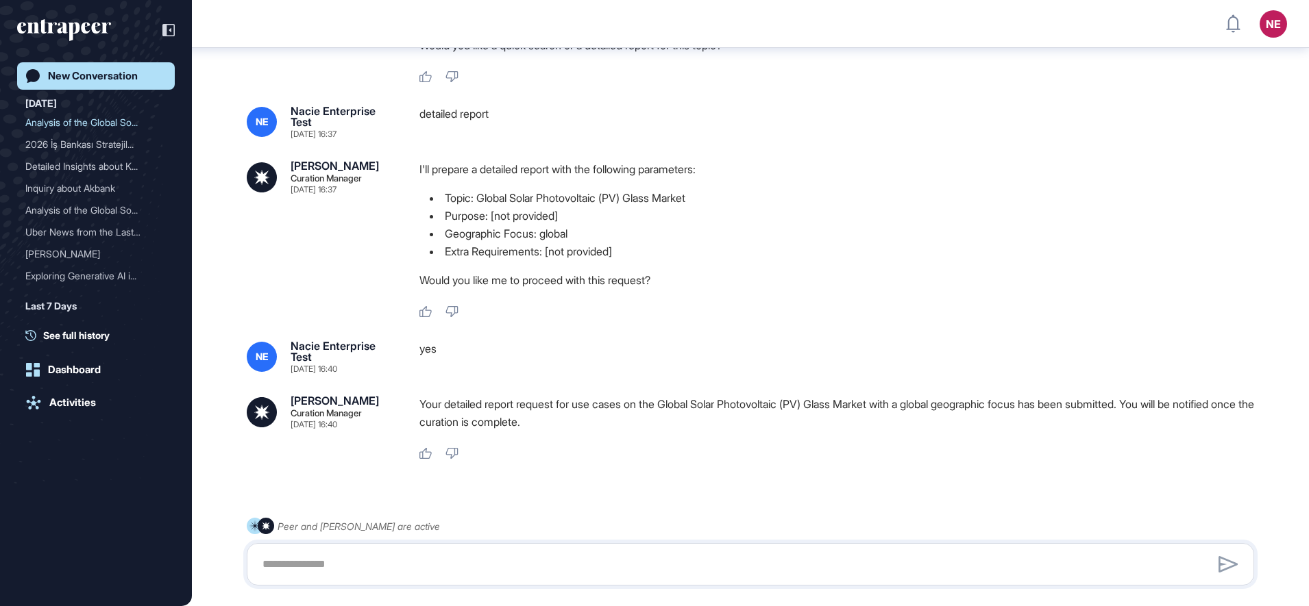
scroll to position [690, 0]
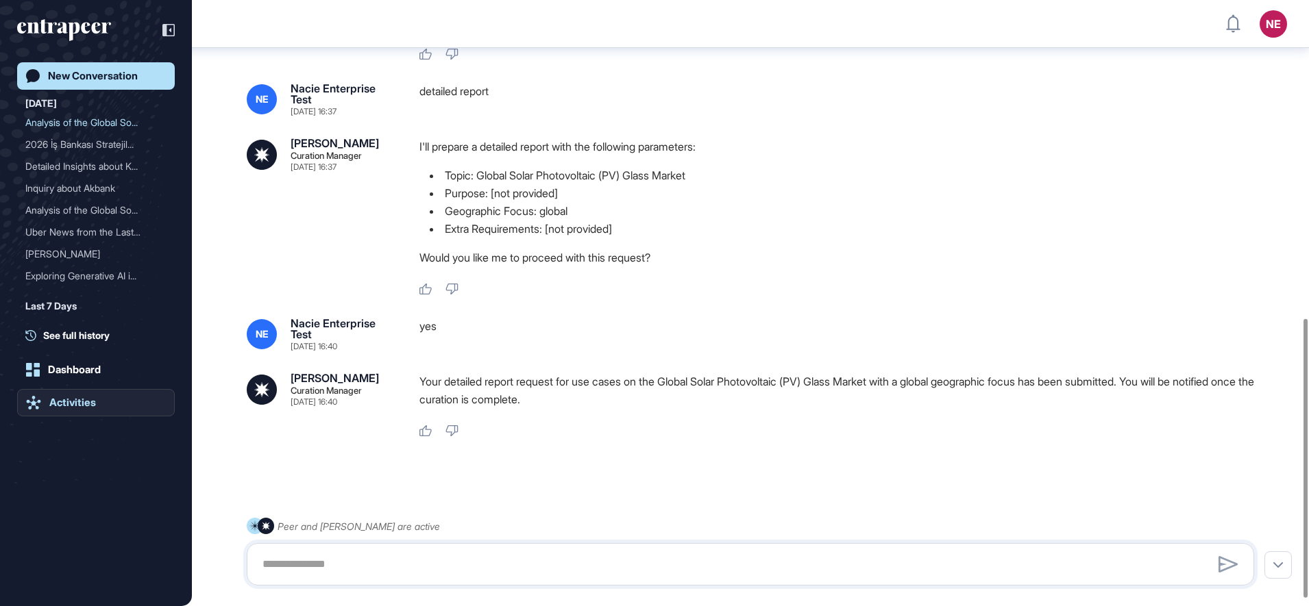
click at [75, 406] on div "Activities" at bounding box center [72, 403] width 47 height 12
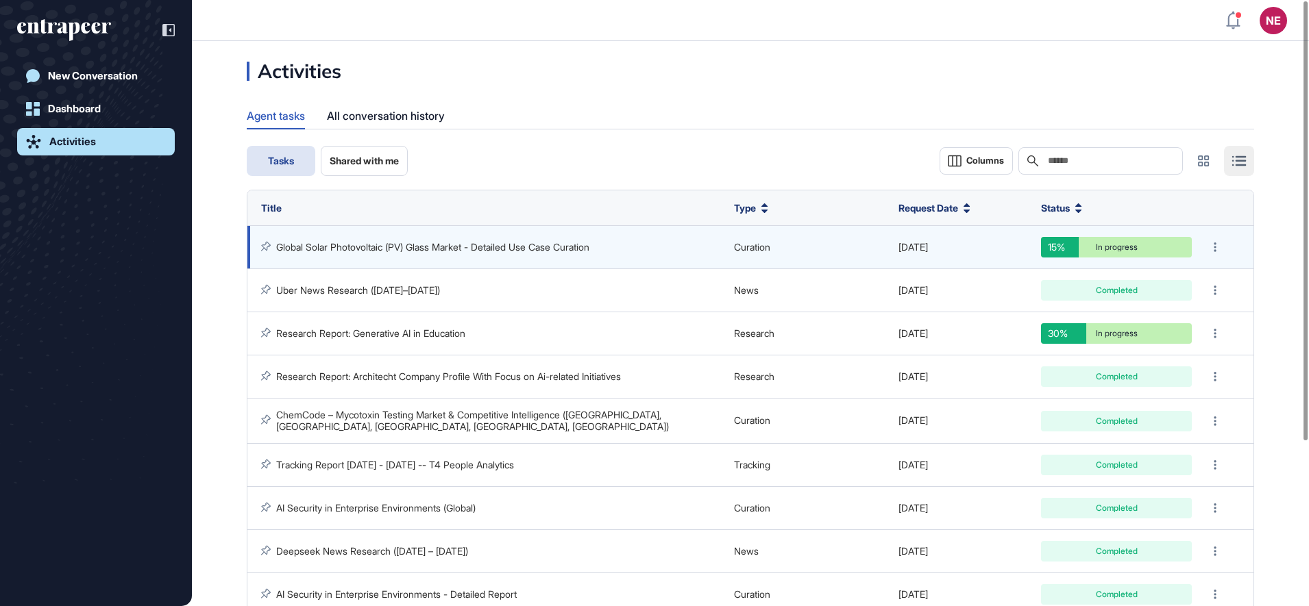
click at [333, 245] on link "Global Solar Photovoltaic (PV) Glass Market - Detailed Use Case Curation" at bounding box center [432, 247] width 313 height 12
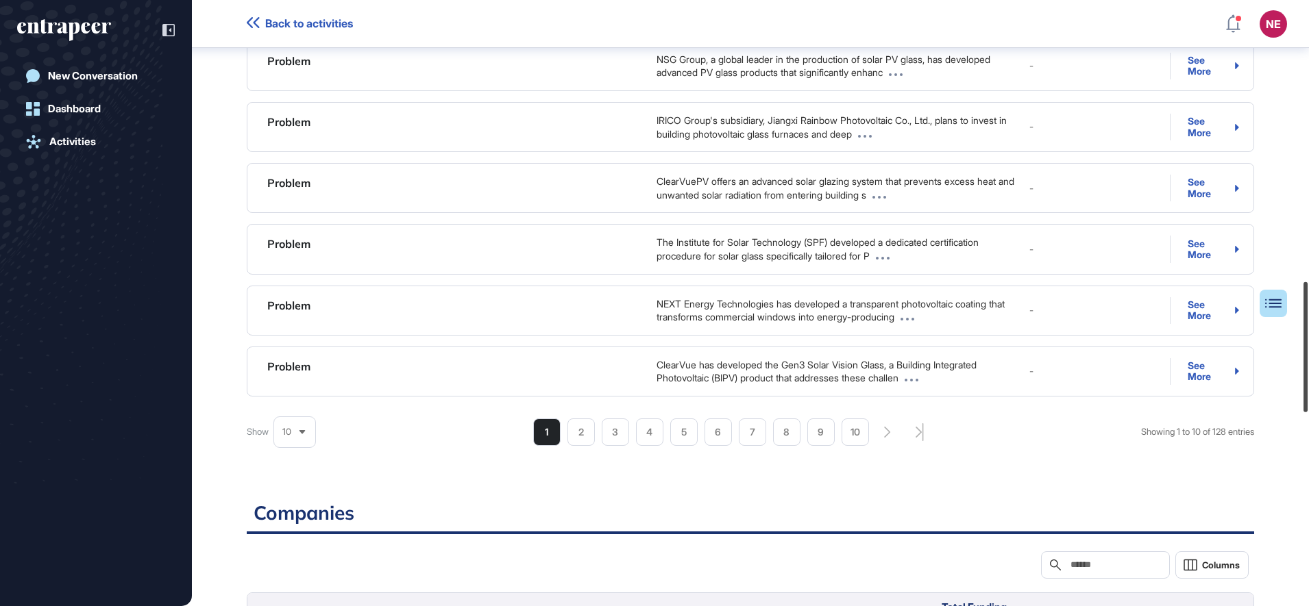
drag, startPoint x: 1306, startPoint y: 107, endPoint x: 1306, endPoint y: 420, distance: 313.1
click at [1306, 412] on div at bounding box center [1305, 347] width 4 height 130
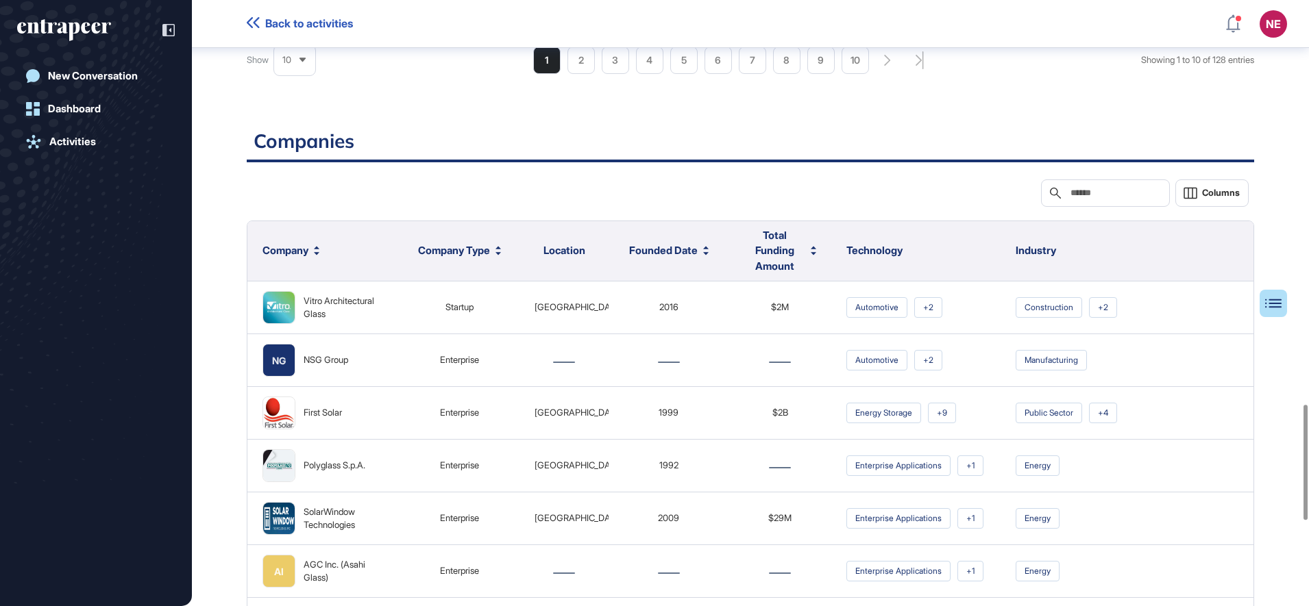
scroll to position [2577, 0]
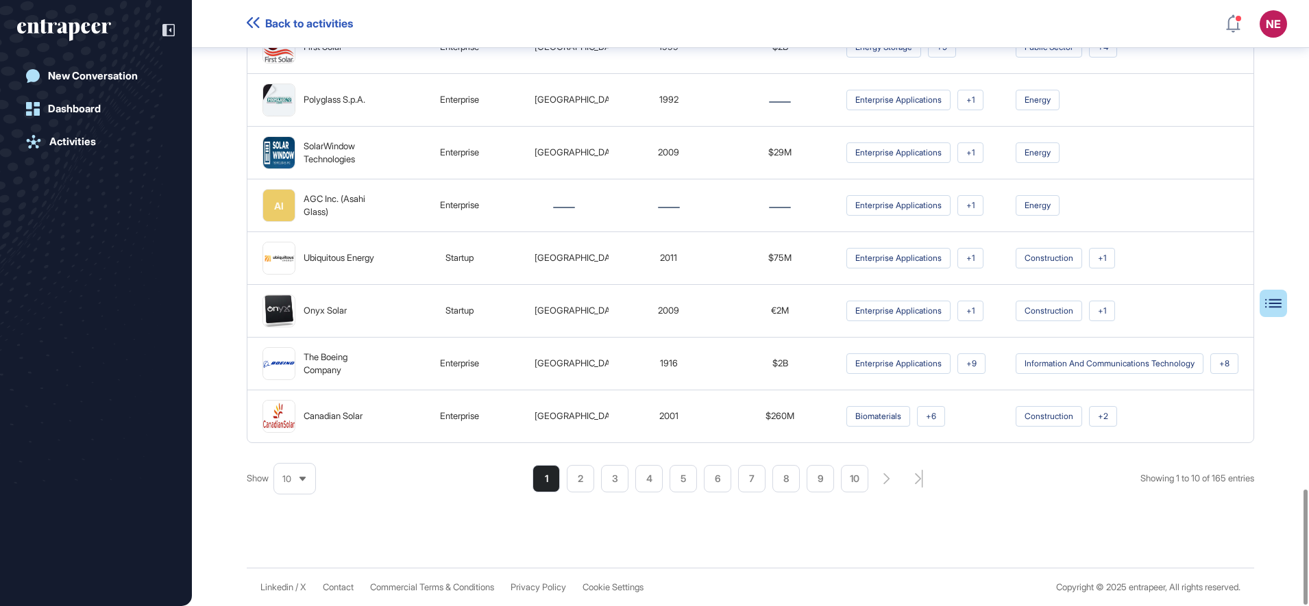
click at [456, 473] on div "Show 10 Showing 1 to 10 of 165 entries 1 2 3 4 5 6 7 8 9 10" at bounding box center [750, 478] width 1007 height 27
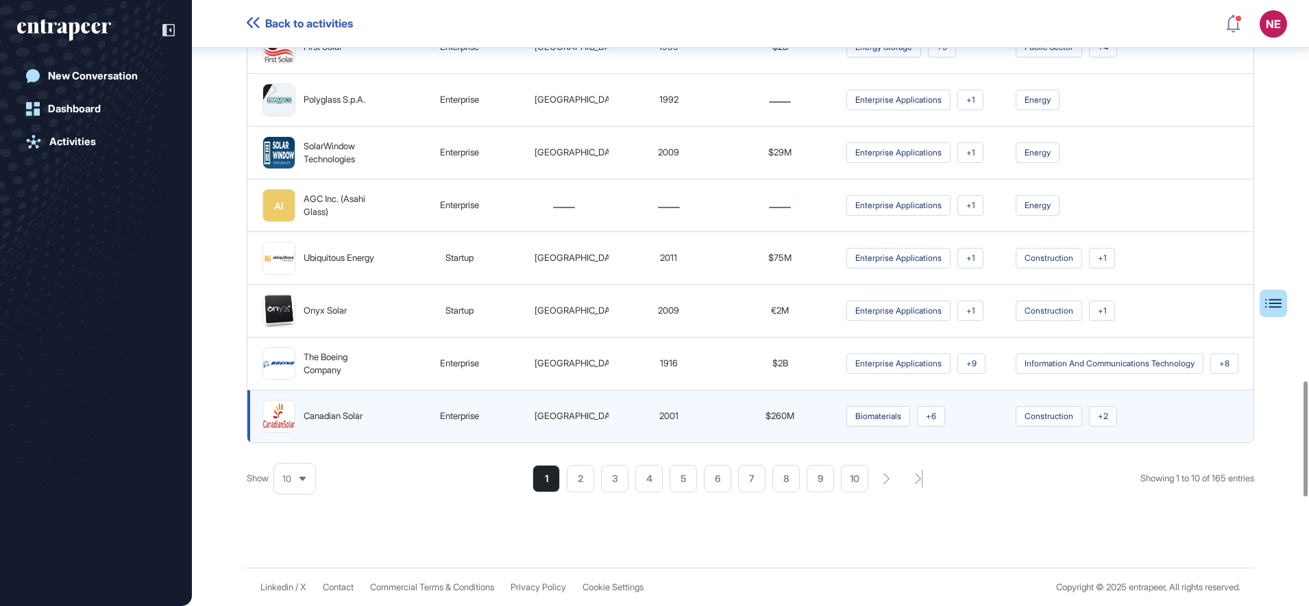
scroll to position [985, 0]
